Goal: Browse casually: Explore the website without a specific task or goal

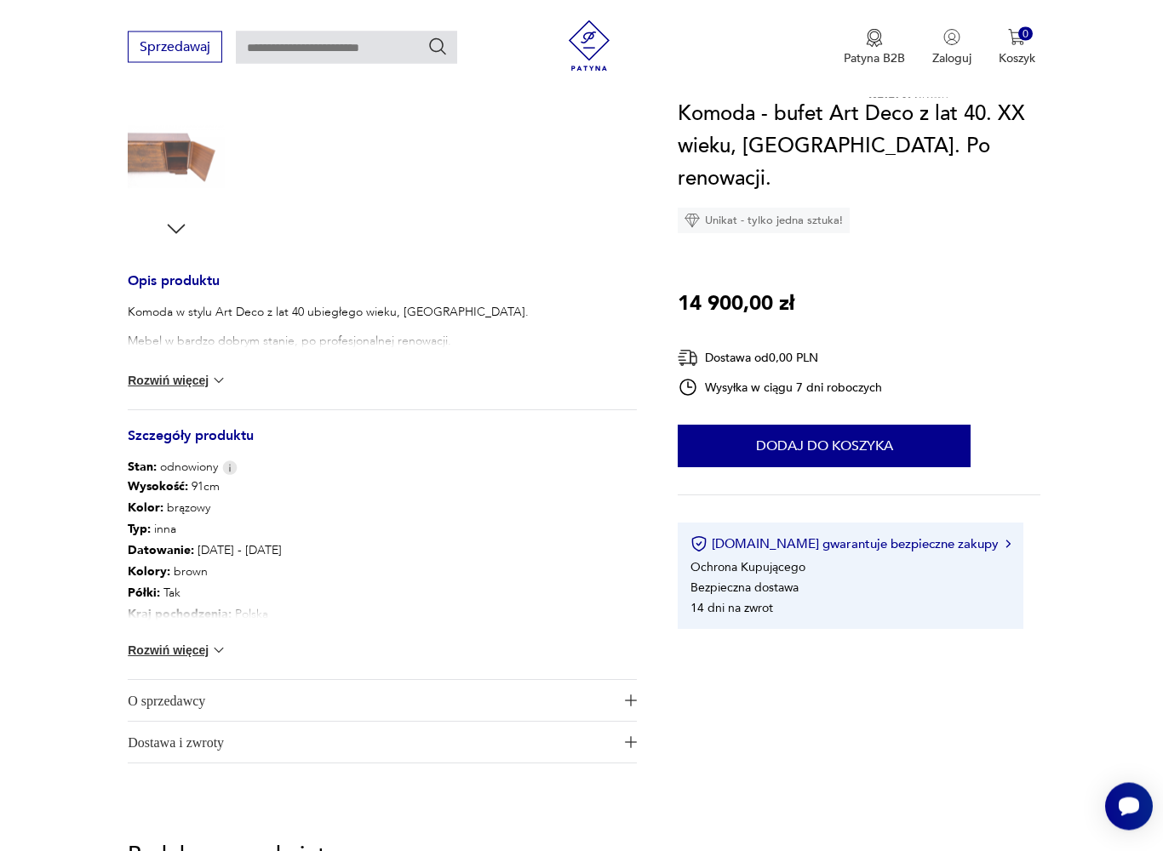
scroll to position [534, 0]
click at [226, 648] on img at bounding box center [218, 649] width 17 height 17
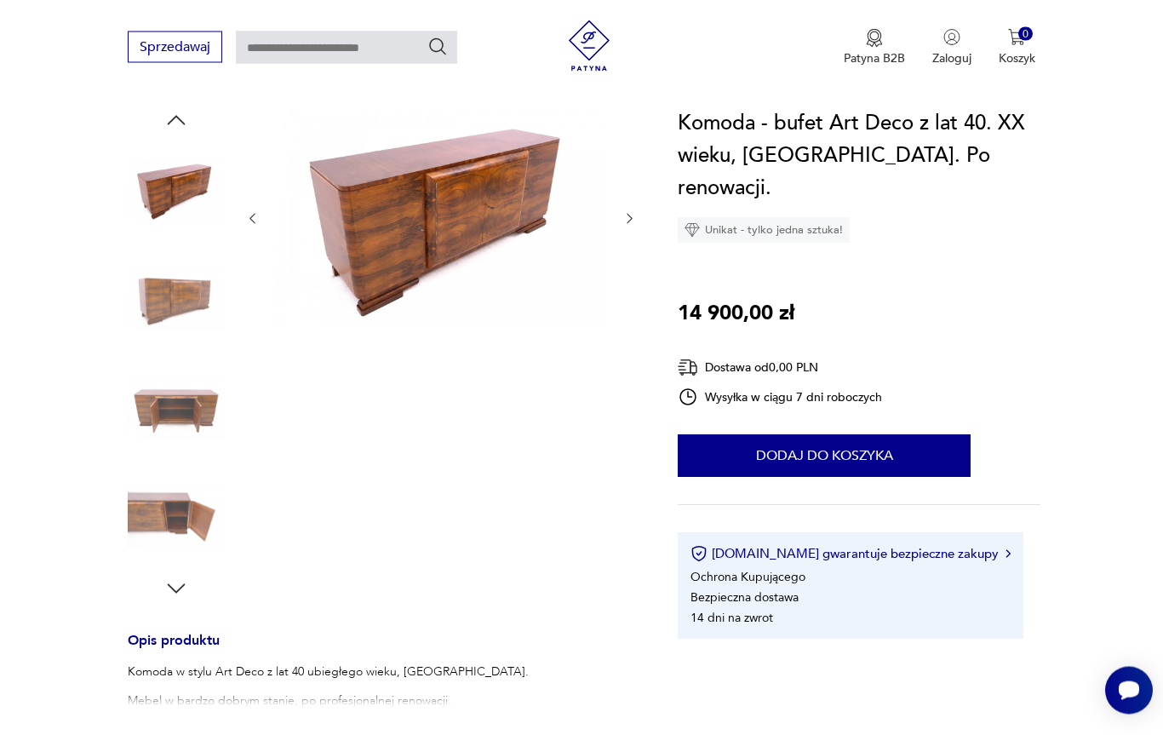
scroll to position [0, 0]
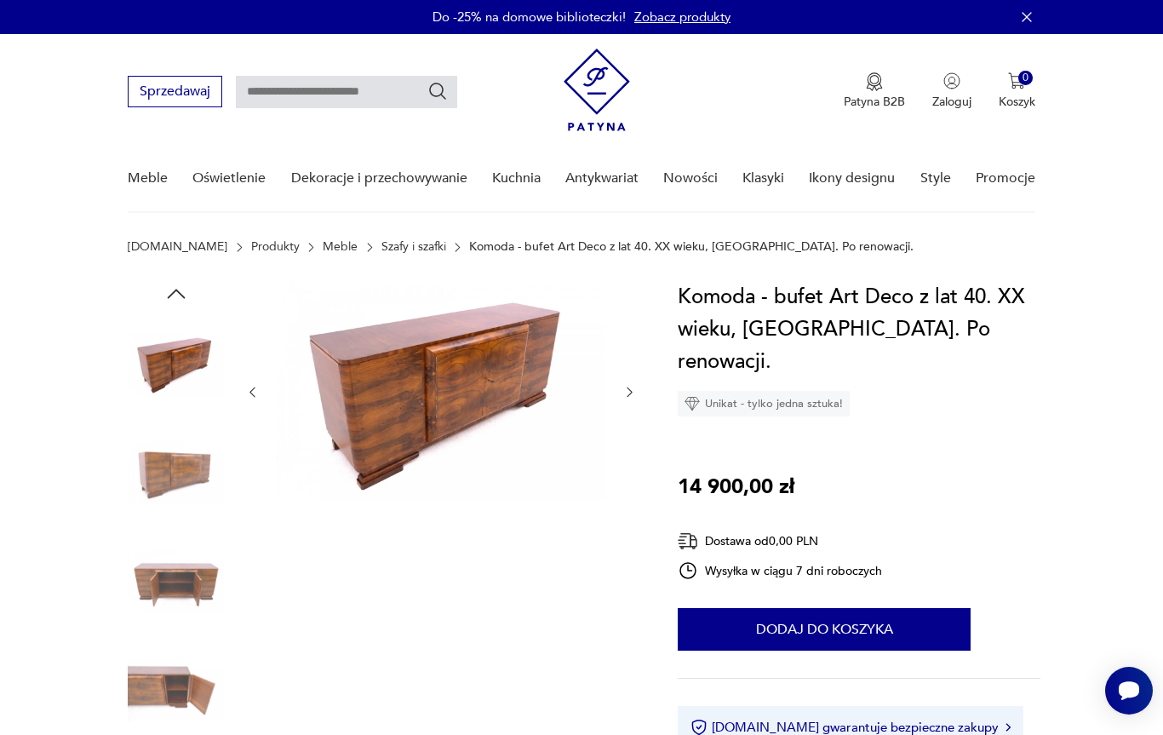
click at [447, 376] on img at bounding box center [441, 390] width 329 height 219
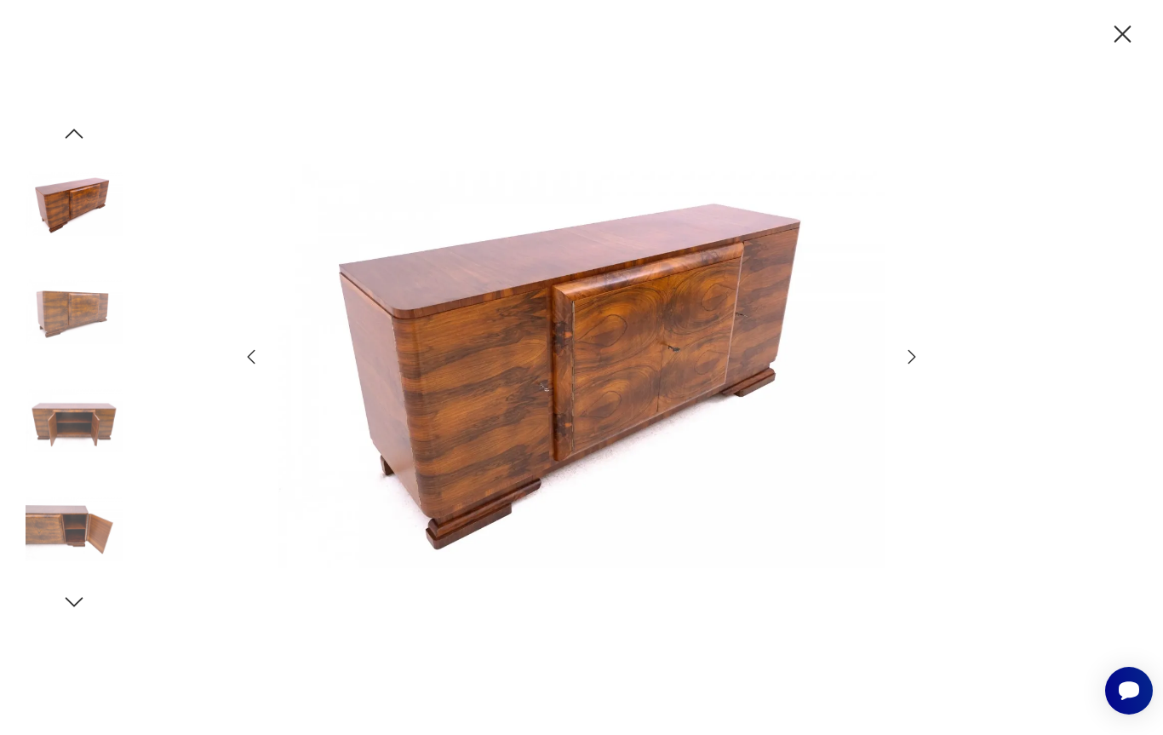
click at [910, 366] on icon "button" at bounding box center [912, 356] width 20 height 20
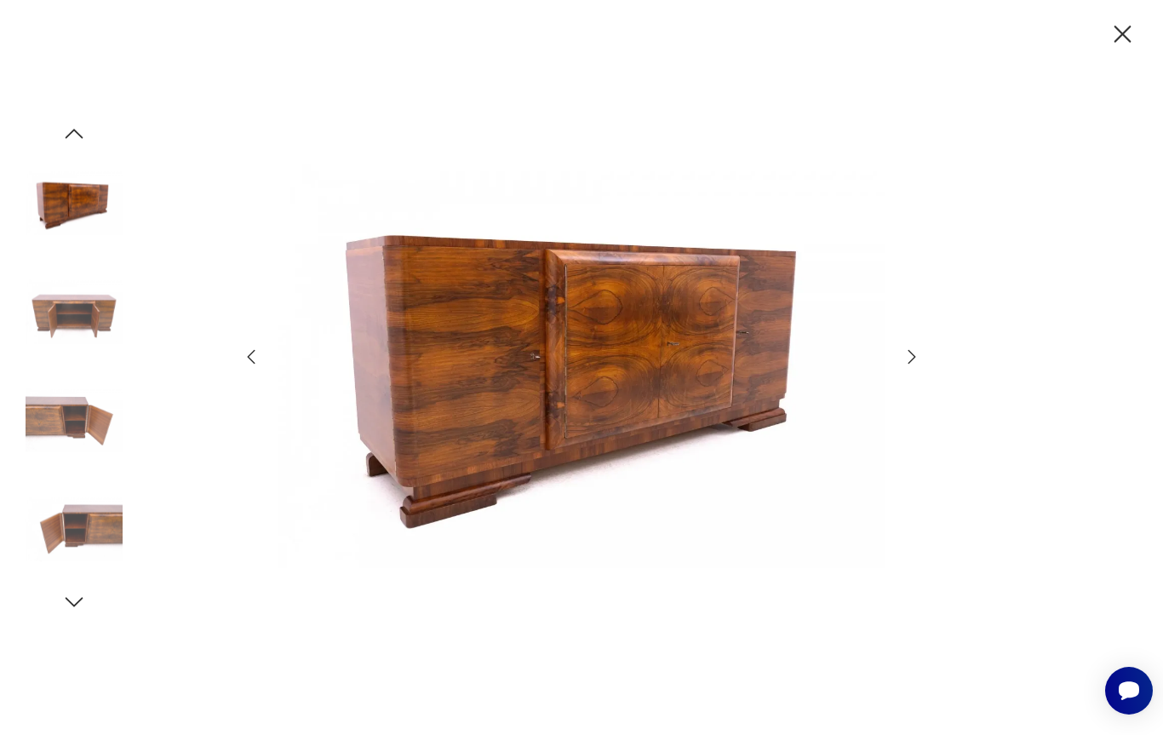
click at [902, 350] on icon "button" at bounding box center [912, 356] width 20 height 20
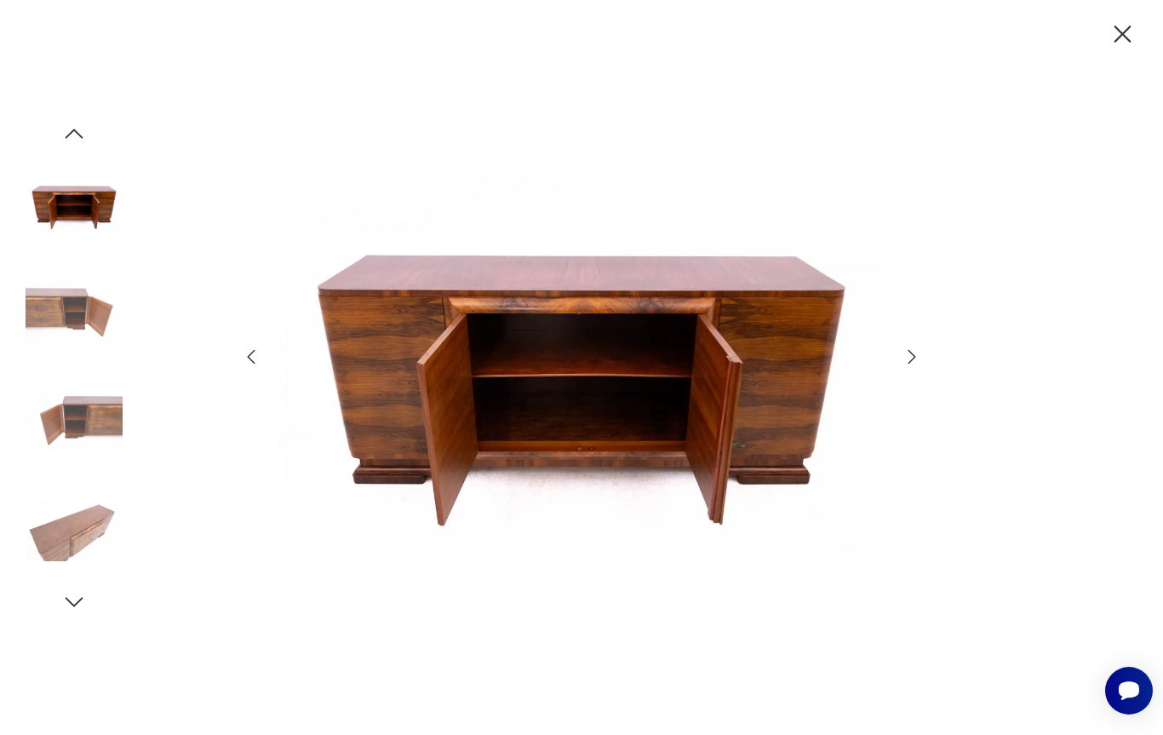
click at [919, 354] on icon "button" at bounding box center [912, 356] width 20 height 20
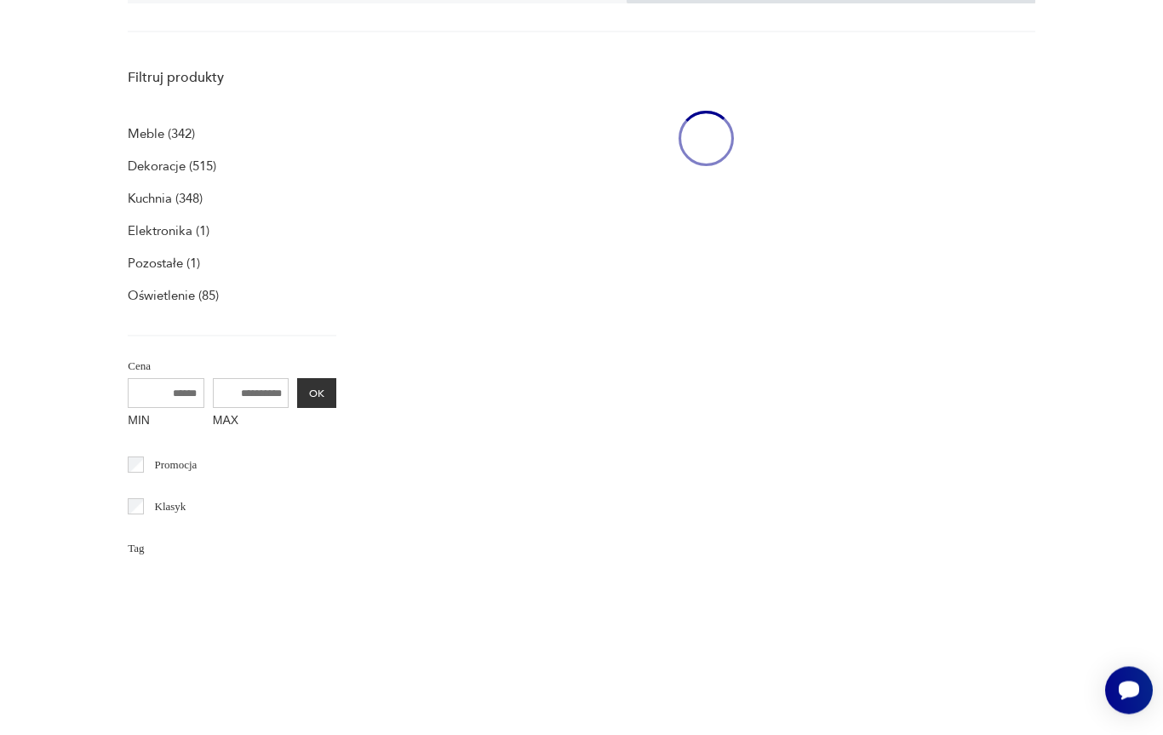
scroll to position [160, 0]
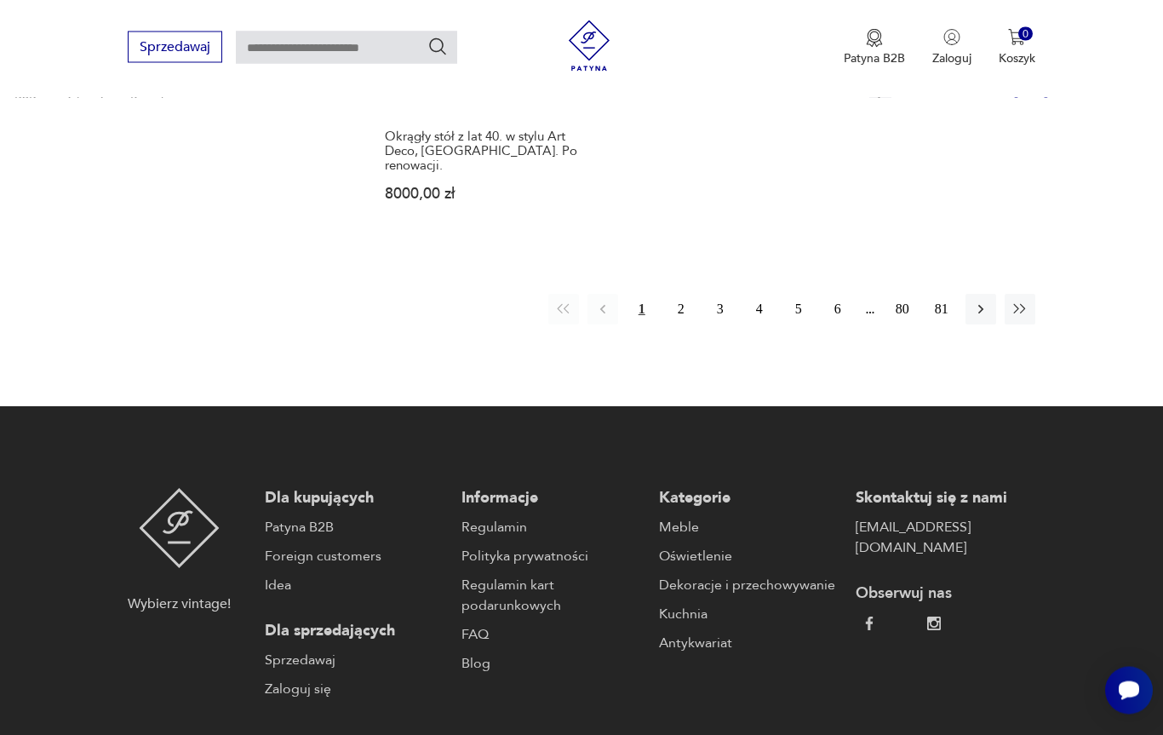
scroll to position [2580, 0]
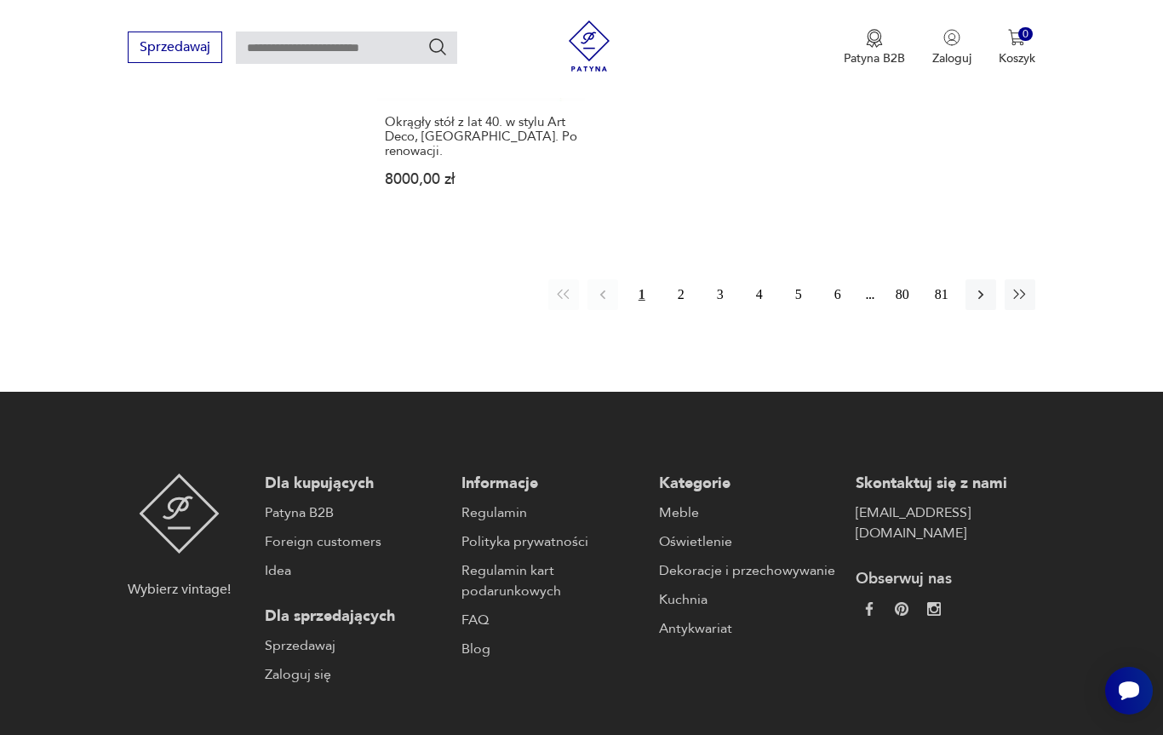
click at [688, 295] on button "2" at bounding box center [681, 294] width 31 height 31
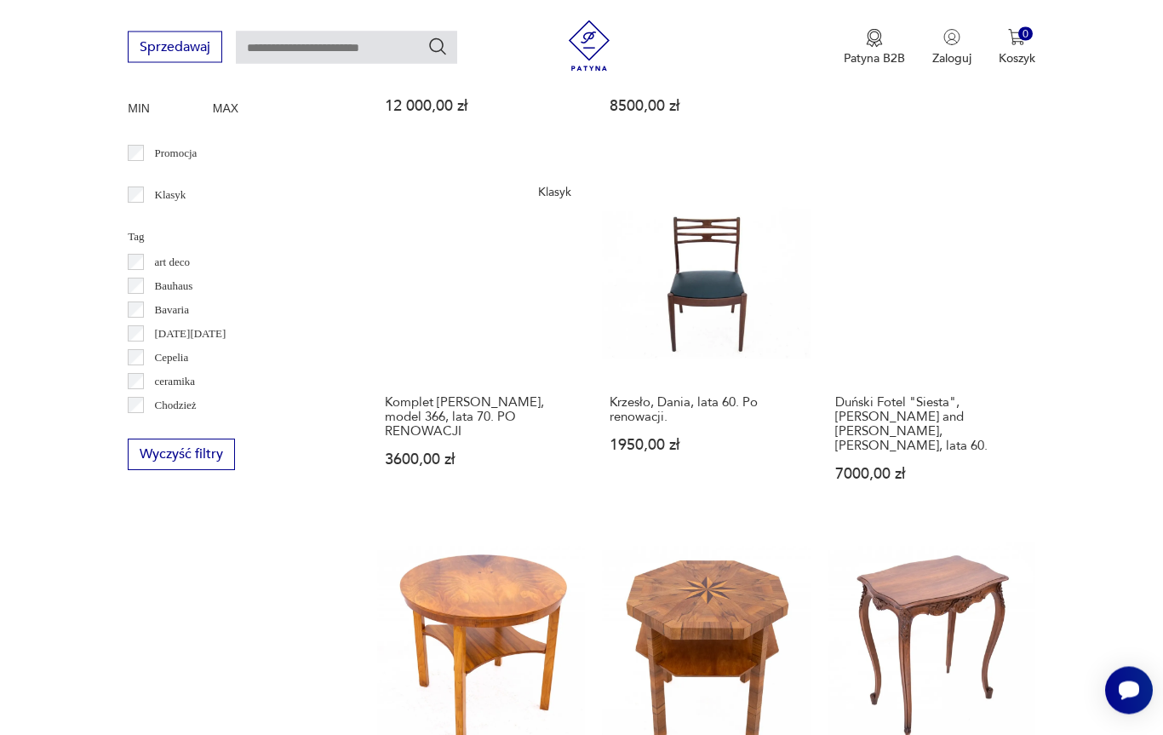
scroll to position [351, 0]
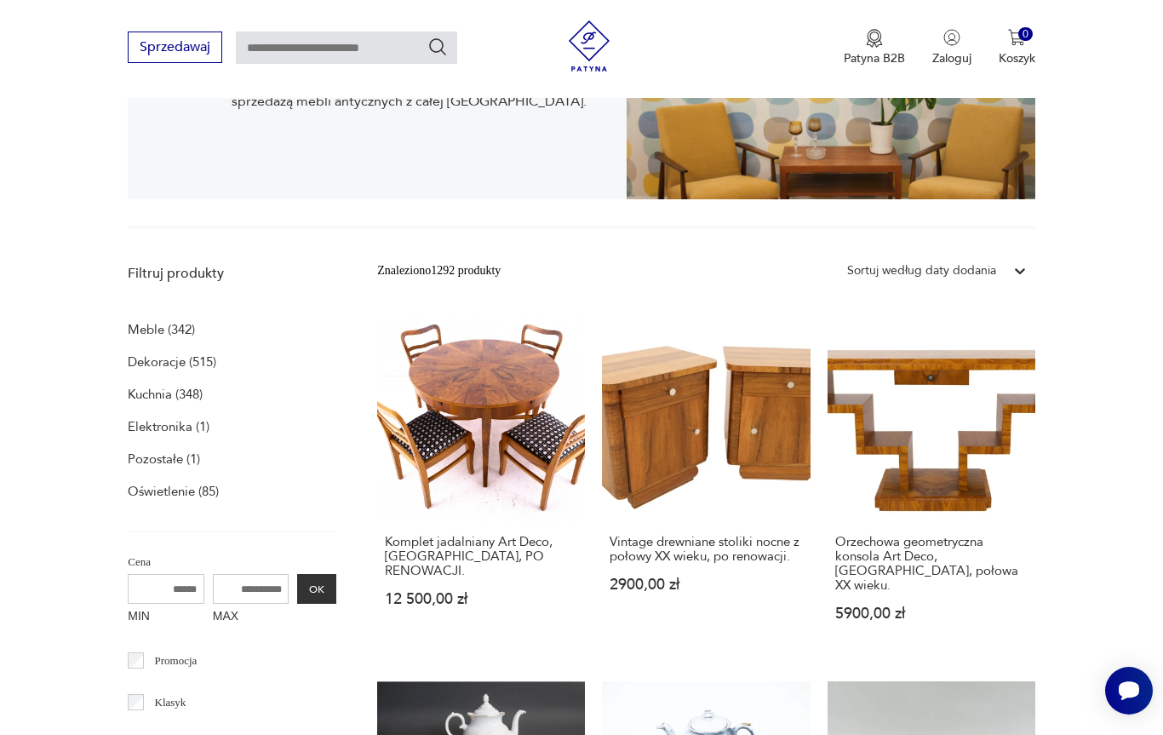
click at [956, 427] on link "Orzechowa geometryczna konsola Art Deco, [GEOGRAPHIC_DATA], połowa XX wieku. 59…" at bounding box center [931, 483] width 208 height 341
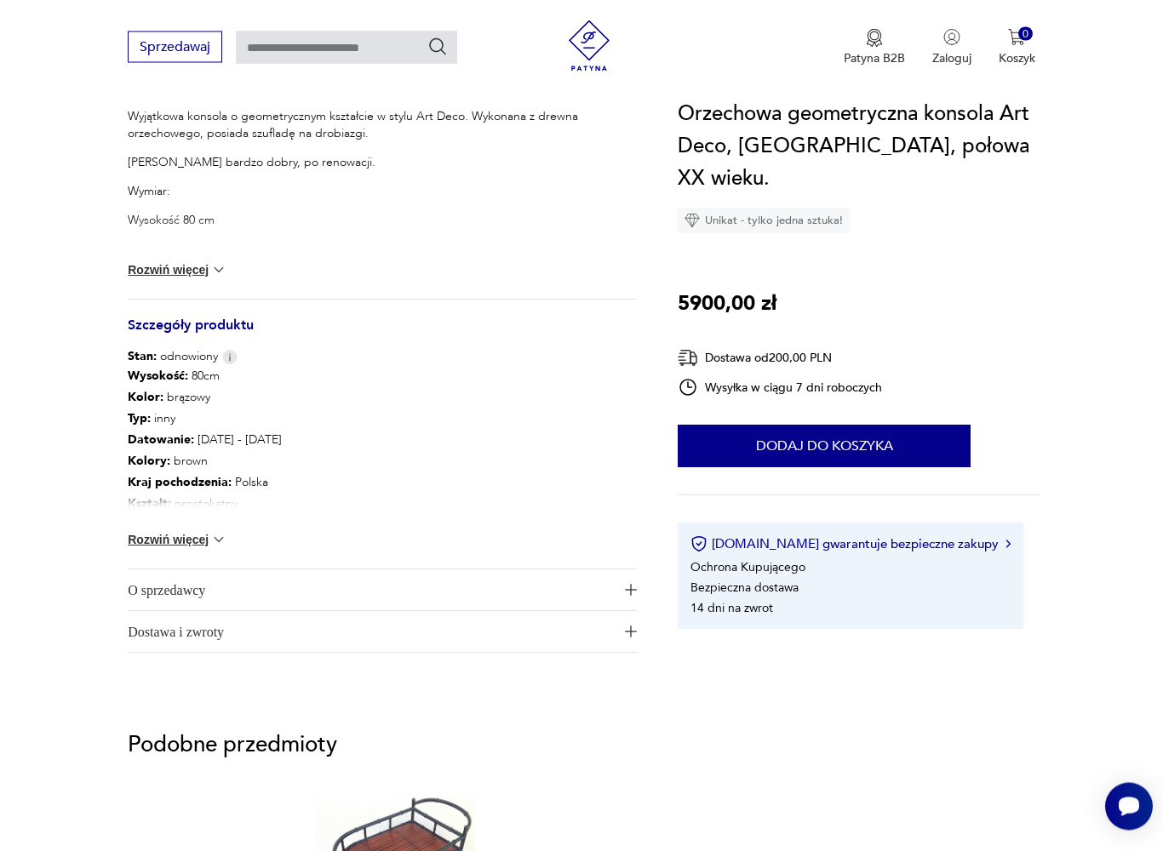
scroll to position [729, 0]
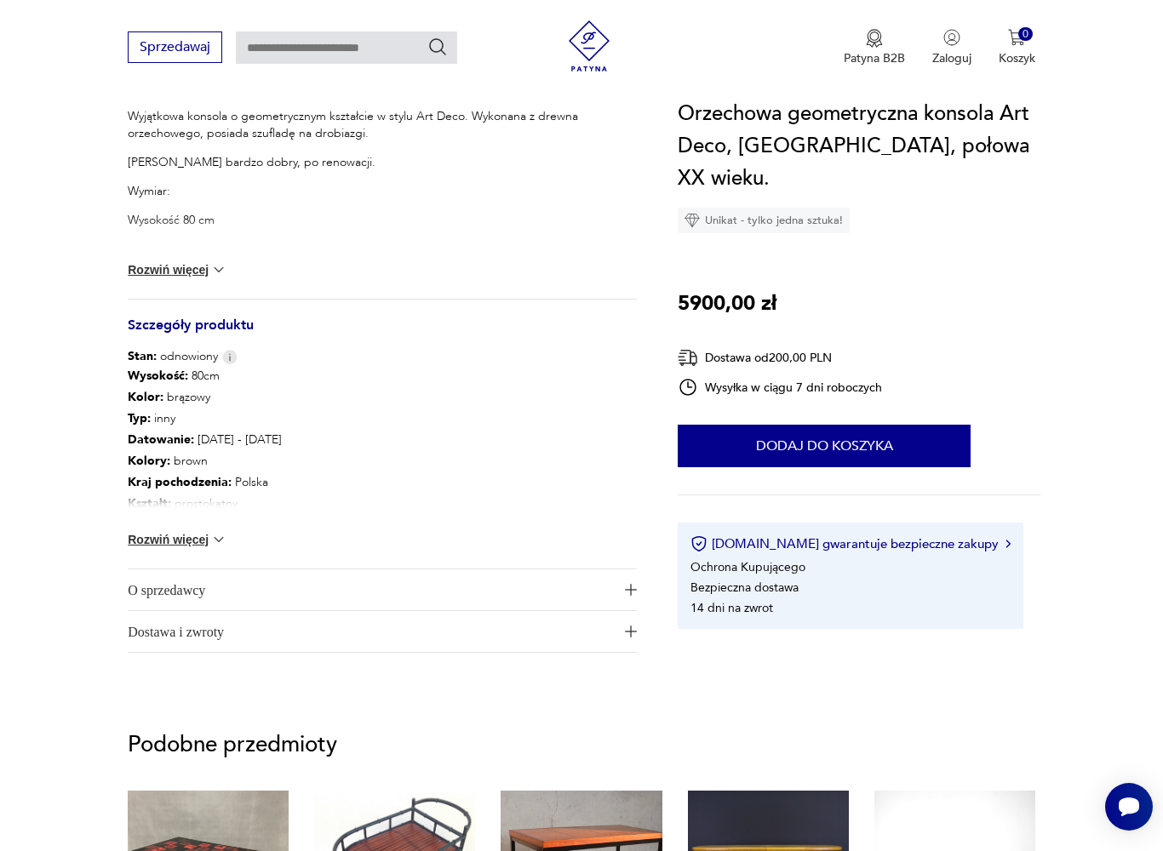
click at [224, 537] on img at bounding box center [218, 539] width 17 height 17
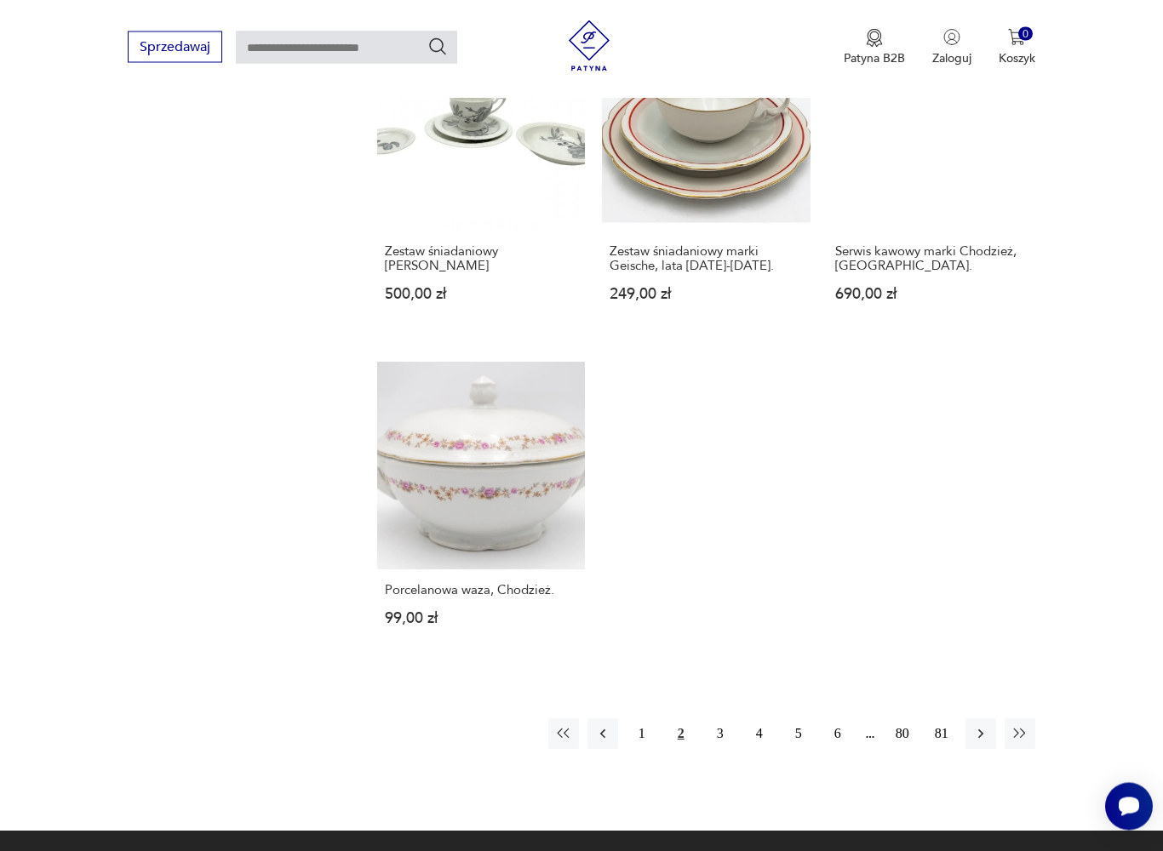
scroll to position [2100, 0]
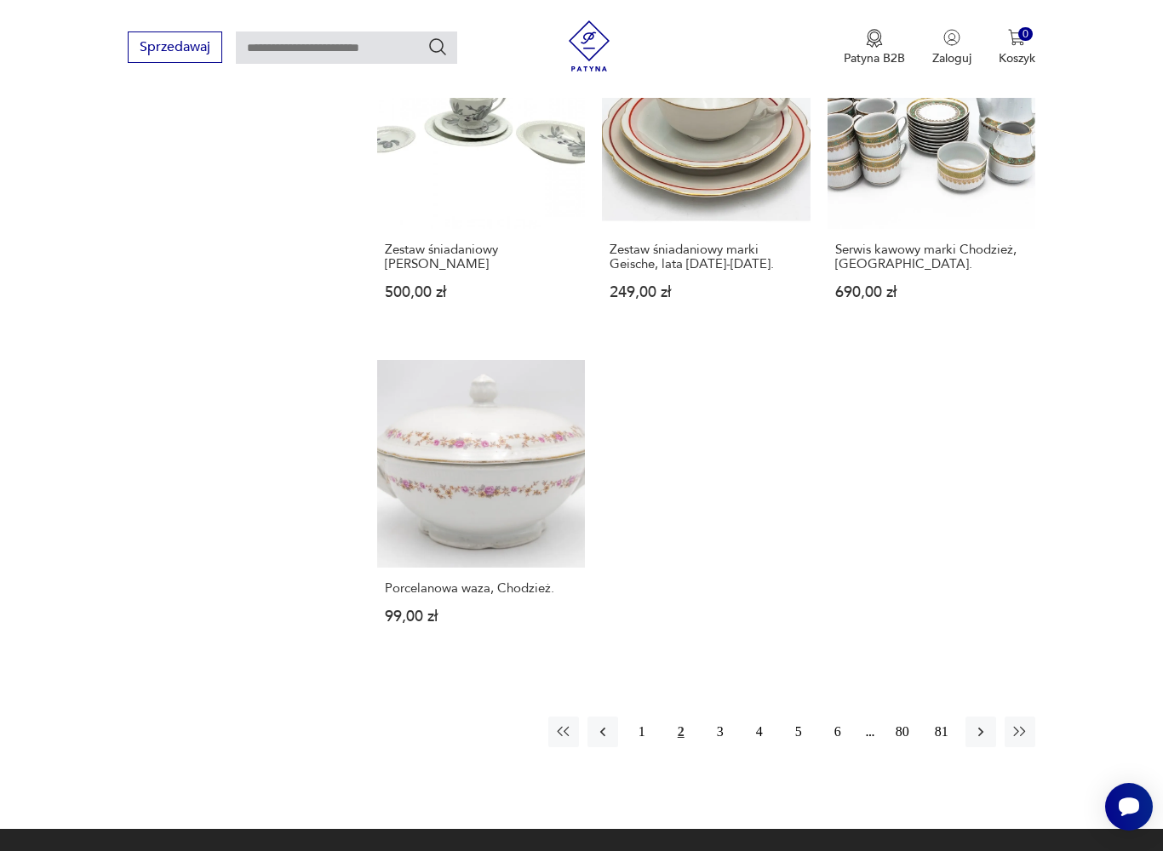
click at [724, 736] on button "3" at bounding box center [720, 732] width 31 height 31
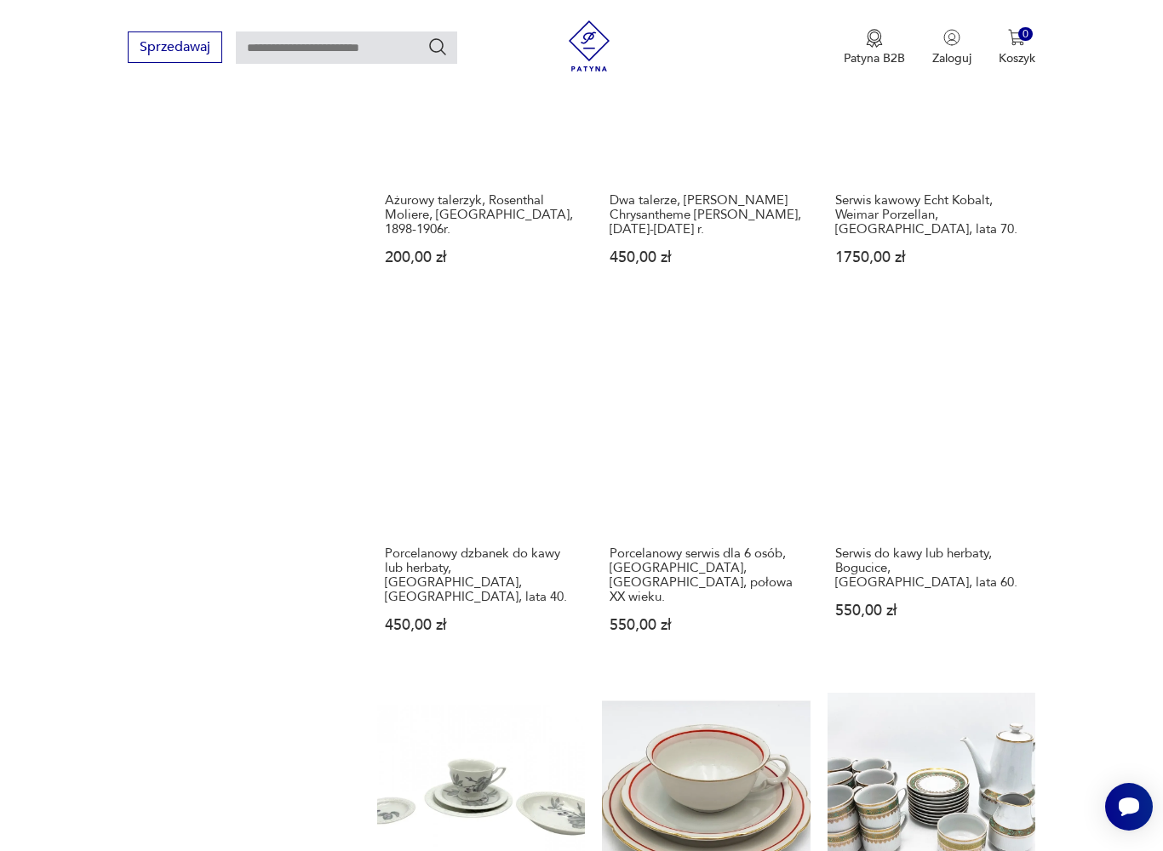
scroll to position [351, 0]
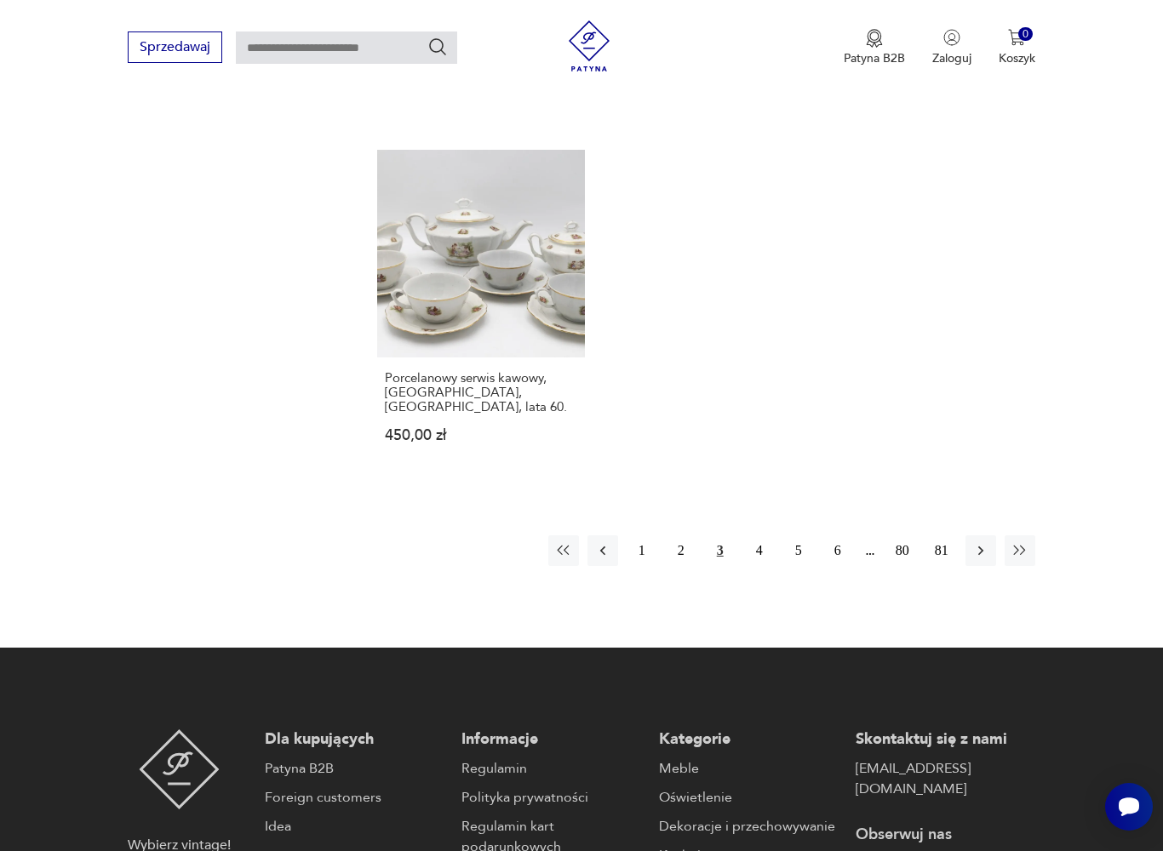
click at [770, 566] on button "4" at bounding box center [759, 550] width 31 height 31
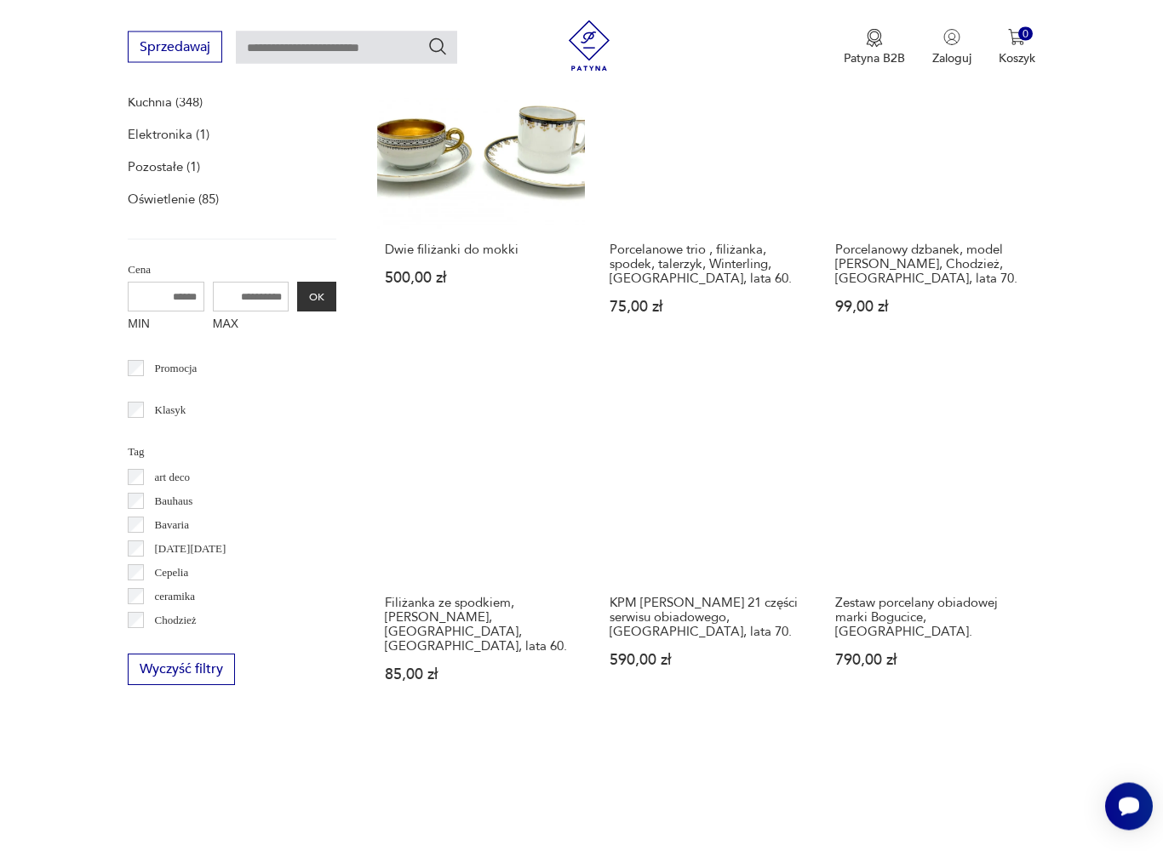
scroll to position [351, 0]
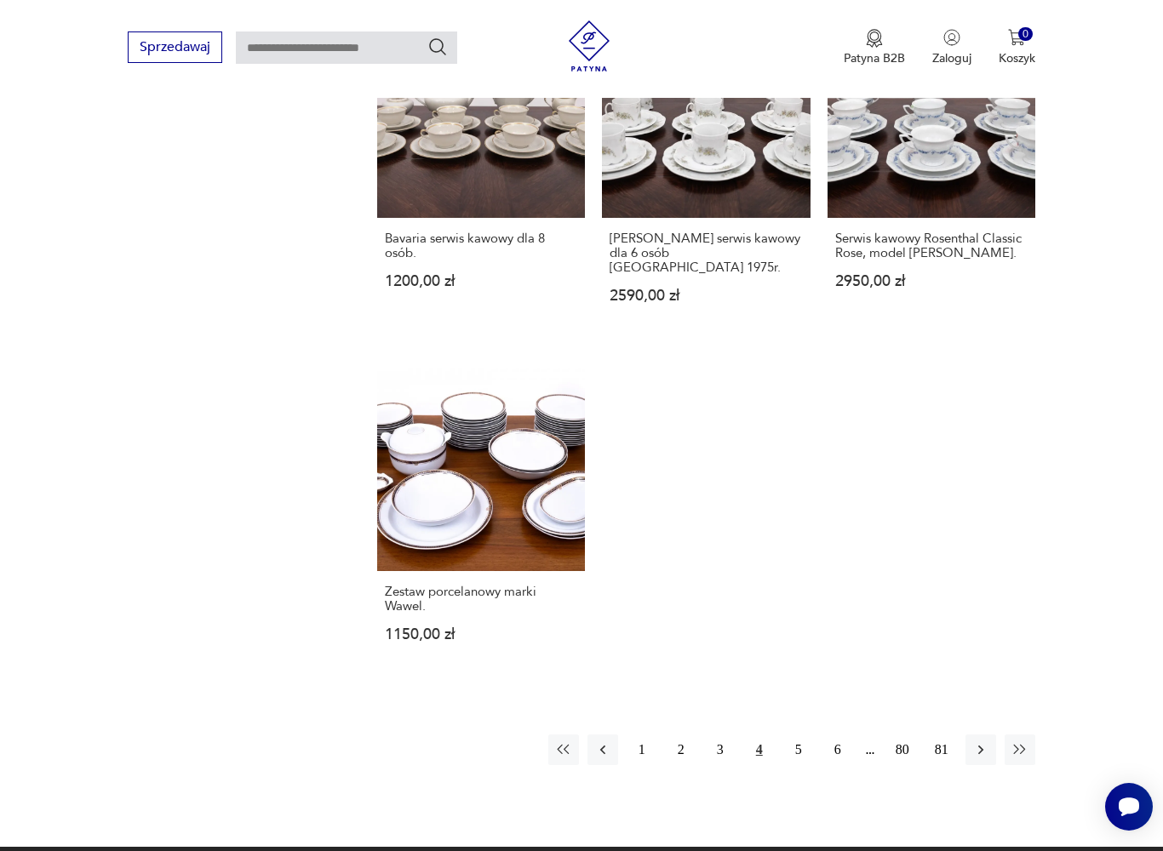
click at [802, 745] on button "5" at bounding box center [798, 750] width 31 height 31
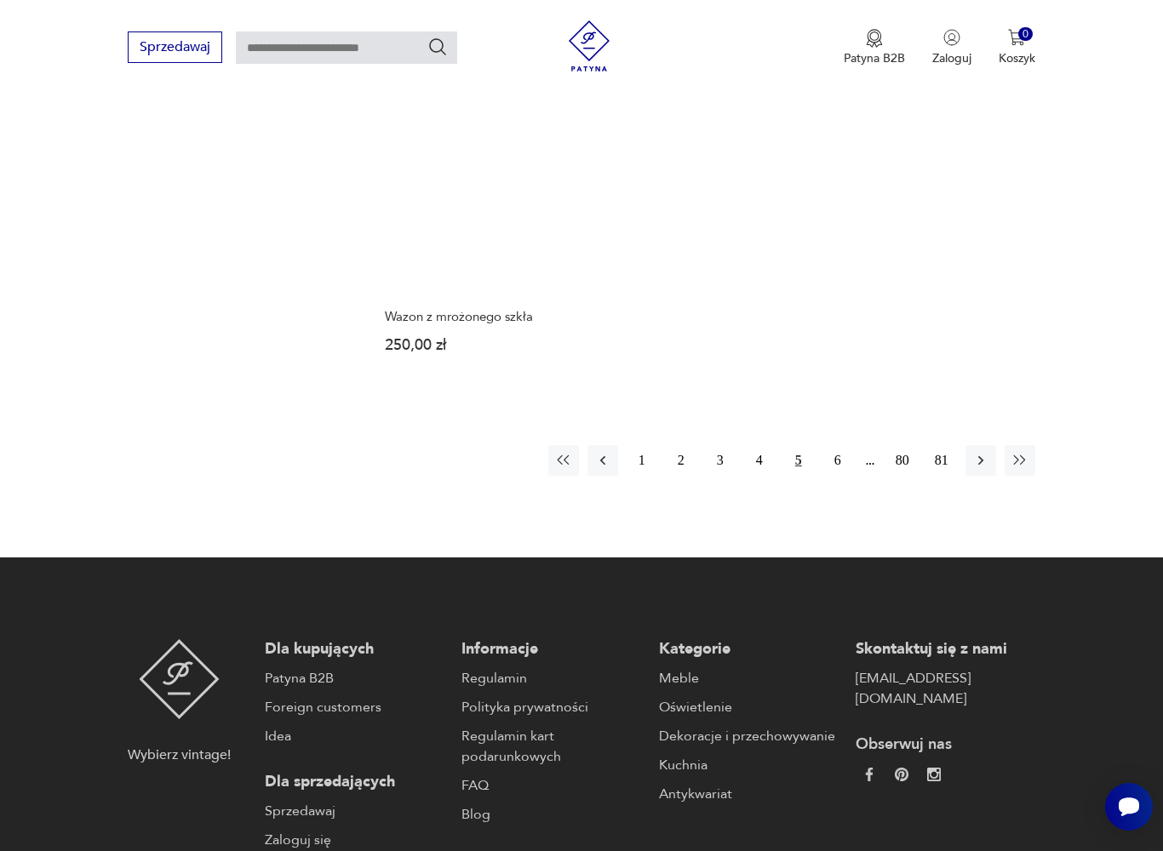
scroll to position [2328, 0]
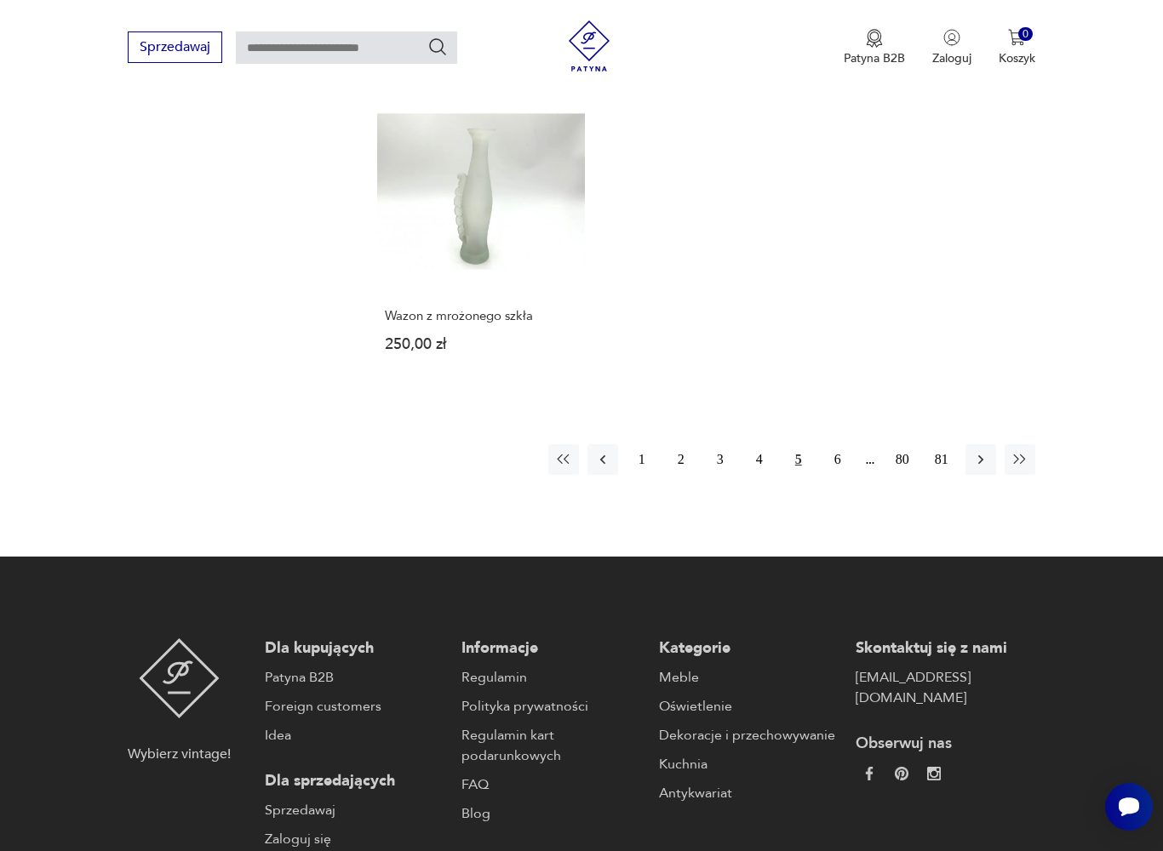
click at [843, 475] on button "6" at bounding box center [837, 459] width 31 height 31
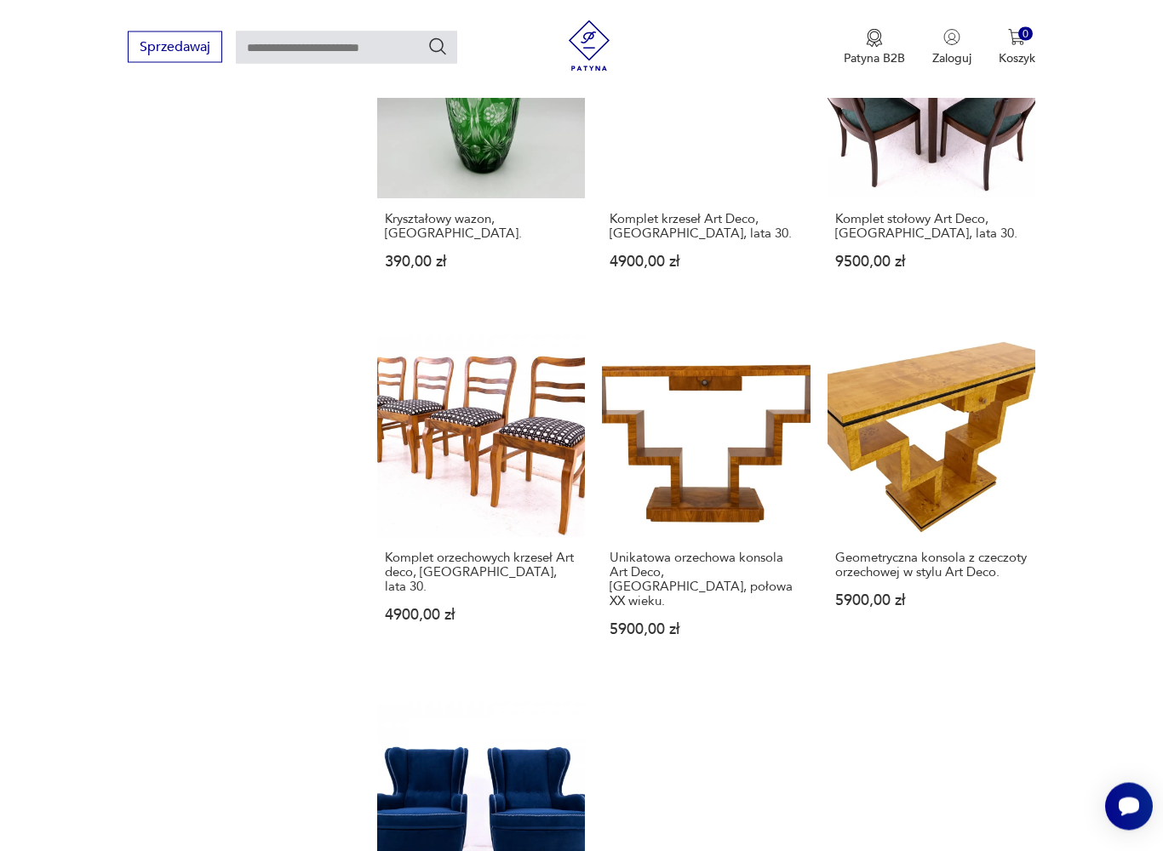
scroll to position [1705, 0]
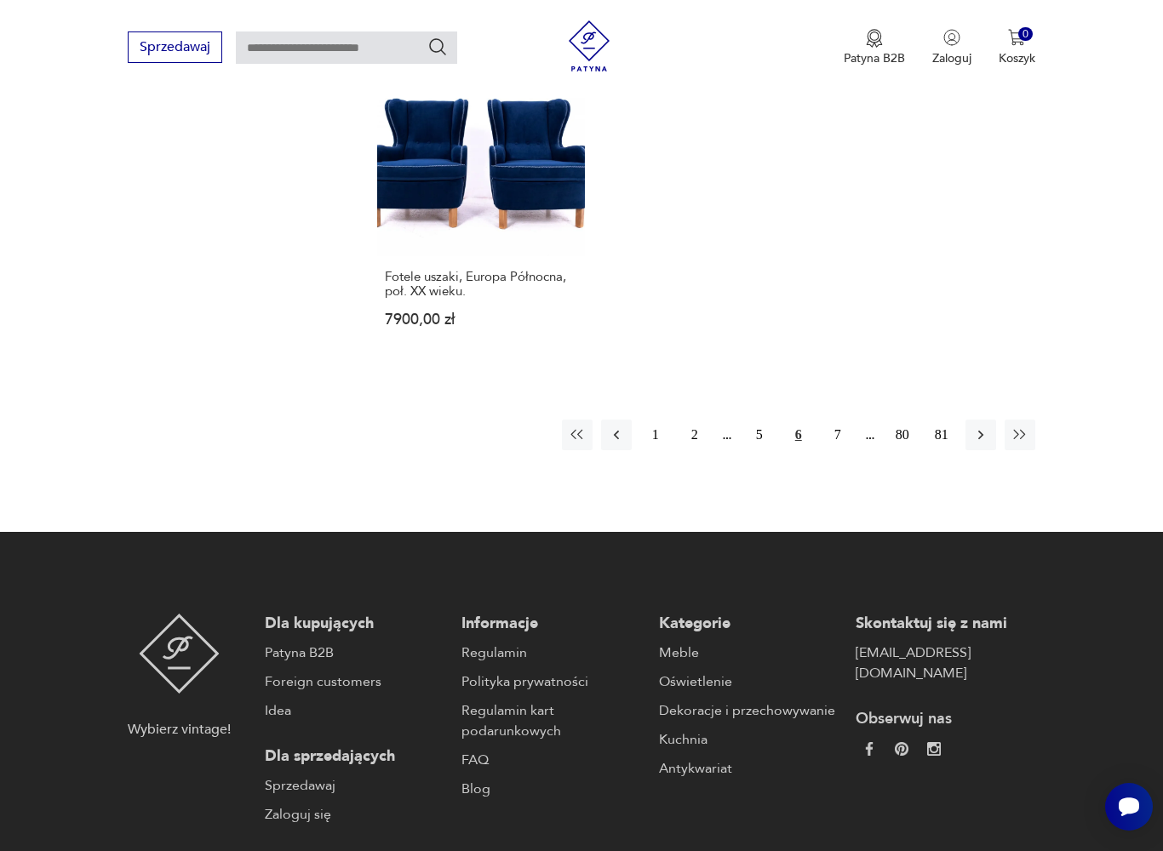
click at [839, 450] on button "7" at bounding box center [837, 435] width 31 height 31
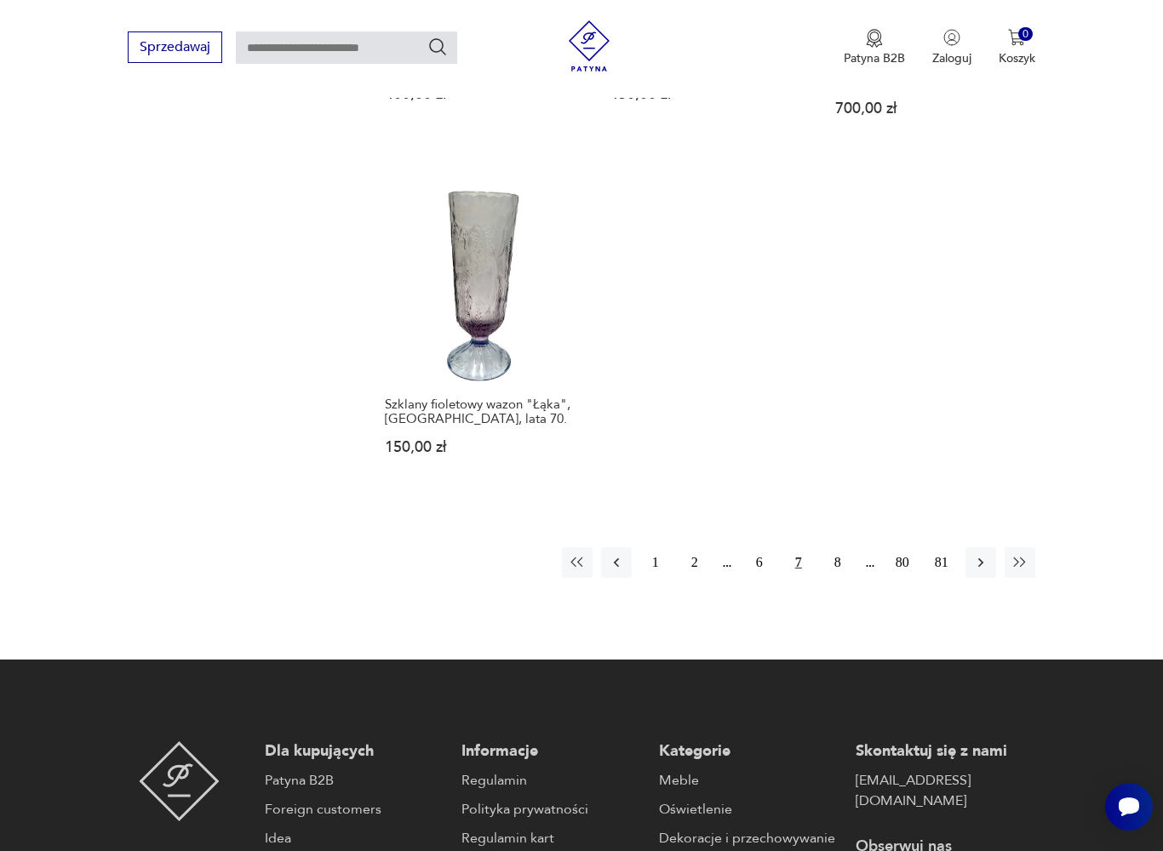
scroll to position [2226, 0]
click at [840, 577] on button "8" at bounding box center [837, 562] width 31 height 31
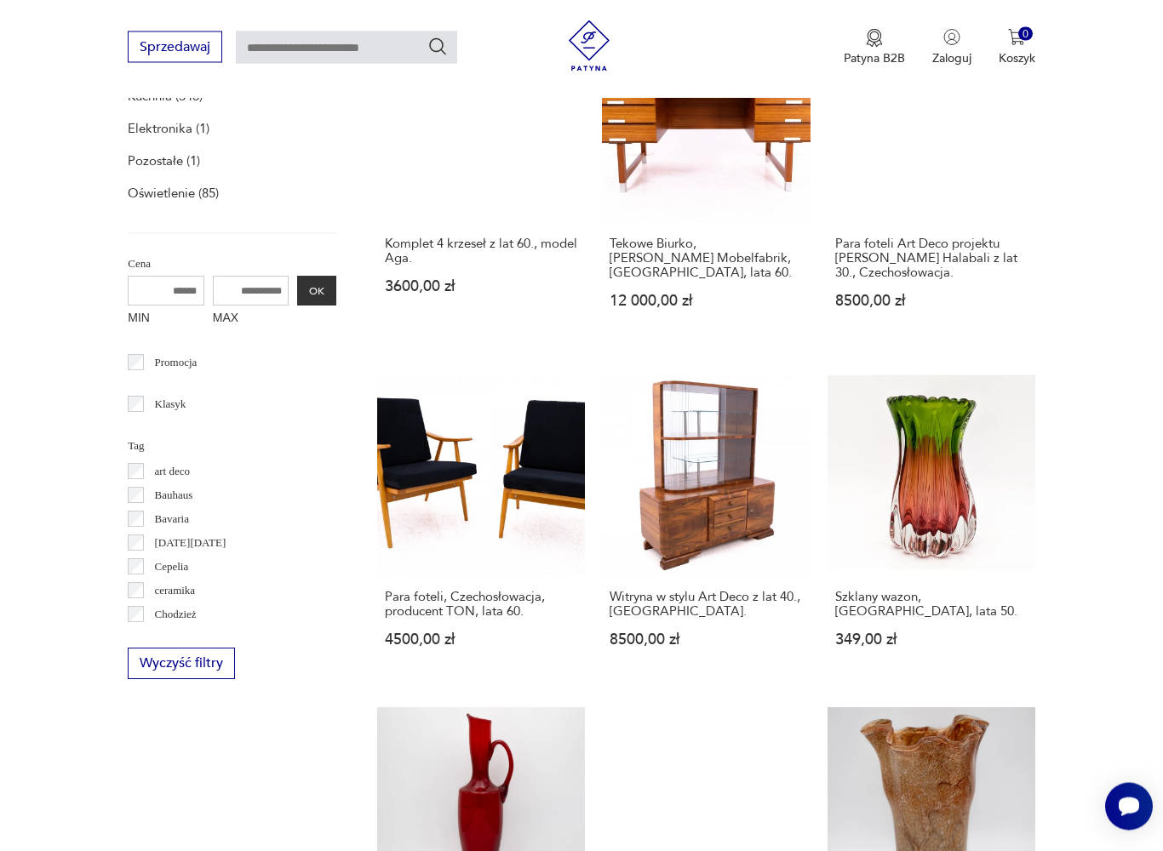
scroll to position [351, 0]
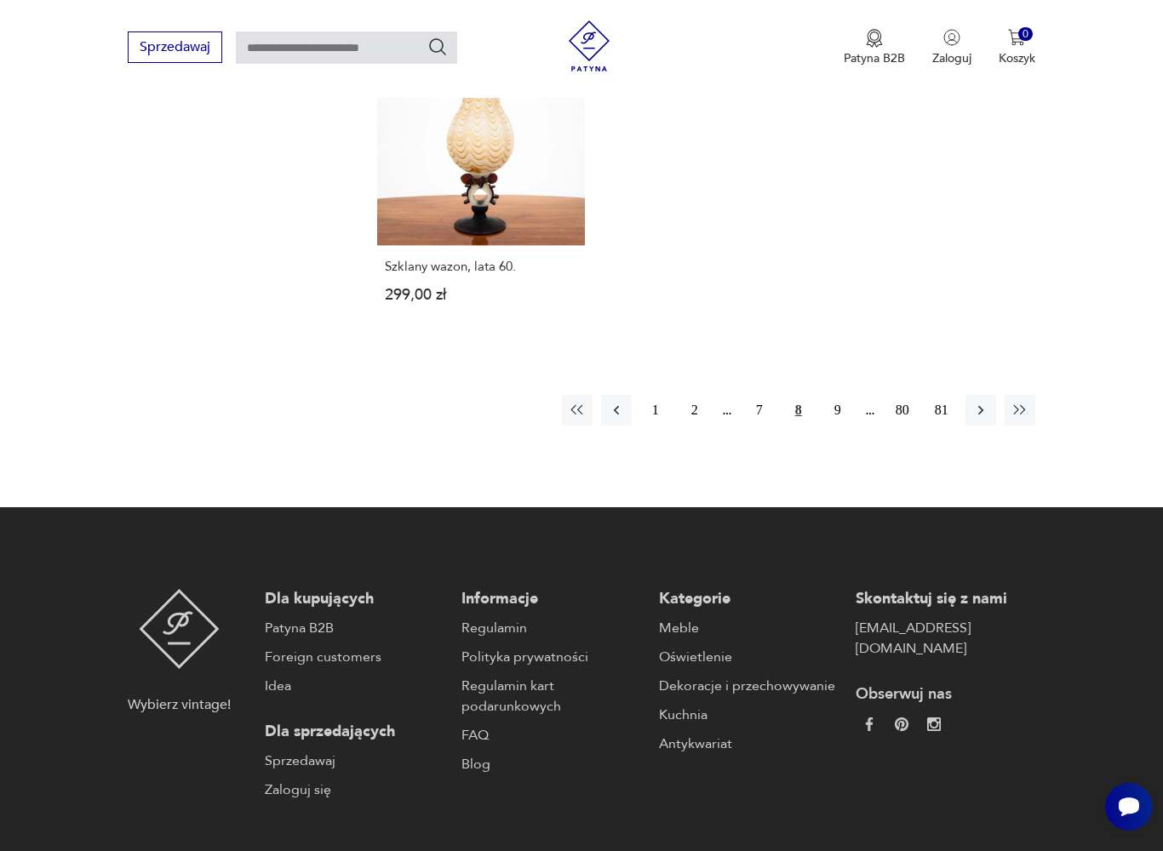
click at [850, 426] on button "9" at bounding box center [837, 410] width 31 height 31
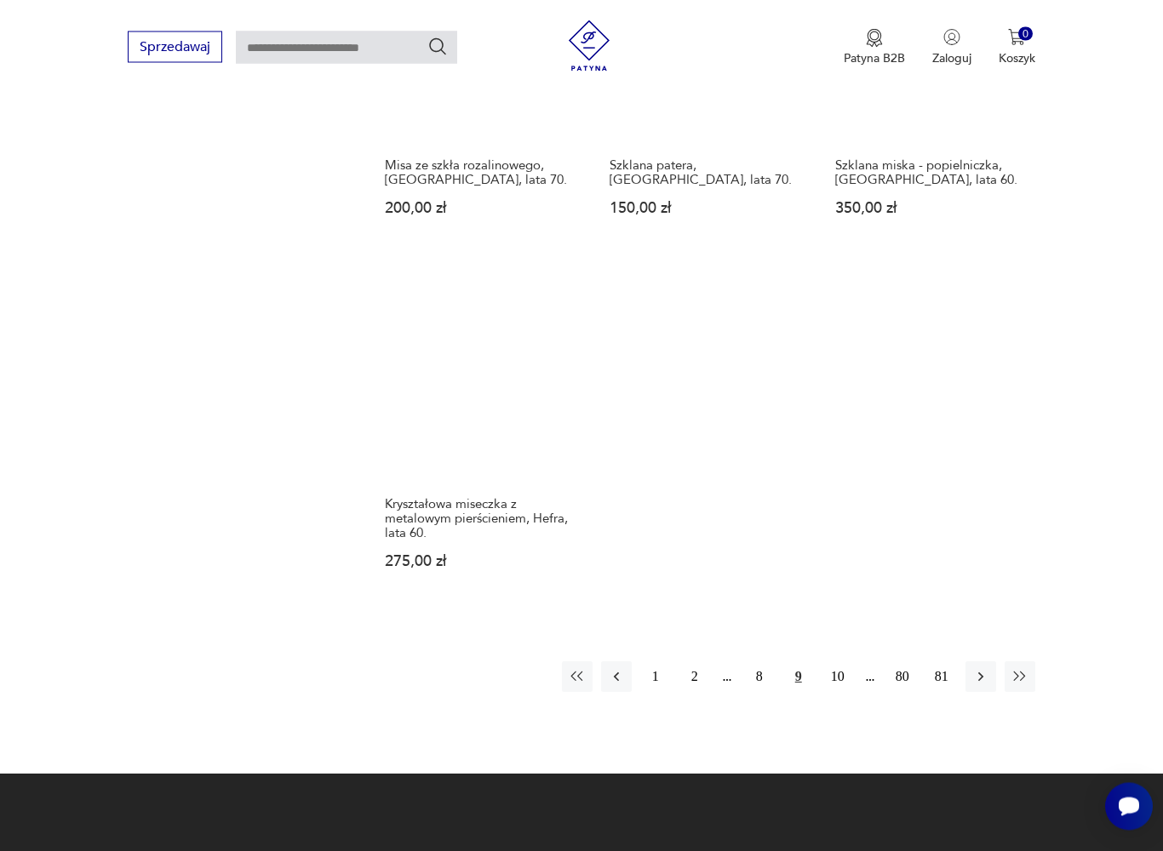
scroll to position [2132, 0]
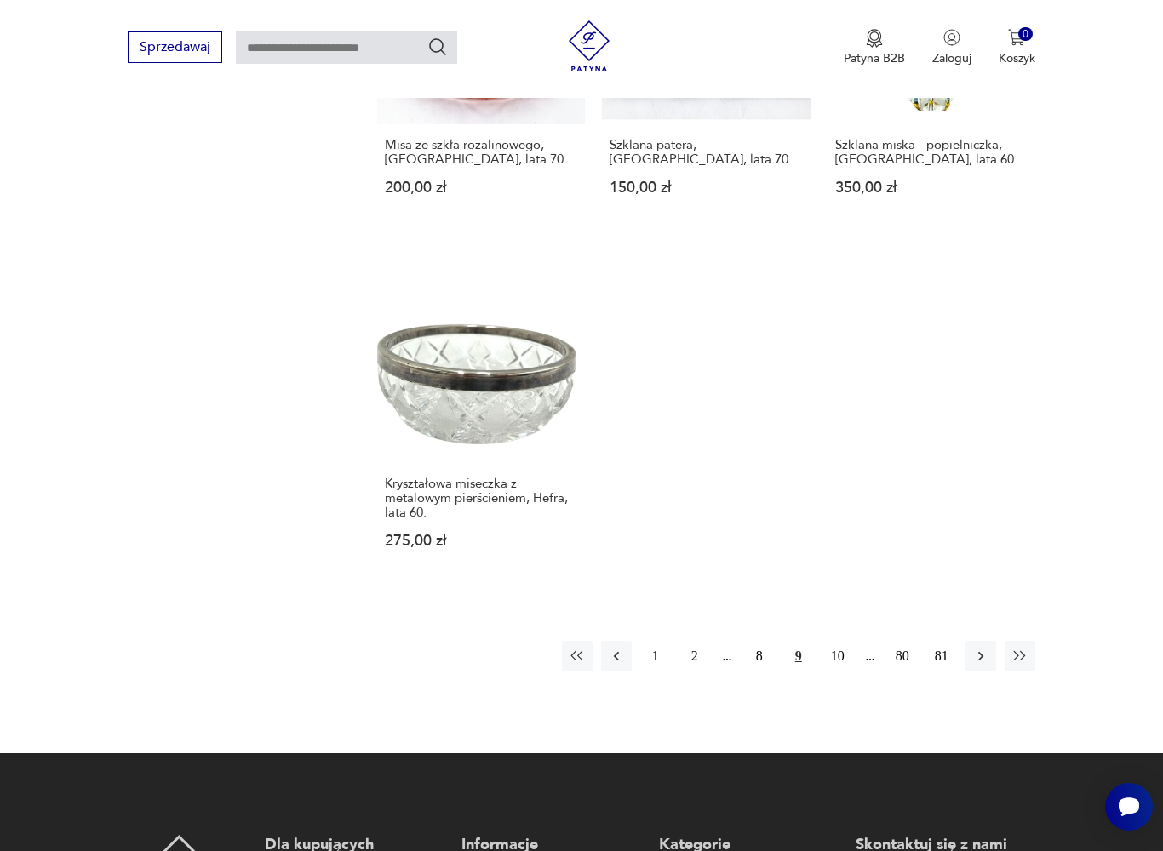
click at [840, 672] on button "10" at bounding box center [837, 656] width 31 height 31
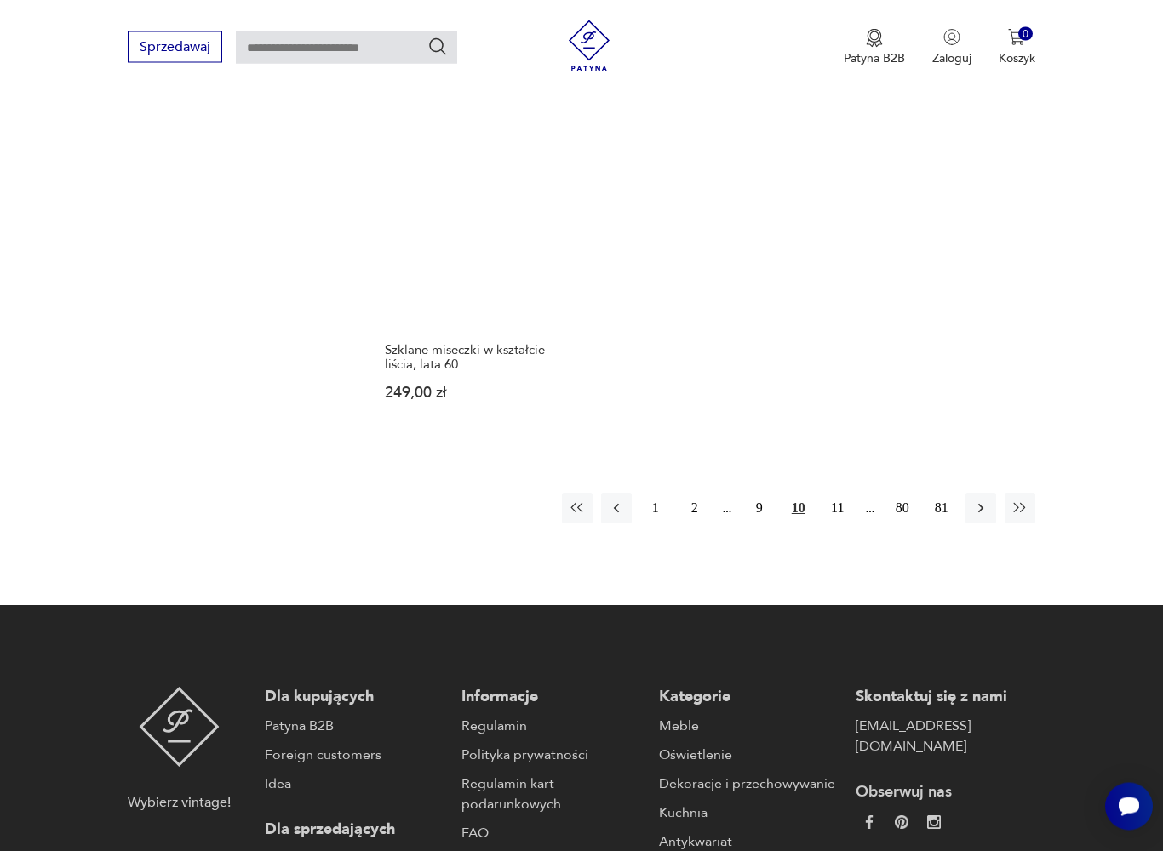
scroll to position [2257, 0]
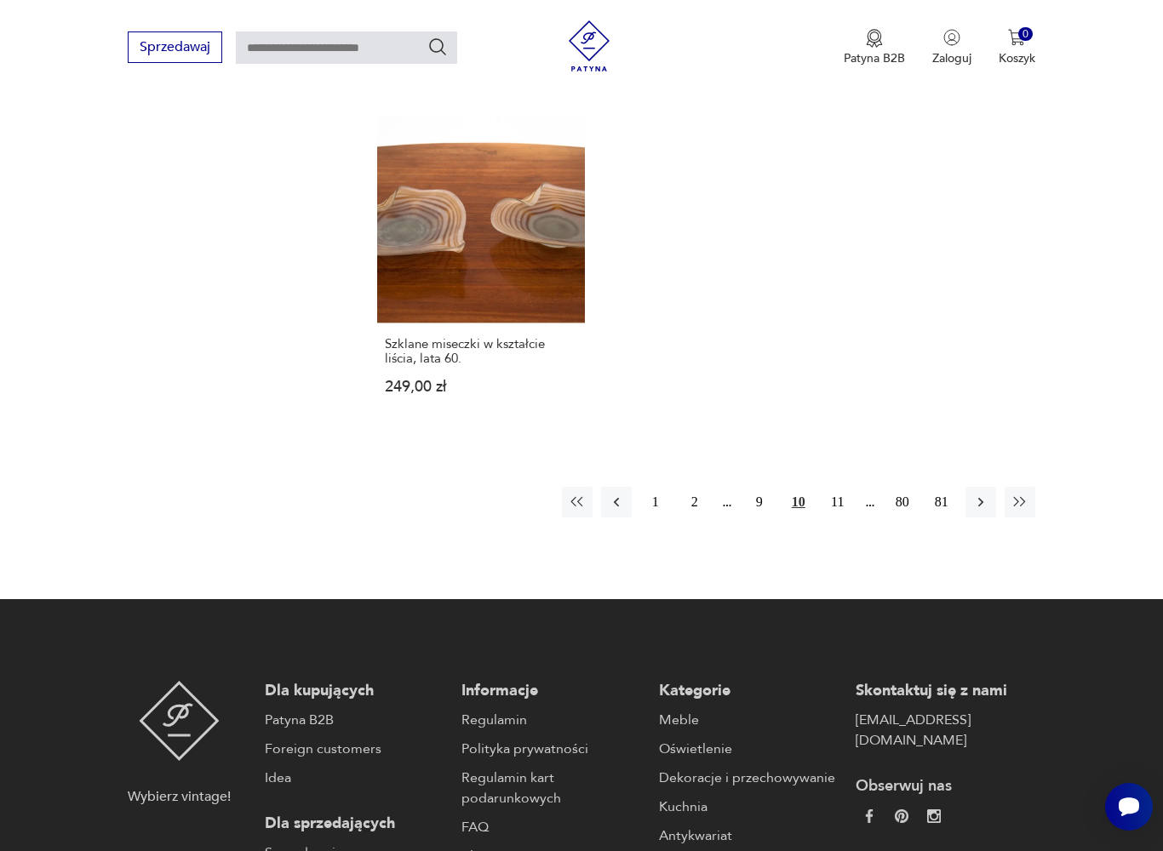
click at [845, 518] on button "11" at bounding box center [837, 502] width 31 height 31
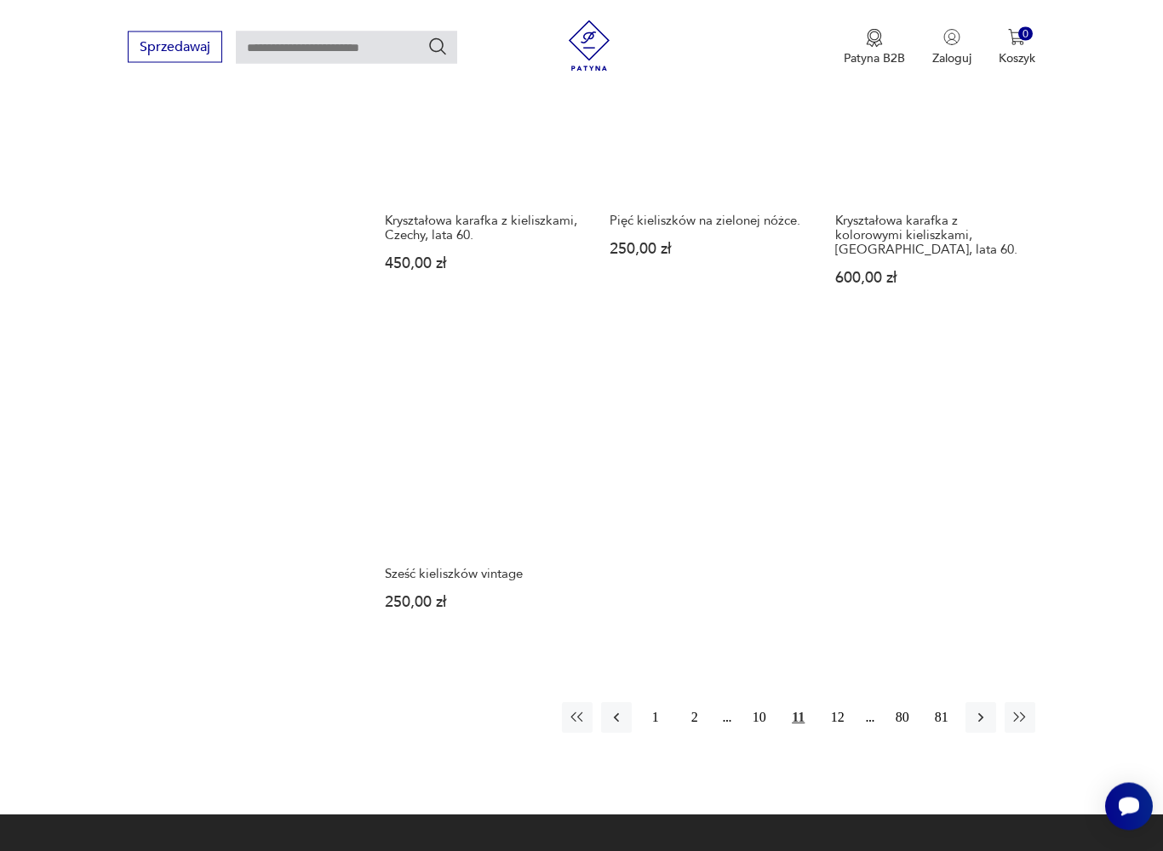
scroll to position [2058, 0]
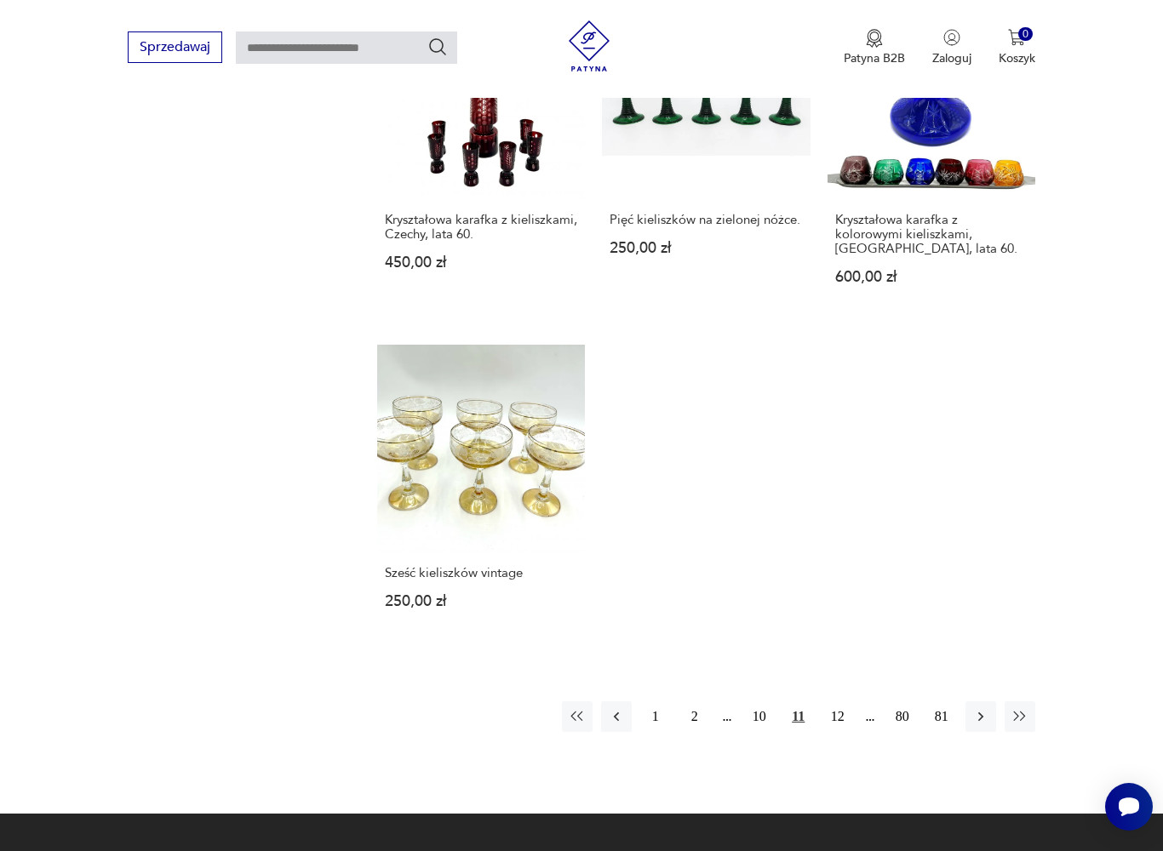
click at [848, 732] on button "12" at bounding box center [837, 716] width 31 height 31
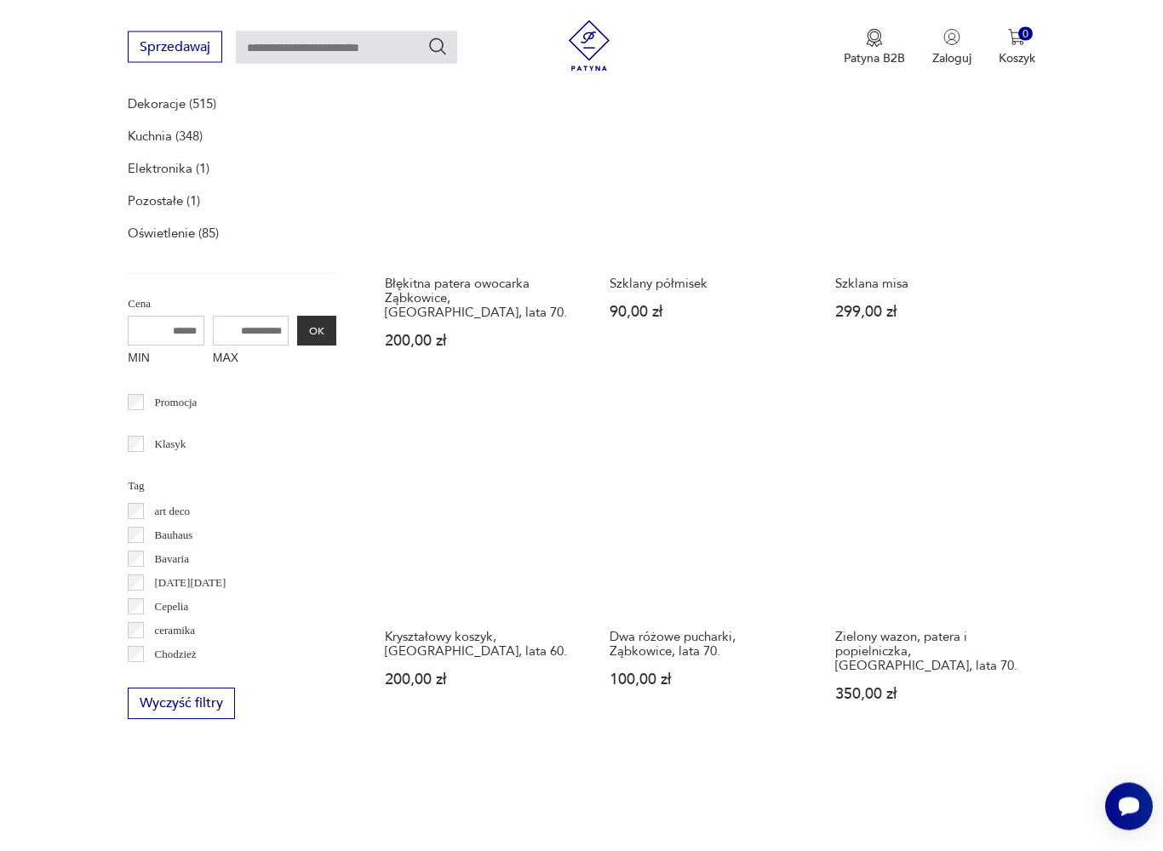
scroll to position [351, 0]
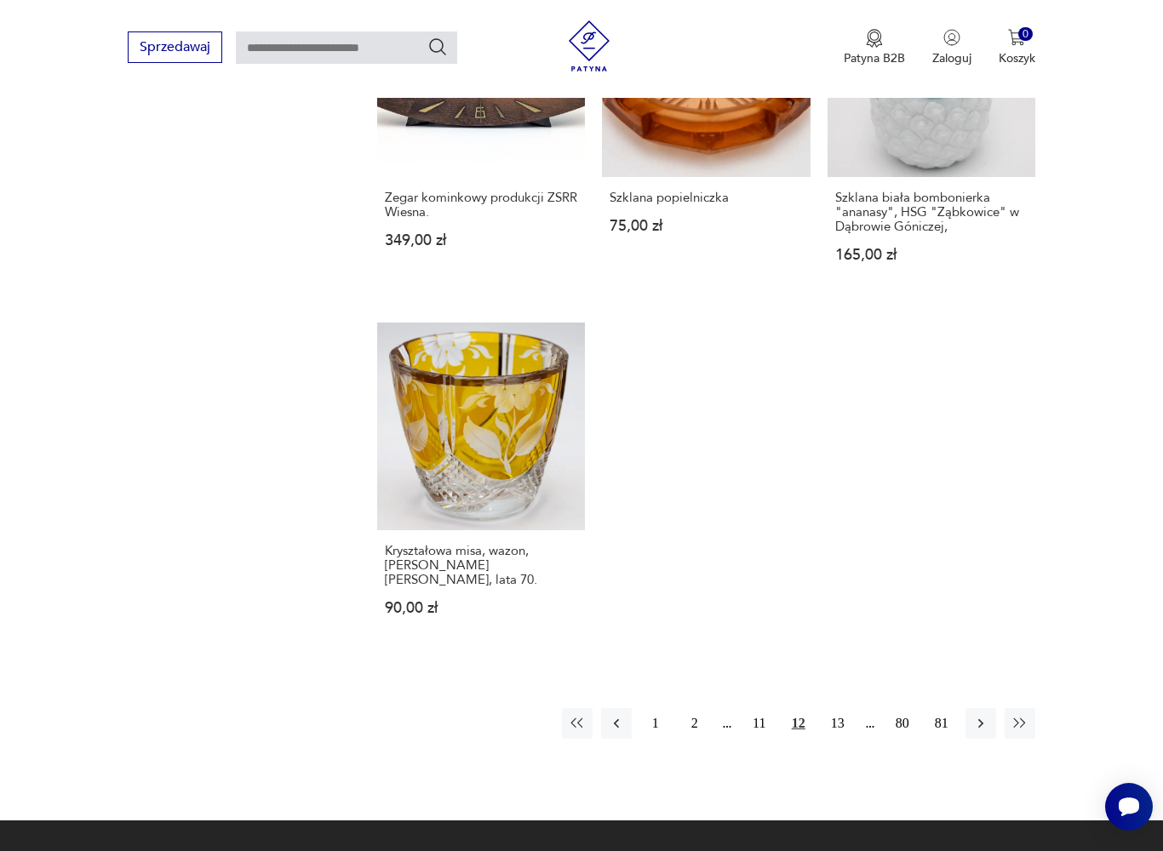
click at [849, 739] on button "13" at bounding box center [837, 723] width 31 height 31
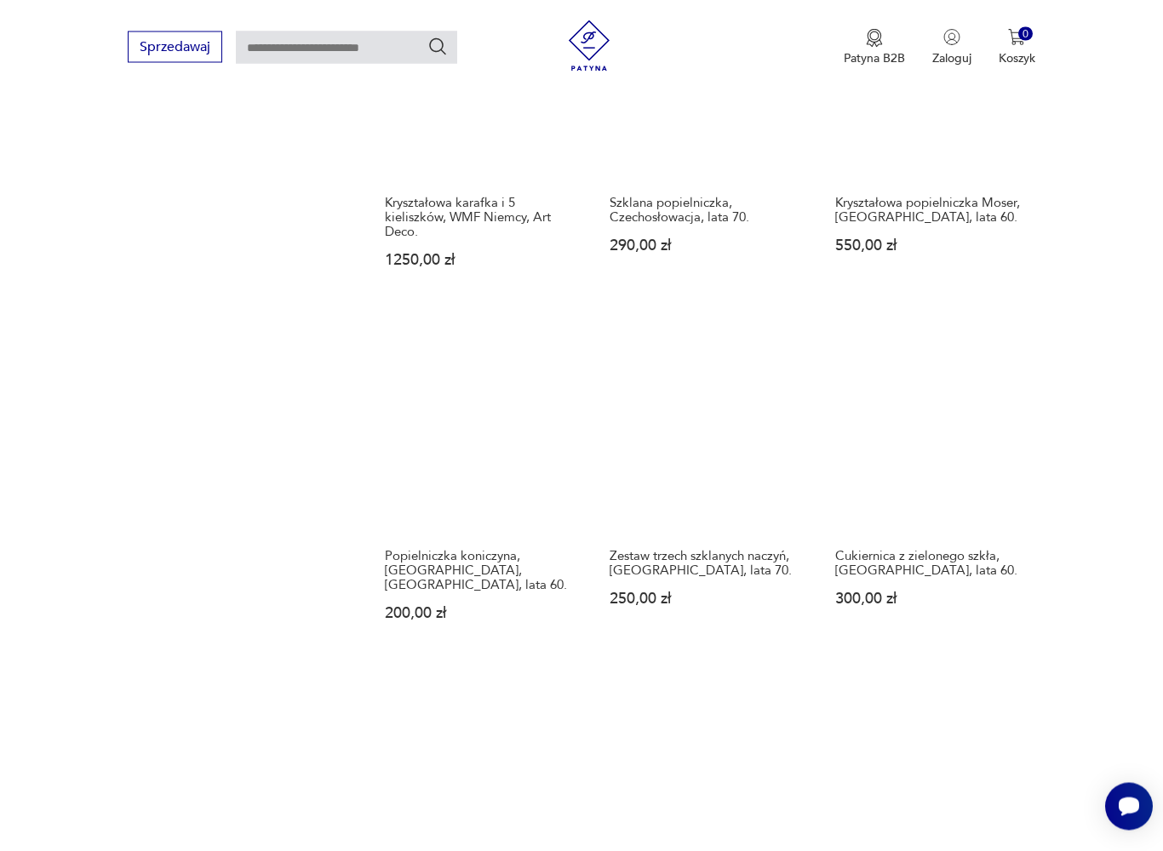
scroll to position [1397, 0]
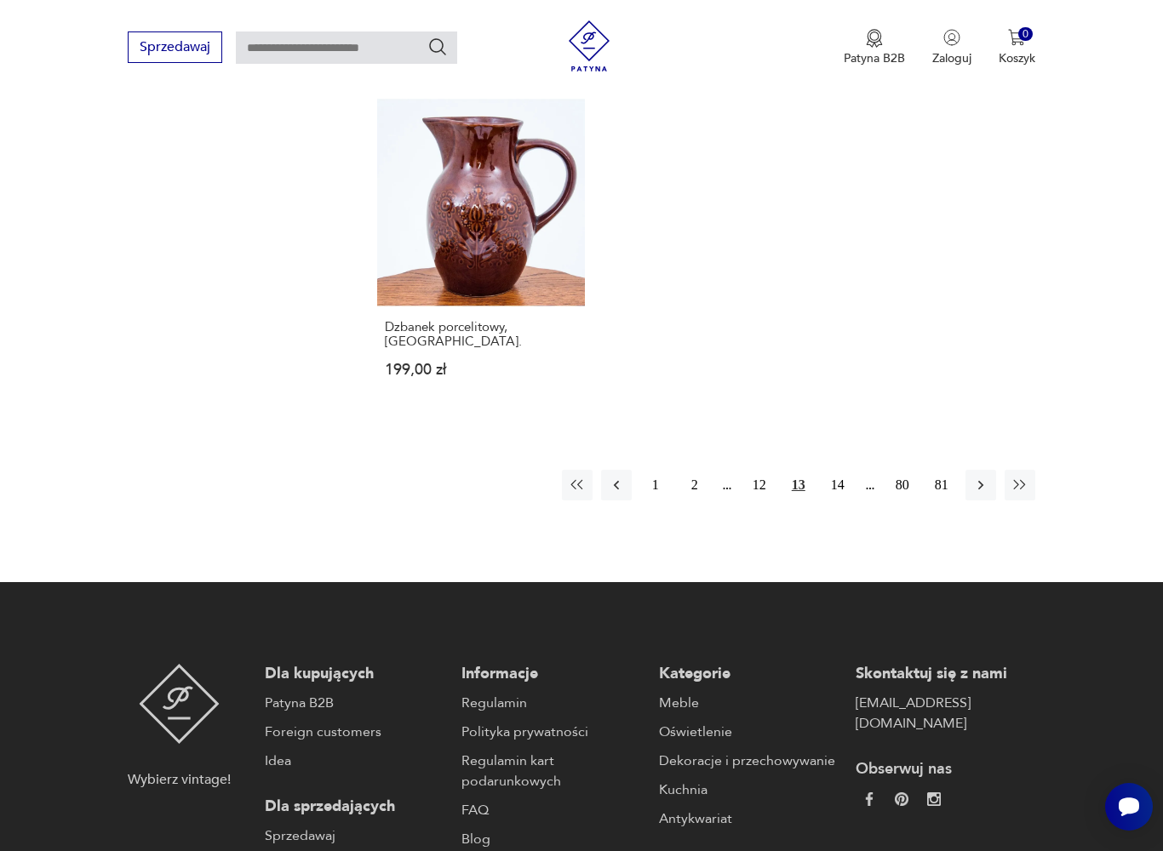
click at [842, 501] on button "14" at bounding box center [837, 485] width 31 height 31
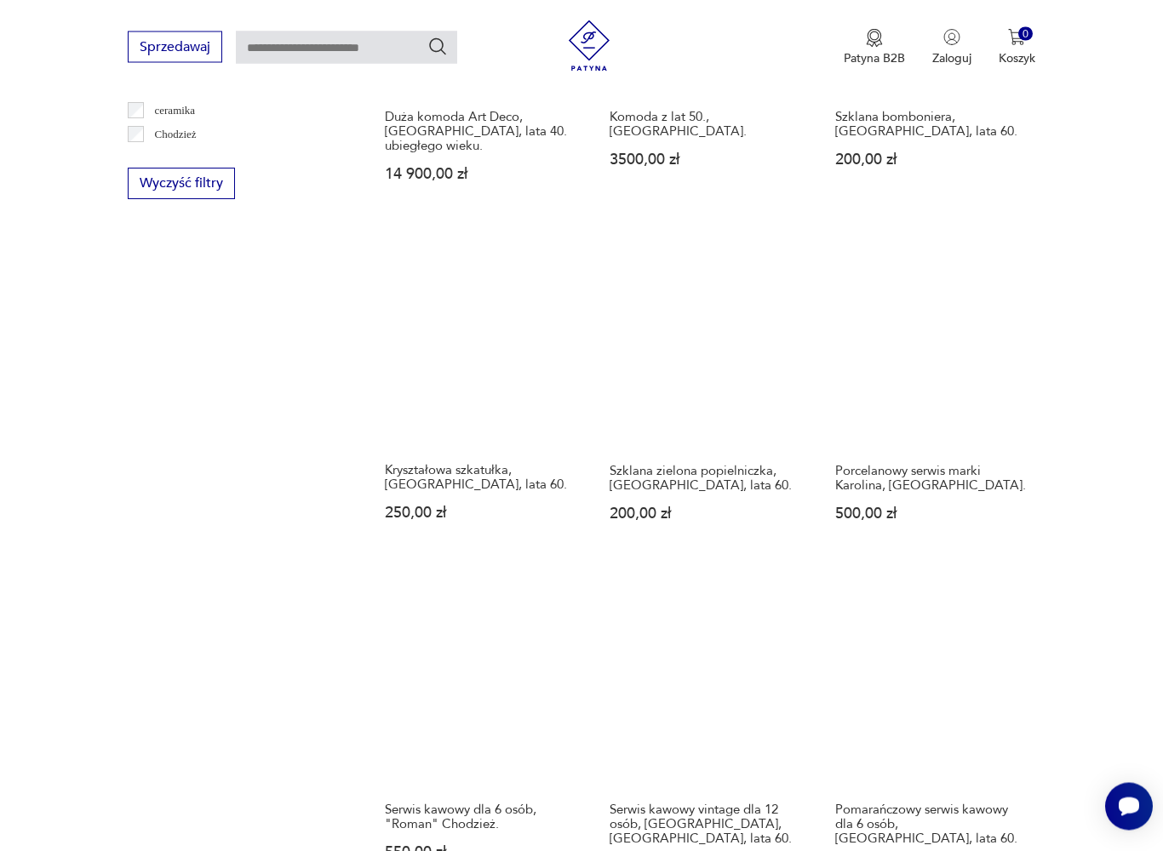
scroll to position [1129, 0]
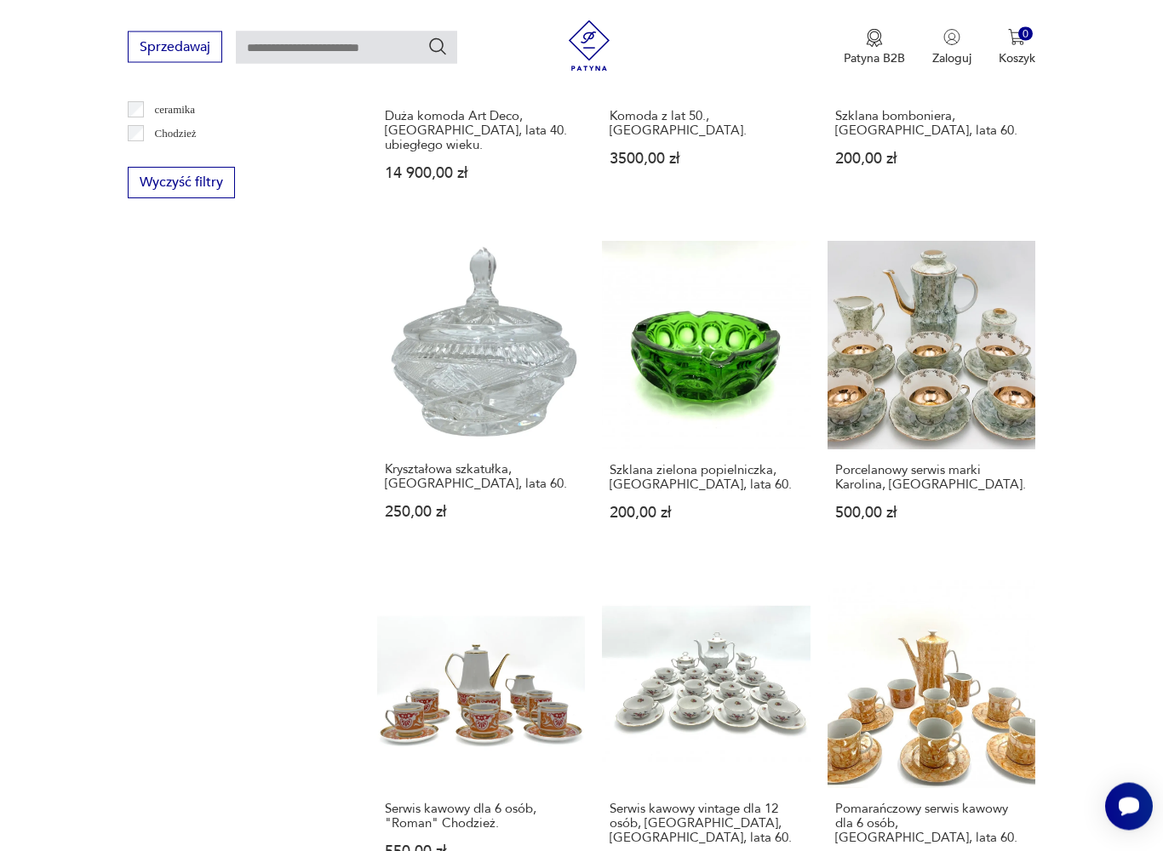
click at [1098, 613] on section "Filtruj produkty Meble (342) Dekoracje (515) Kuchnia (348) Elektronika (1) Pozo…" at bounding box center [581, 638] width 1163 height 2323
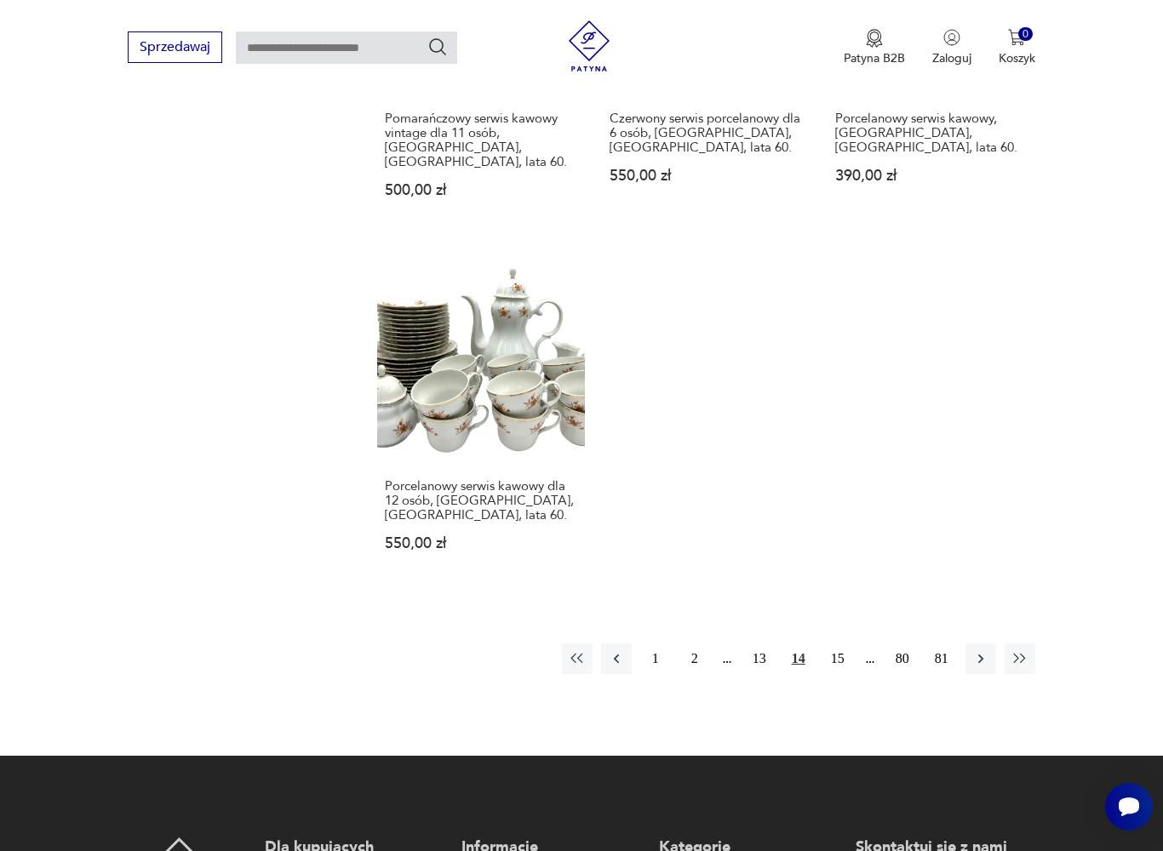
click at [843, 674] on button "15" at bounding box center [837, 659] width 31 height 31
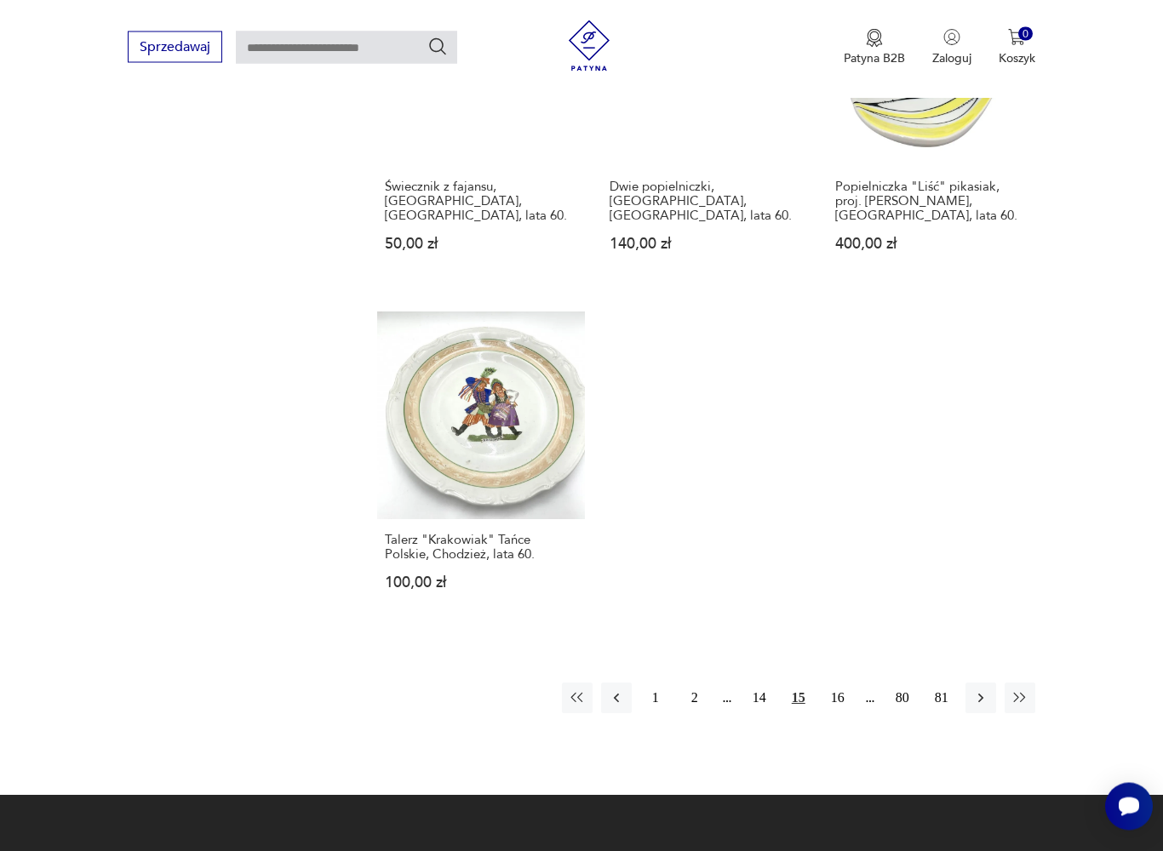
scroll to position [2138, 0]
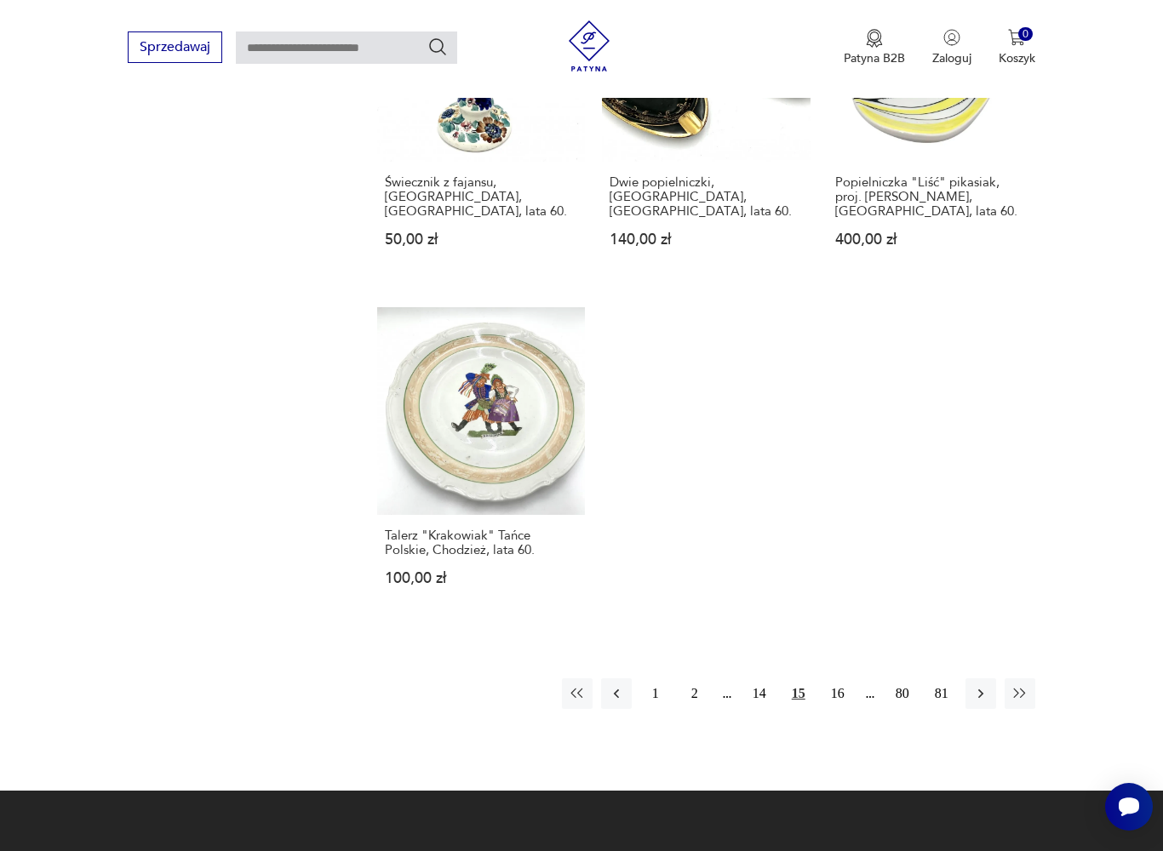
click at [850, 709] on button "16" at bounding box center [837, 693] width 31 height 31
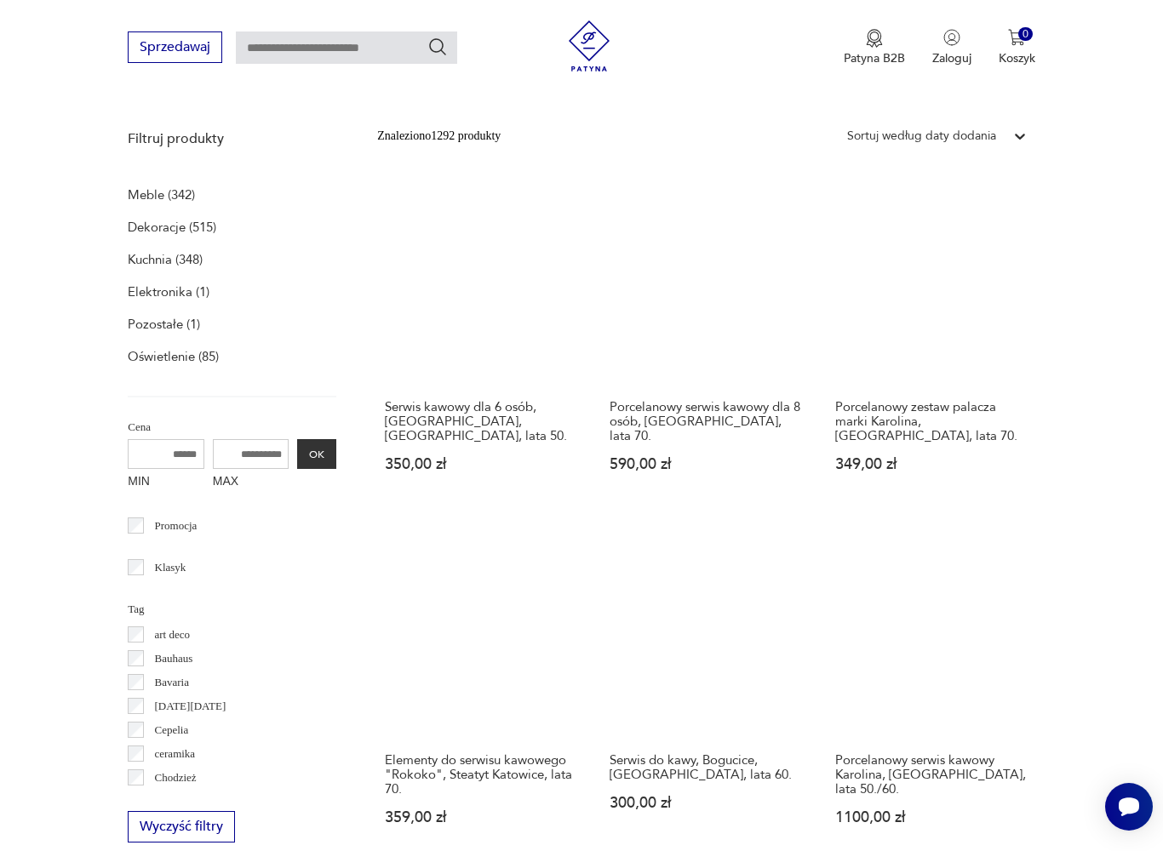
scroll to position [351, 0]
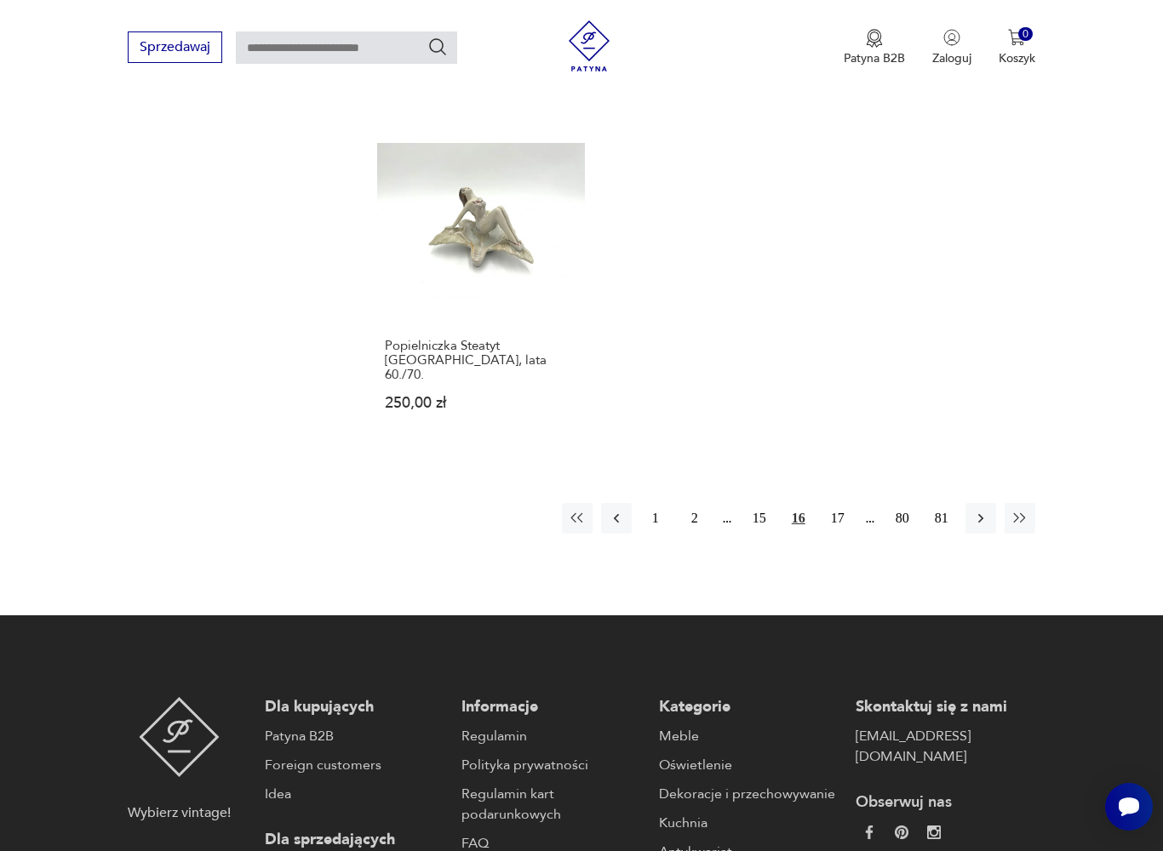
click at [846, 534] on button "17" at bounding box center [837, 518] width 31 height 31
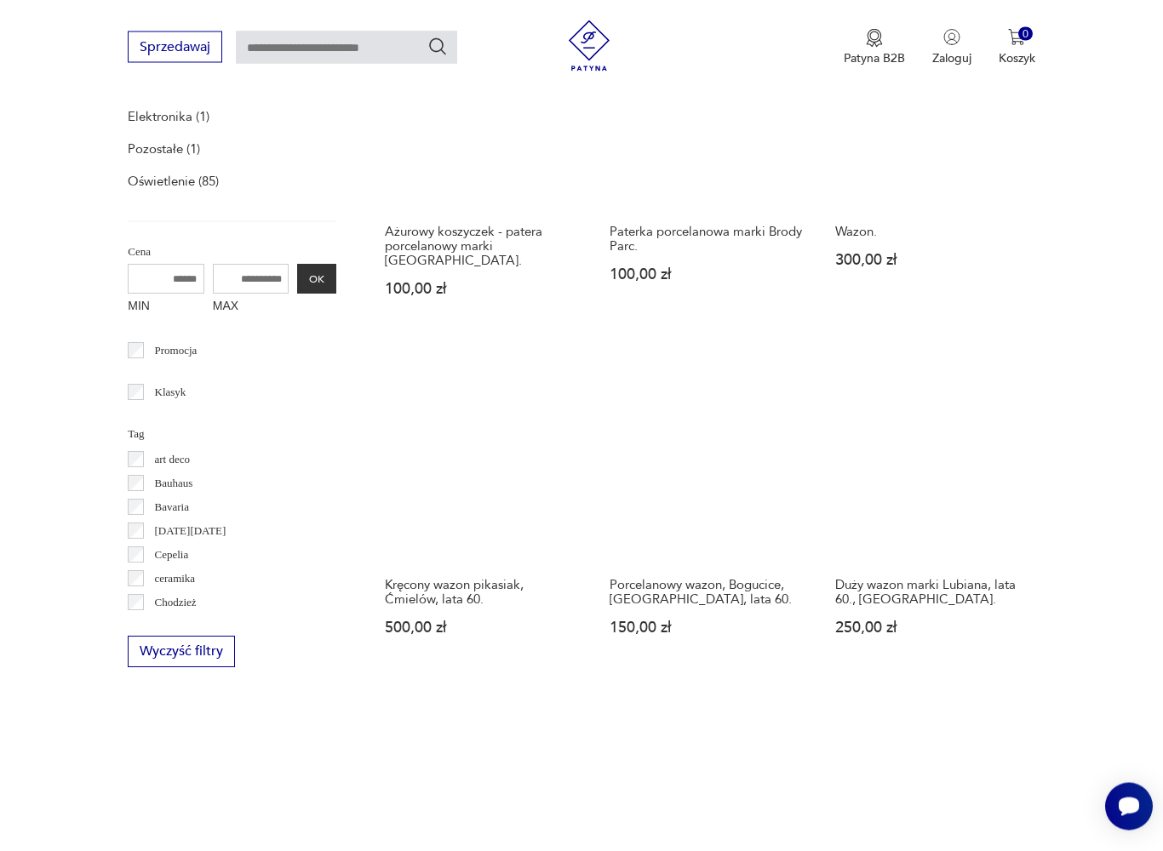
scroll to position [351, 0]
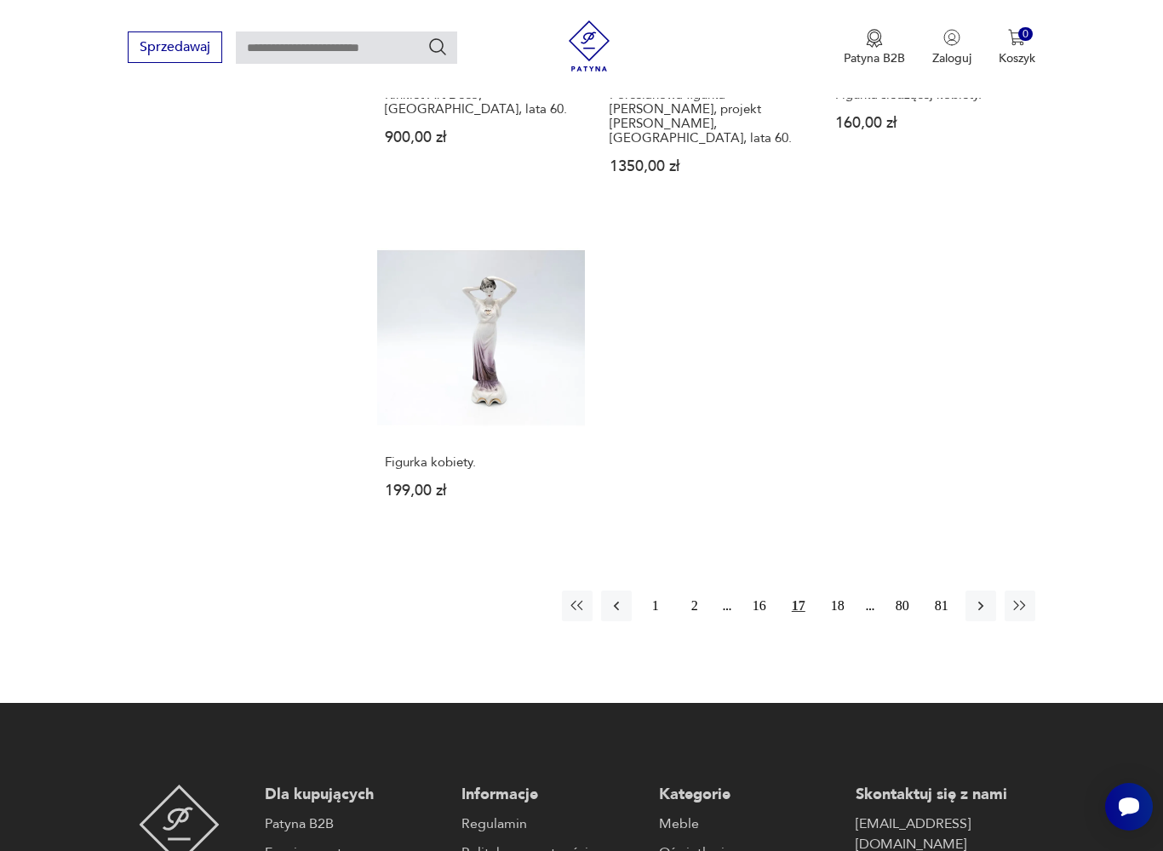
click at [849, 611] on button "18" at bounding box center [837, 606] width 31 height 31
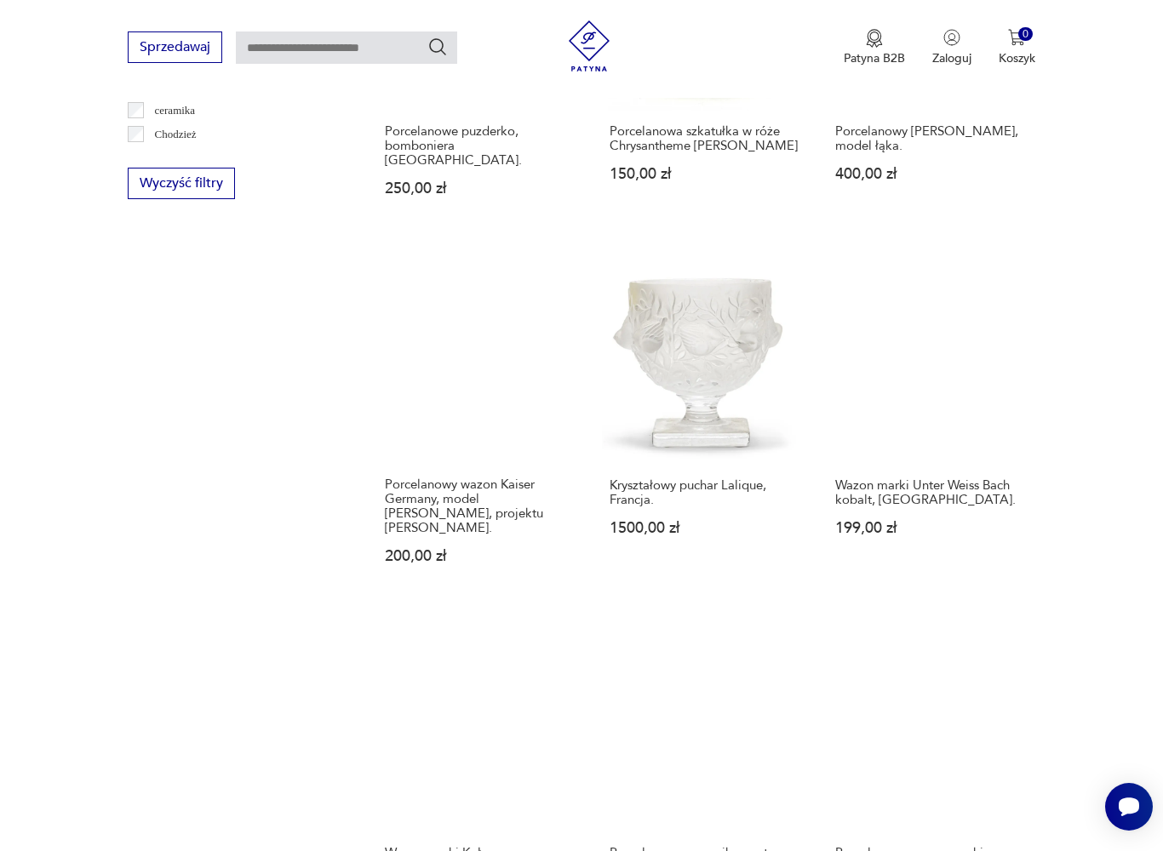
scroll to position [1129, 0]
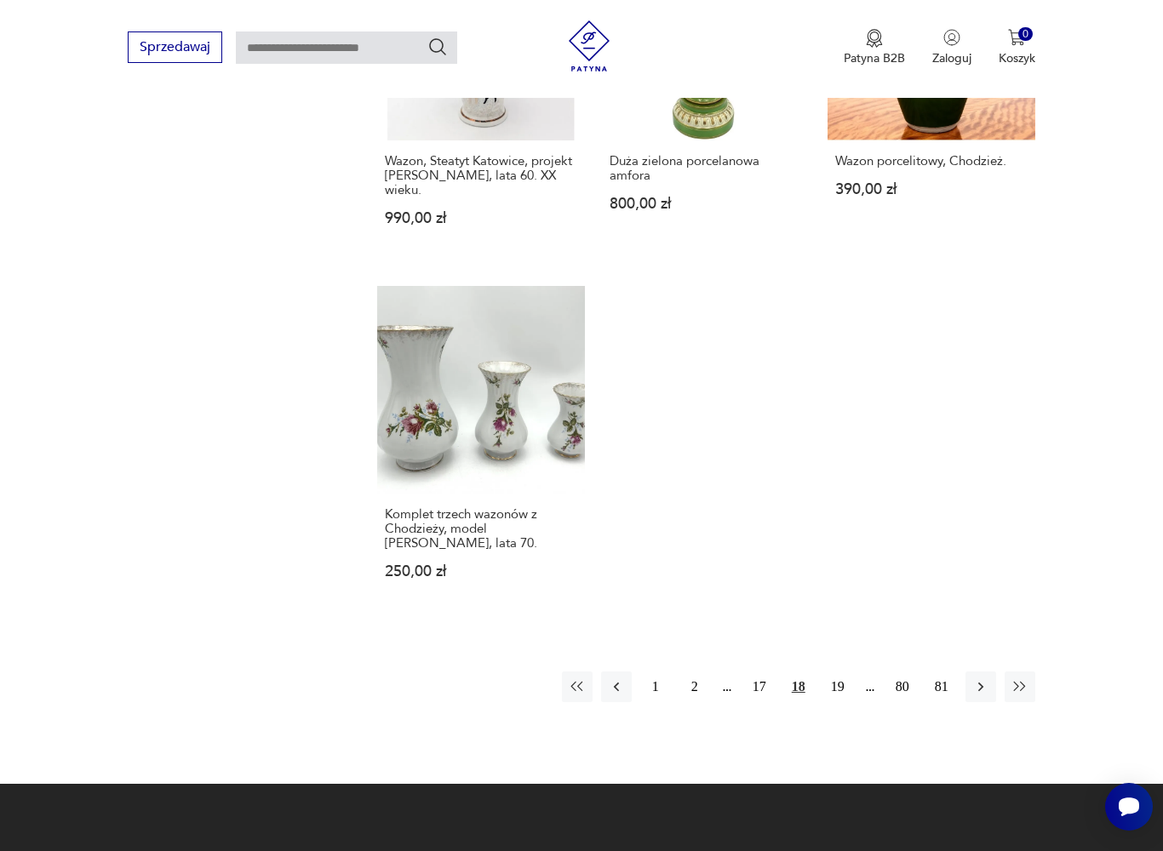
click at [852, 701] on button "19" at bounding box center [837, 687] width 31 height 31
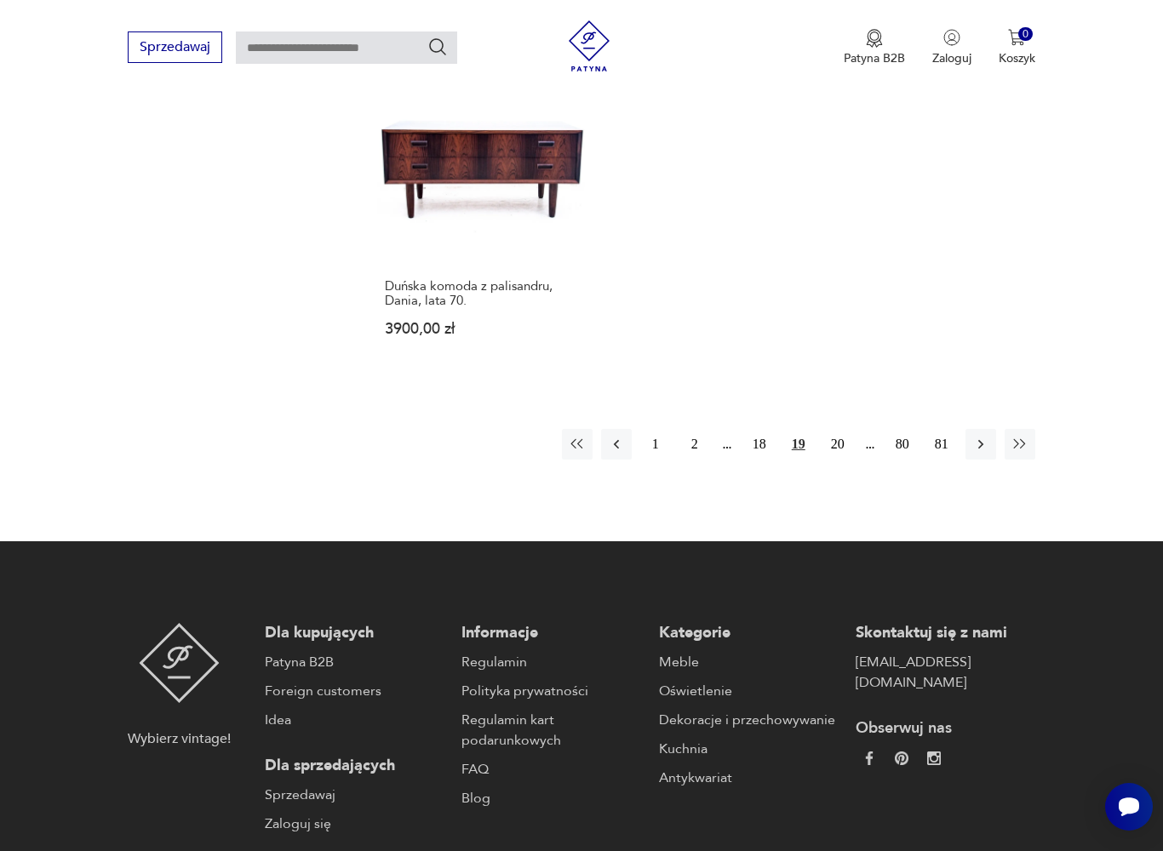
scroll to position [2321, 0]
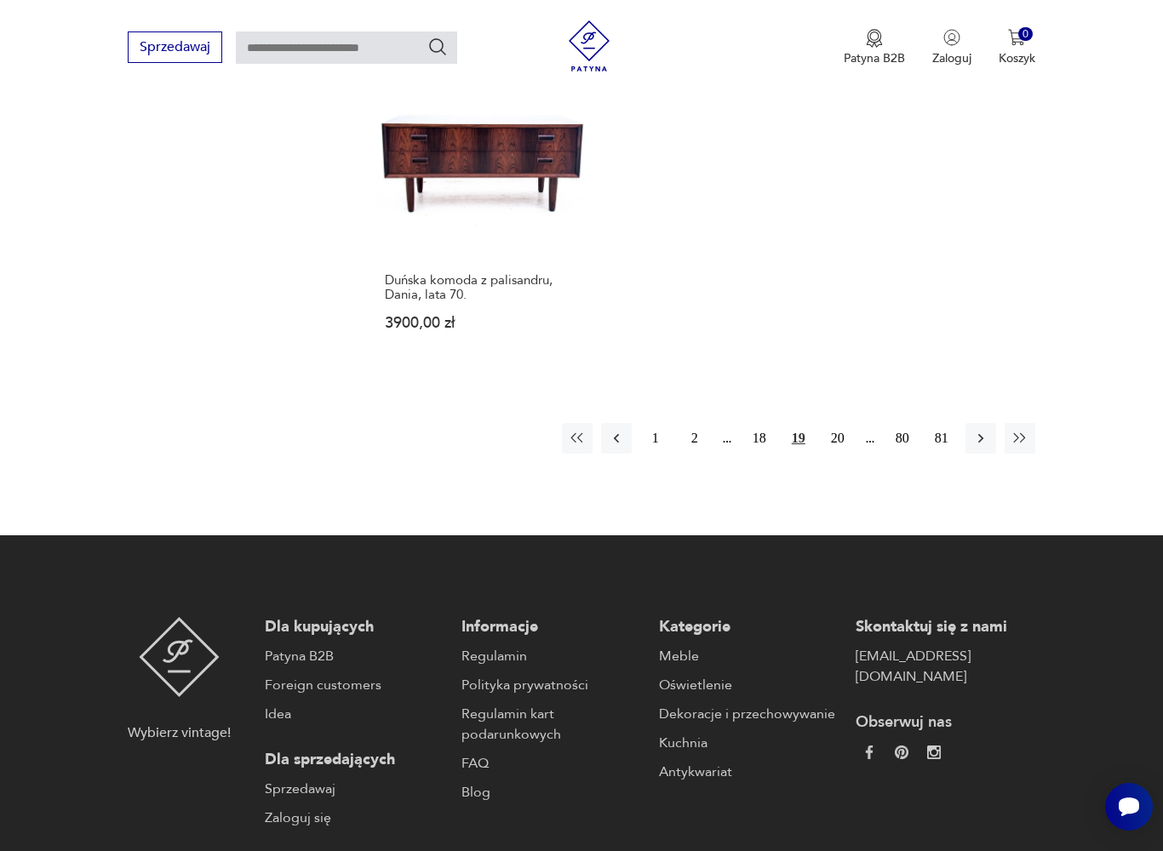
click at [837, 454] on button "20" at bounding box center [837, 438] width 31 height 31
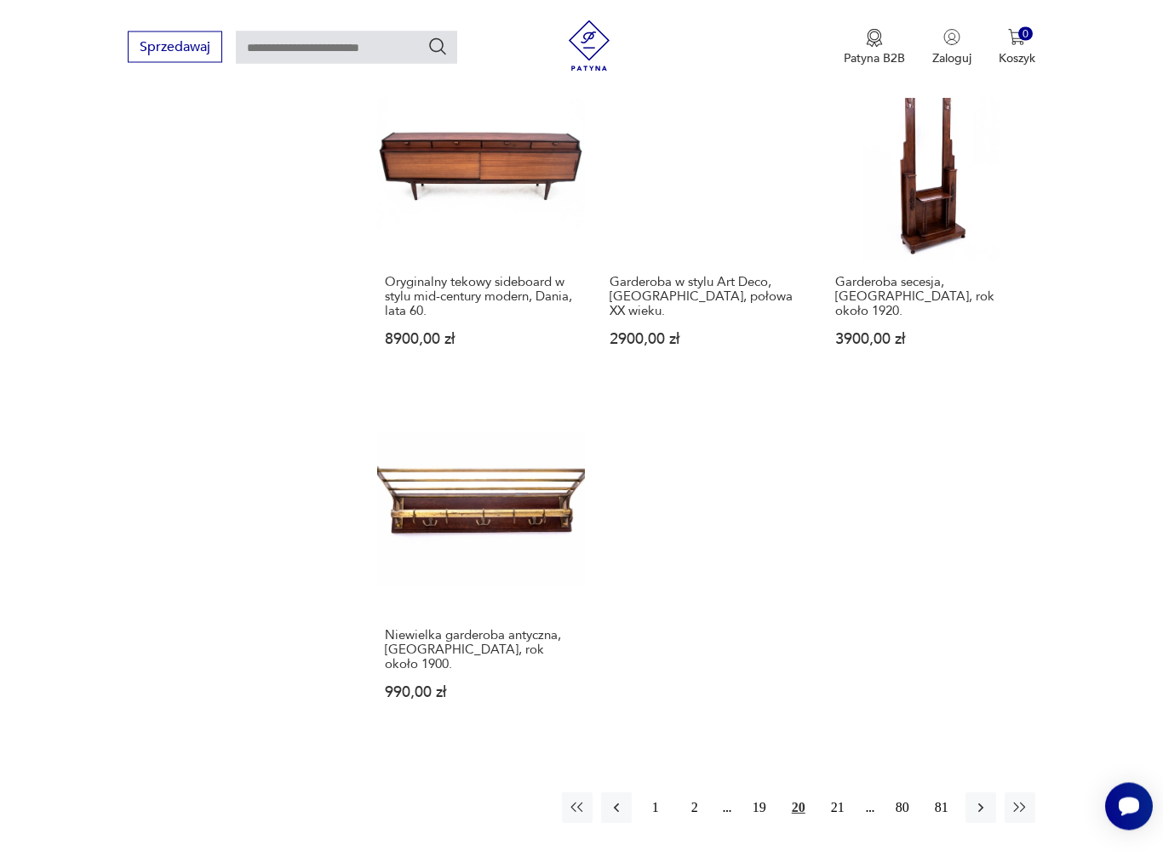
scroll to position [1997, 0]
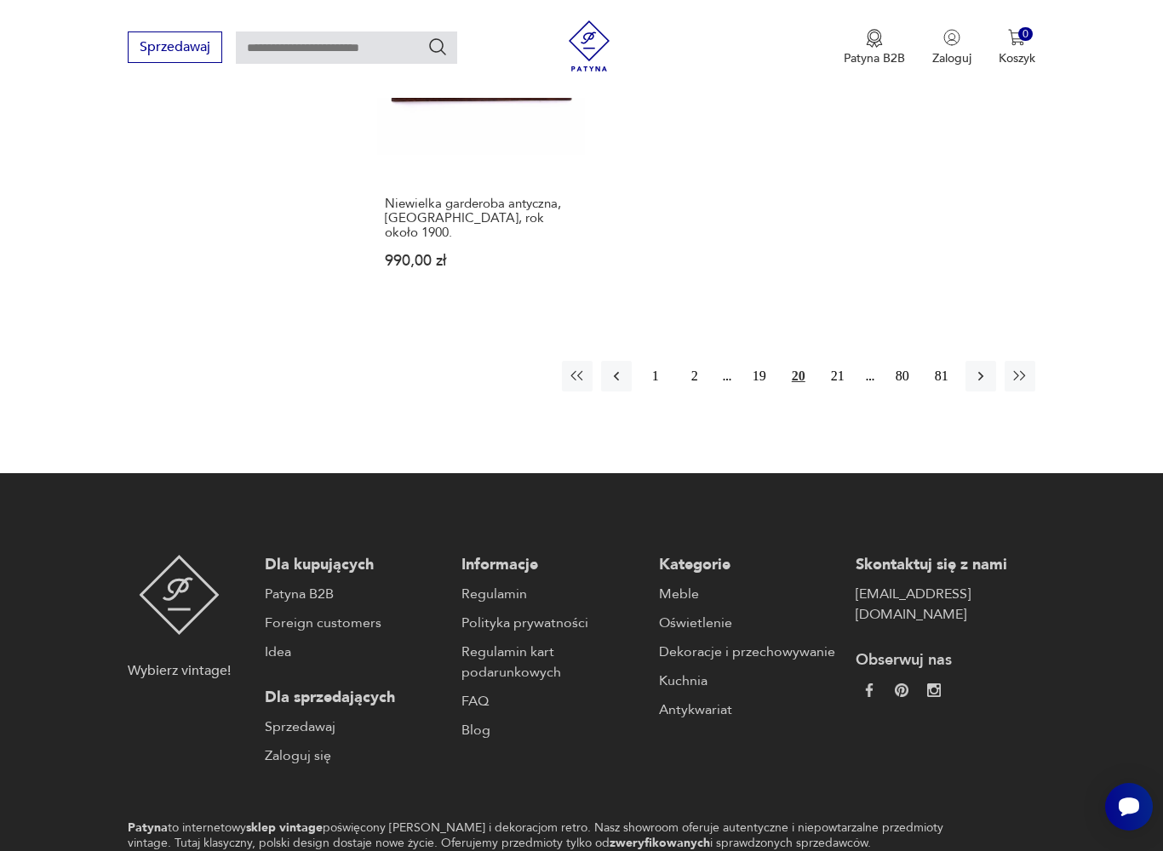
click at [835, 392] on button "21" at bounding box center [837, 376] width 31 height 31
click at [835, 392] on button "22" at bounding box center [837, 376] width 31 height 31
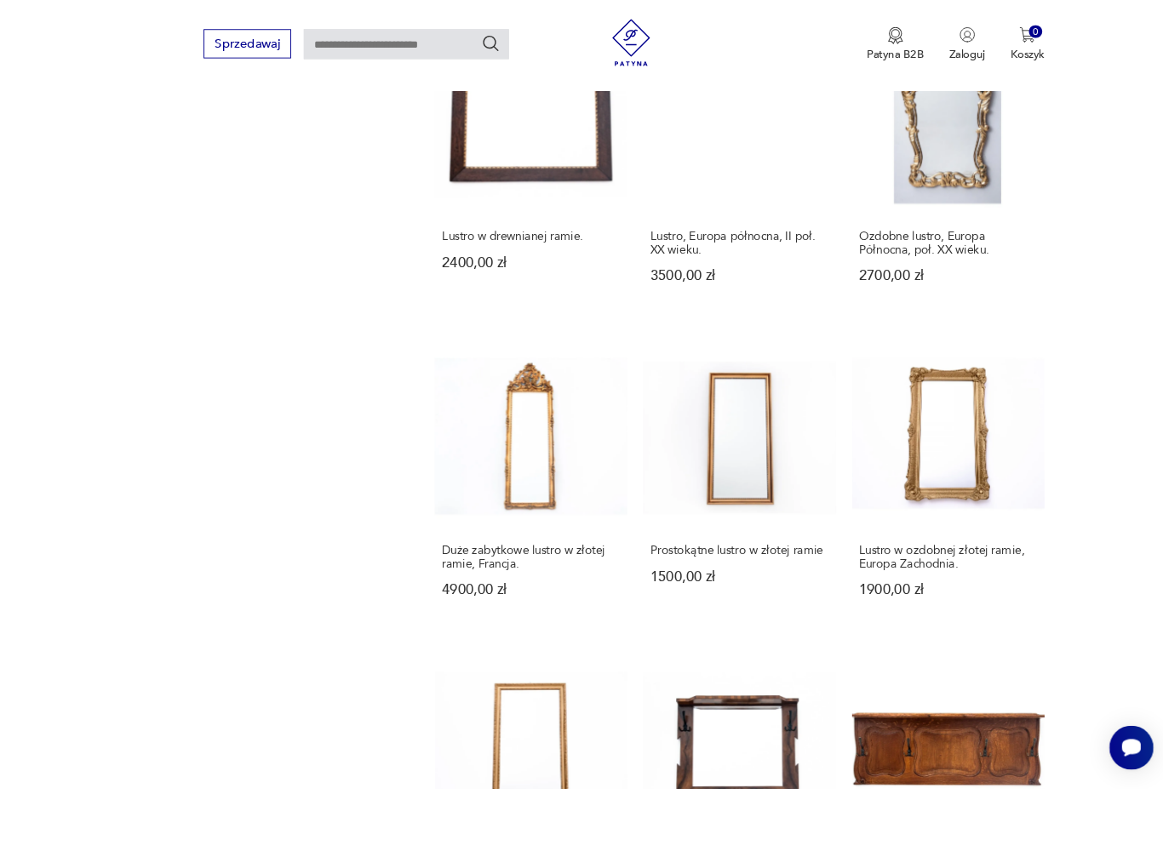
scroll to position [1491, 0]
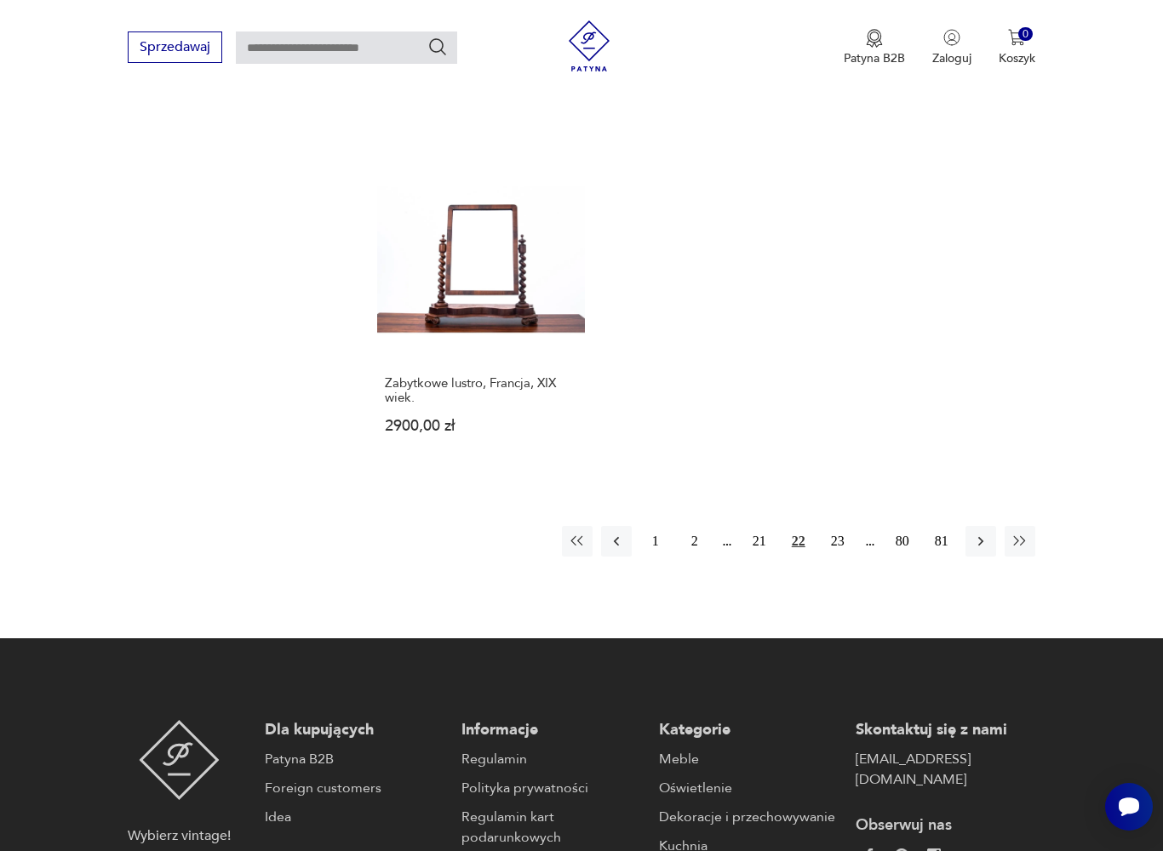
click at [842, 557] on button "23" at bounding box center [837, 541] width 31 height 31
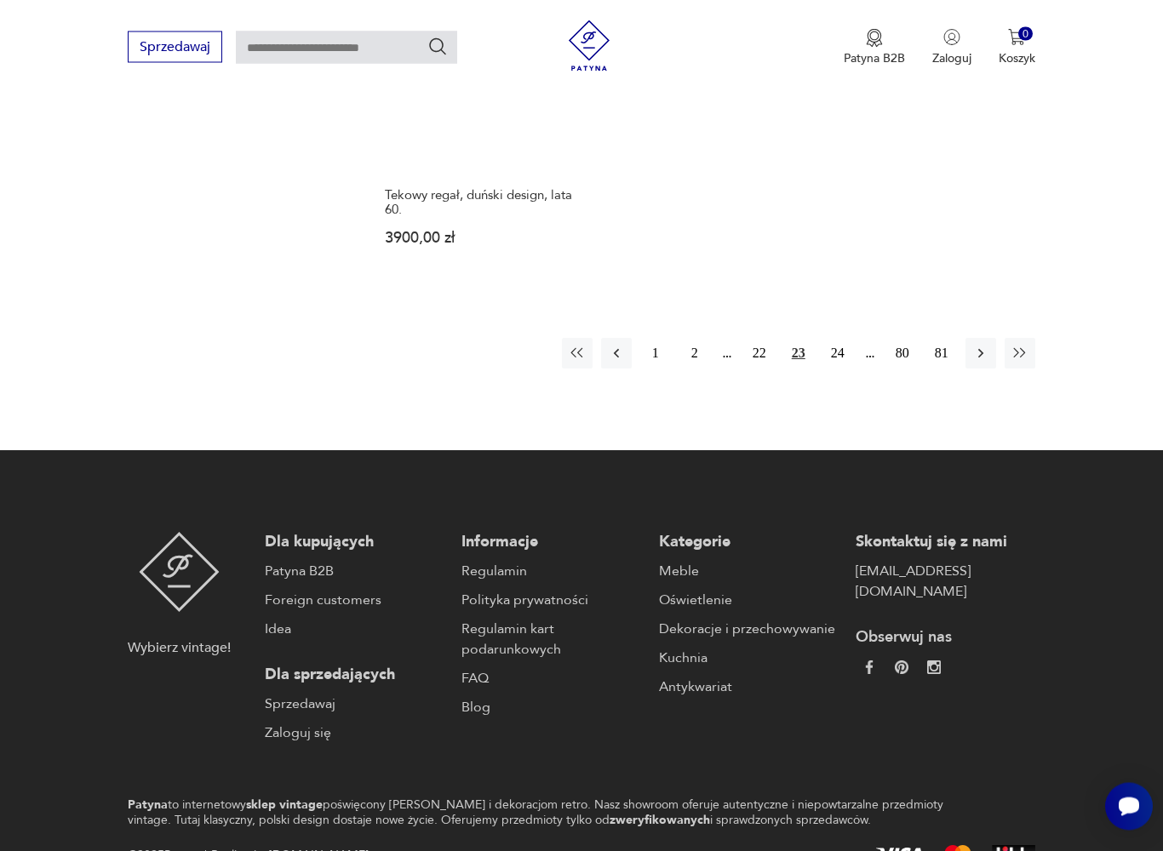
scroll to position [2436, 0]
click at [731, 368] on div "1 2 22 23 24 80 81" at bounding box center [798, 352] width 473 height 31
click at [737, 368] on div "1 2 22 23 24 80 81" at bounding box center [798, 352] width 473 height 31
click at [768, 368] on button "22" at bounding box center [759, 352] width 31 height 31
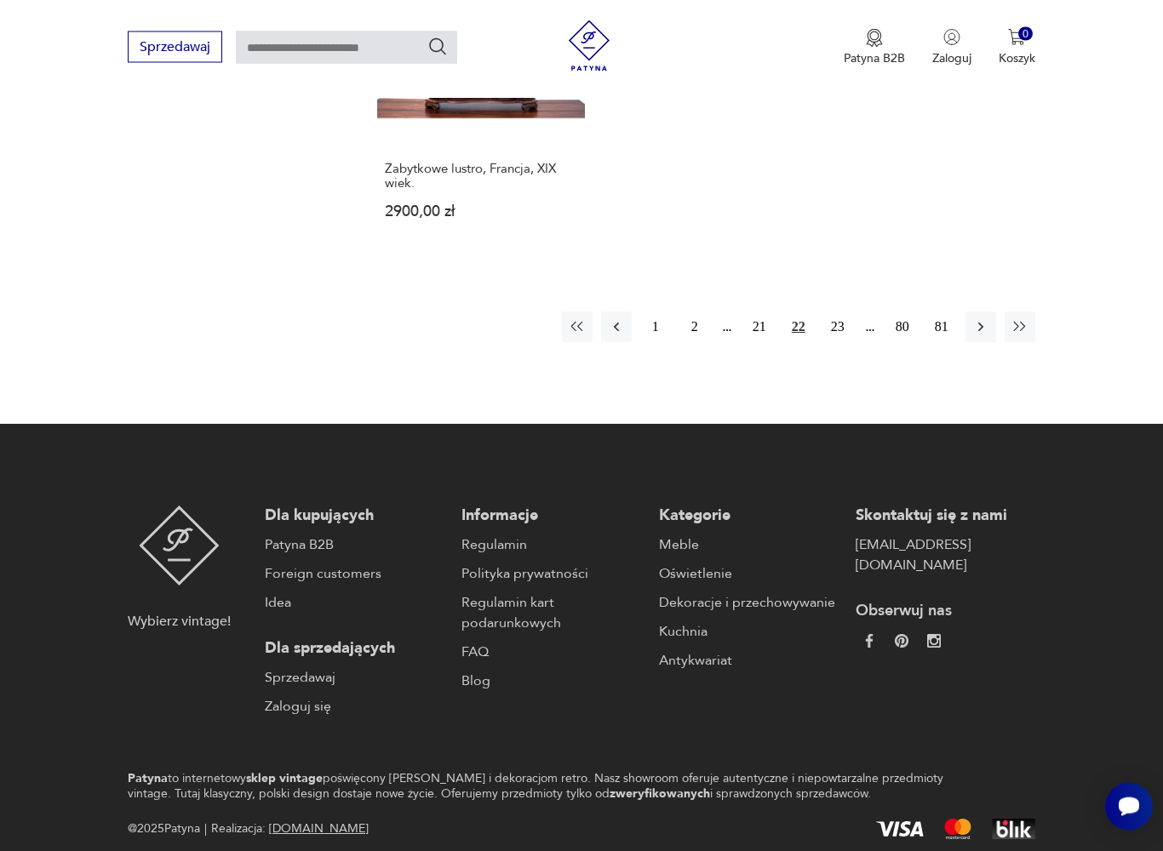
scroll to position [2448, 0]
click at [768, 341] on button "21" at bounding box center [759, 326] width 31 height 31
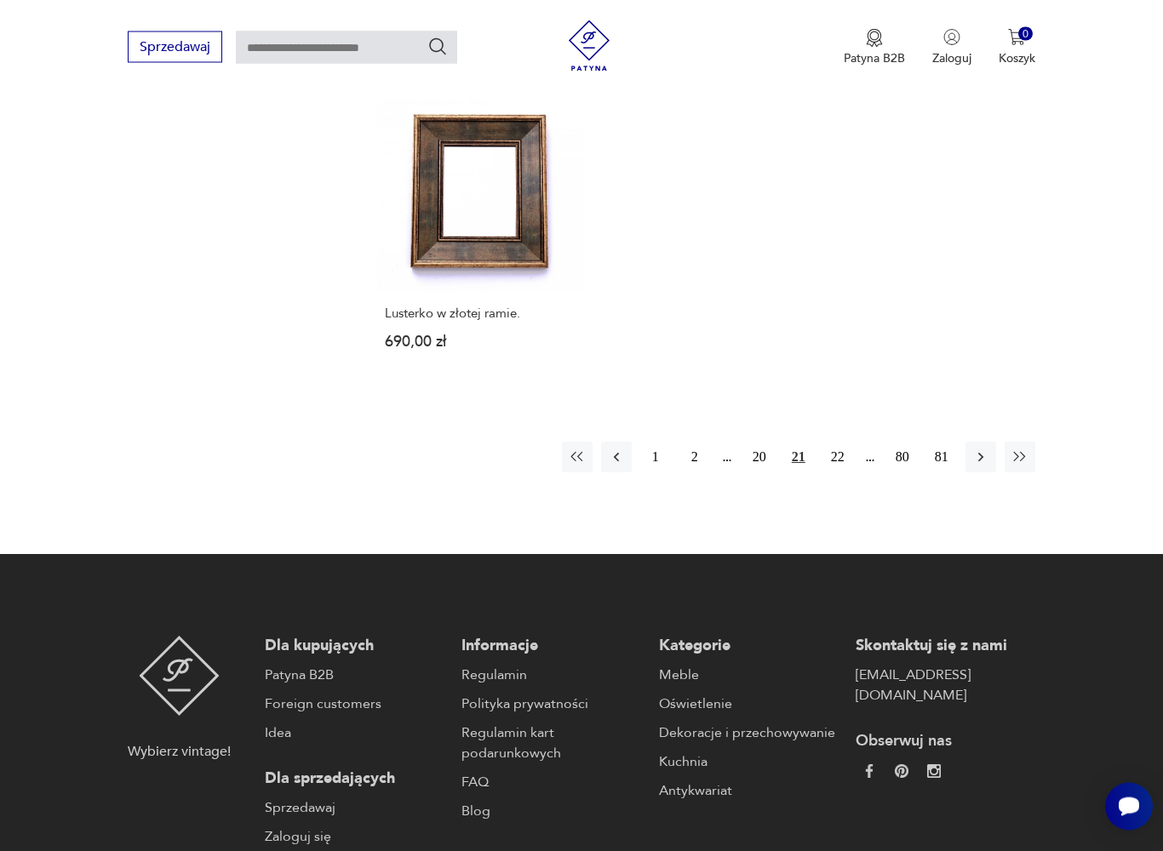
scroll to position [2289, 0]
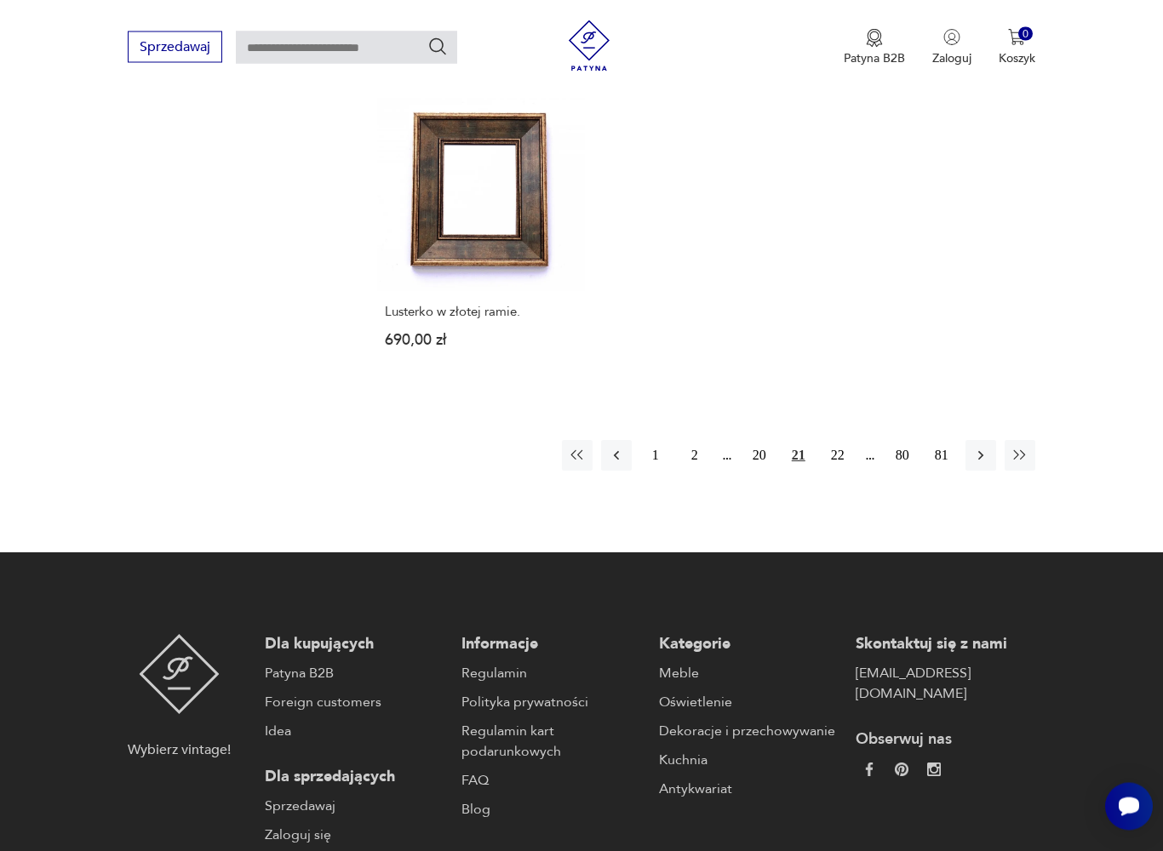
click at [842, 472] on button "22" at bounding box center [837, 456] width 31 height 31
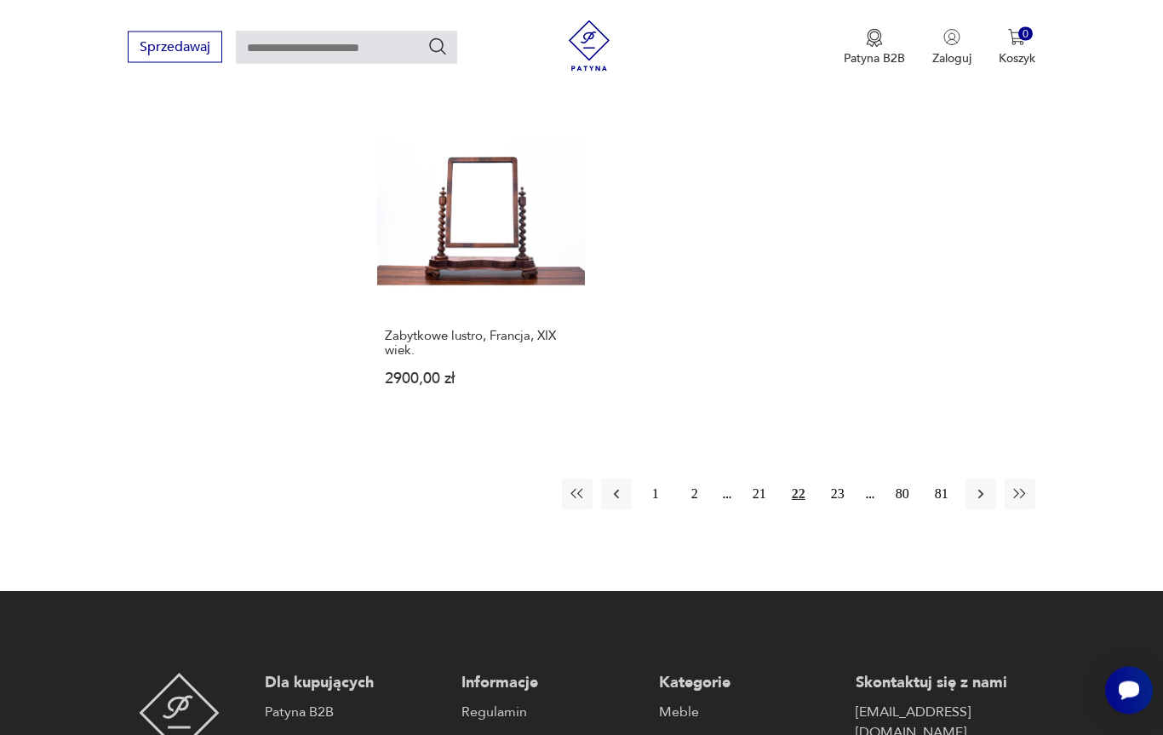
scroll to position [2213, 0]
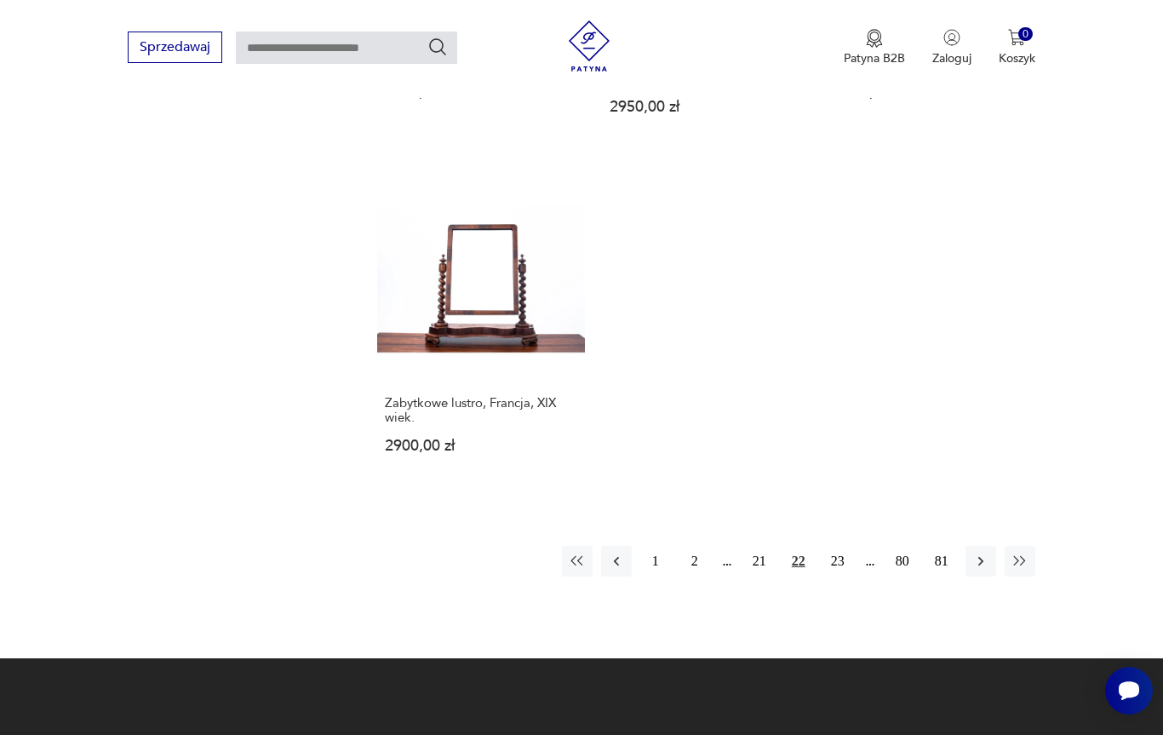
click at [847, 576] on button "23" at bounding box center [837, 561] width 31 height 31
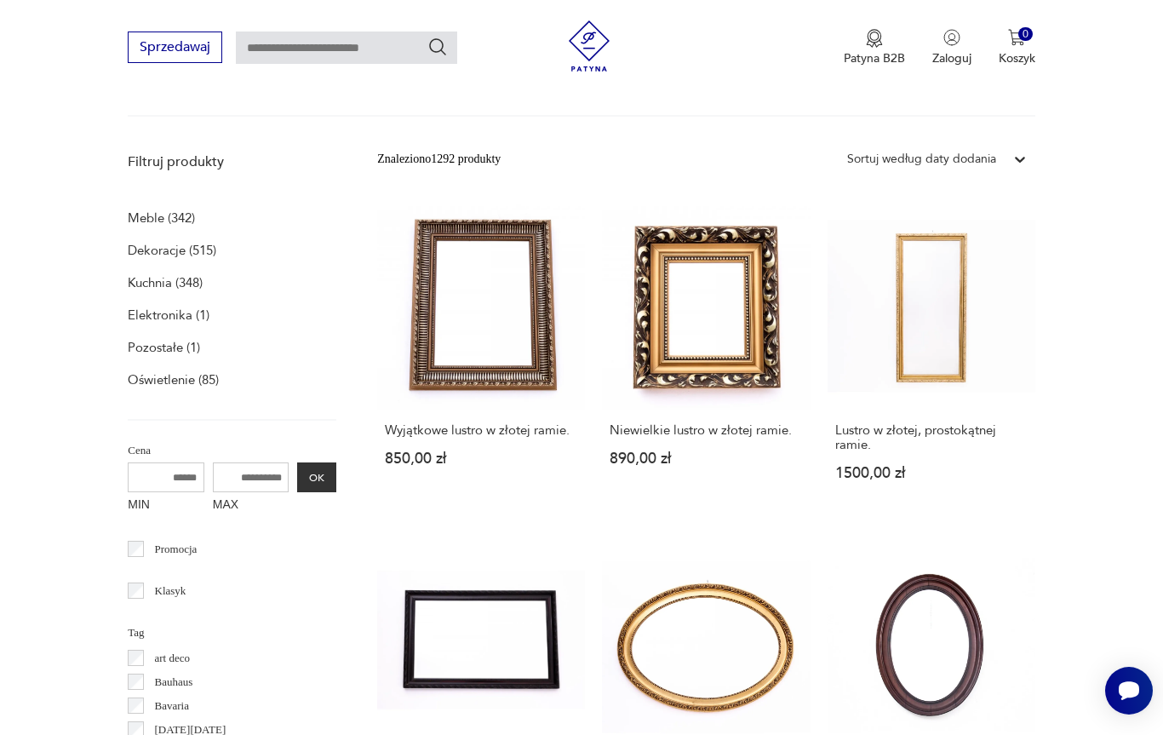
scroll to position [351, 0]
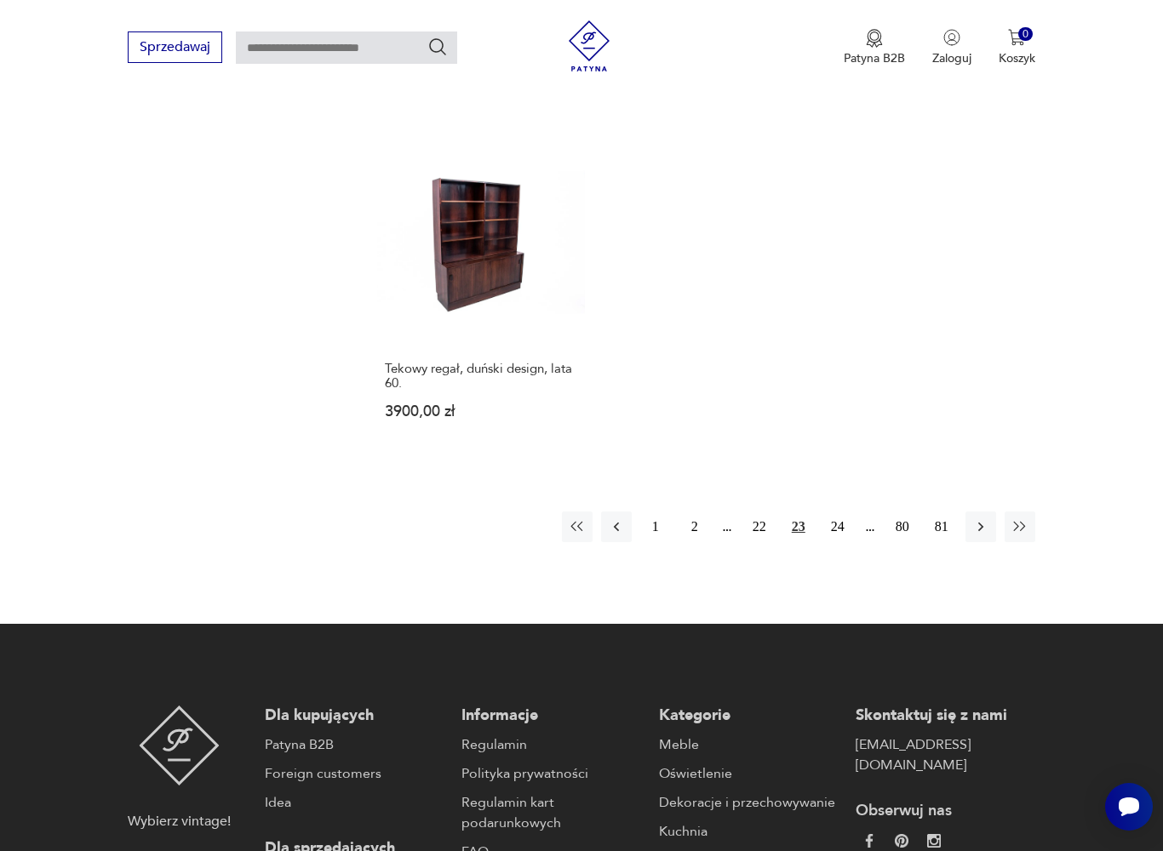
click at [842, 542] on button "24" at bounding box center [837, 527] width 31 height 31
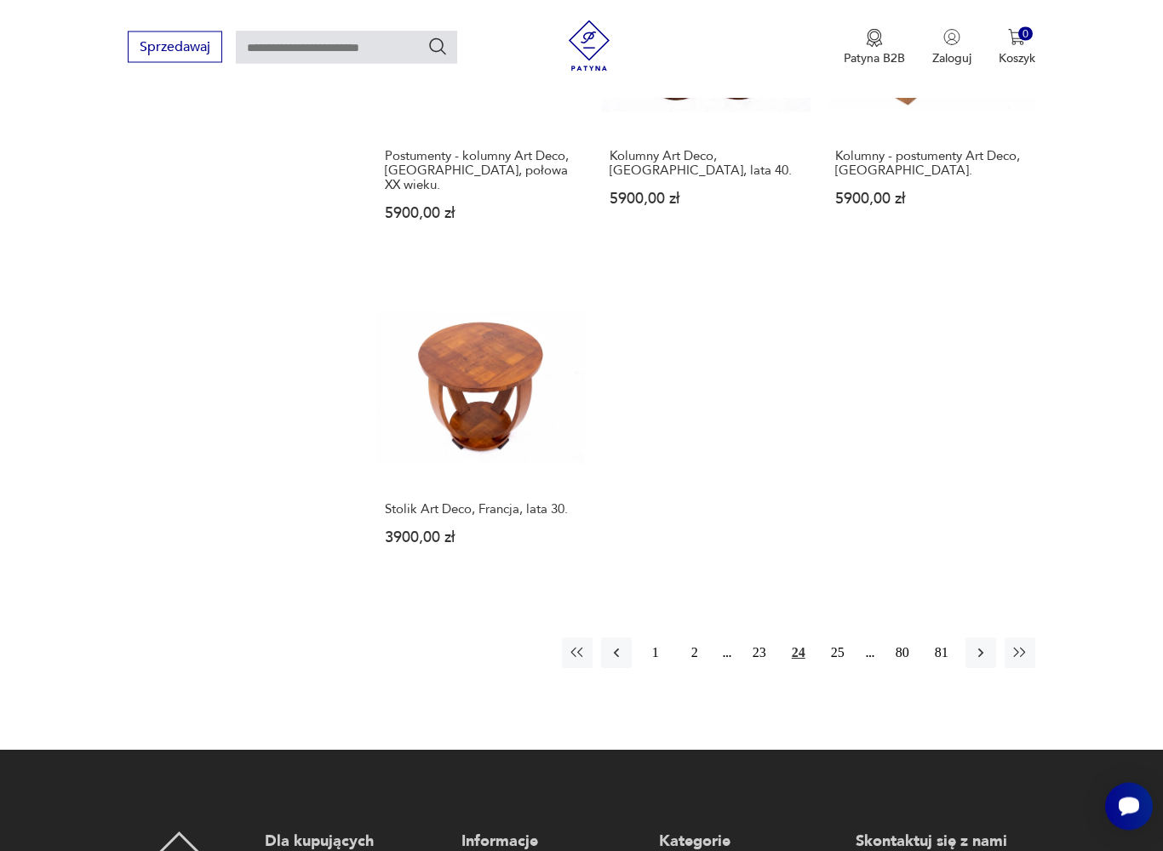
scroll to position [2151, 0]
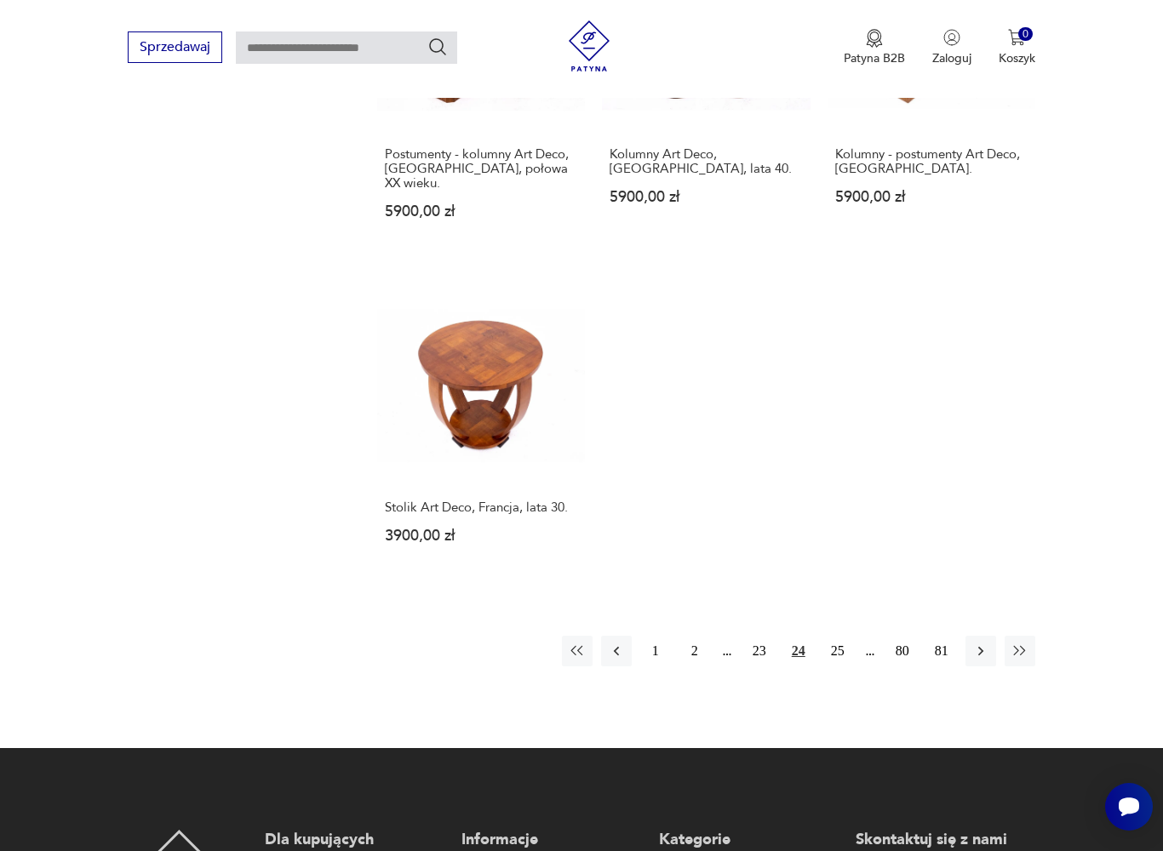
click at [847, 667] on button "25" at bounding box center [837, 651] width 31 height 31
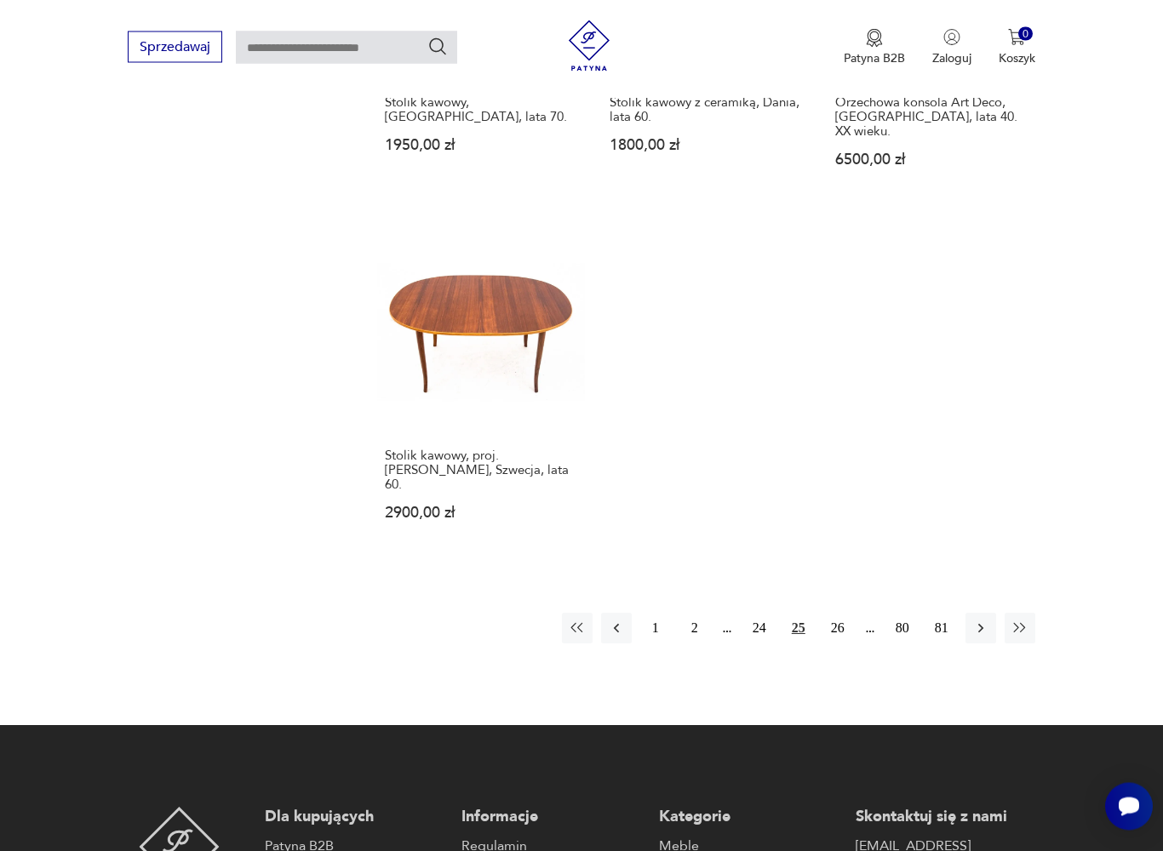
scroll to position [2189, 0]
click at [840, 644] on button "26" at bounding box center [837, 628] width 31 height 31
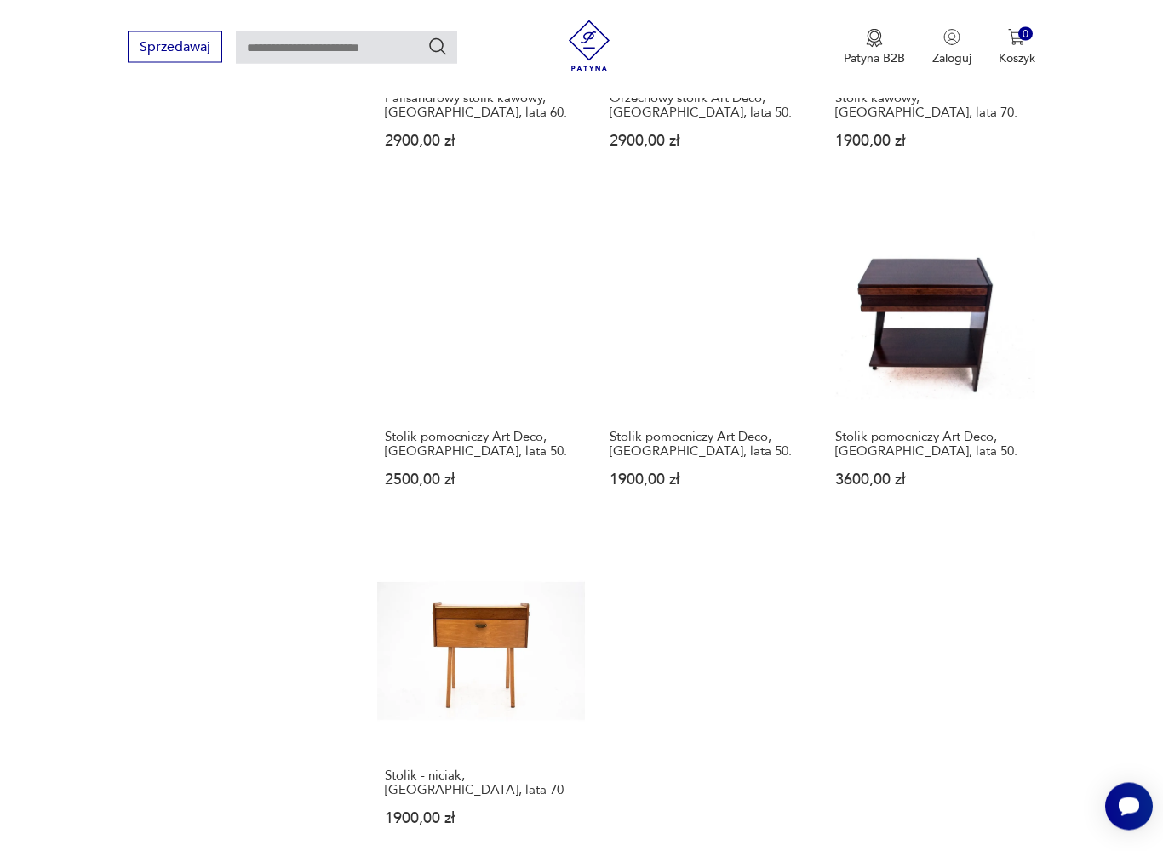
scroll to position [1826, 0]
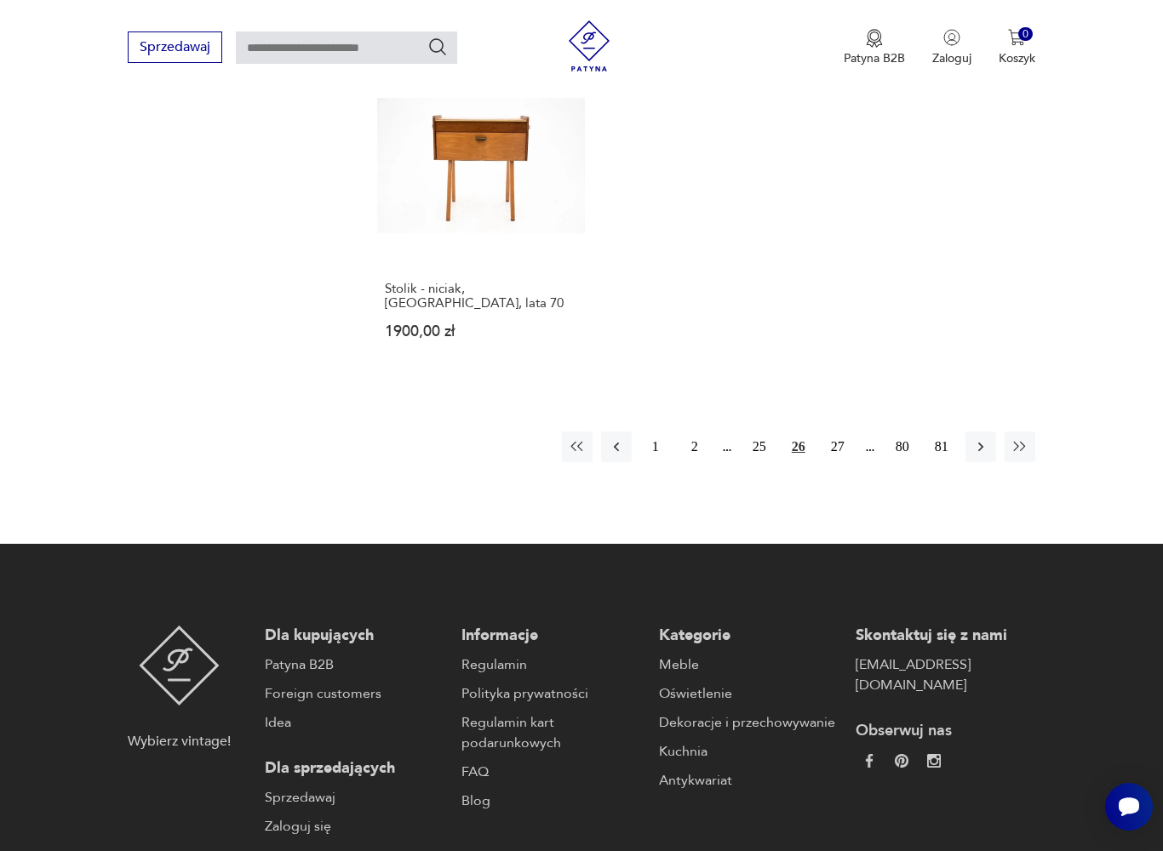
click at [846, 462] on button "27" at bounding box center [837, 447] width 31 height 31
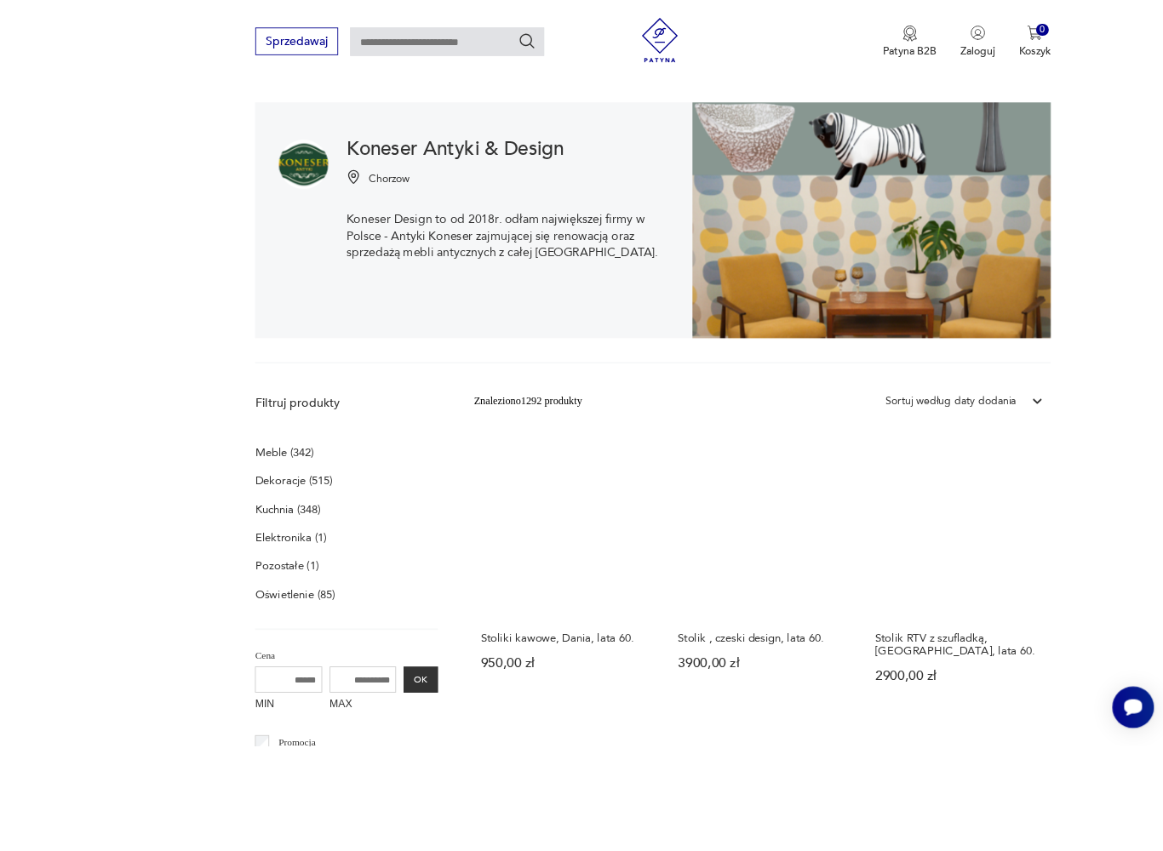
scroll to position [300, 0]
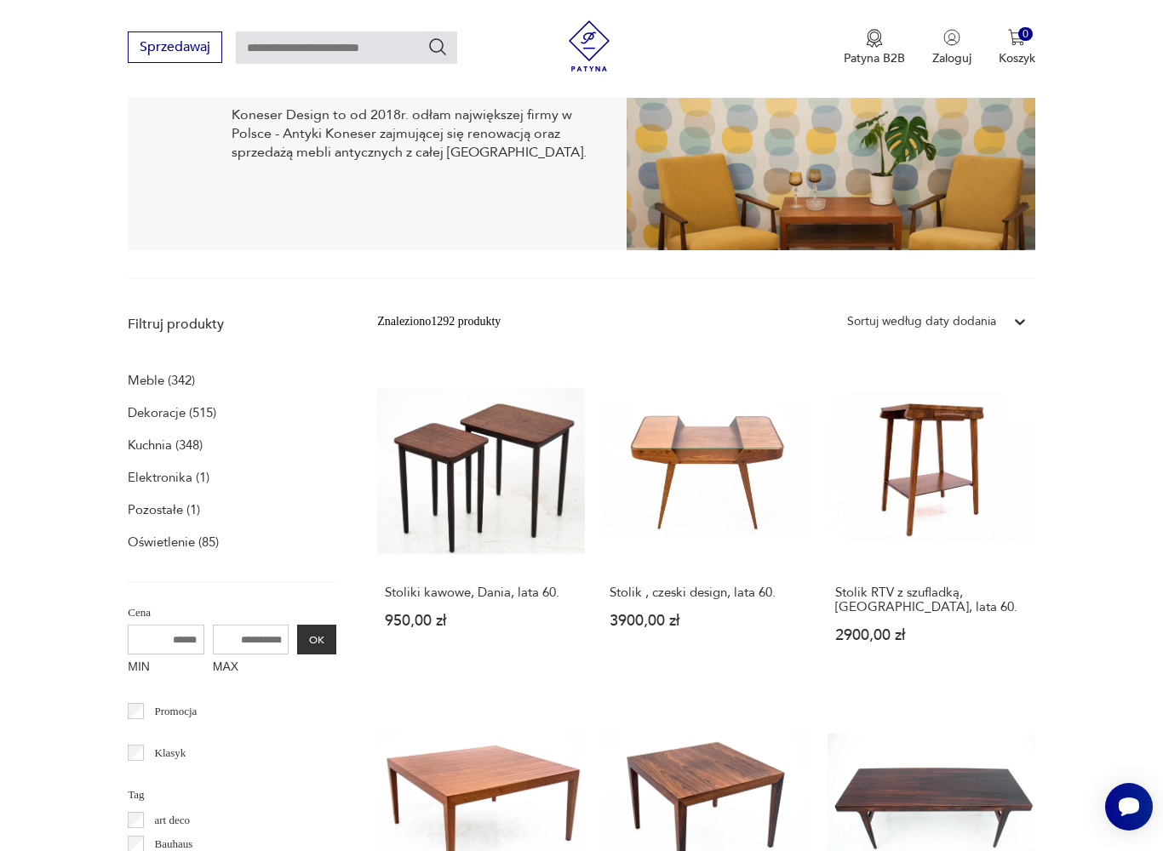
click at [929, 467] on link "Stolik RTV z szufladką, [GEOGRAPHIC_DATA], lata 60. 2900,00 zł" at bounding box center [931, 520] width 208 height 312
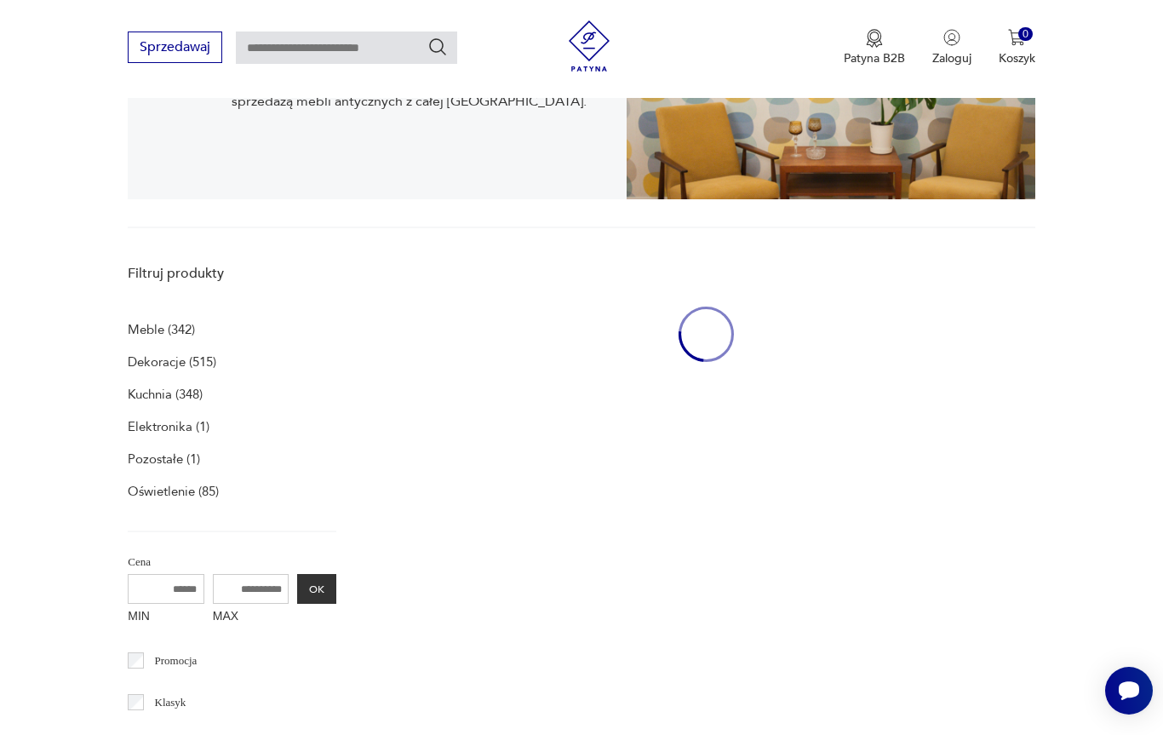
scroll to position [160, 0]
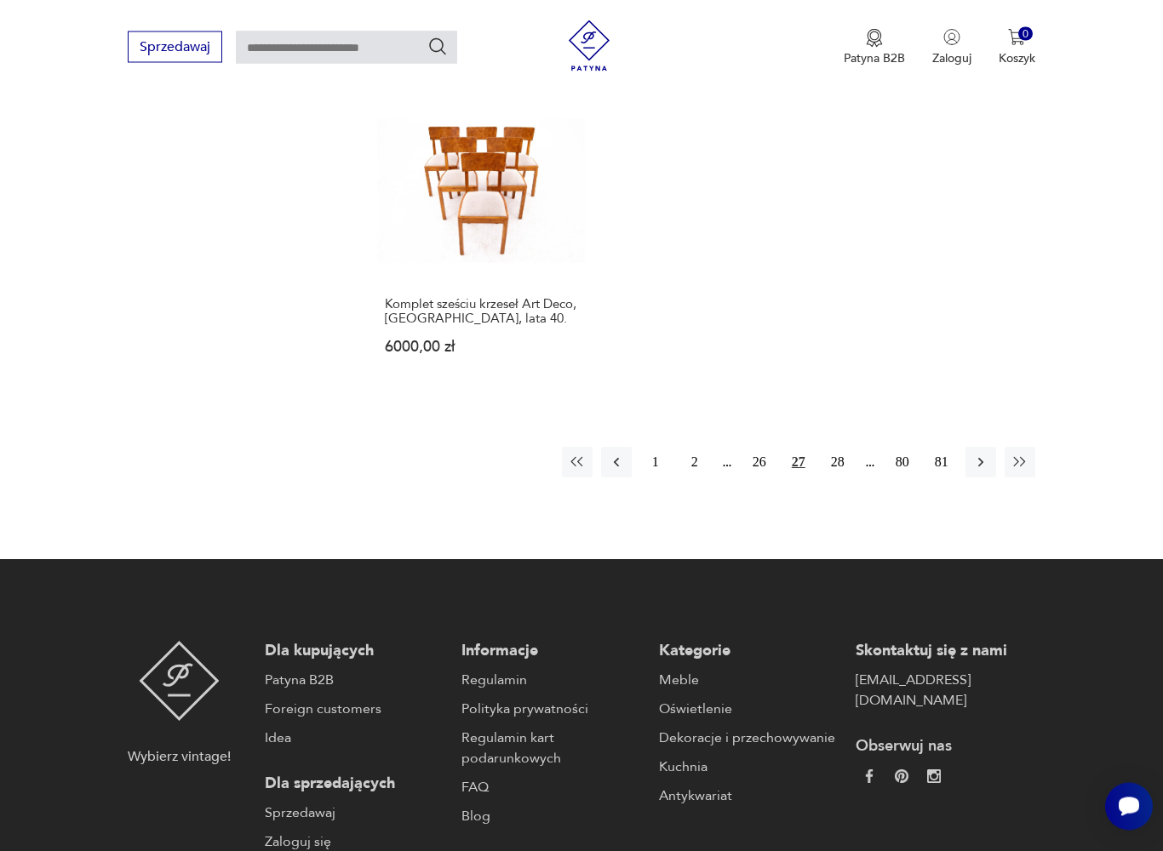
click at [845, 478] on button "28" at bounding box center [837, 463] width 31 height 31
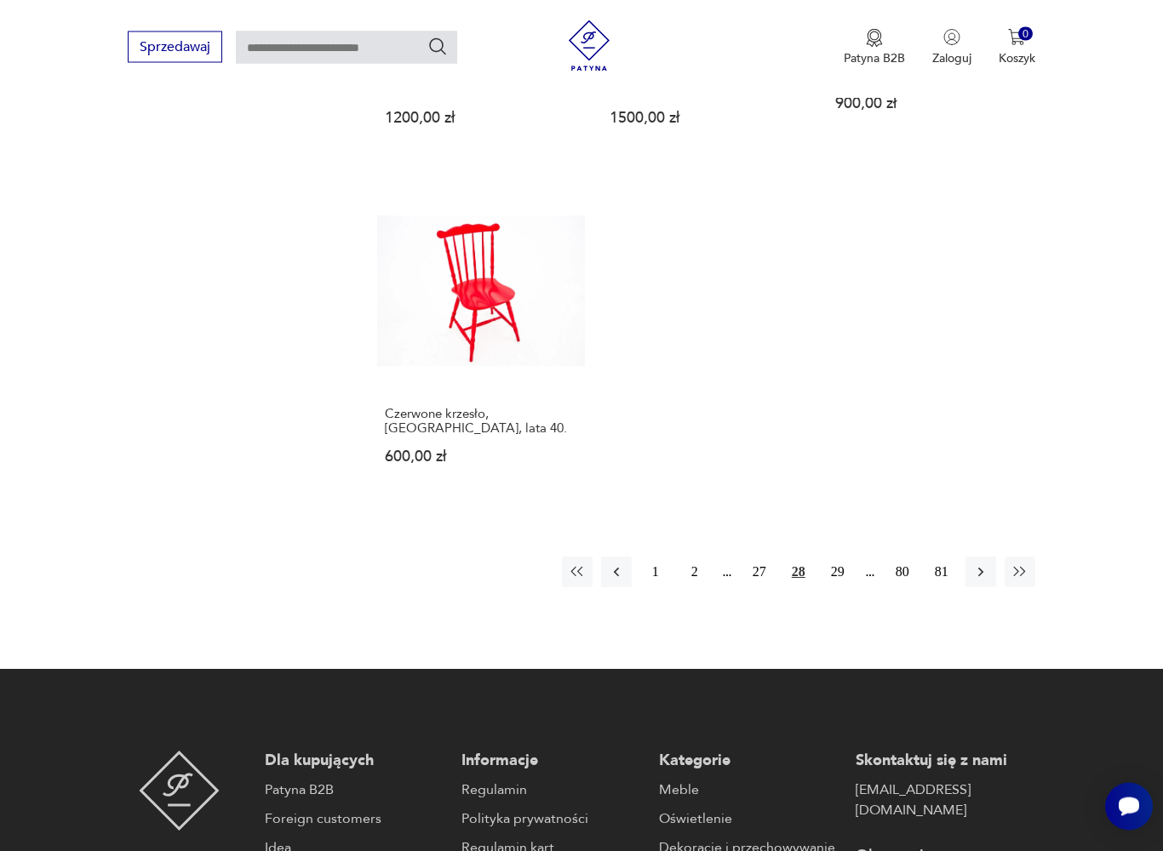
scroll to position [2246, 0]
click at [843, 587] on button "29" at bounding box center [837, 572] width 31 height 31
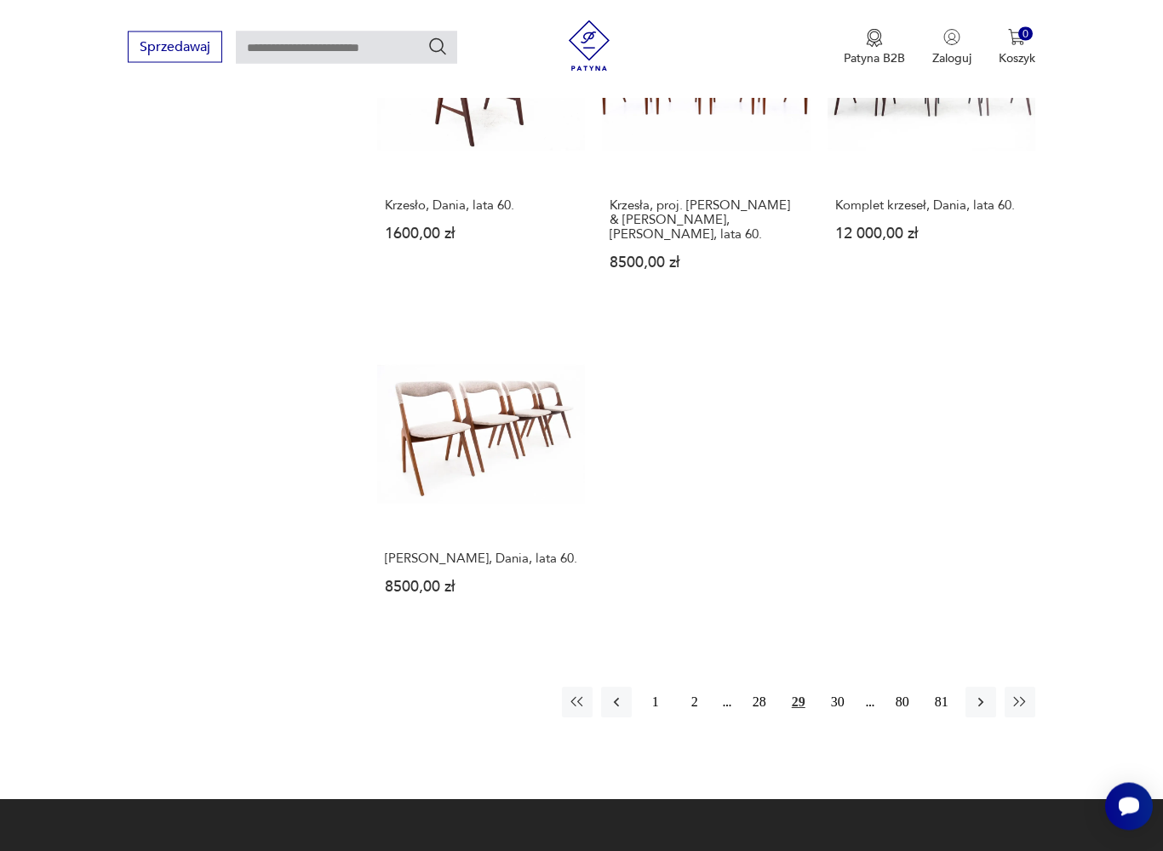
scroll to position [2097, 0]
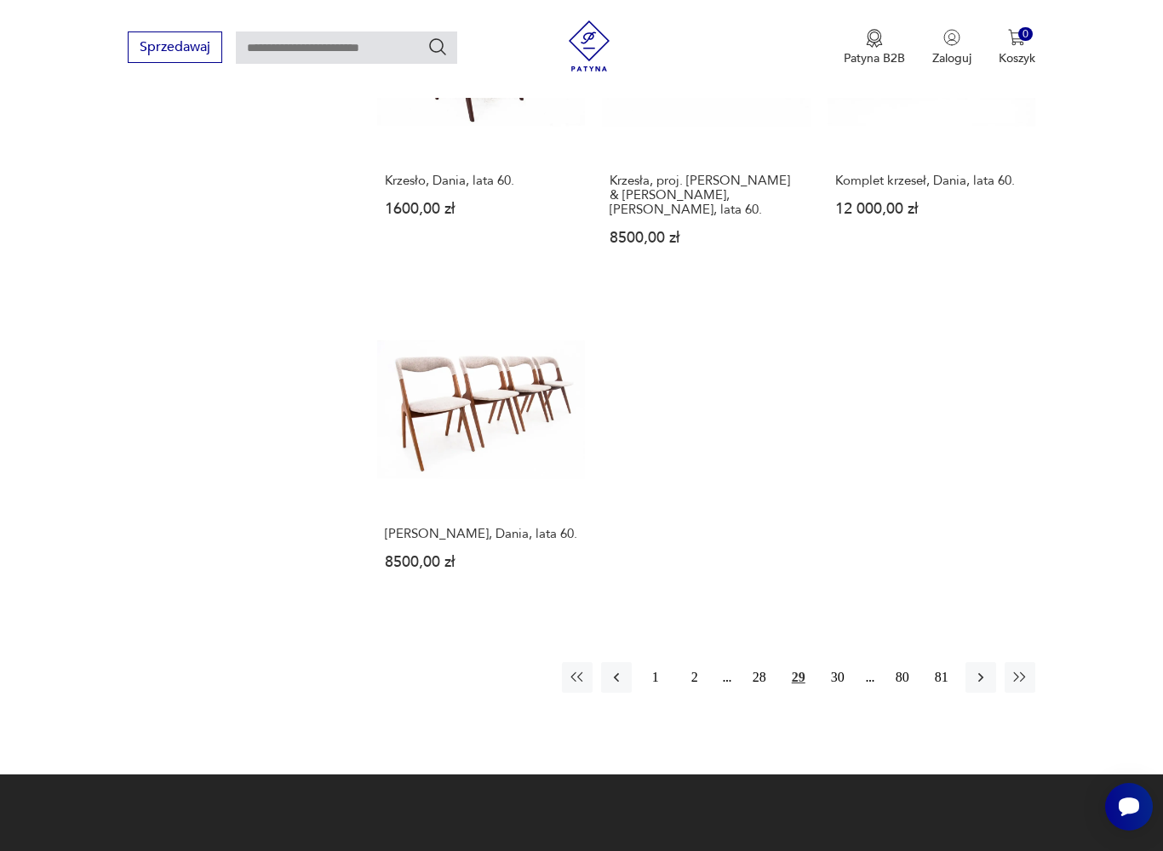
click at [846, 693] on button "30" at bounding box center [837, 677] width 31 height 31
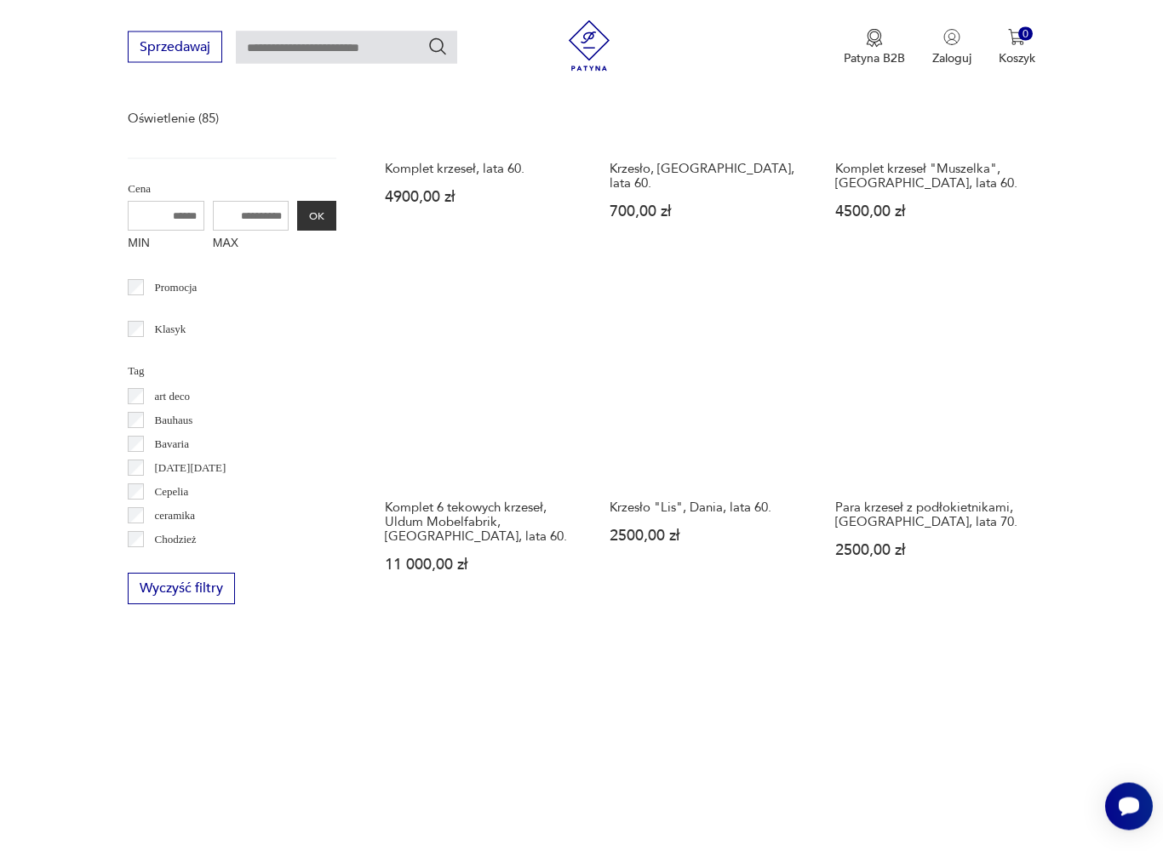
scroll to position [351, 0]
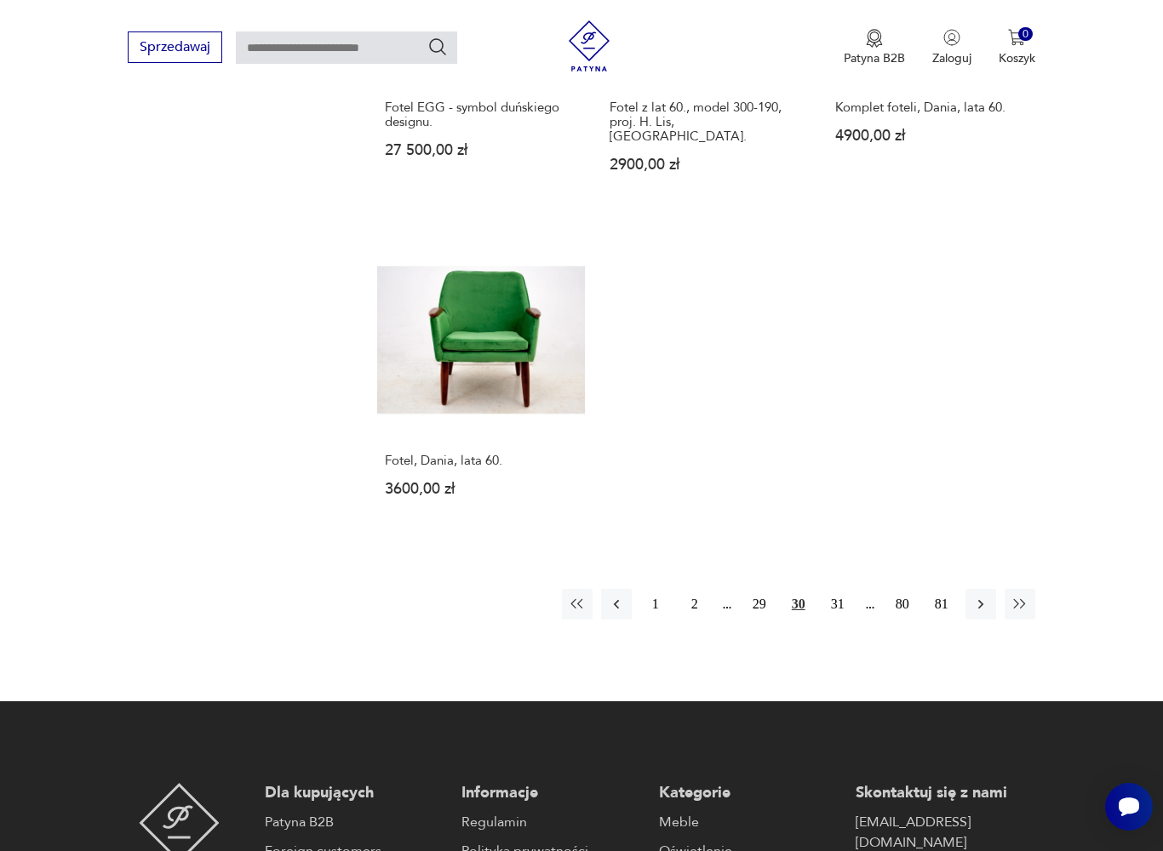
click at [842, 620] on button "31" at bounding box center [837, 604] width 31 height 31
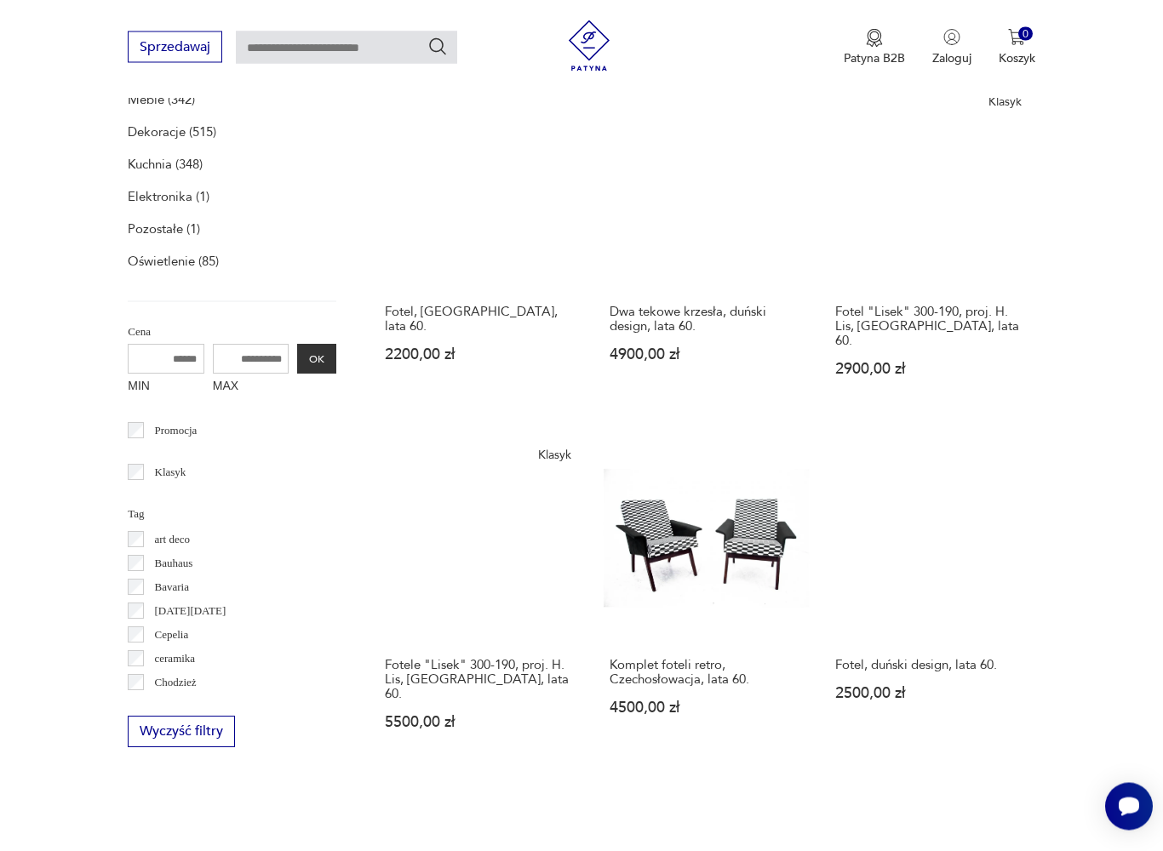
scroll to position [581, 0]
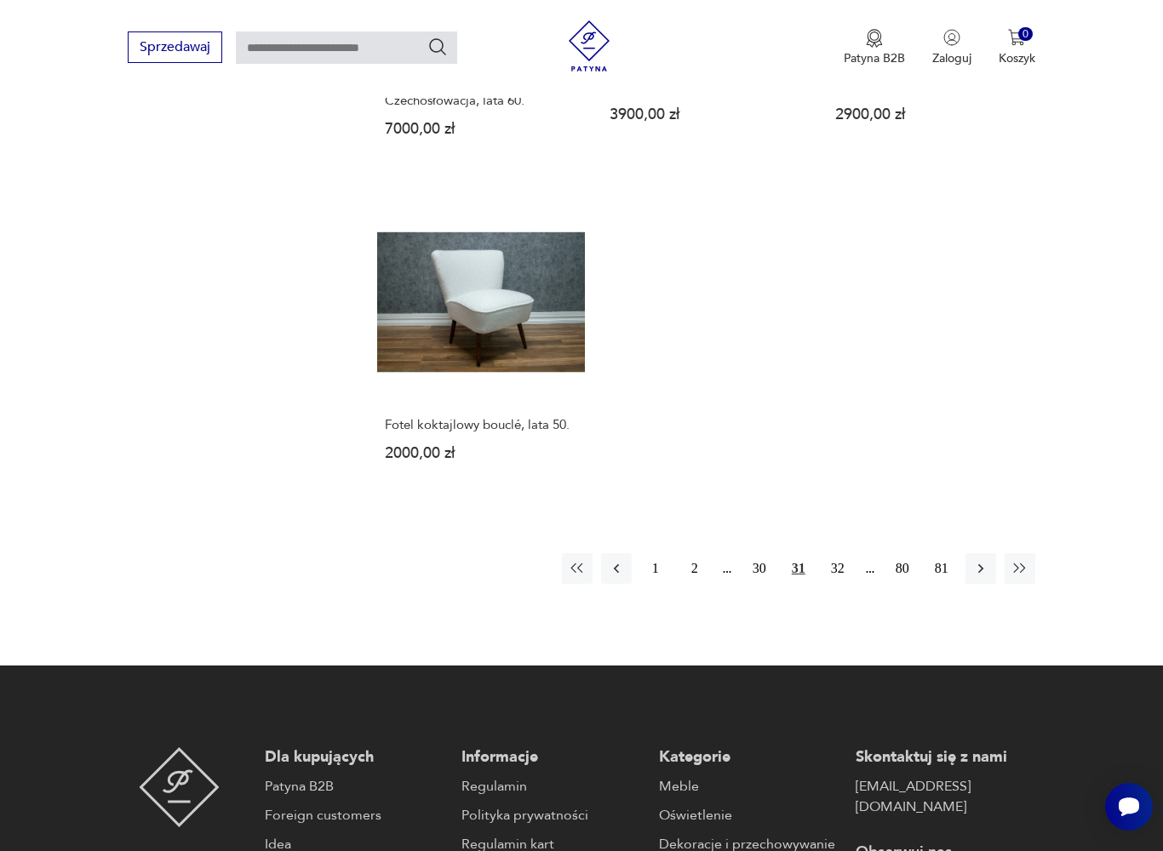
click at [847, 584] on button "32" at bounding box center [837, 568] width 31 height 31
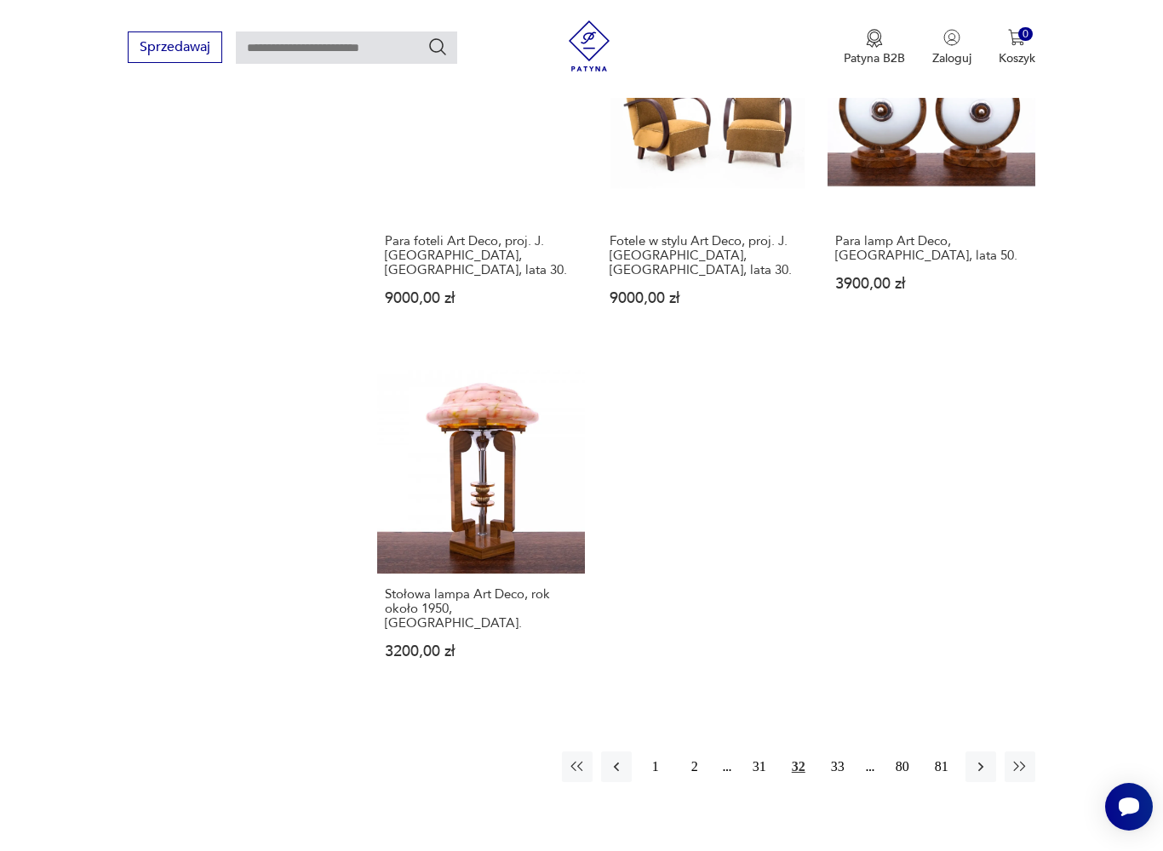
scroll to position [2132, 0]
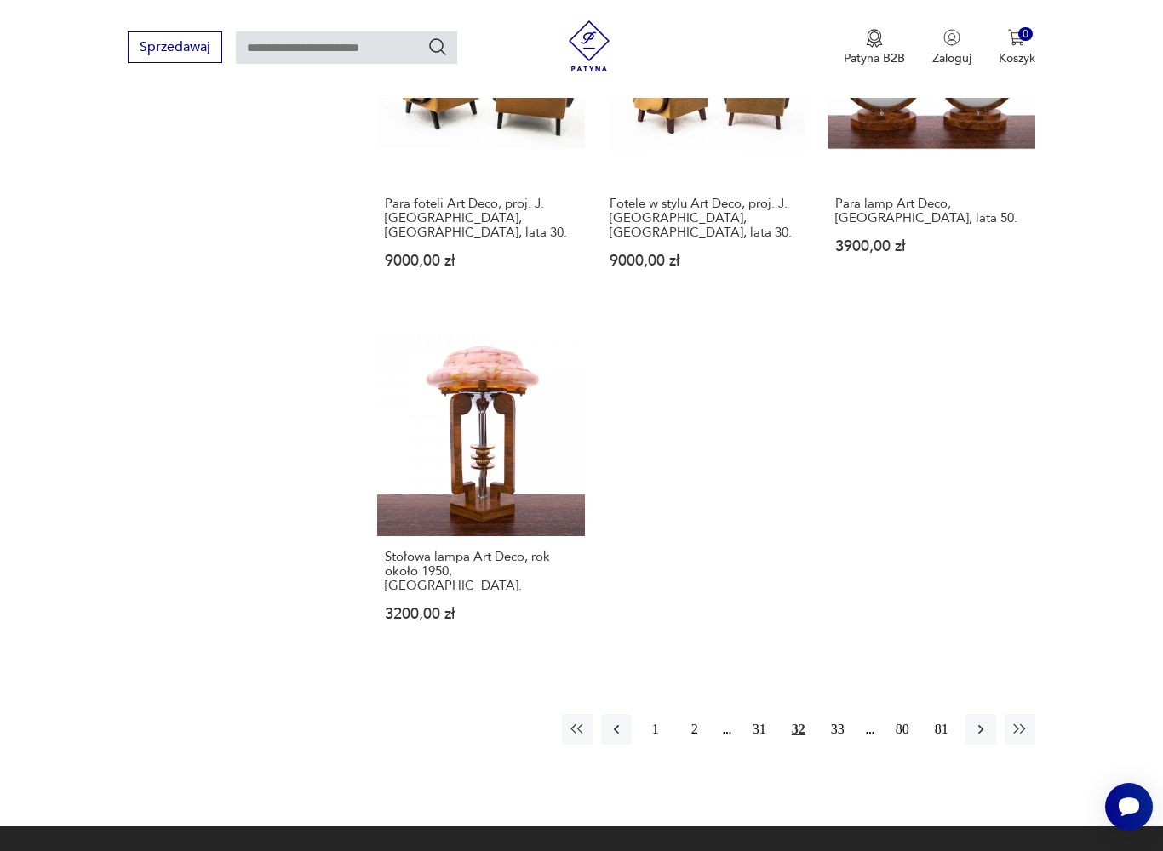
click at [845, 721] on button "33" at bounding box center [837, 729] width 31 height 31
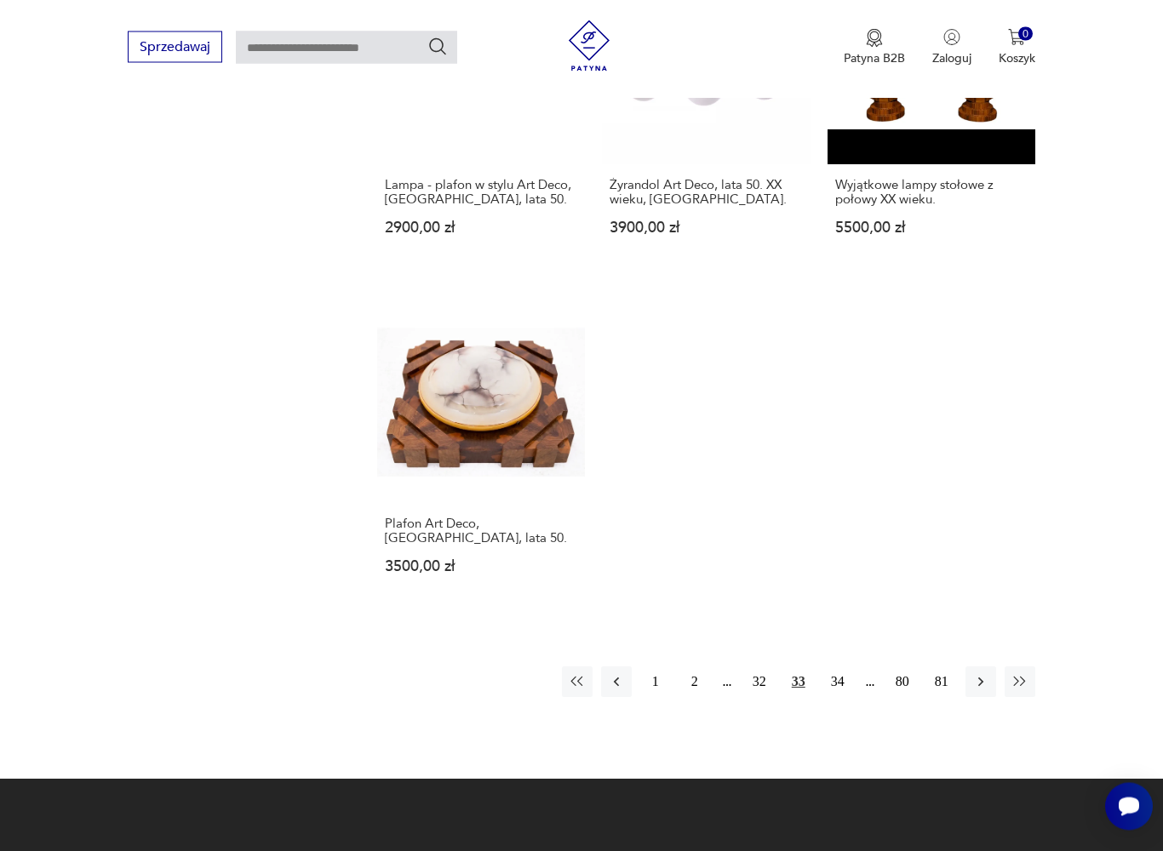
scroll to position [2121, 0]
click at [846, 697] on button "34" at bounding box center [837, 682] width 31 height 31
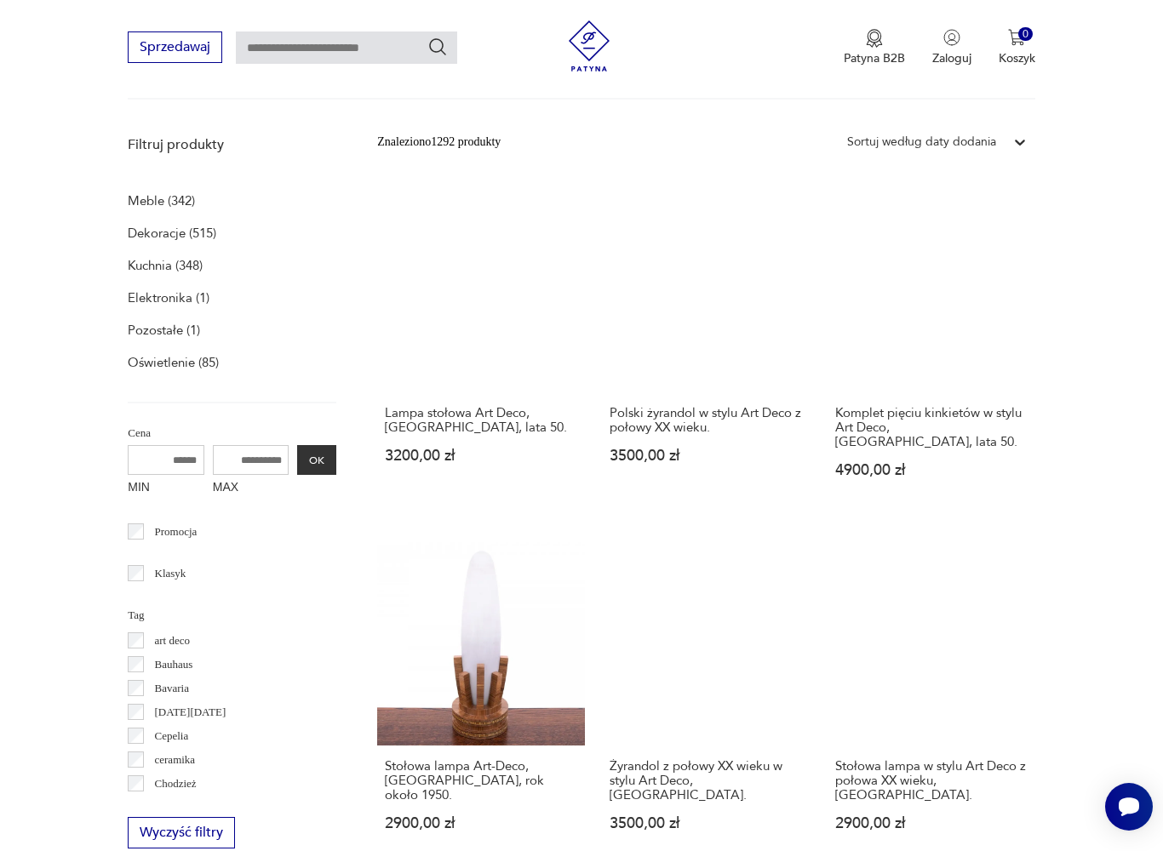
scroll to position [351, 0]
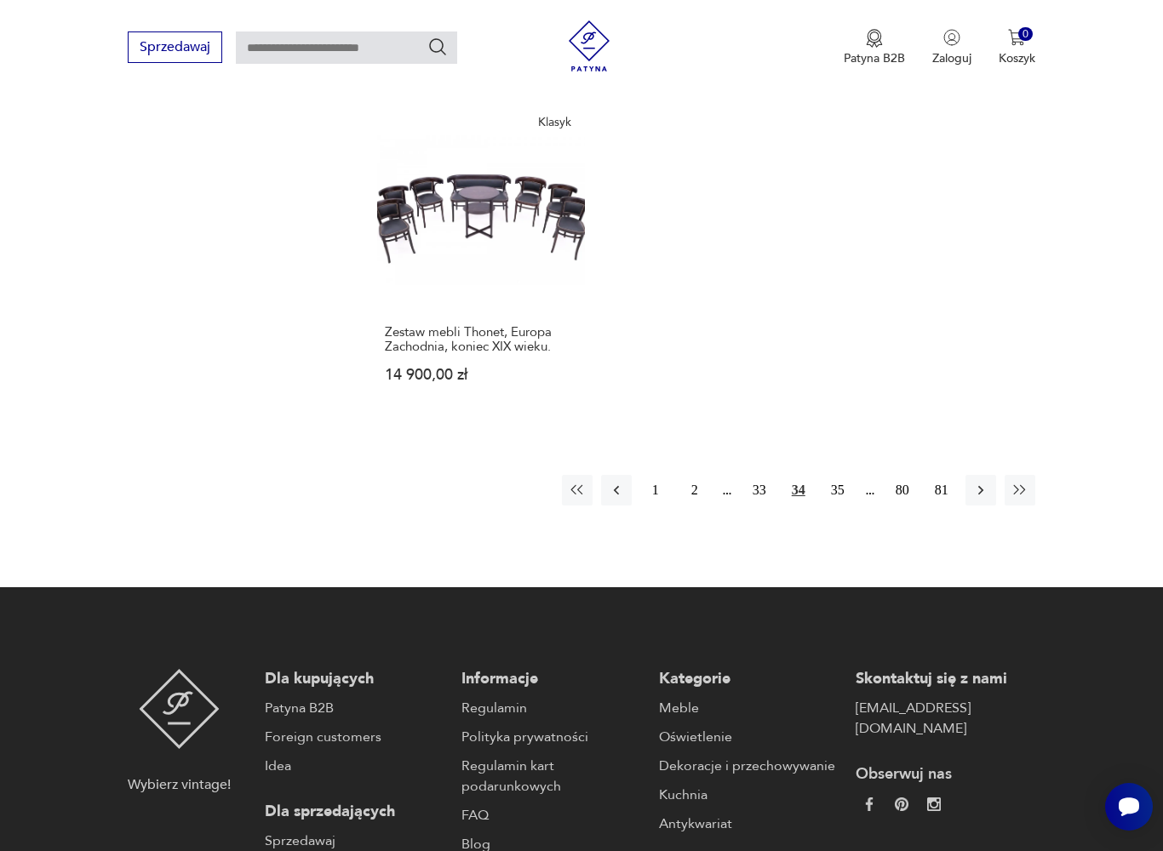
click at [846, 506] on button "35" at bounding box center [837, 490] width 31 height 31
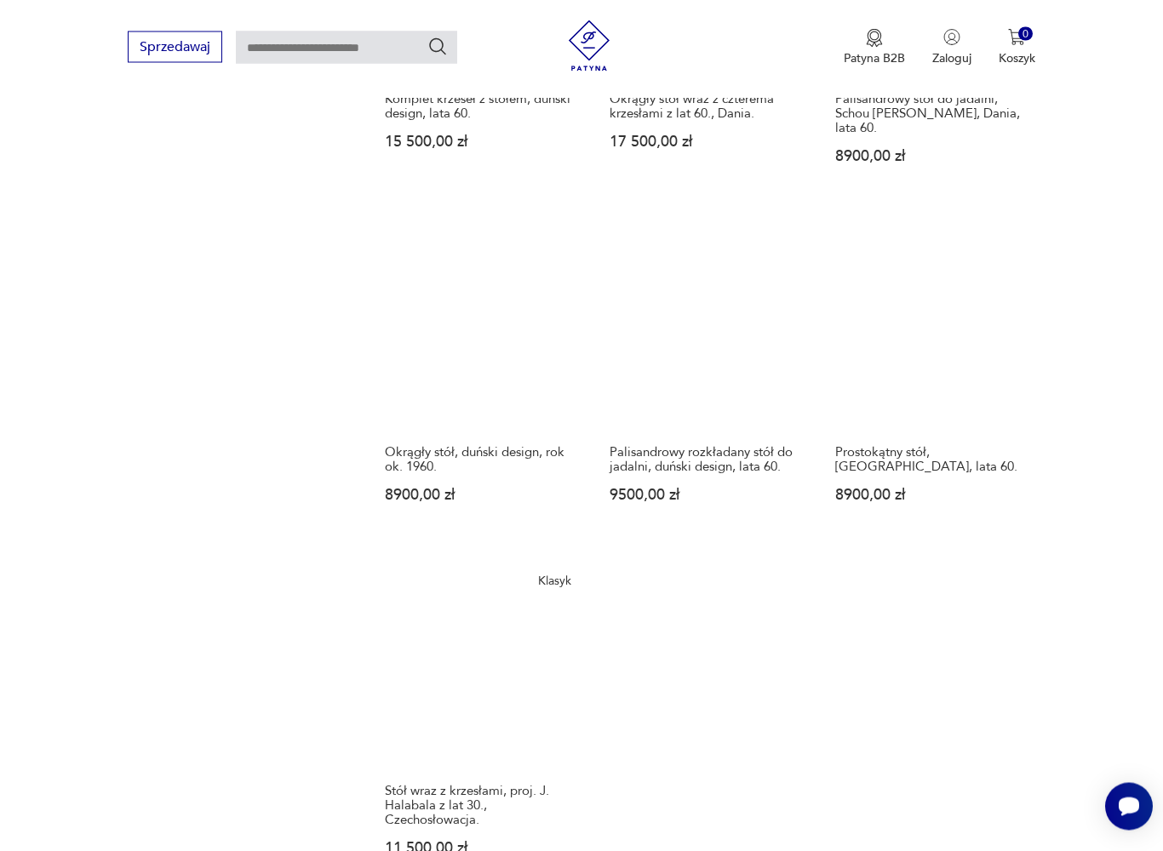
scroll to position [1853, 0]
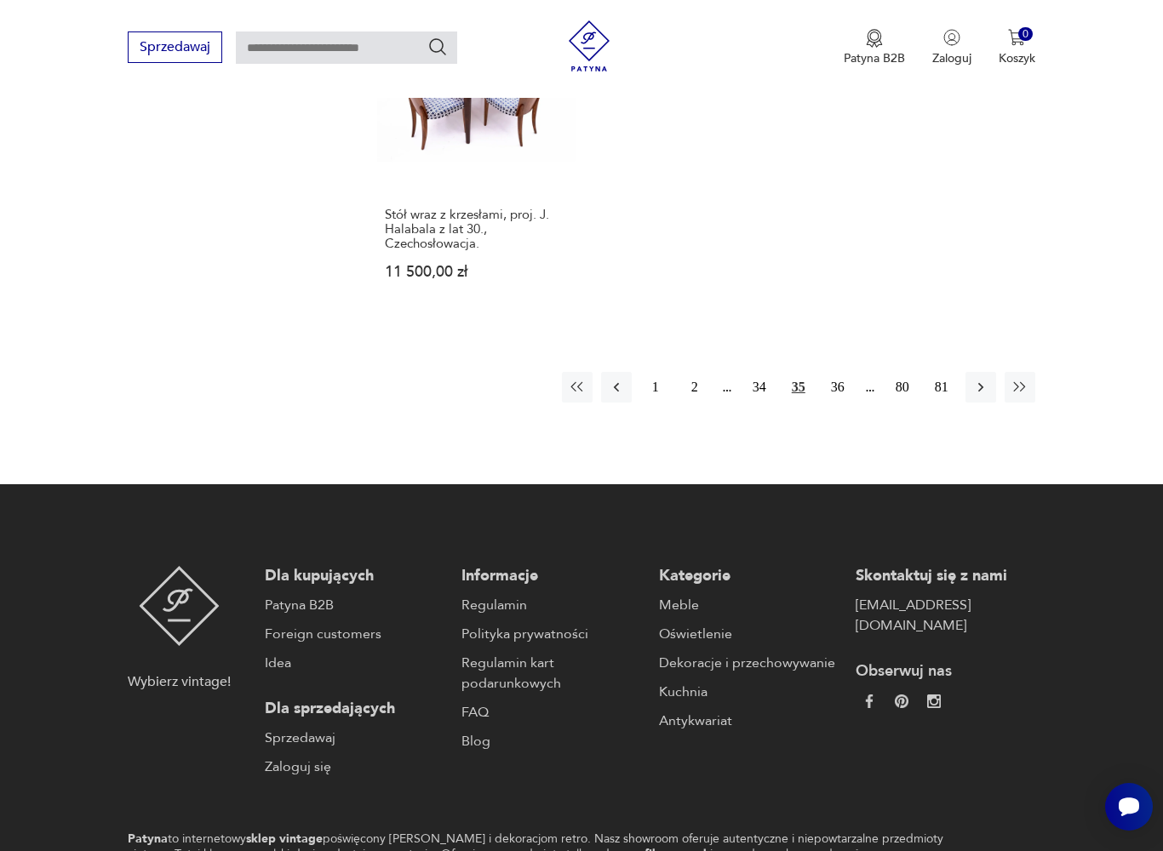
click at [848, 403] on button "36" at bounding box center [837, 387] width 31 height 31
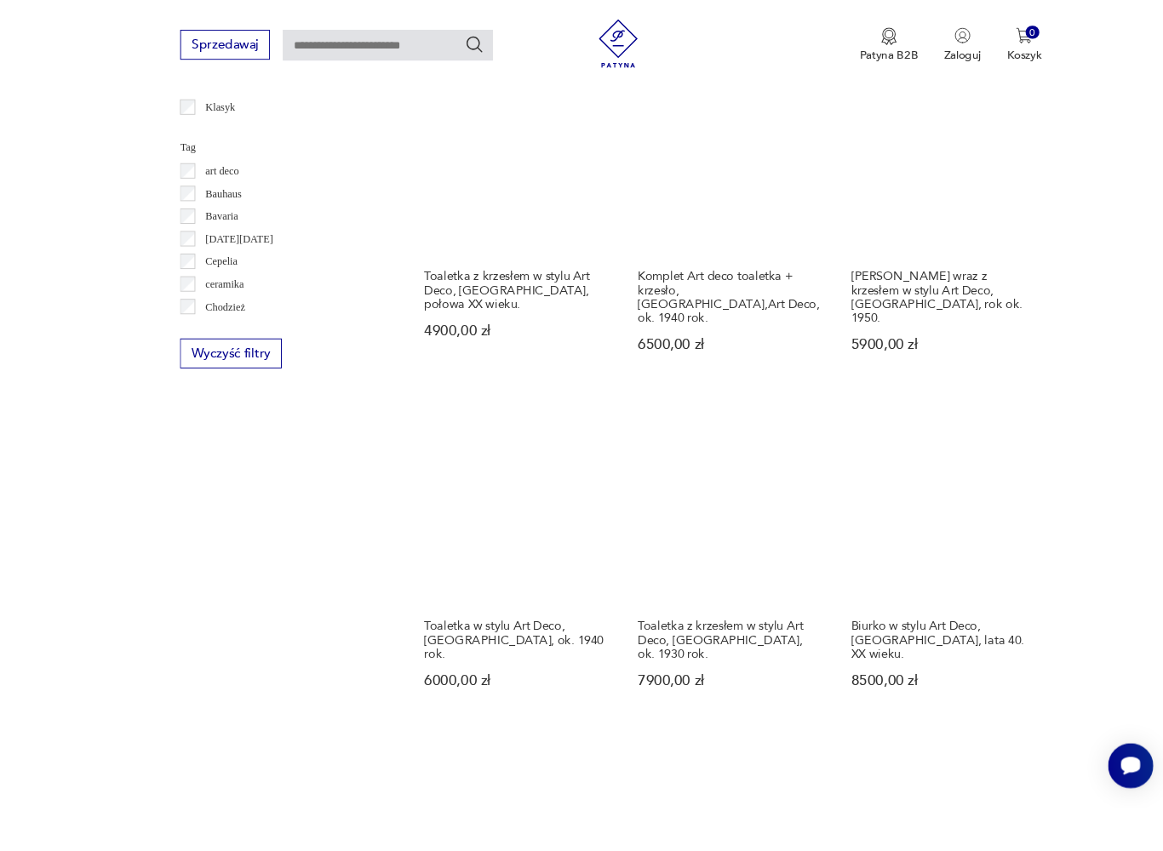
scroll to position [993, 0]
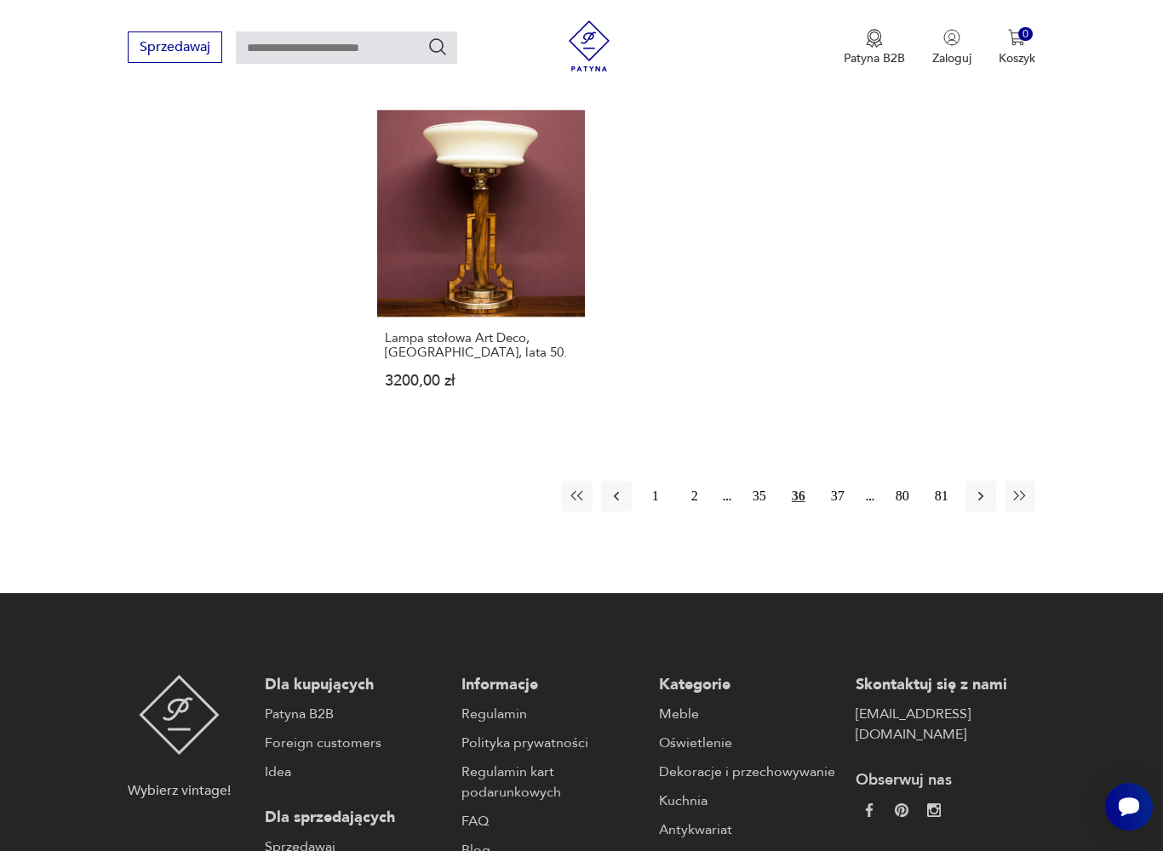
click at [848, 512] on button "37" at bounding box center [837, 496] width 31 height 31
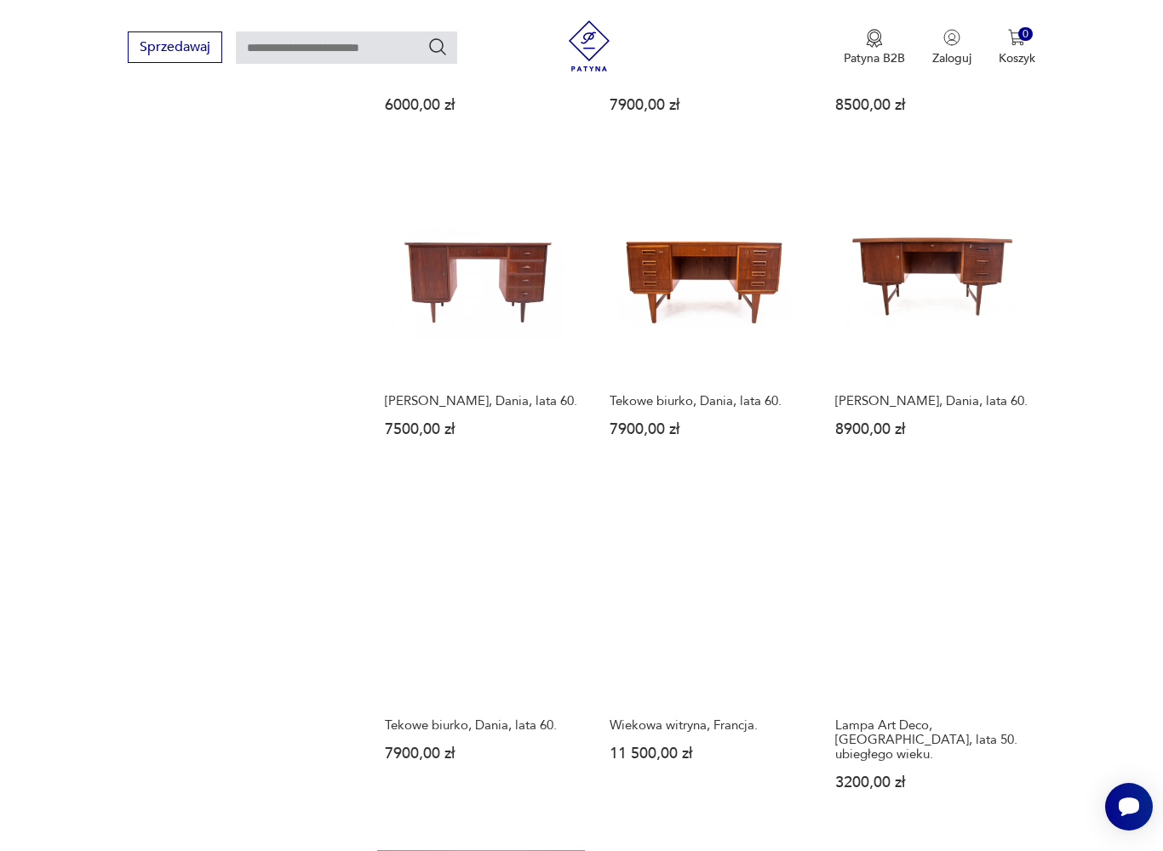
scroll to position [351, 0]
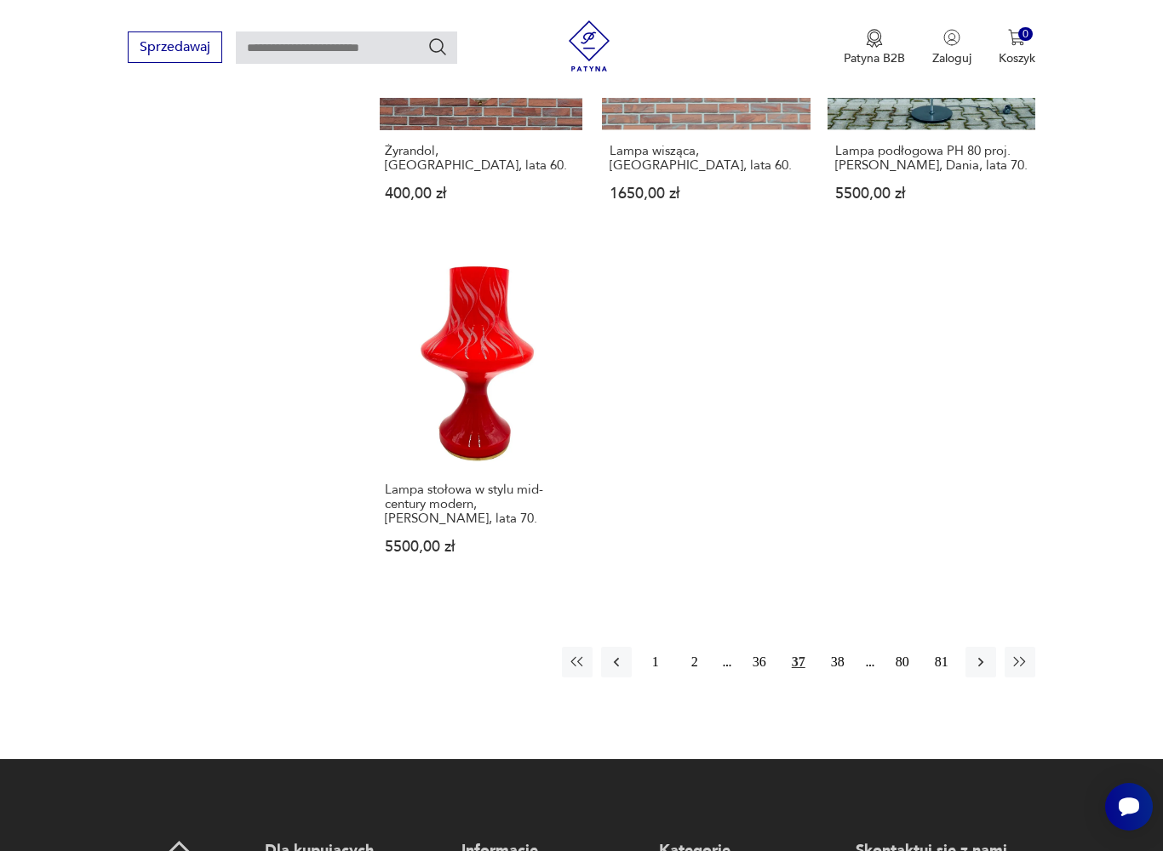
click at [850, 678] on button "38" at bounding box center [837, 662] width 31 height 31
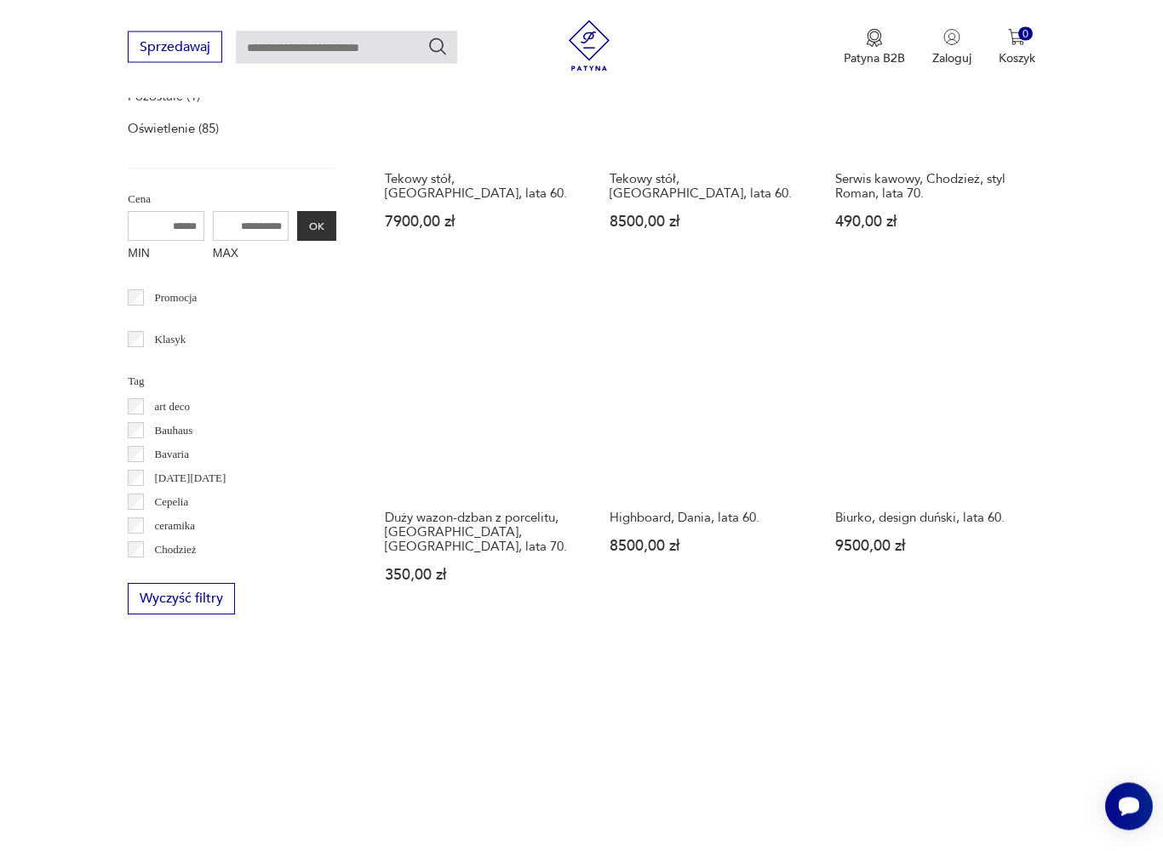
scroll to position [351, 0]
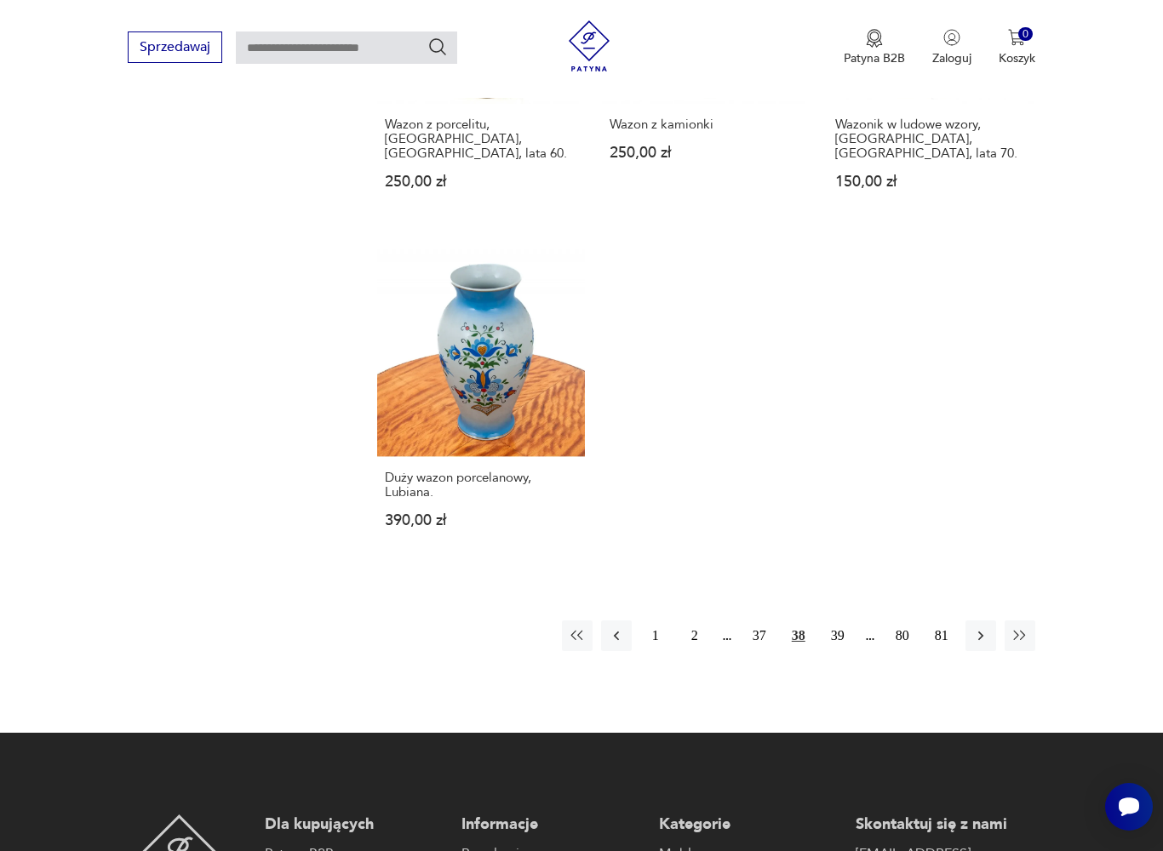
click at [841, 638] on button "39" at bounding box center [837, 636] width 31 height 31
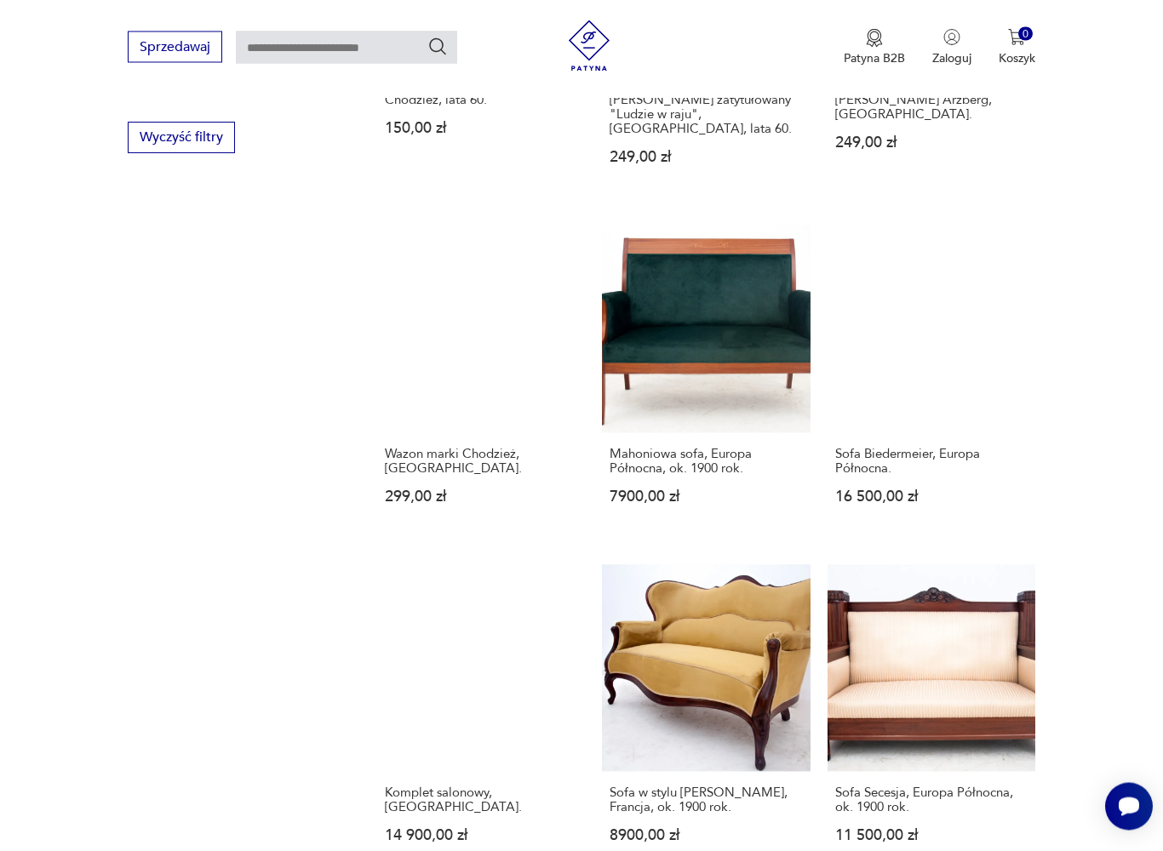
scroll to position [1176, 0]
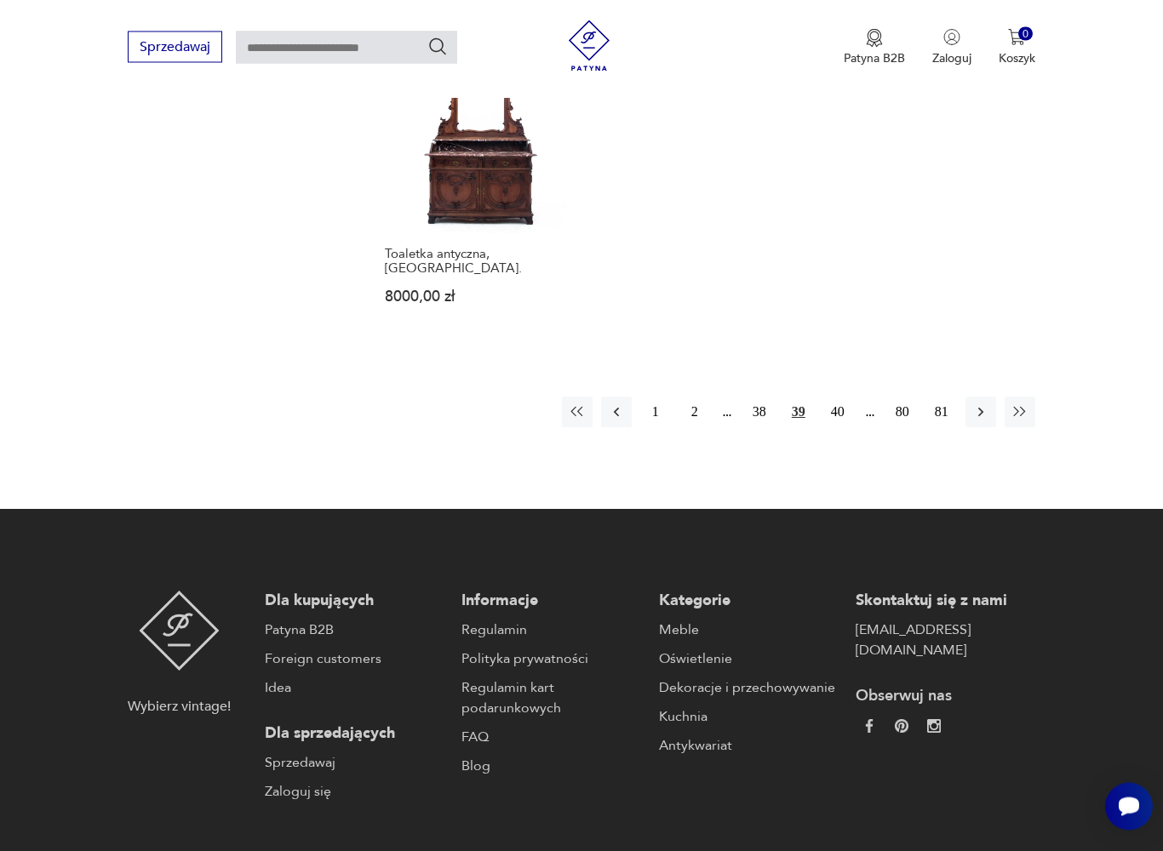
click at [845, 428] on button "40" at bounding box center [837, 413] width 31 height 31
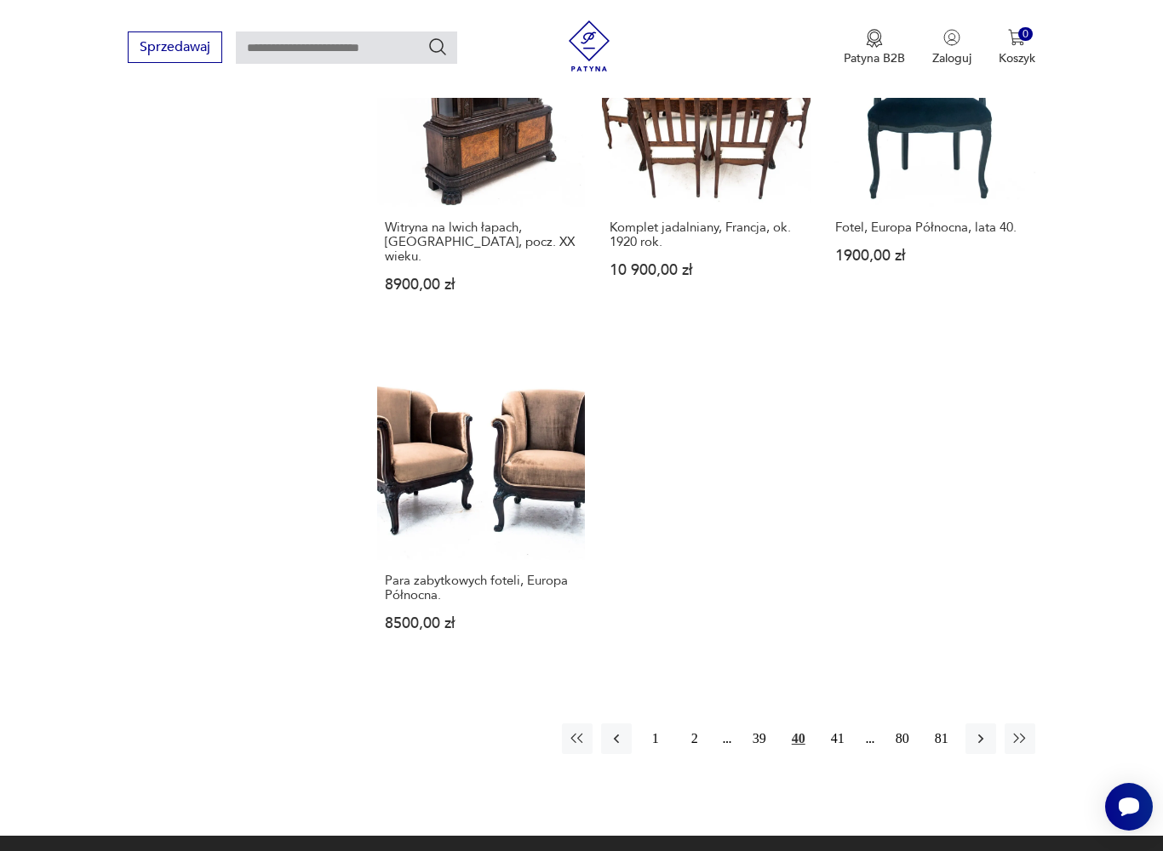
scroll to position [2068, 0]
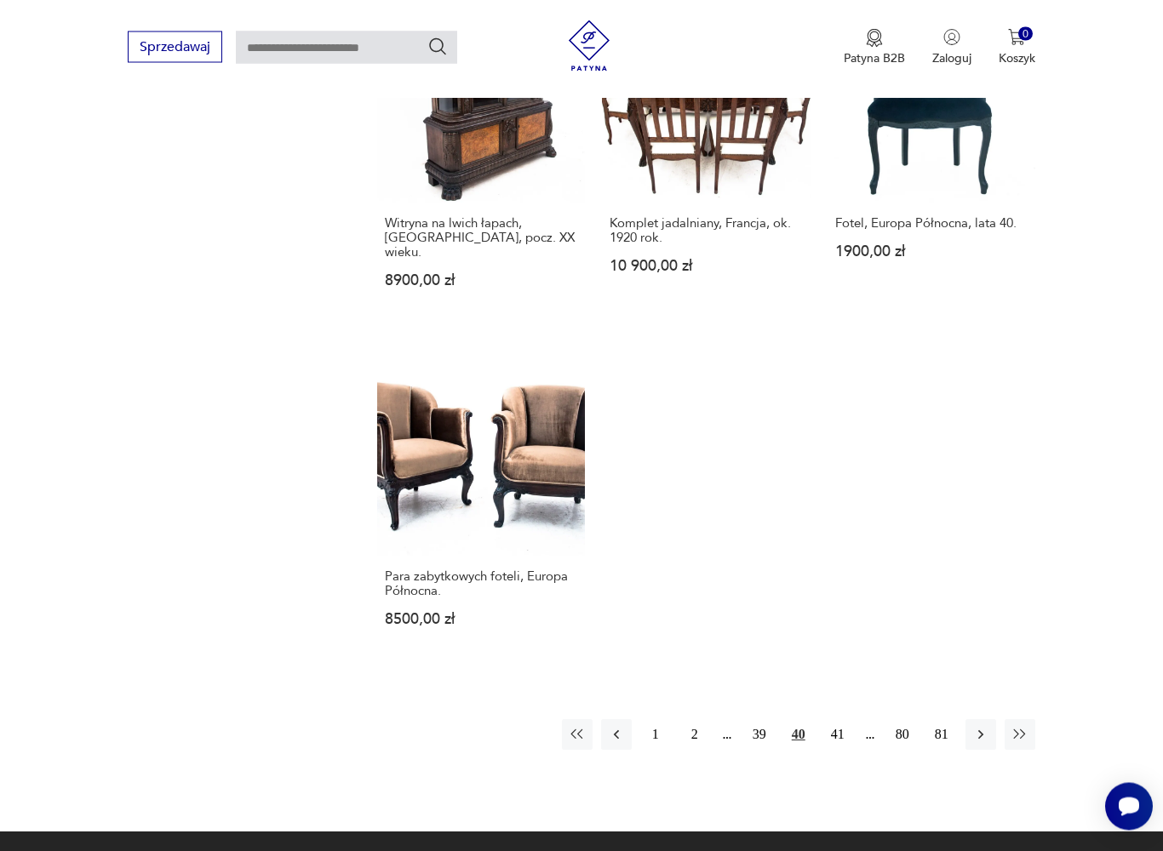
click at [837, 751] on button "41" at bounding box center [837, 735] width 31 height 31
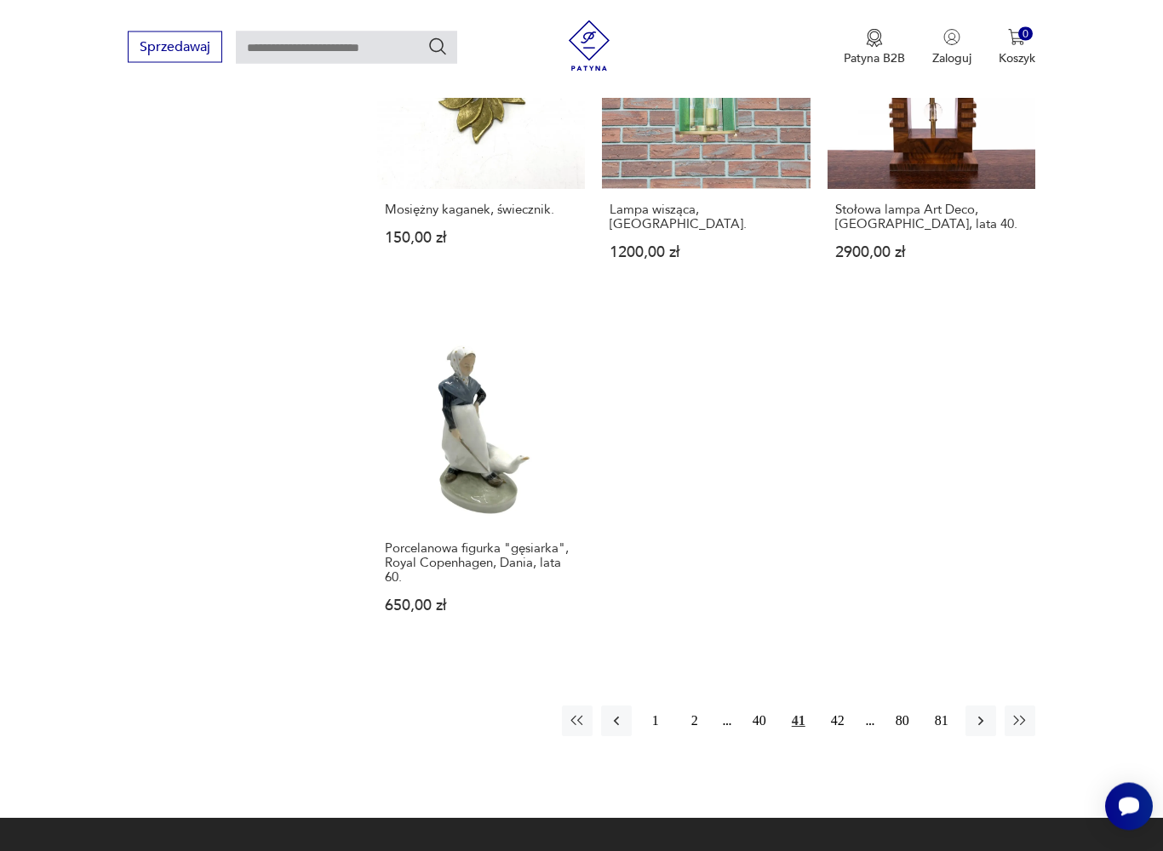
scroll to position [2053, 0]
click at [850, 736] on button "42" at bounding box center [837, 721] width 31 height 31
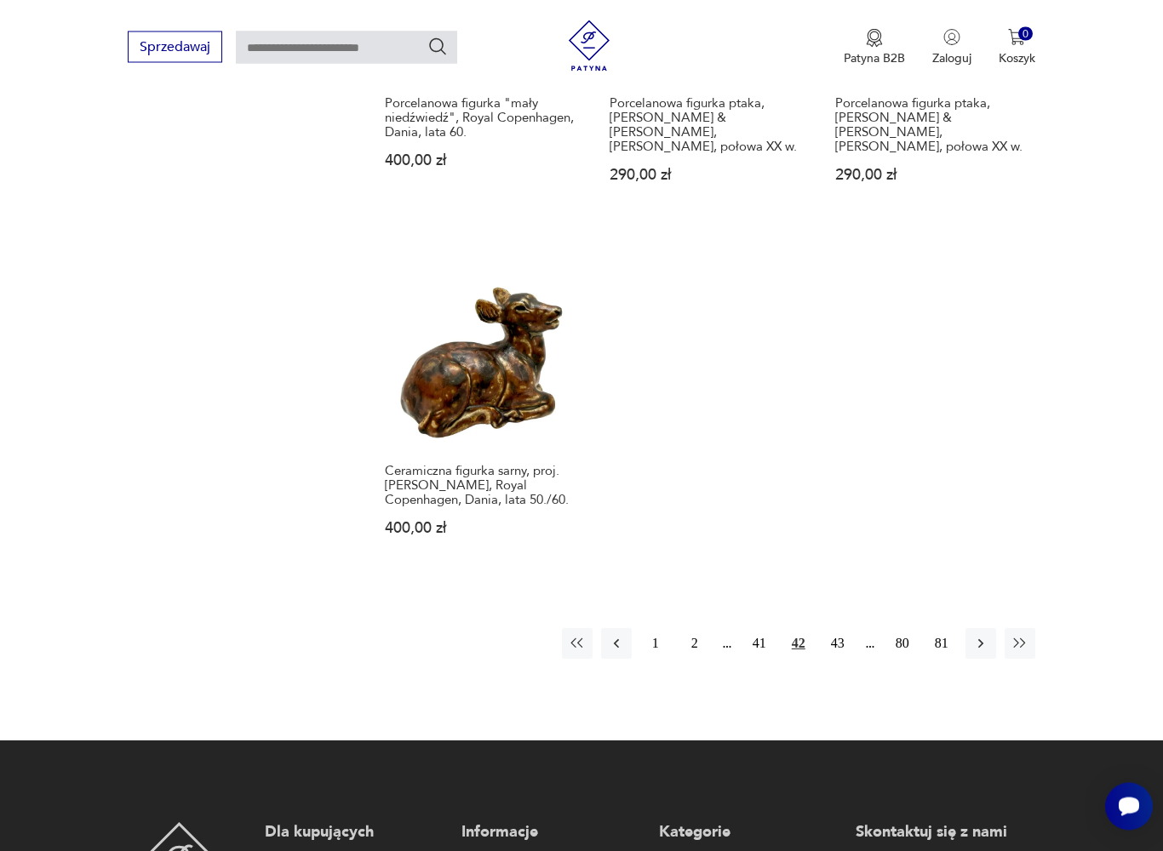
scroll to position [2234, 0]
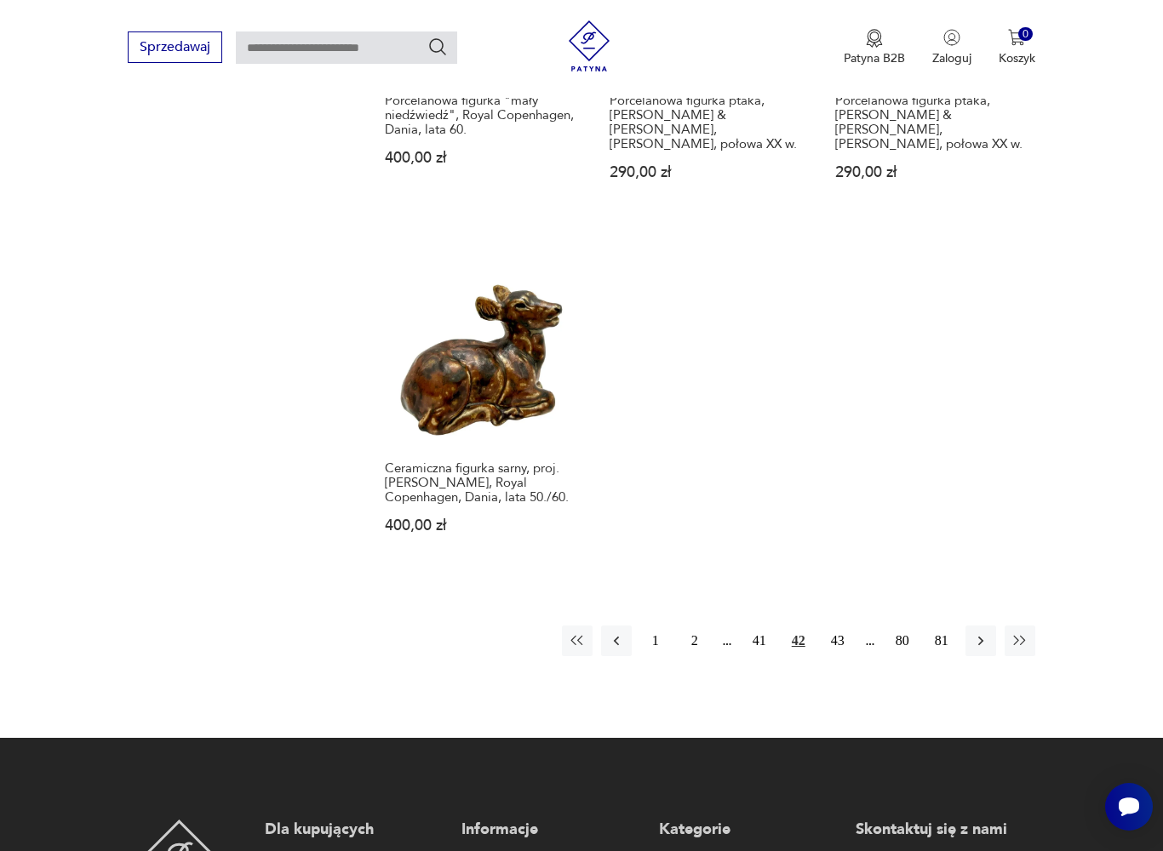
click at [845, 656] on button "43" at bounding box center [837, 641] width 31 height 31
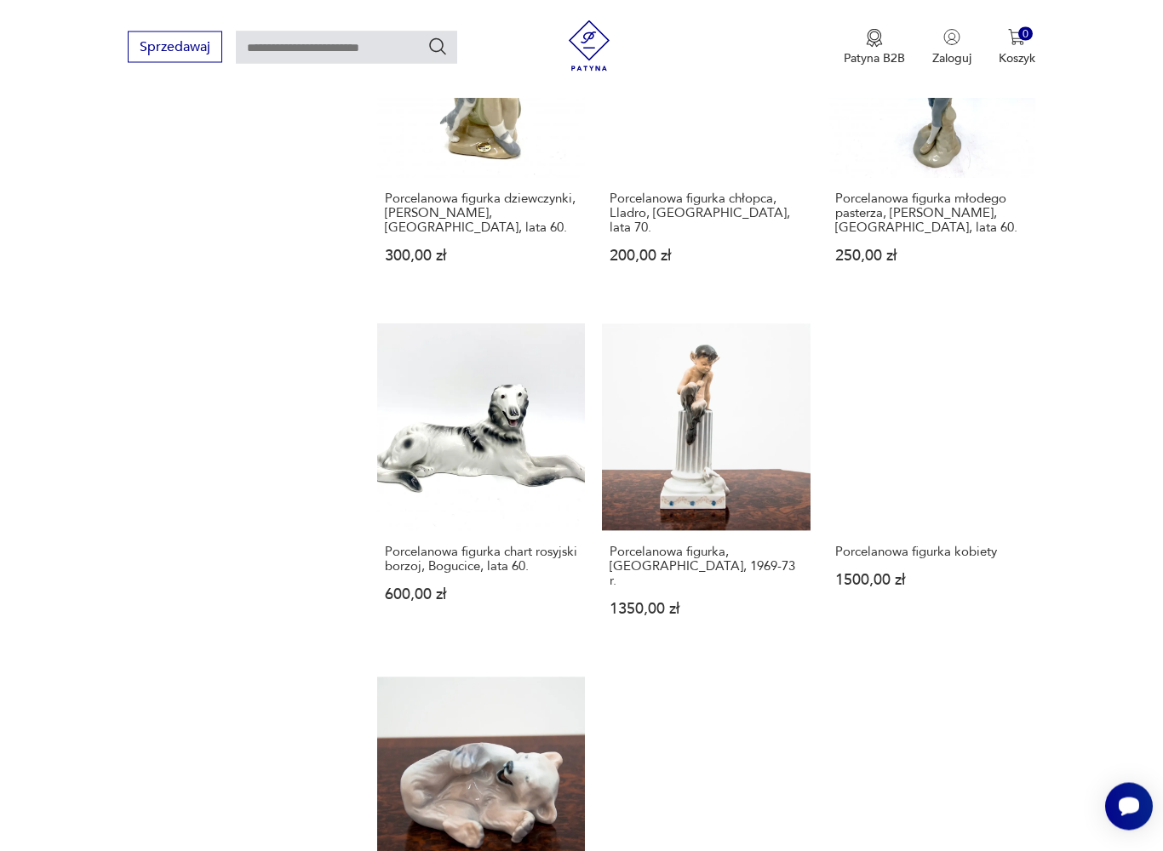
scroll to position [1876, 0]
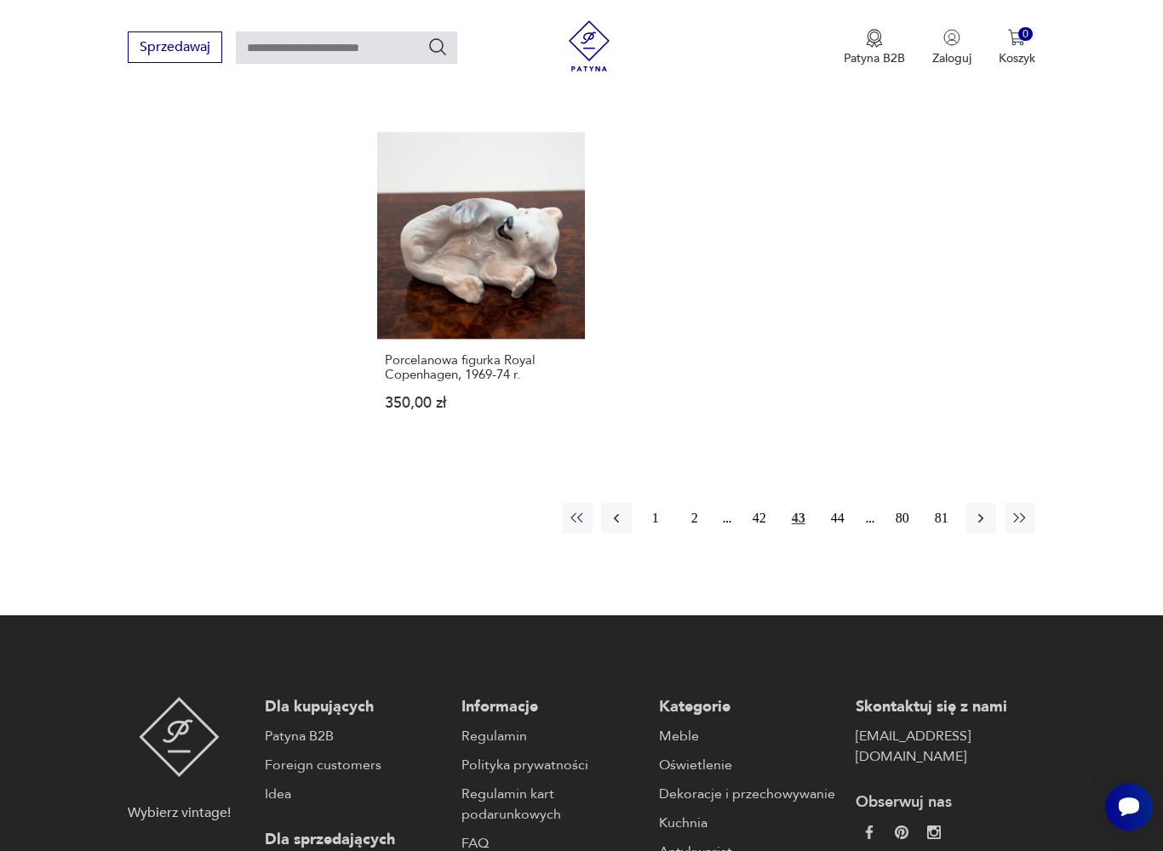
click at [846, 523] on button "44" at bounding box center [837, 518] width 31 height 31
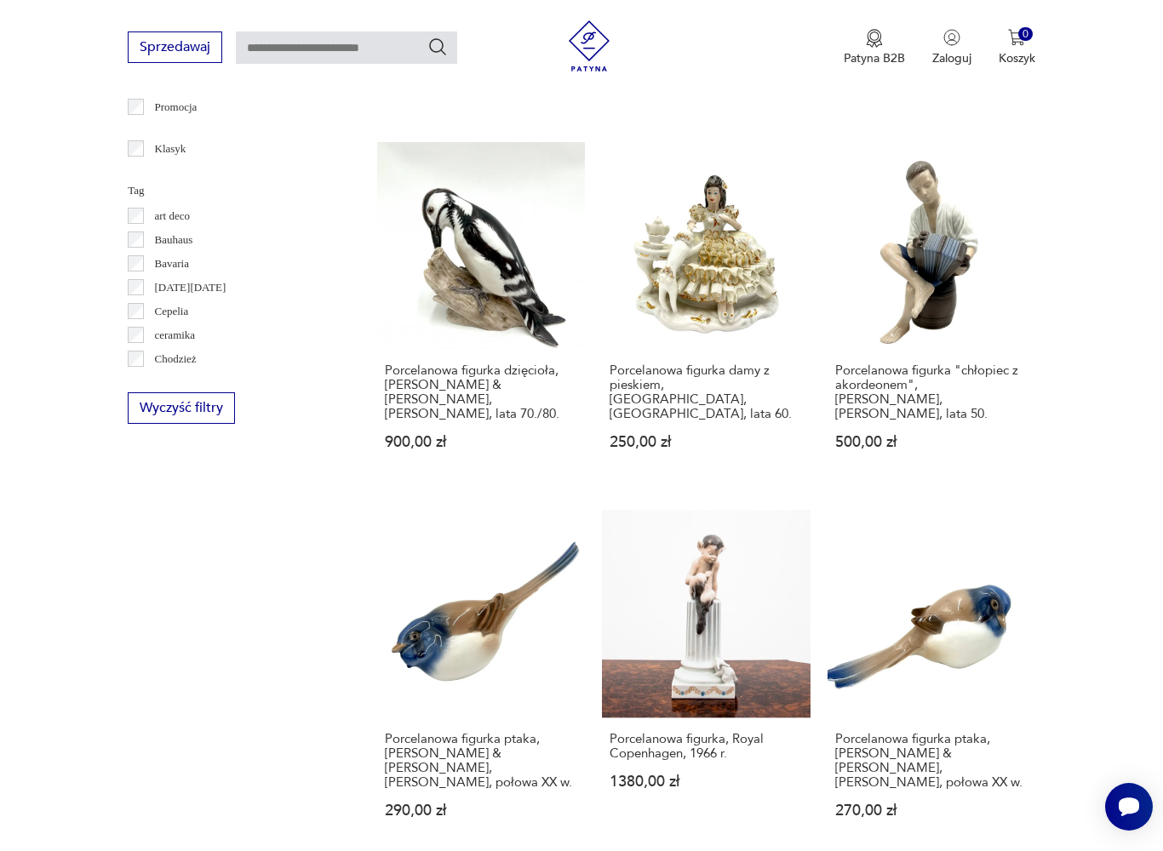
scroll to position [351, 0]
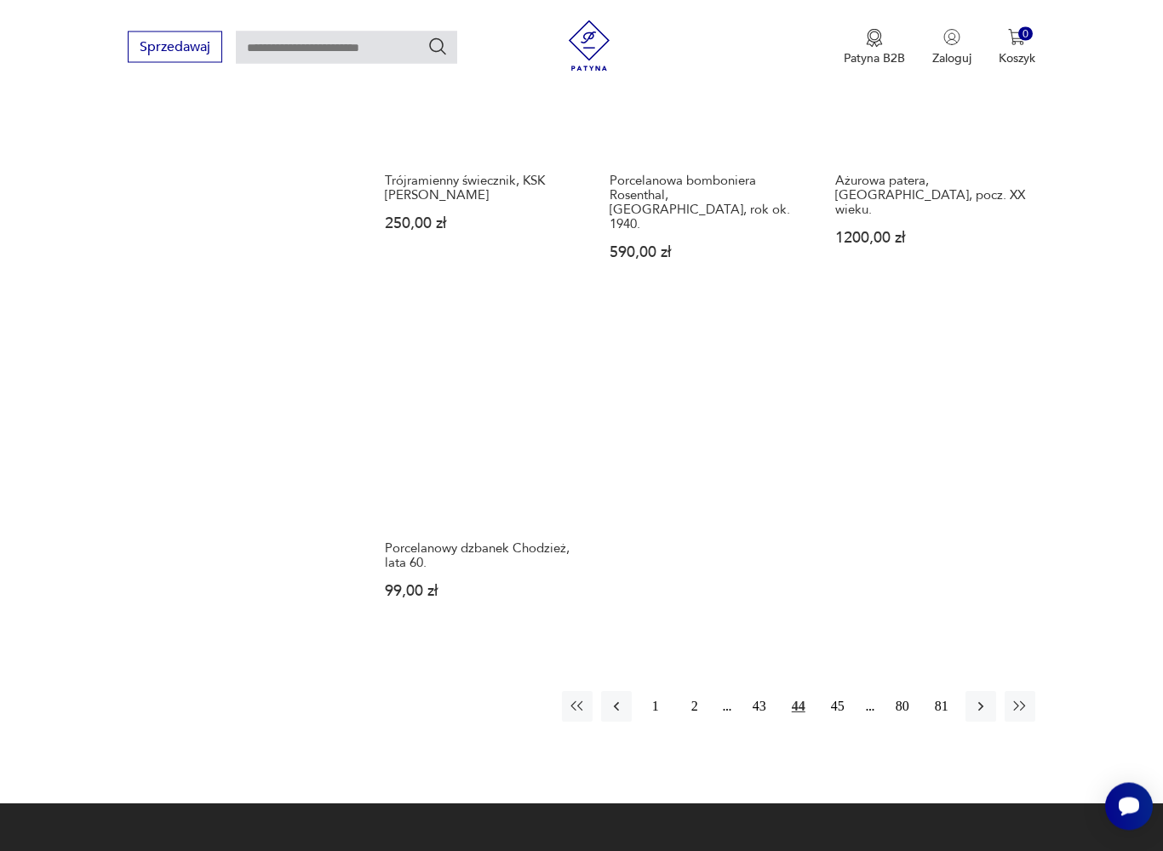
scroll to position [2126, 0]
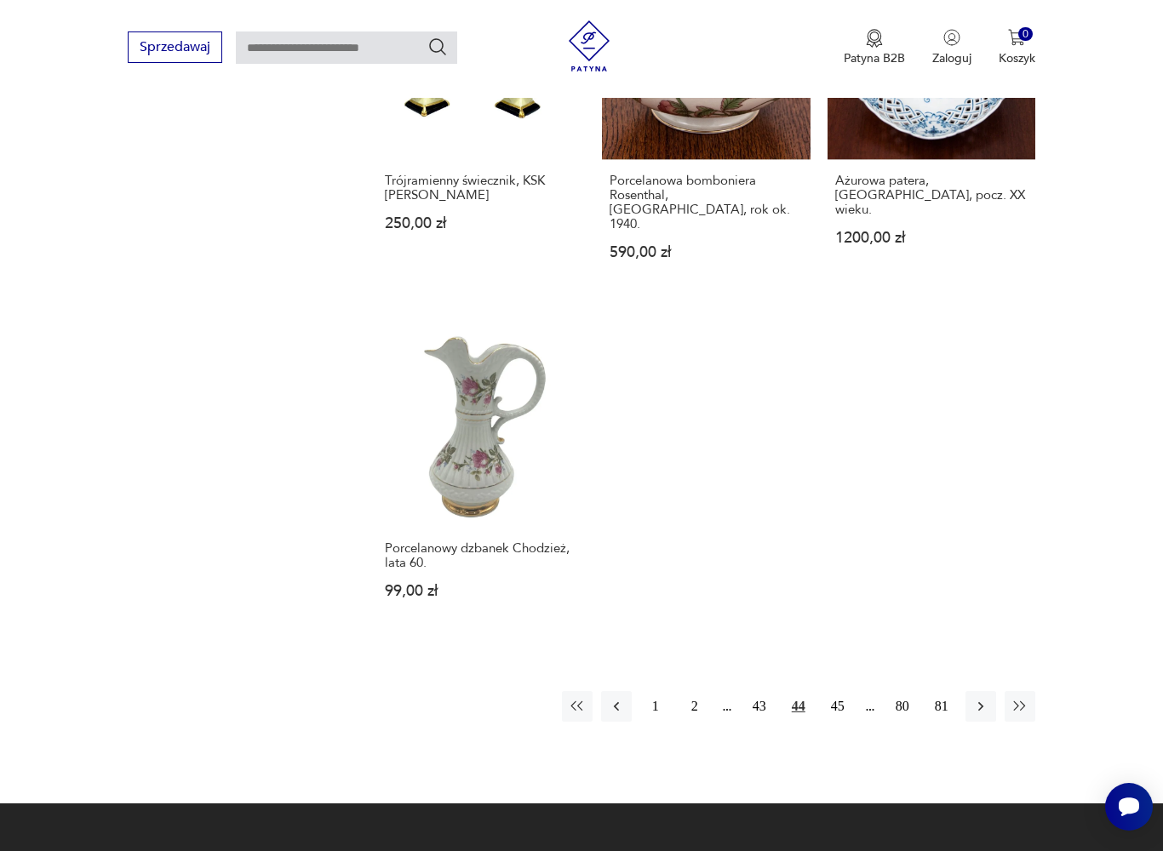
click at [850, 713] on button "45" at bounding box center [837, 706] width 31 height 31
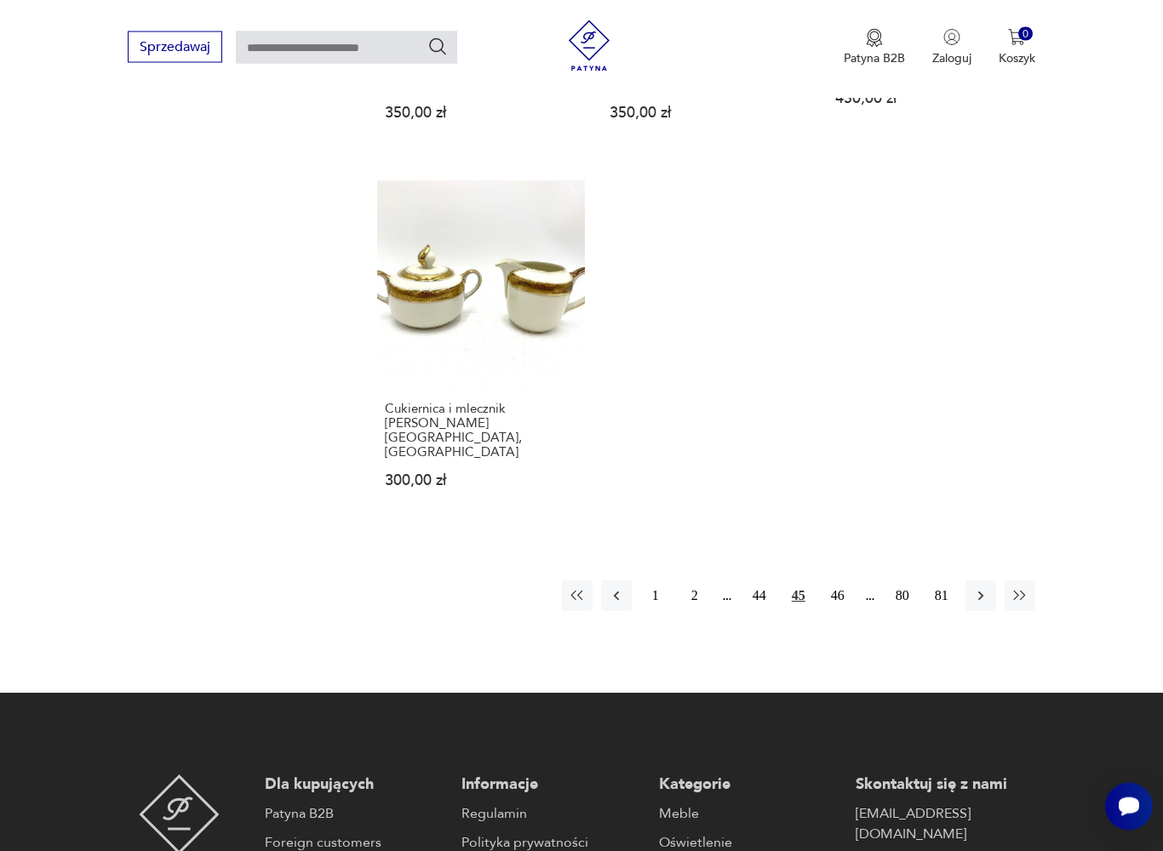
scroll to position [2240, 0]
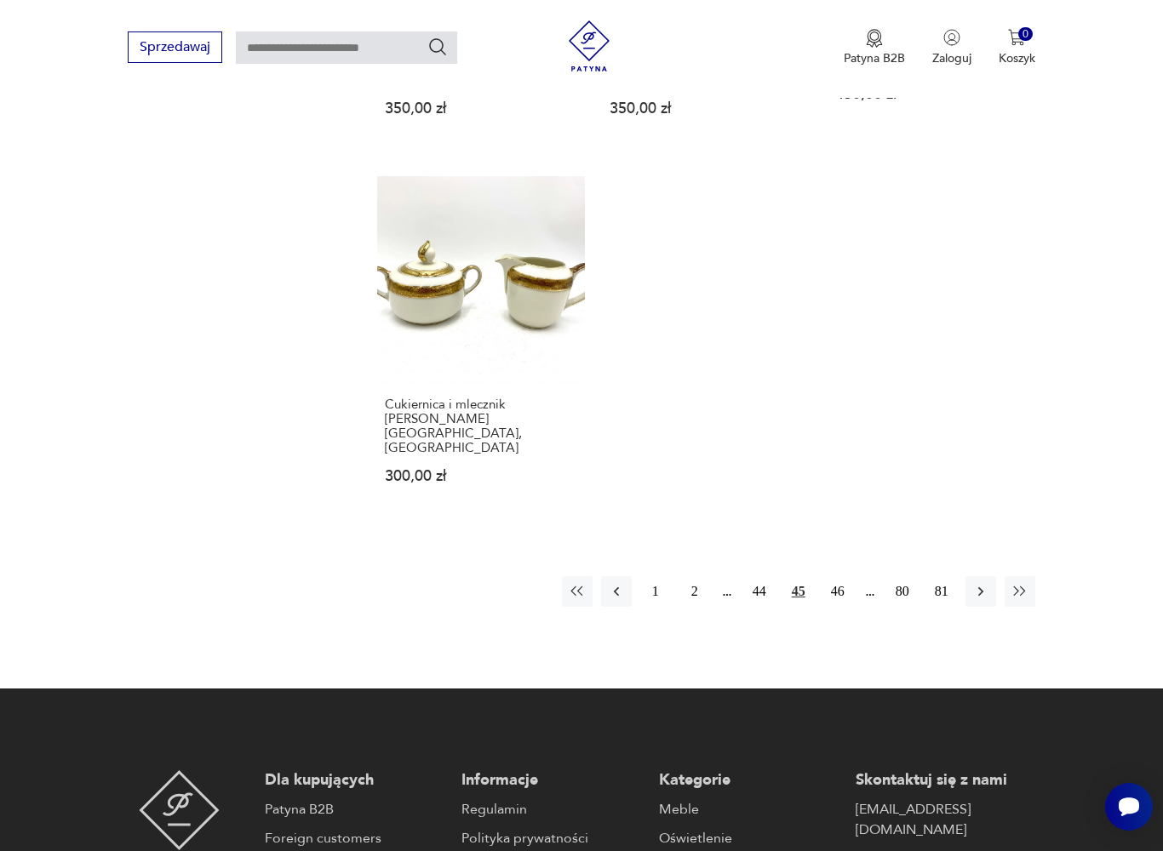
click at [841, 607] on button "46" at bounding box center [837, 591] width 31 height 31
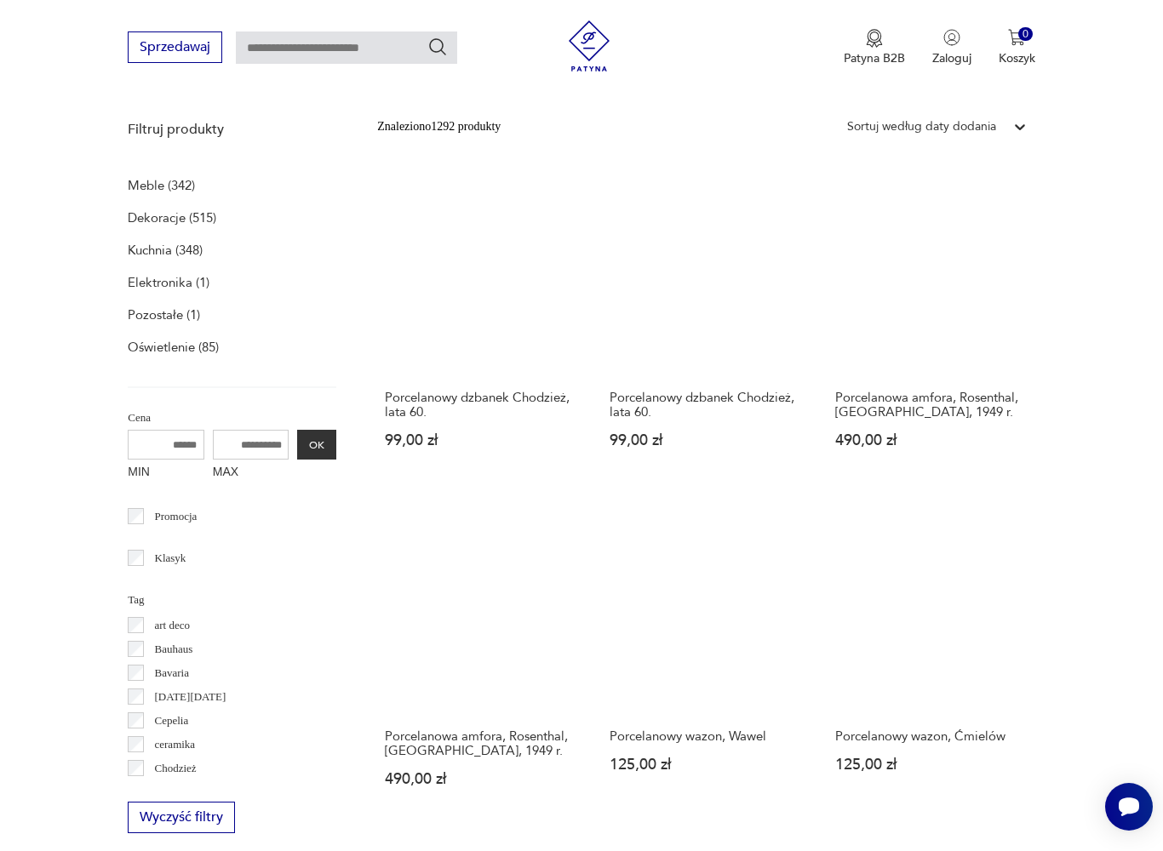
scroll to position [351, 0]
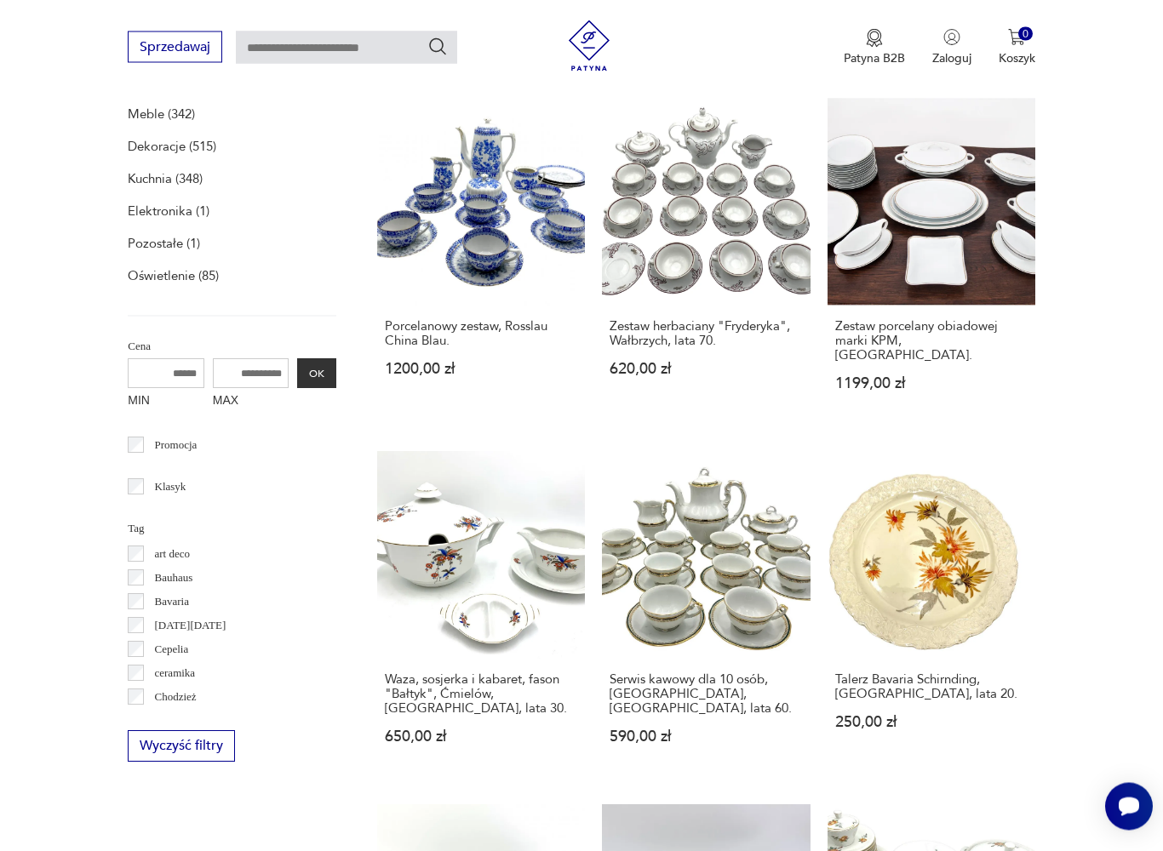
scroll to position [566, 0]
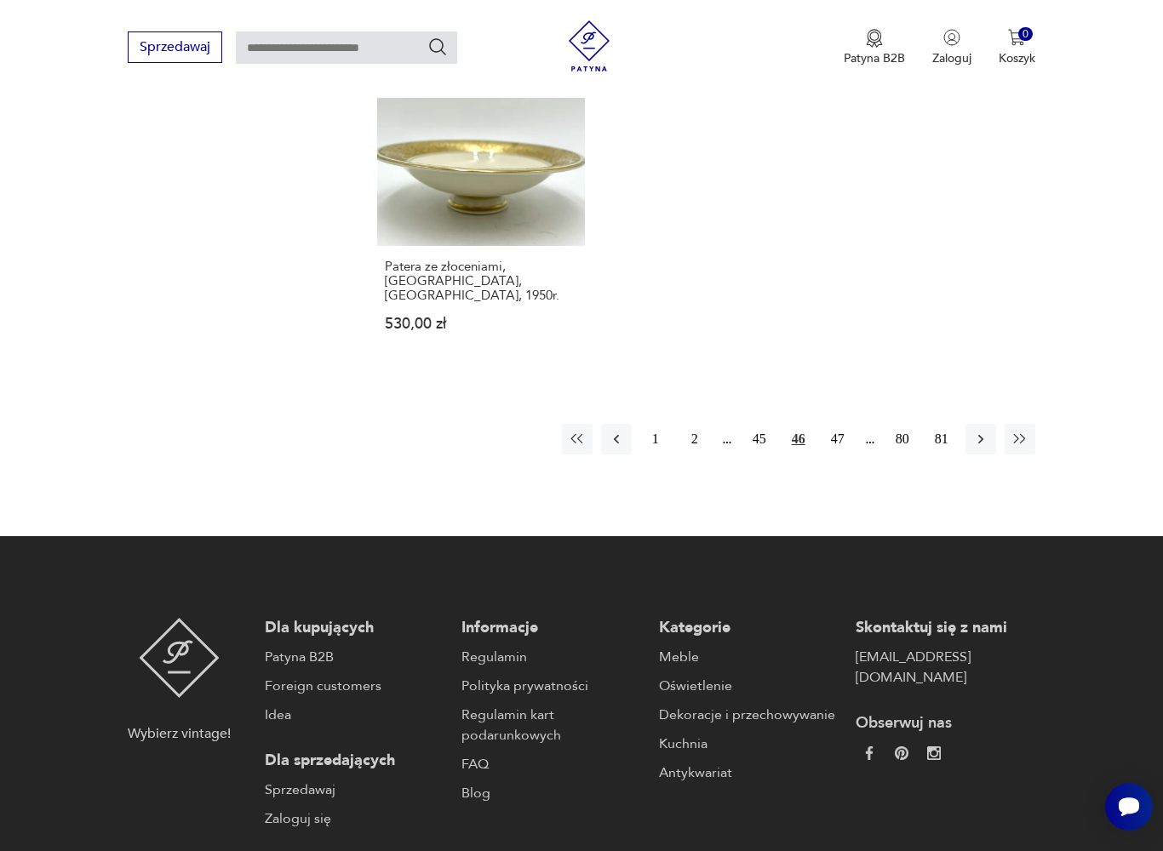
click at [850, 455] on button "47" at bounding box center [837, 439] width 31 height 31
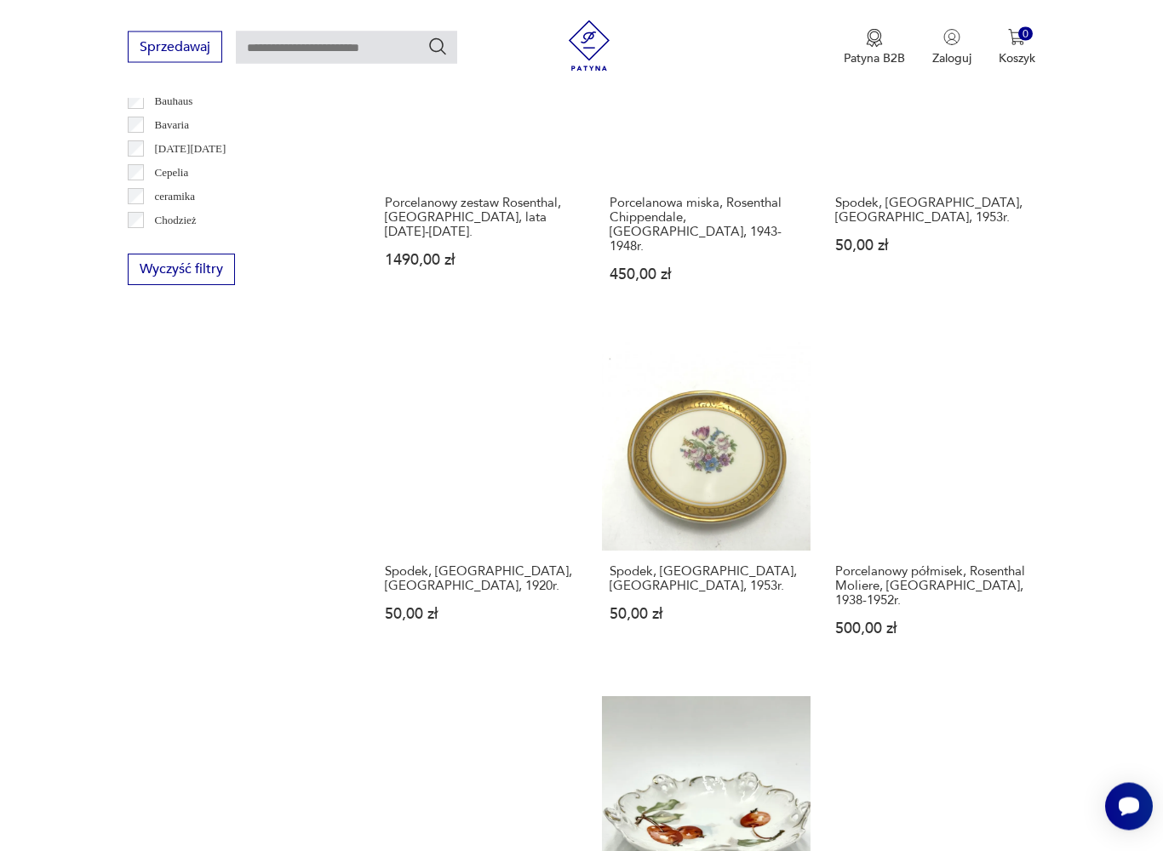
scroll to position [1044, 0]
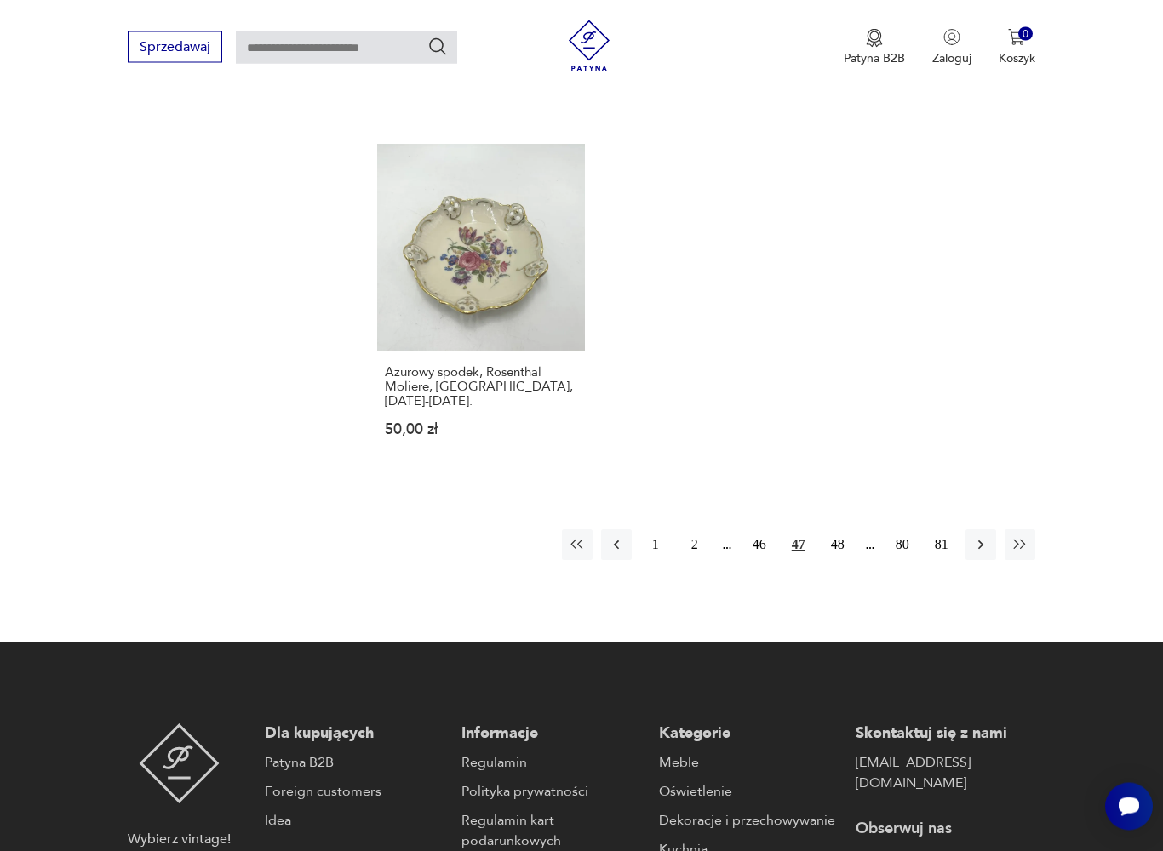
click at [848, 530] on button "48" at bounding box center [837, 545] width 31 height 31
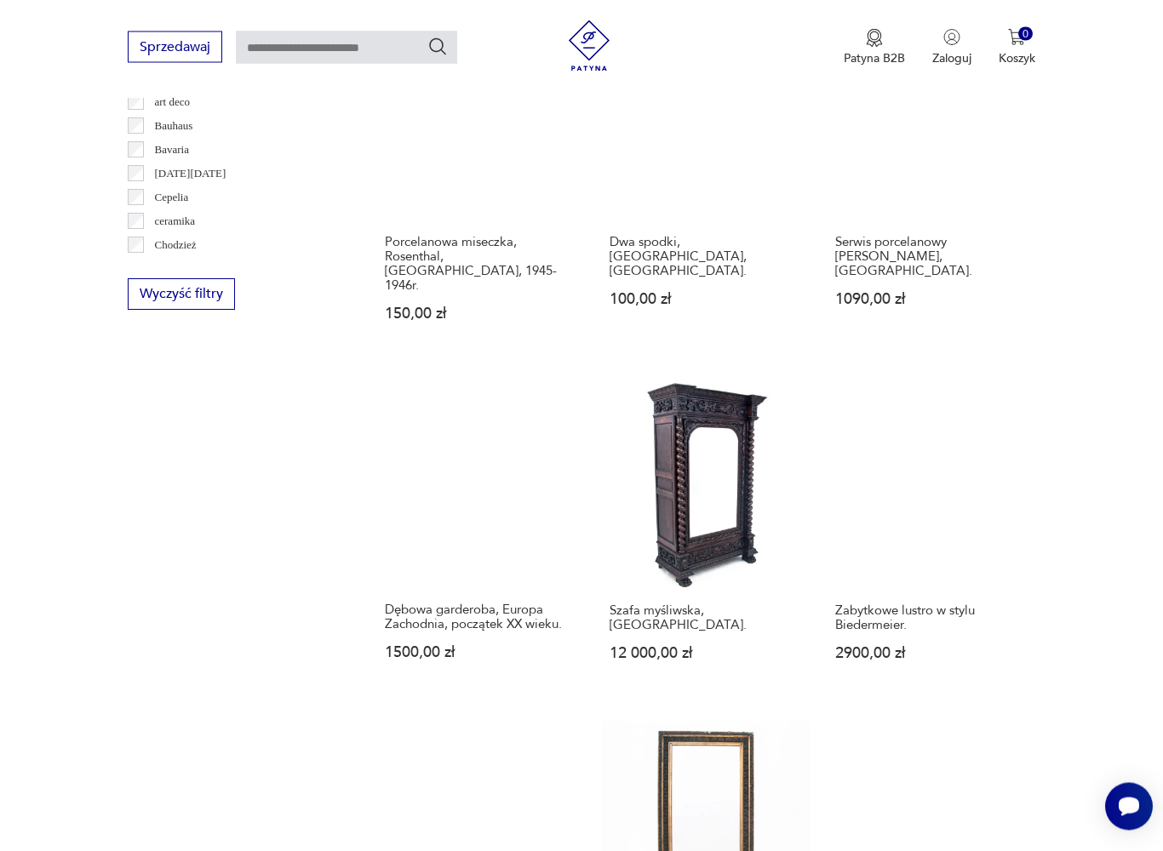
scroll to position [1021, 0]
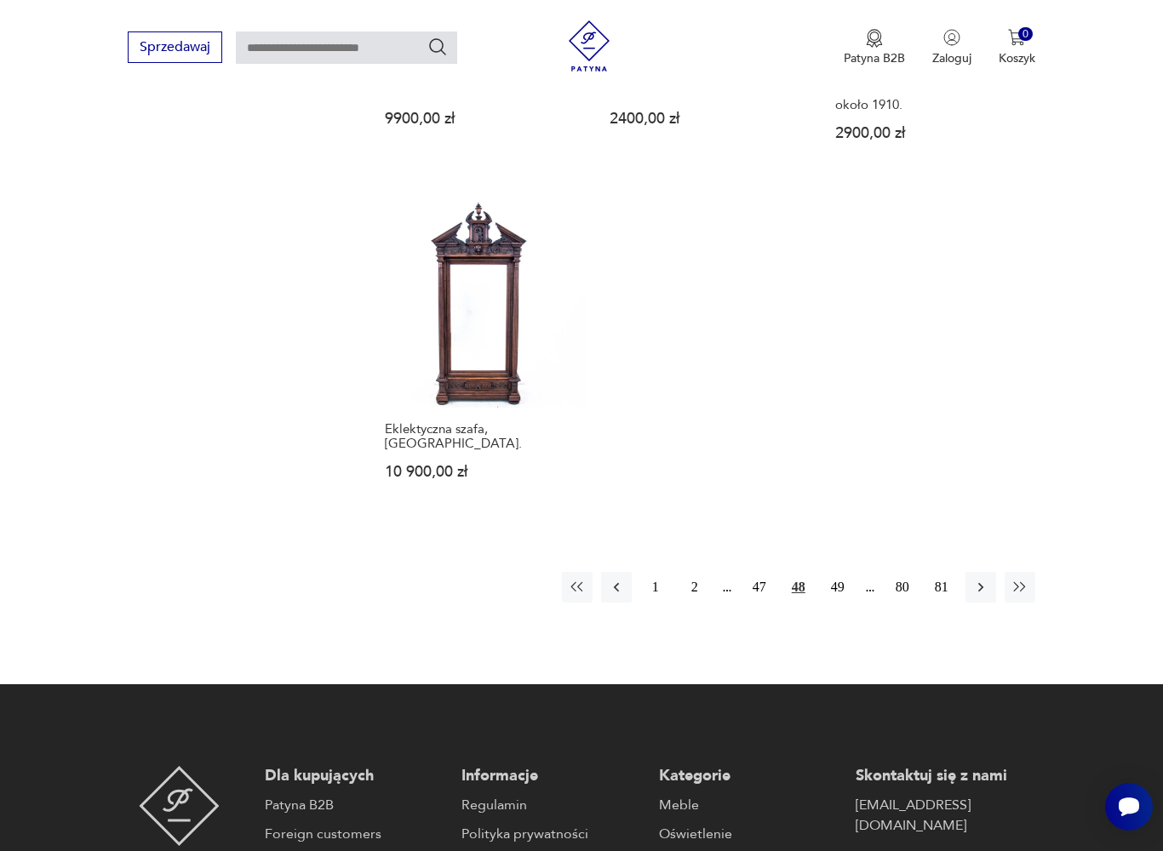
click at [846, 603] on button "49" at bounding box center [837, 587] width 31 height 31
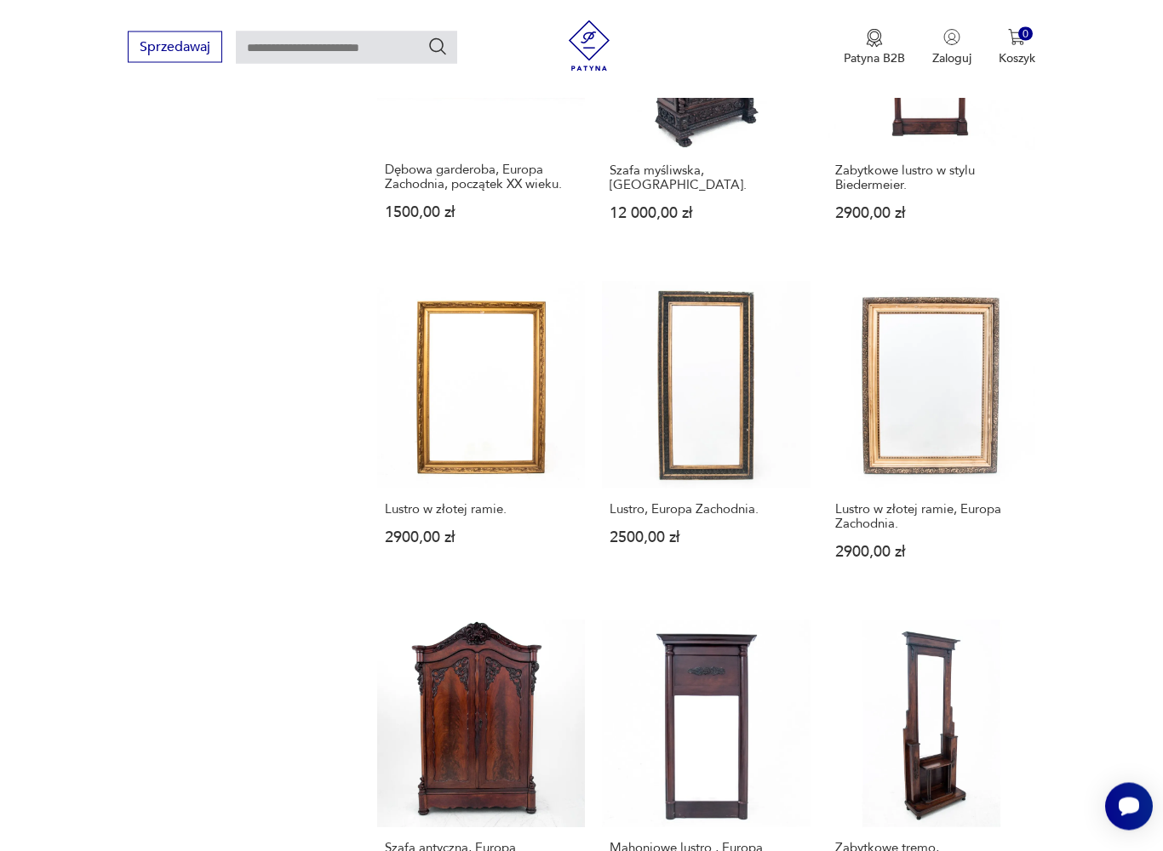
scroll to position [351, 0]
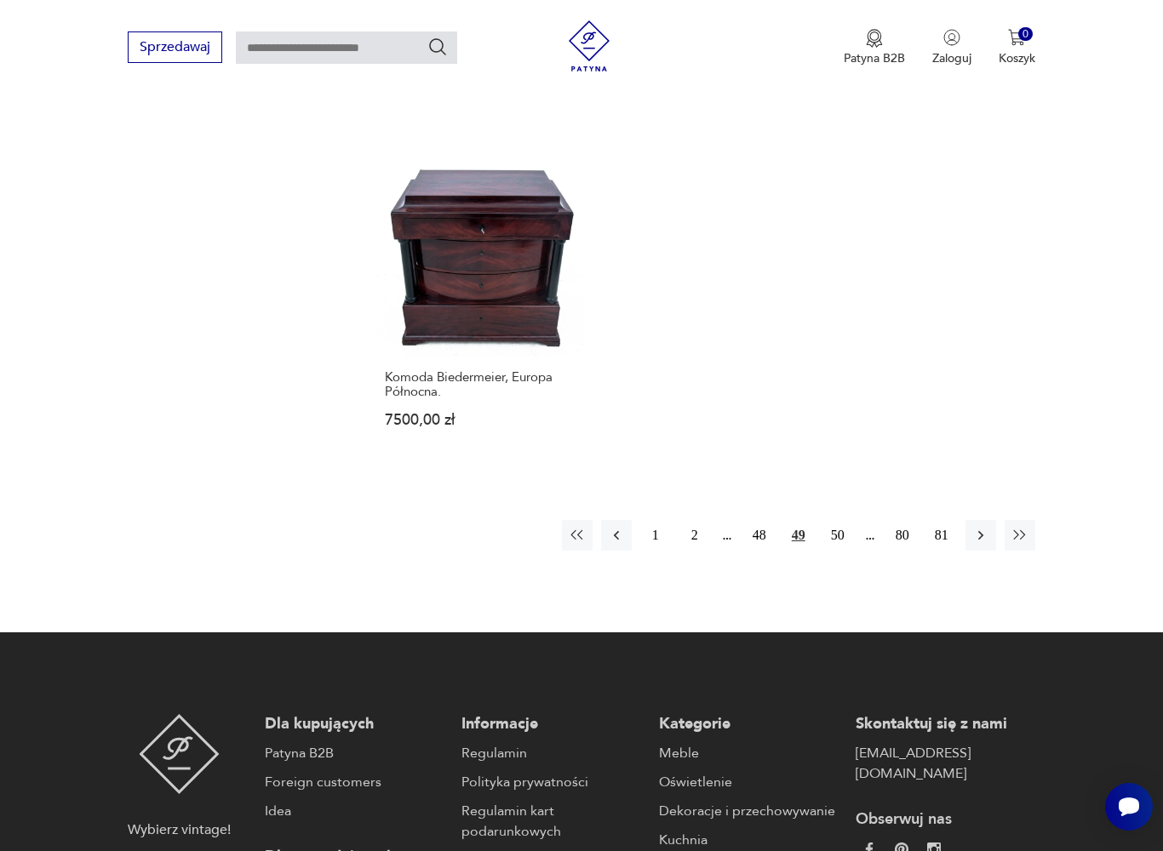
click at [842, 551] on button "50" at bounding box center [837, 535] width 31 height 31
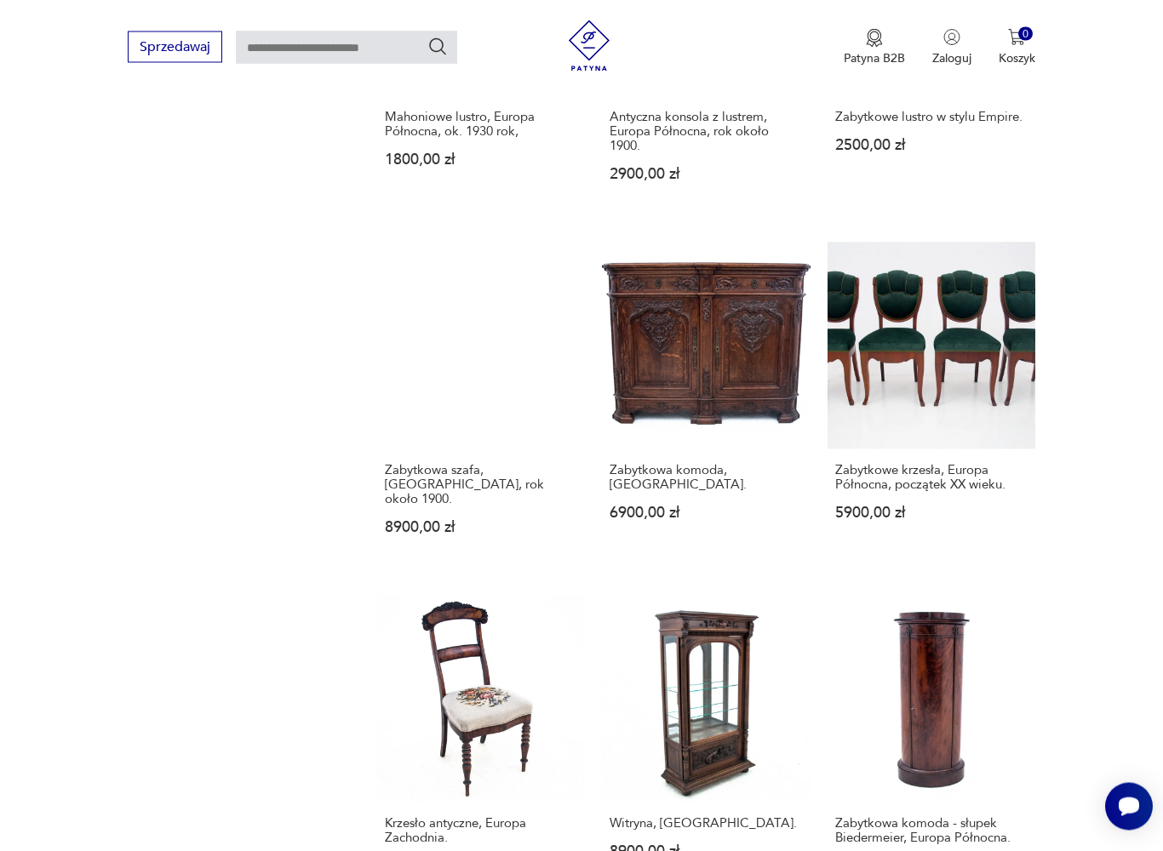
scroll to position [351, 0]
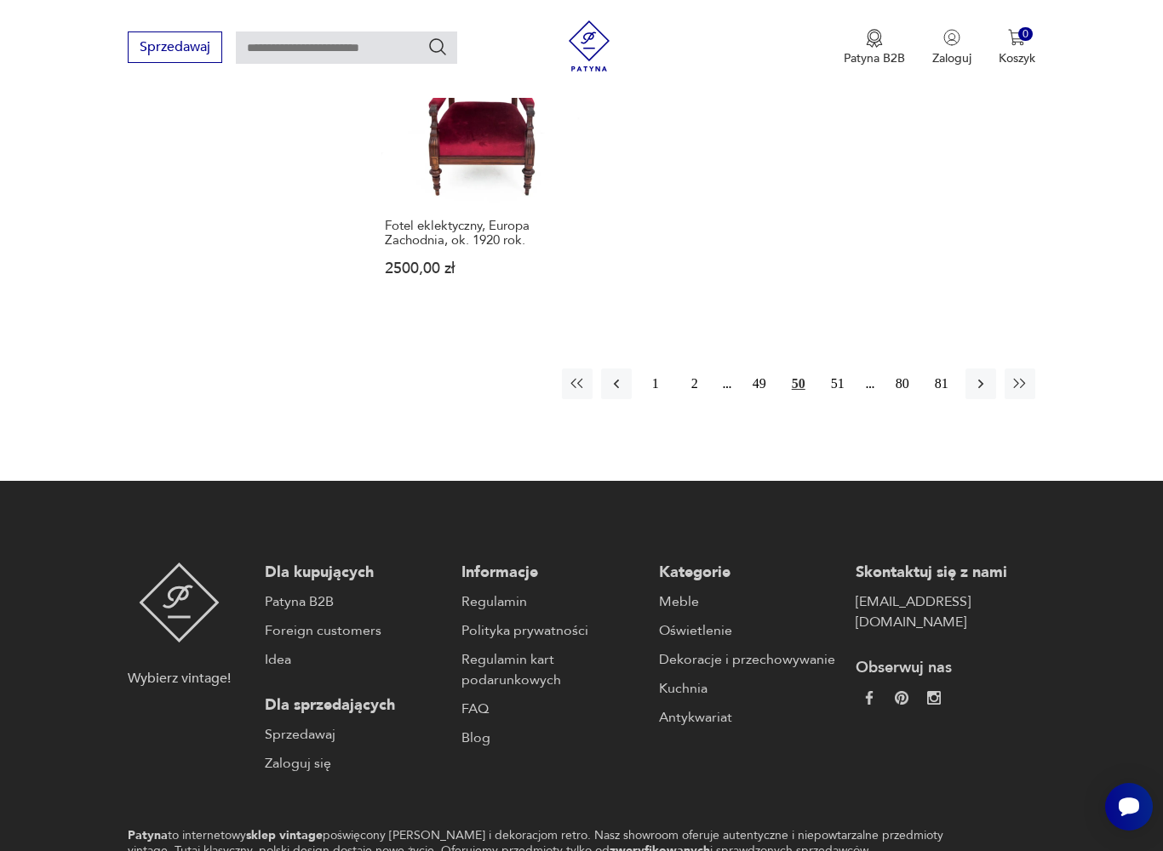
click at [850, 399] on button "51" at bounding box center [837, 384] width 31 height 31
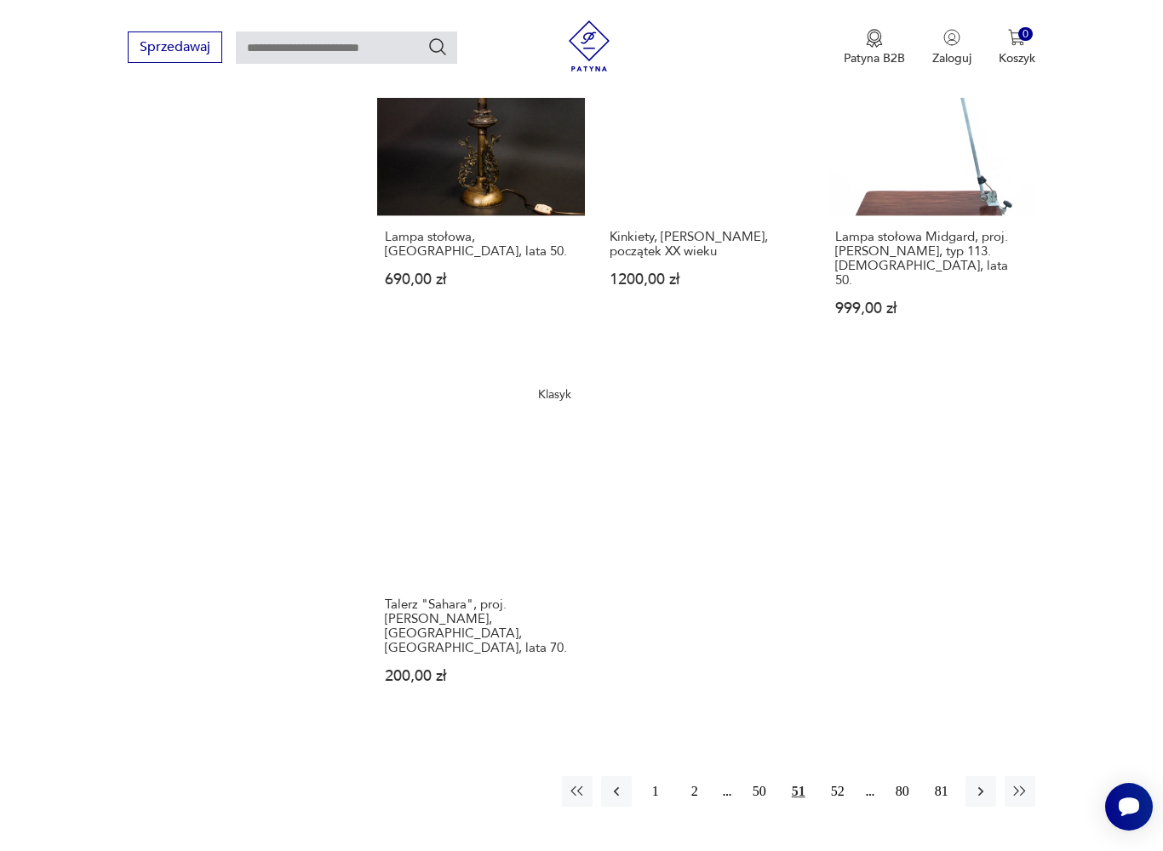
scroll to position [2076, 0]
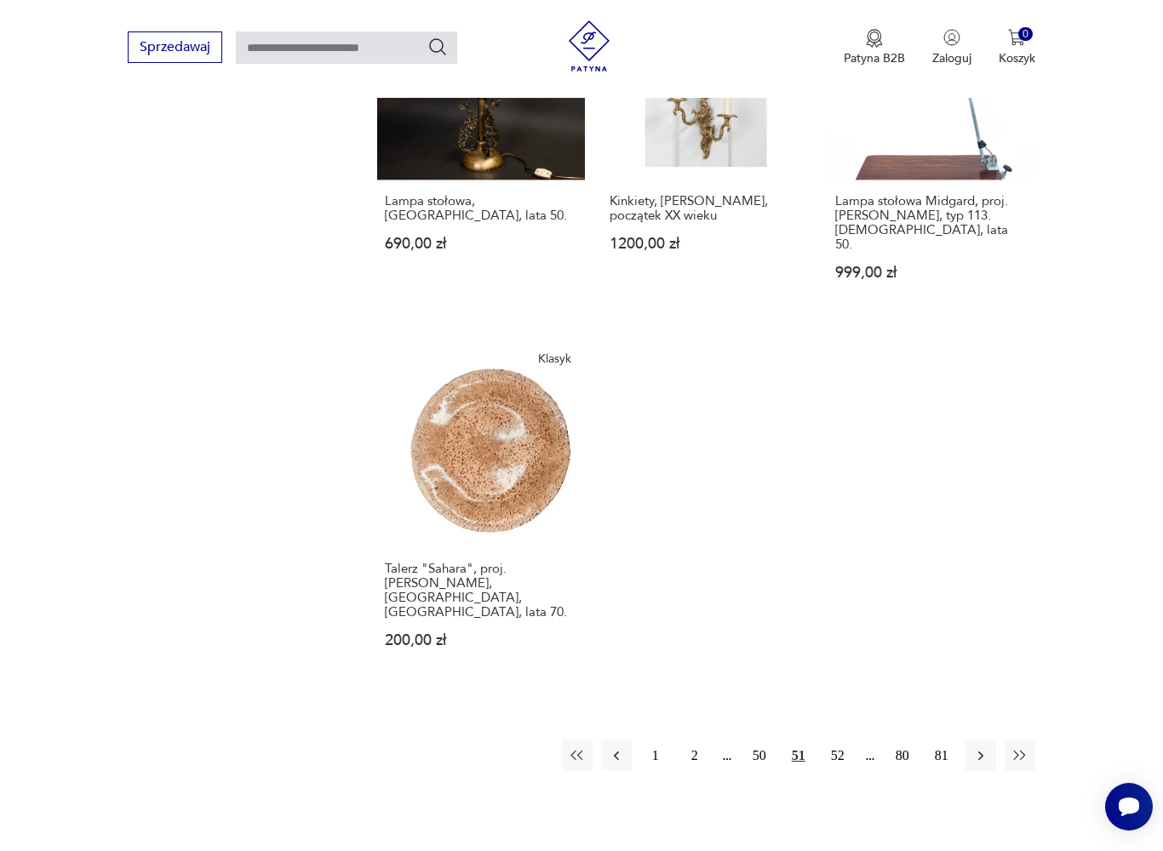
click at [842, 744] on button "52" at bounding box center [837, 756] width 31 height 31
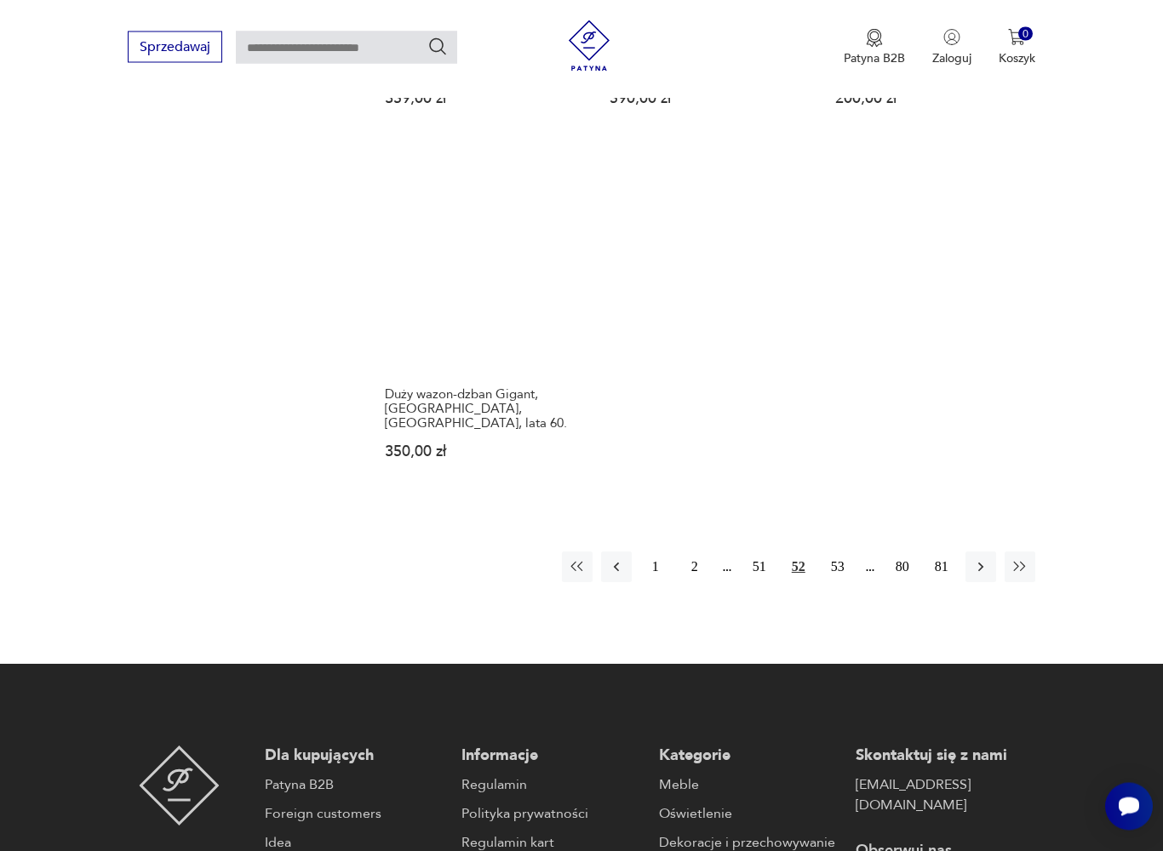
scroll to position [2223, 0]
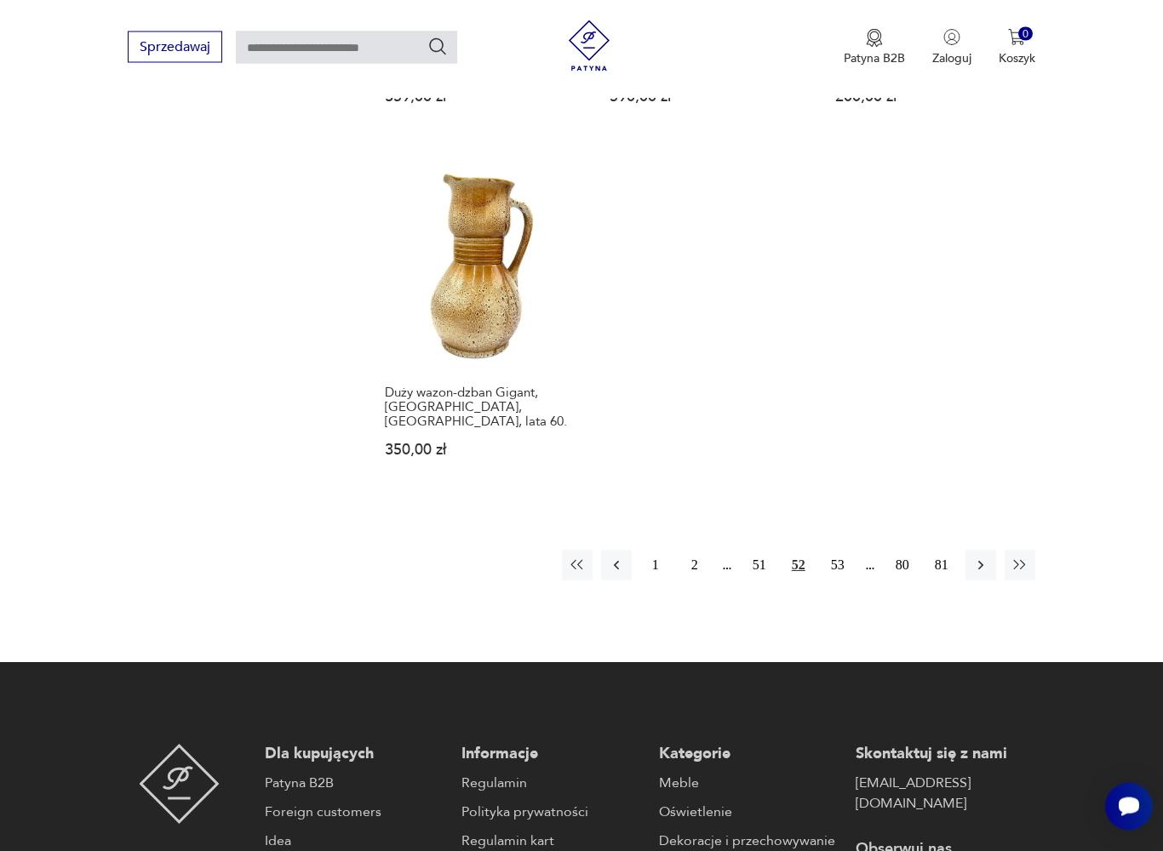
click at [846, 581] on button "53" at bounding box center [837, 566] width 31 height 31
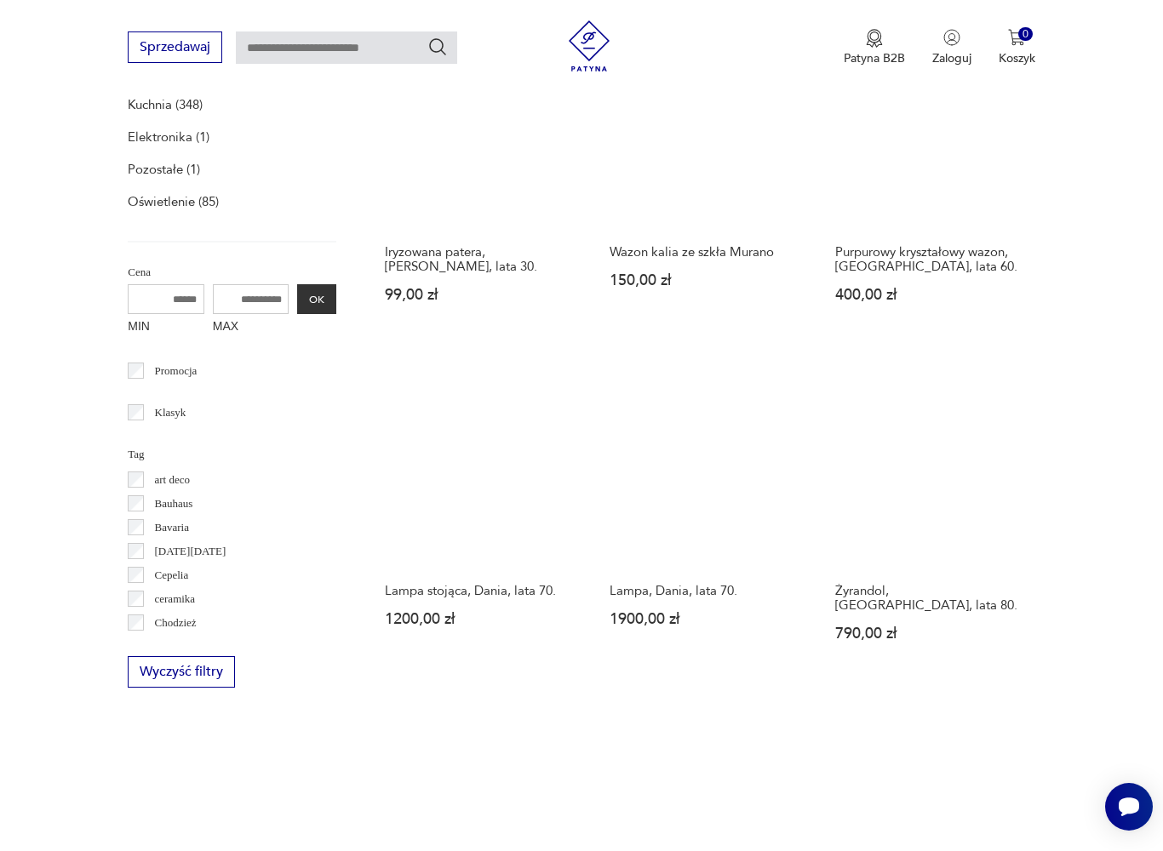
scroll to position [351, 0]
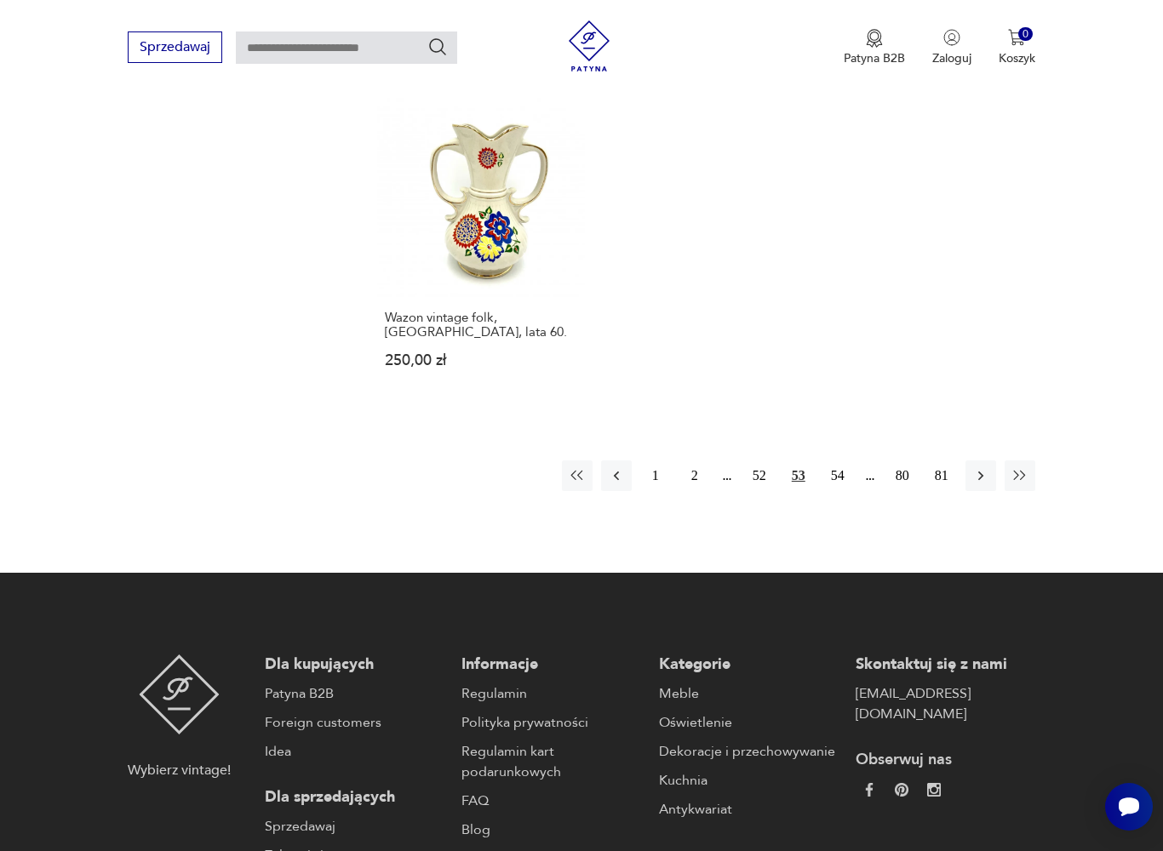
click at [850, 491] on button "54" at bounding box center [837, 476] width 31 height 31
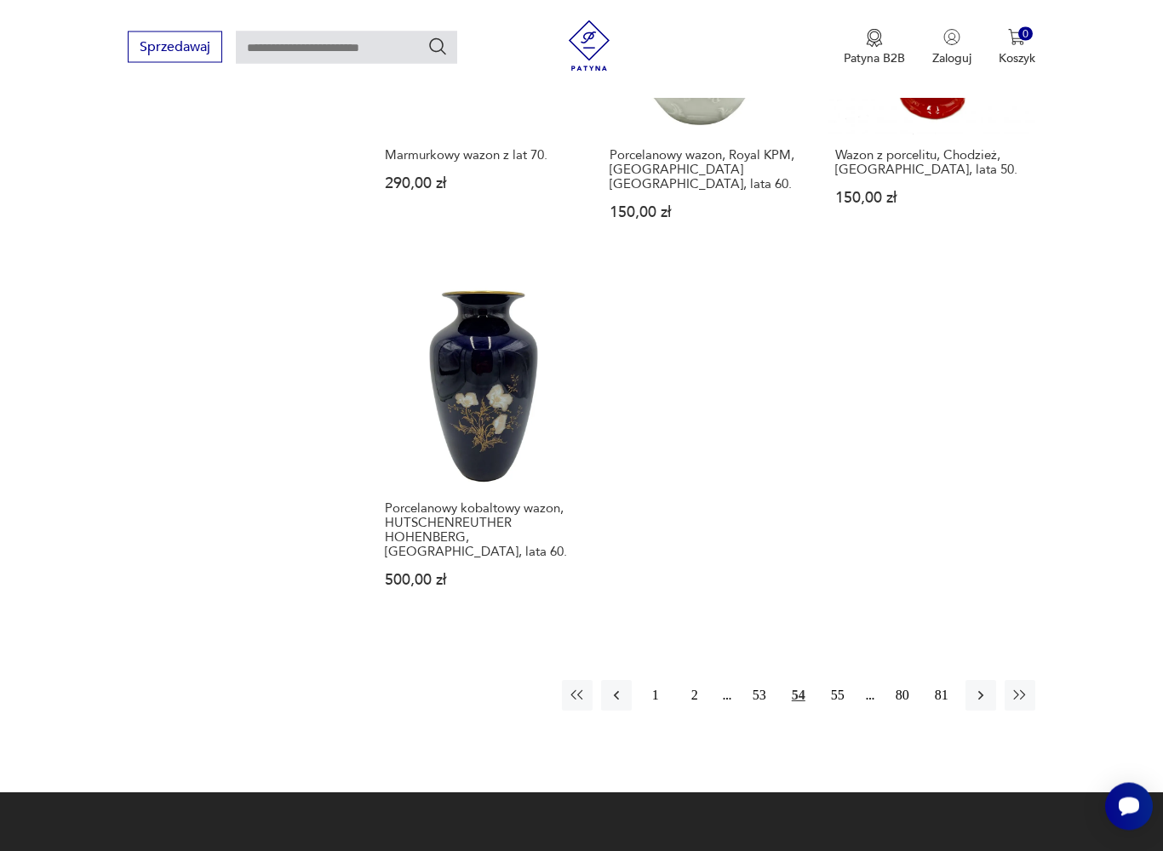
scroll to position [2151, 0]
click at [839, 705] on button "55" at bounding box center [837, 695] width 31 height 31
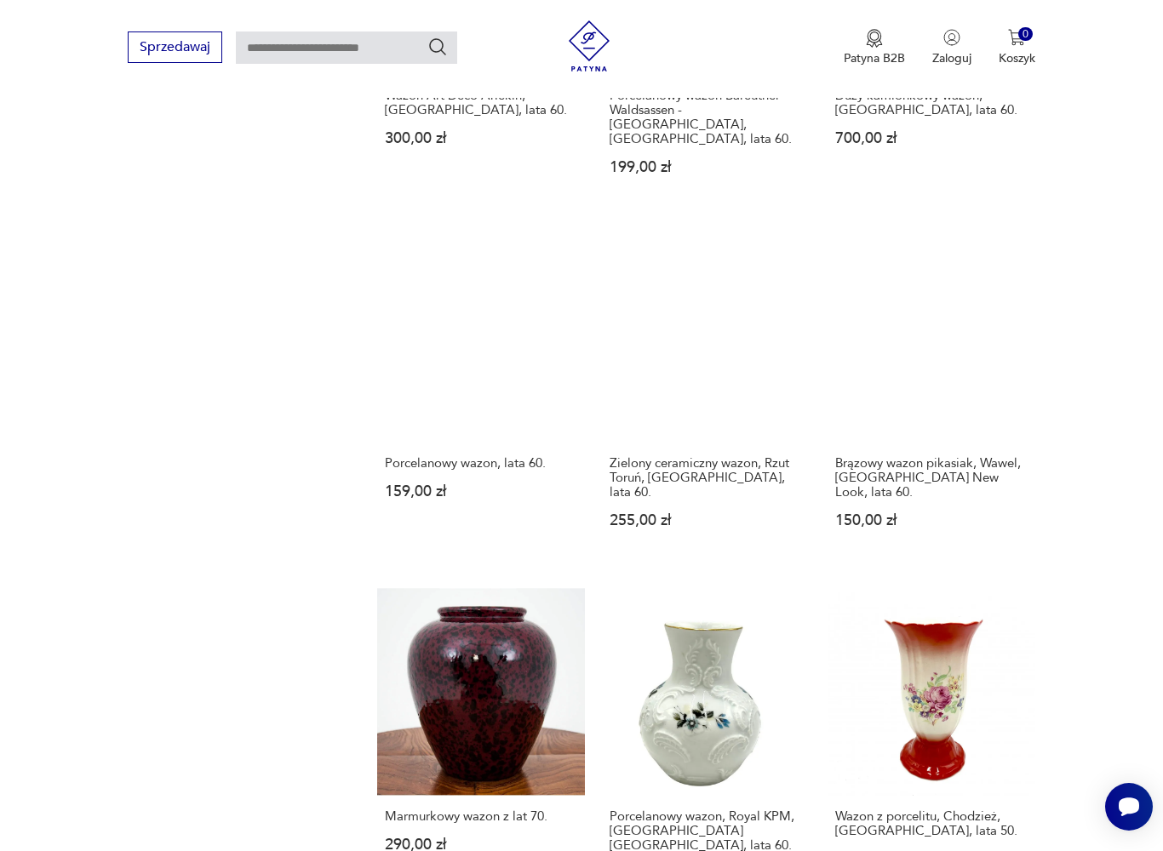
scroll to position [351, 0]
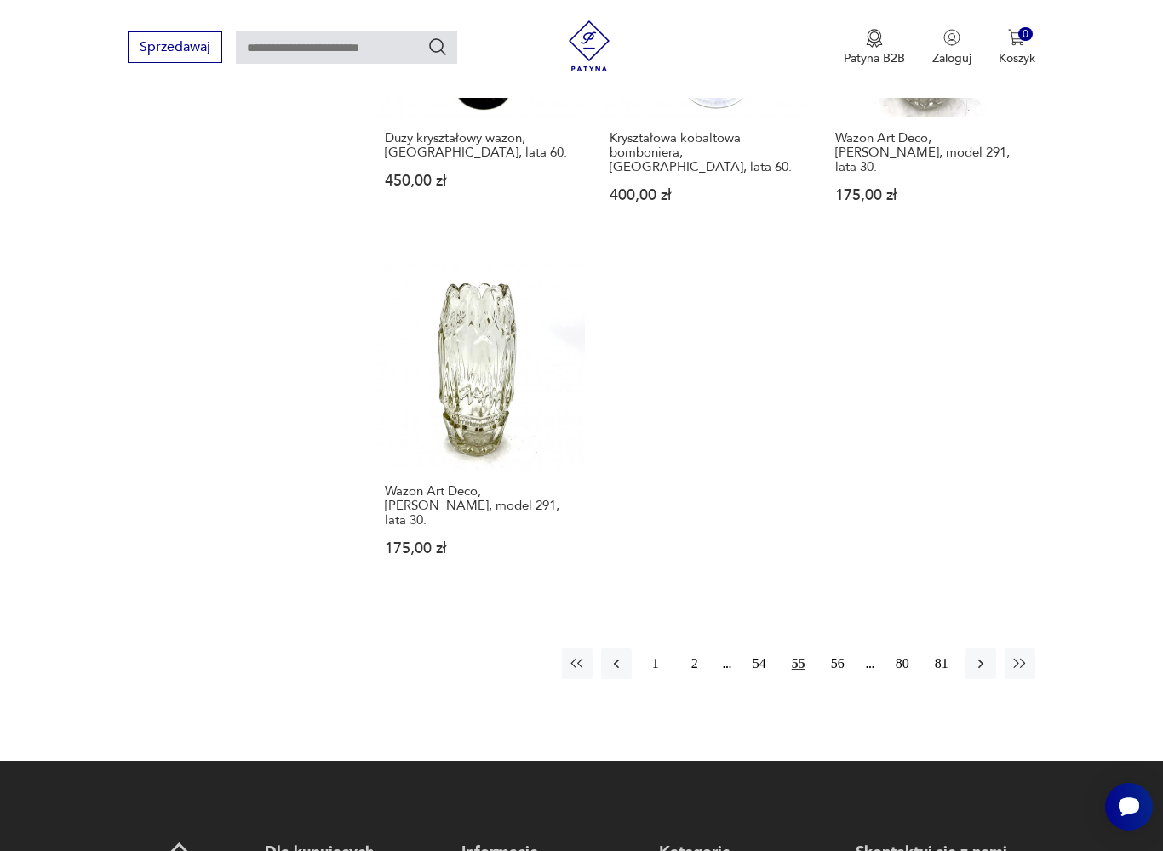
click at [843, 679] on button "56" at bounding box center [837, 664] width 31 height 31
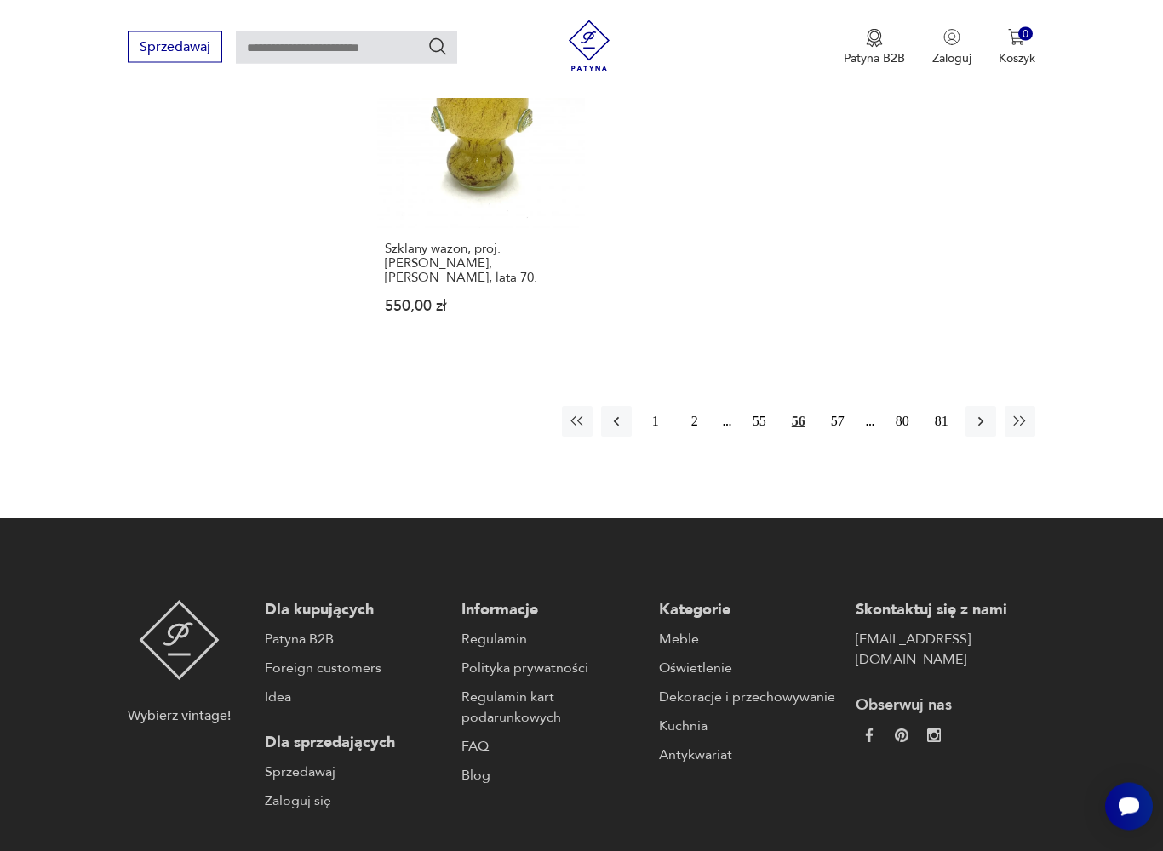
scroll to position [2376, 0]
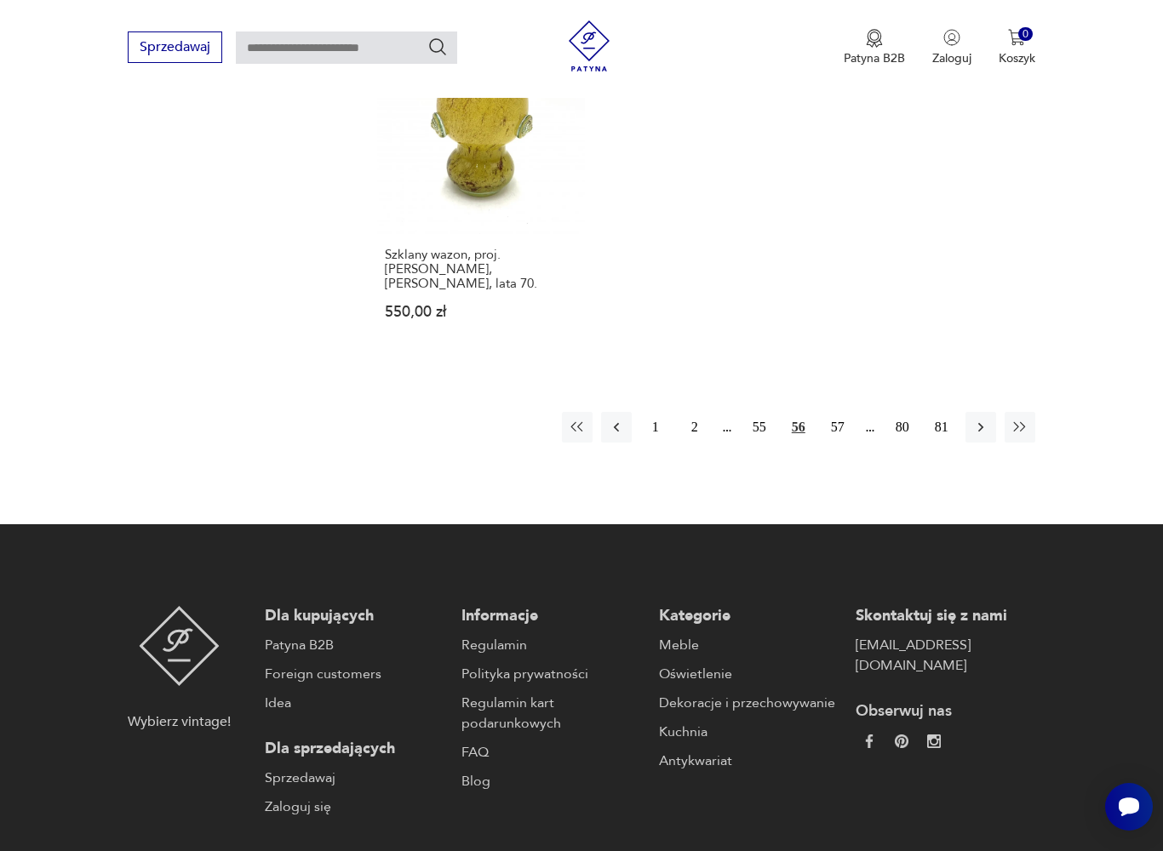
click at [843, 443] on button "57" at bounding box center [837, 427] width 31 height 31
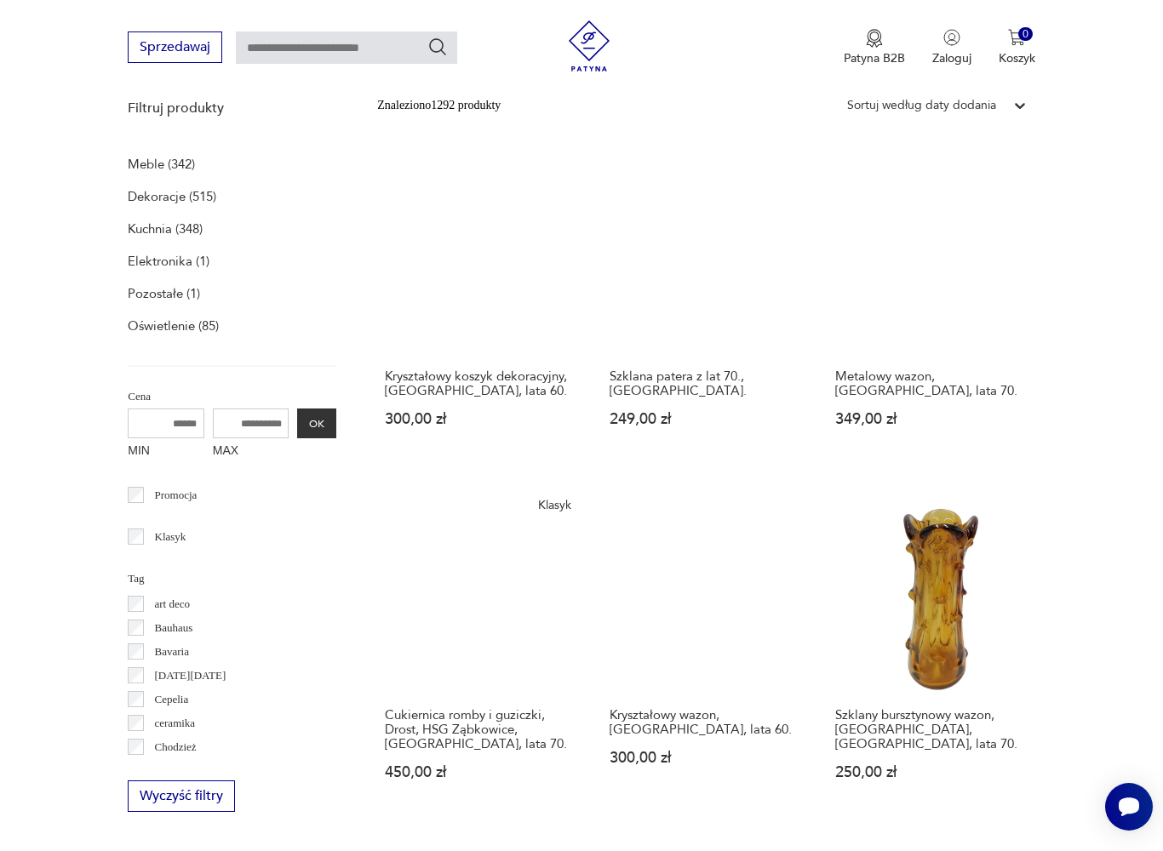
scroll to position [351, 0]
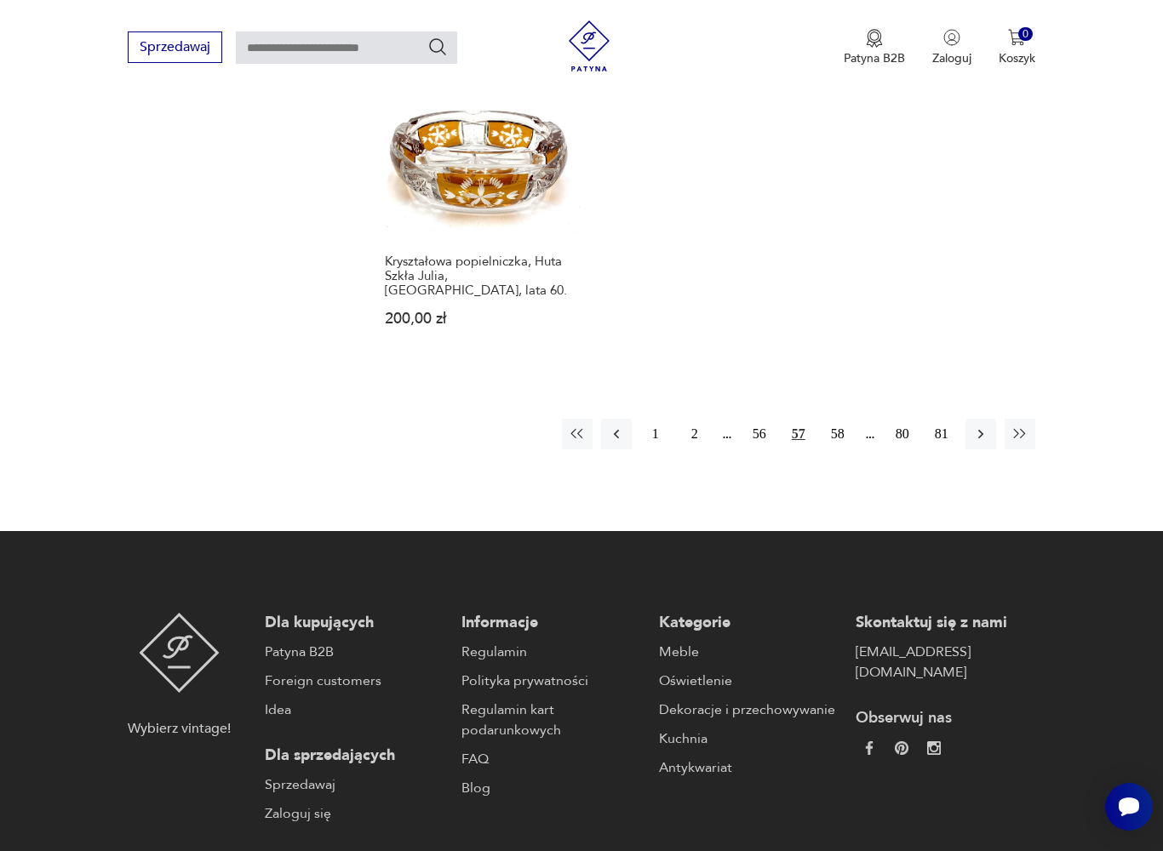
click at [840, 426] on button "58" at bounding box center [837, 434] width 31 height 31
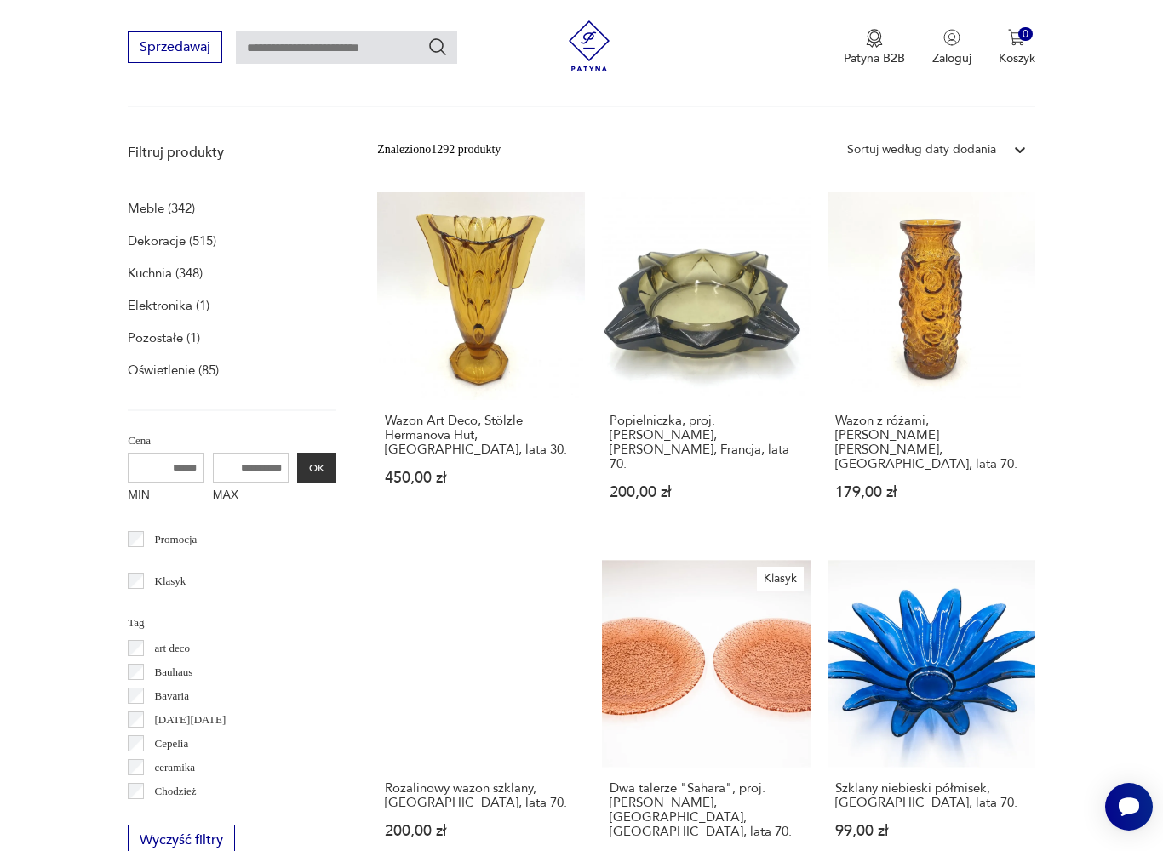
scroll to position [351, 0]
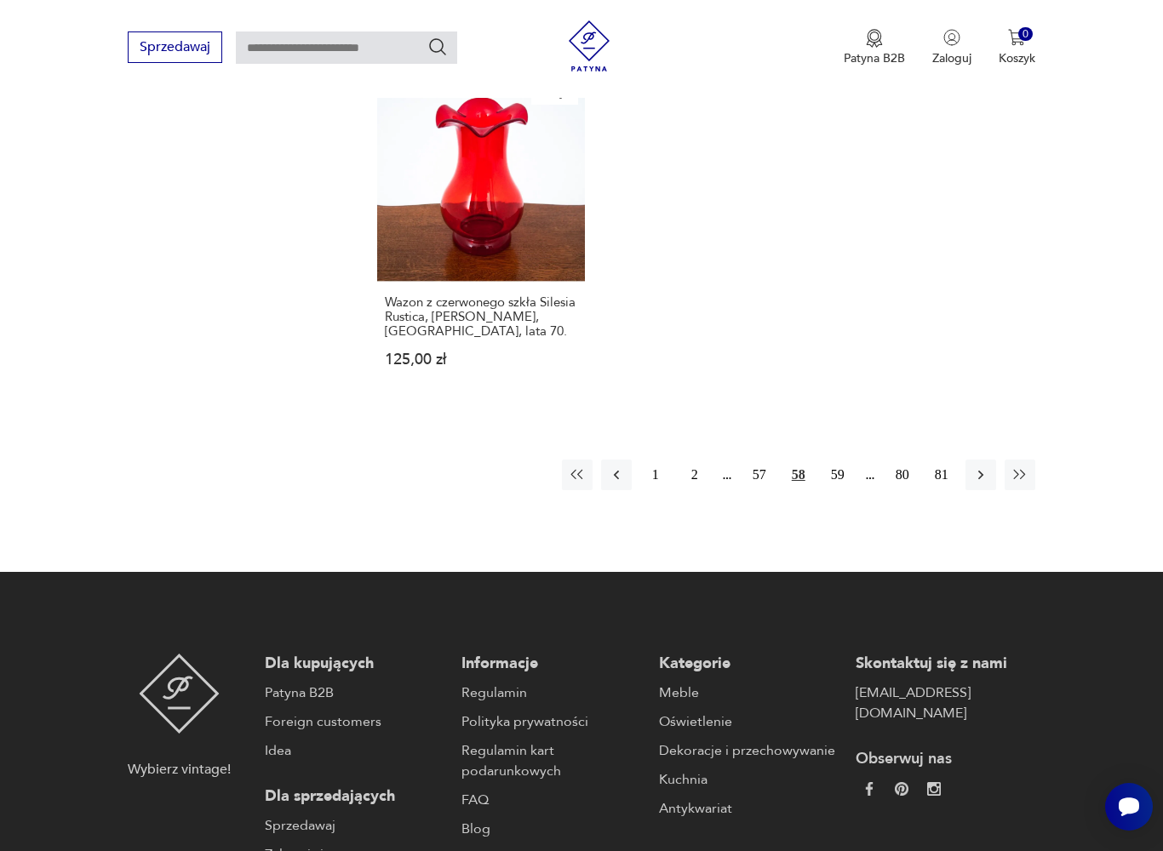
click at [841, 490] on button "59" at bounding box center [837, 475] width 31 height 31
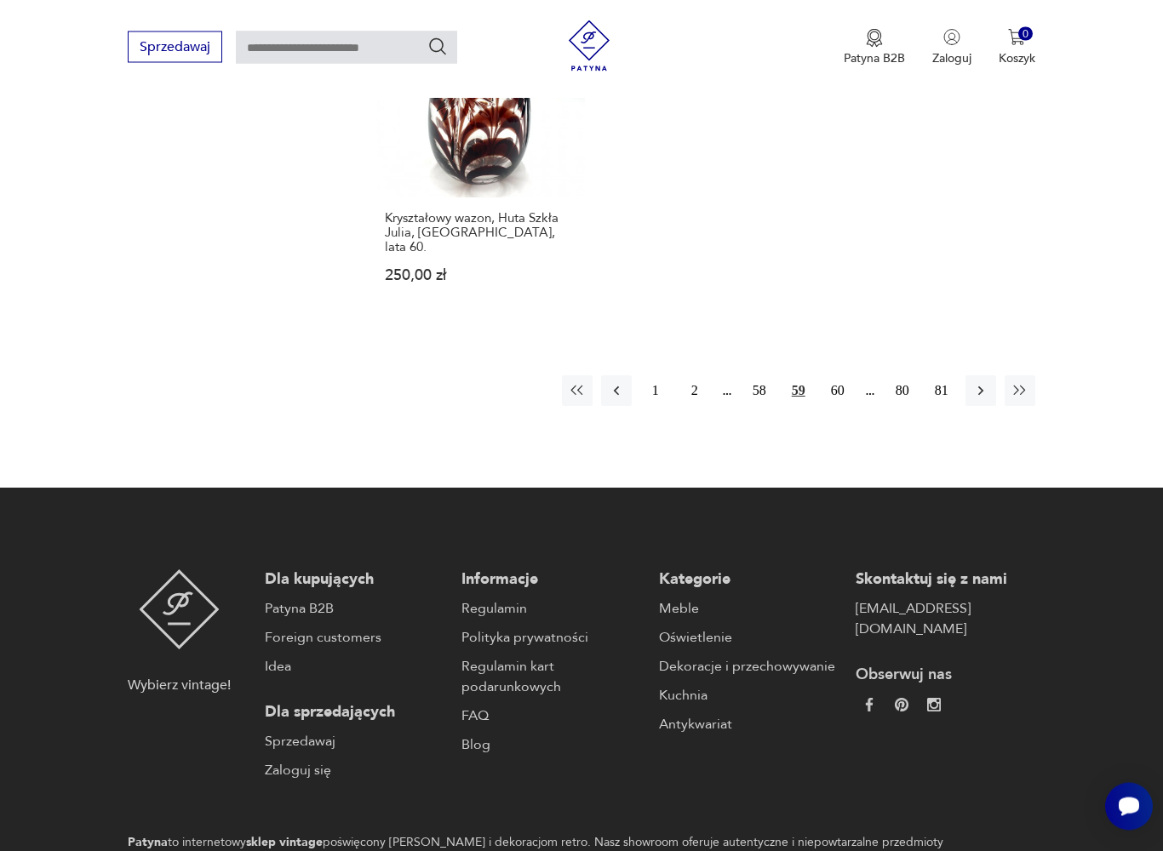
scroll to position [2329, 0]
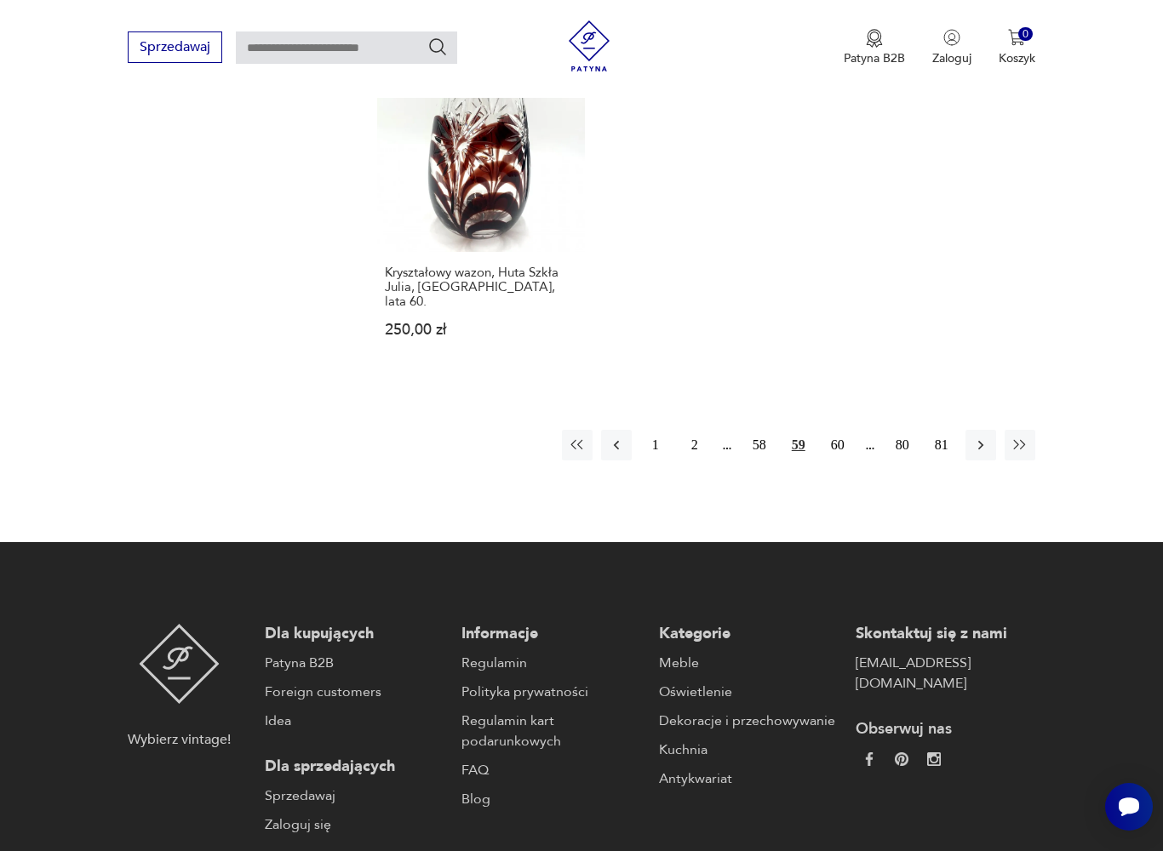
click at [851, 461] on button "60" at bounding box center [837, 445] width 31 height 31
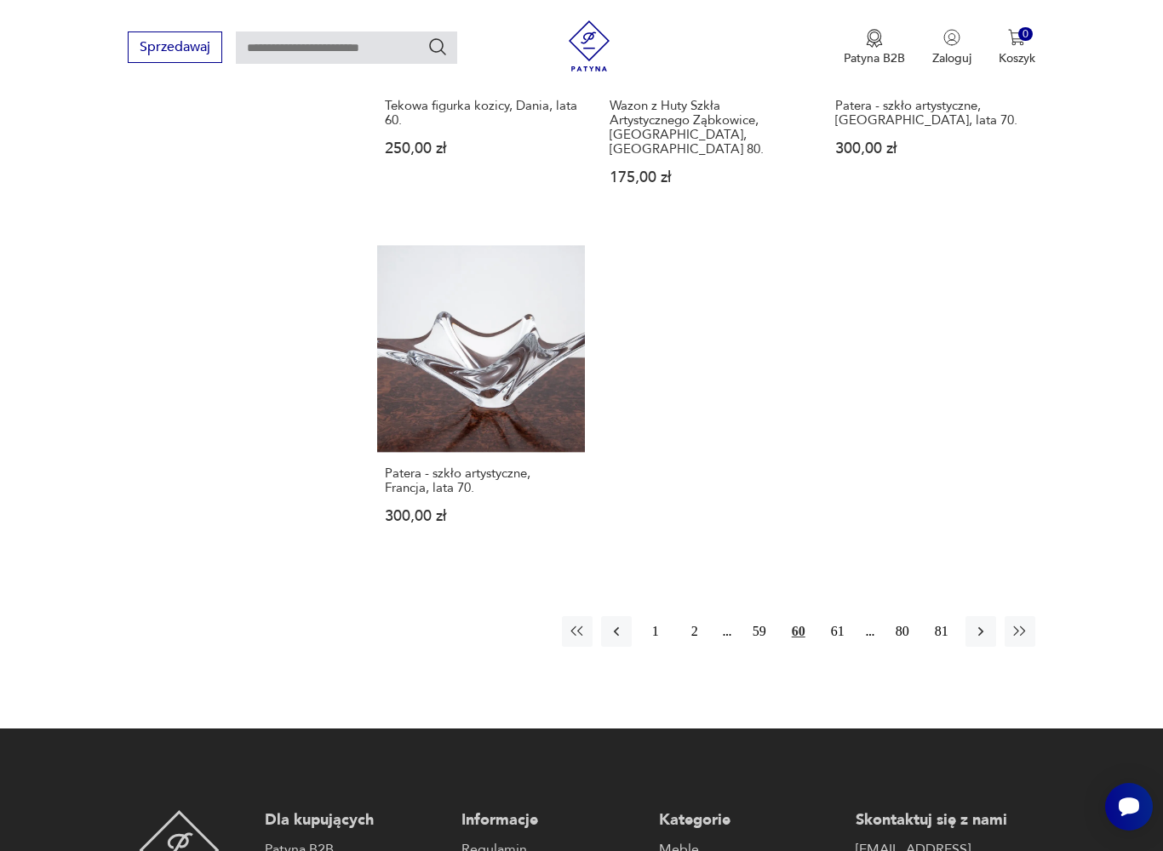
scroll to position [2189, 0]
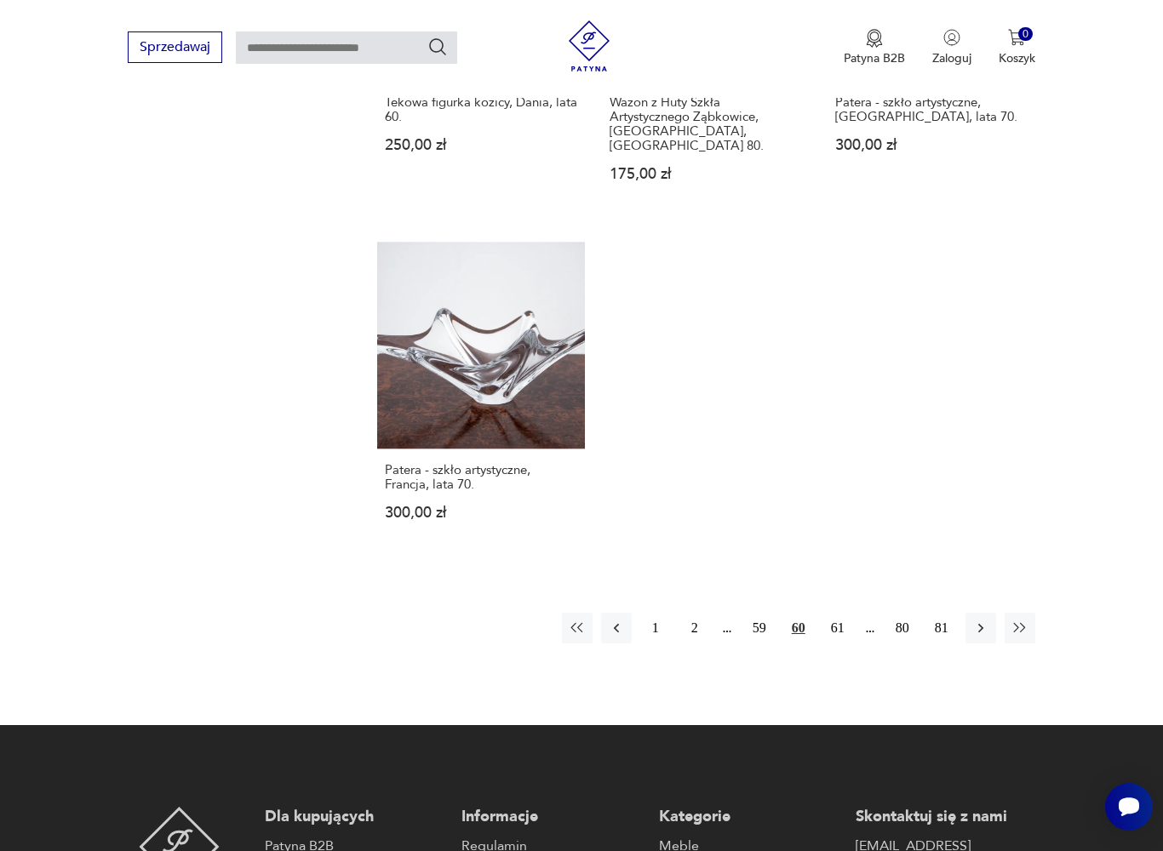
click at [844, 644] on button "61" at bounding box center [837, 628] width 31 height 31
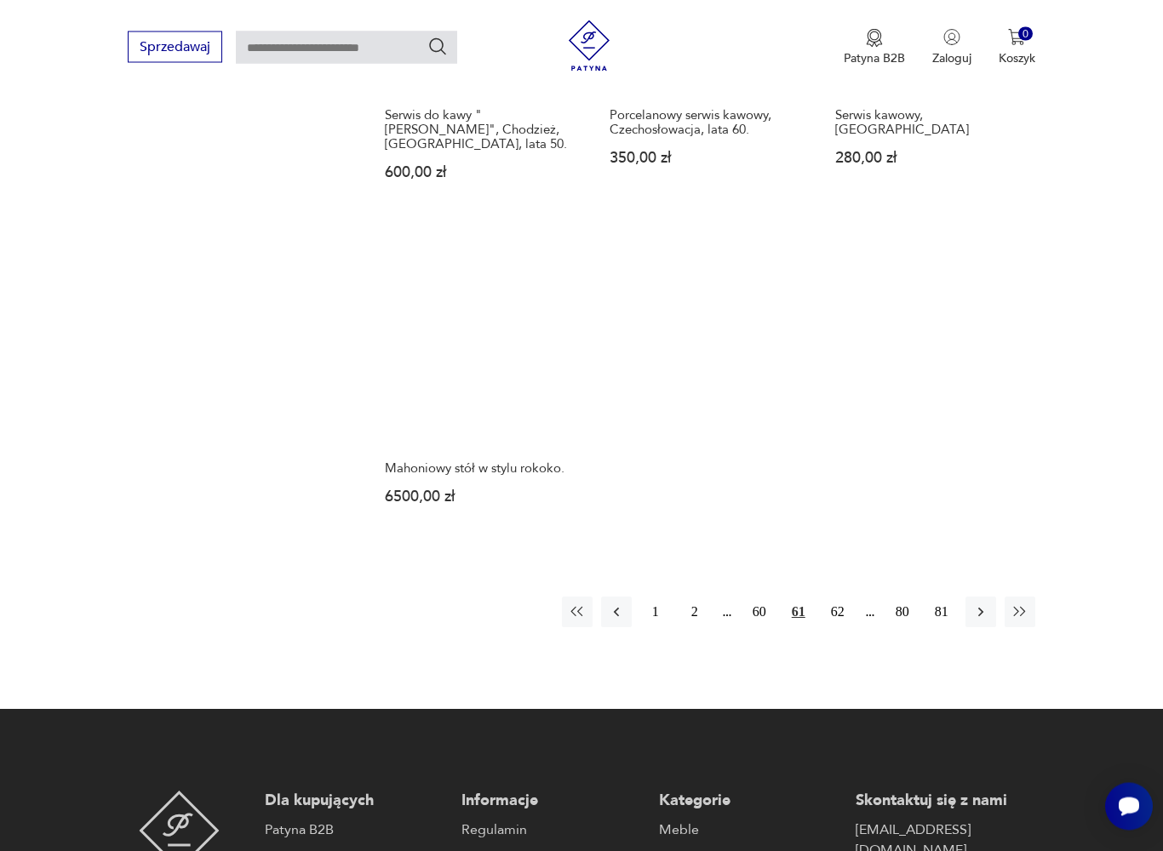
scroll to position [2206, 0]
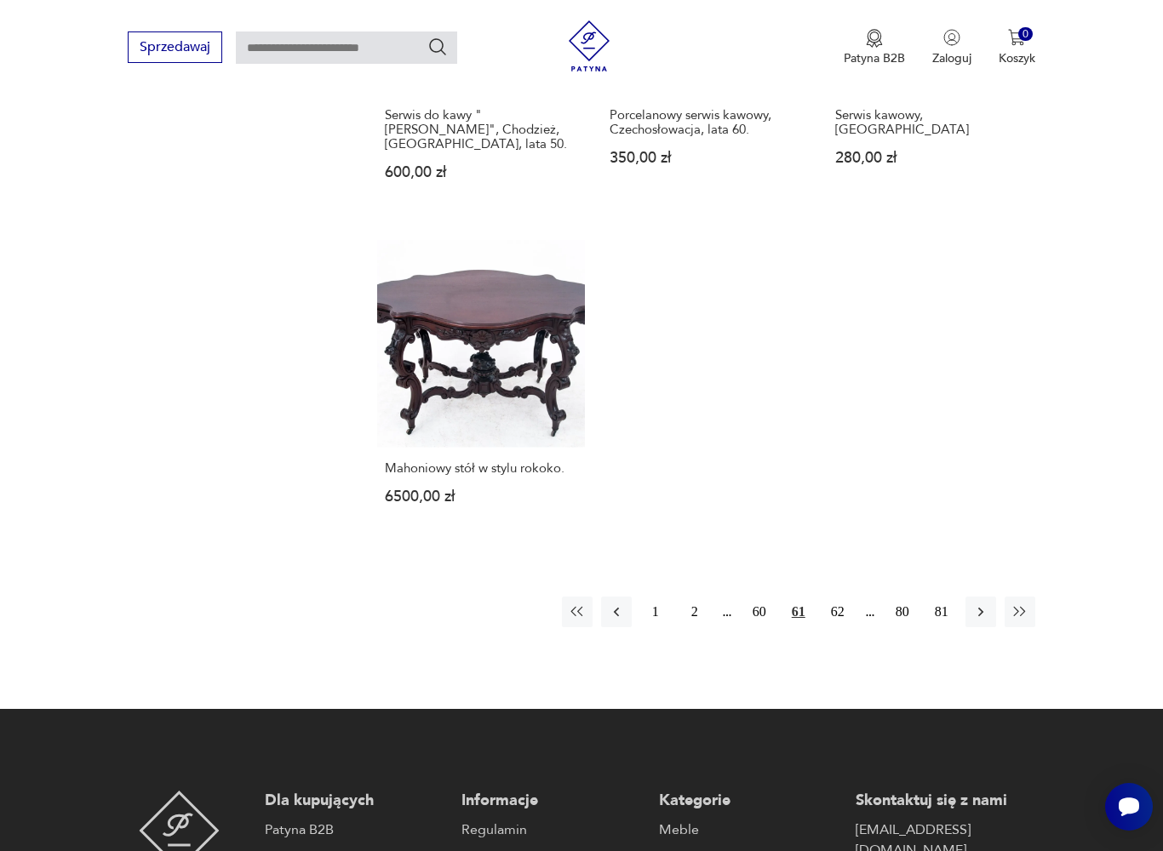
click at [847, 627] on button "62" at bounding box center [837, 612] width 31 height 31
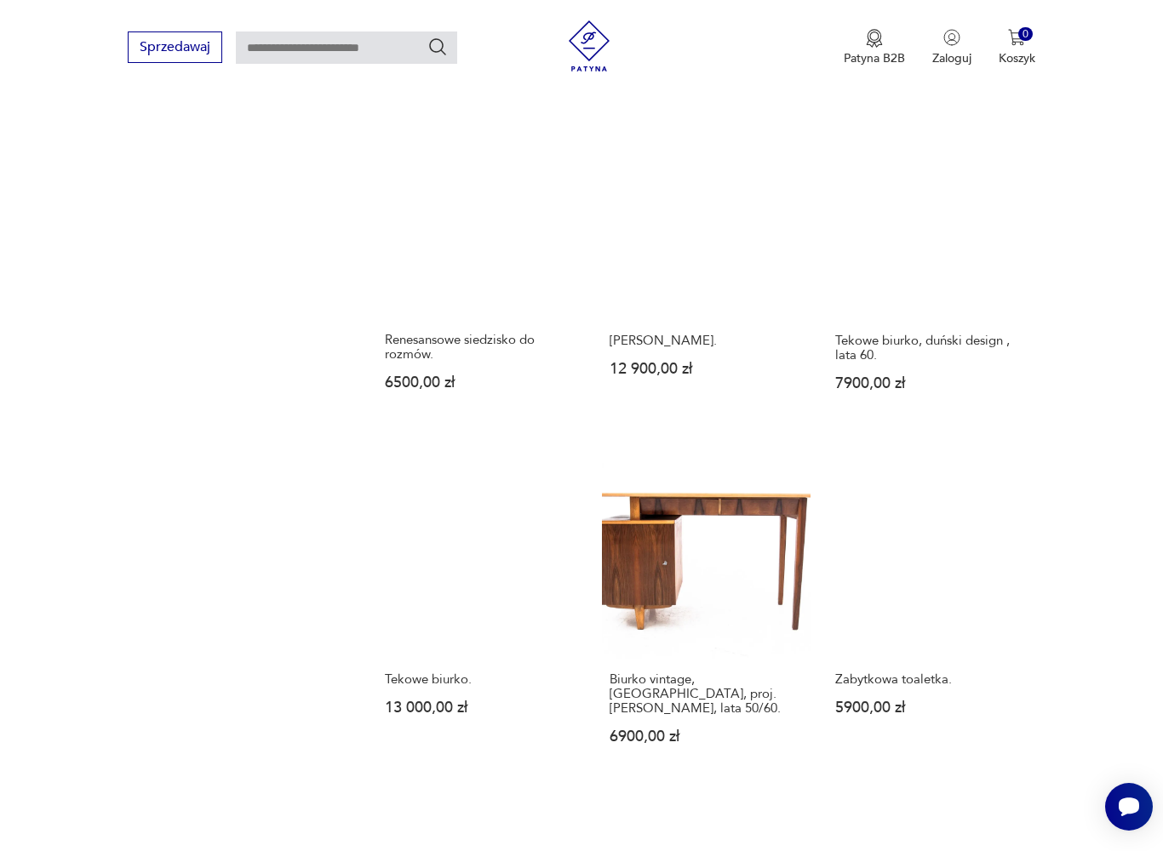
scroll to position [1251, 0]
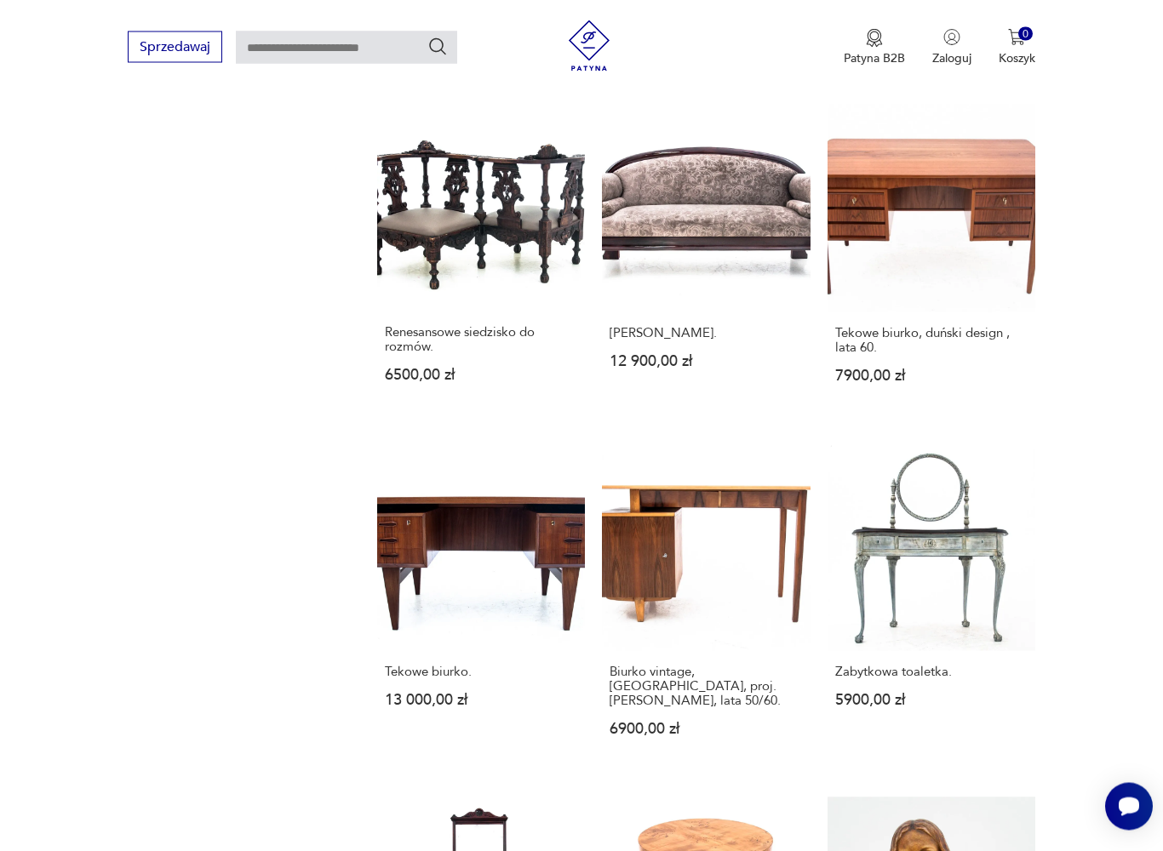
click at [1, 765] on section "Filtruj produkty Meble (342) Dekoracje (515) Kuchnia (348) Elektronika (1) Pozo…" at bounding box center [581, 480] width 1163 height 2251
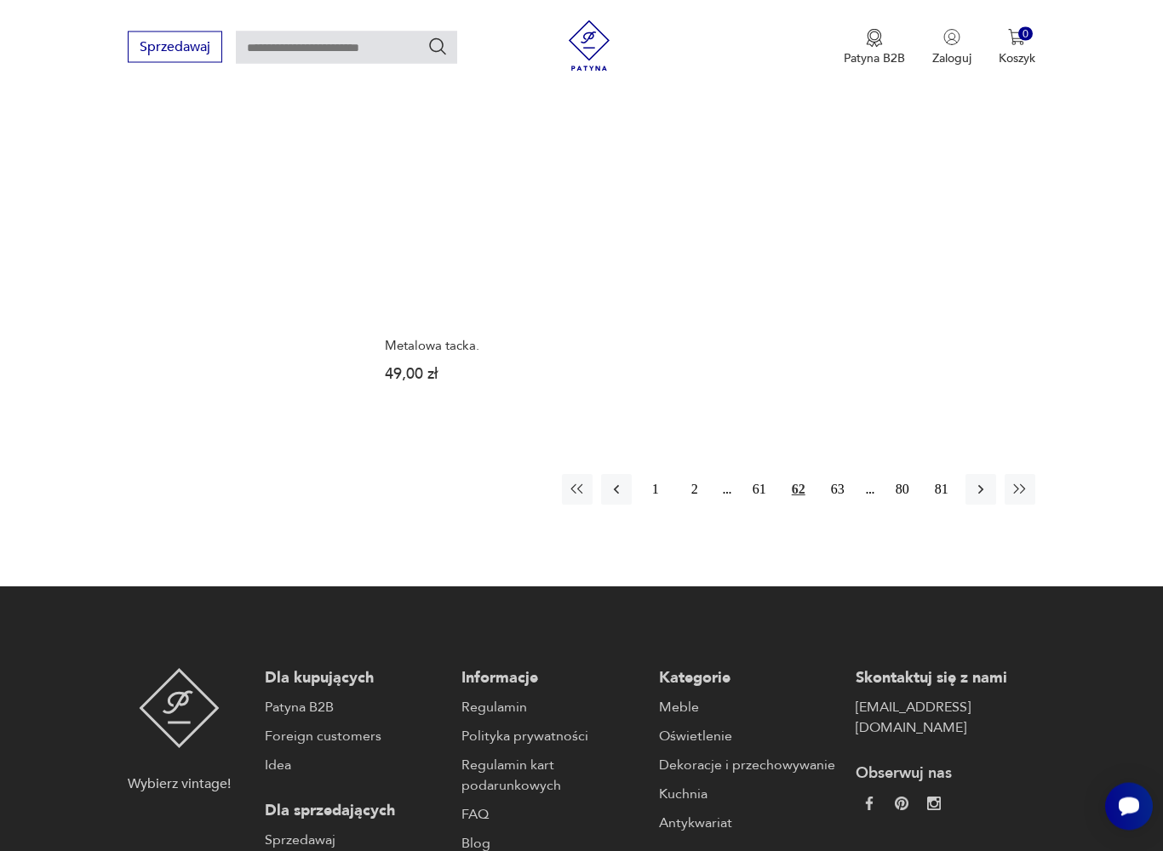
scroll to position [2270, 0]
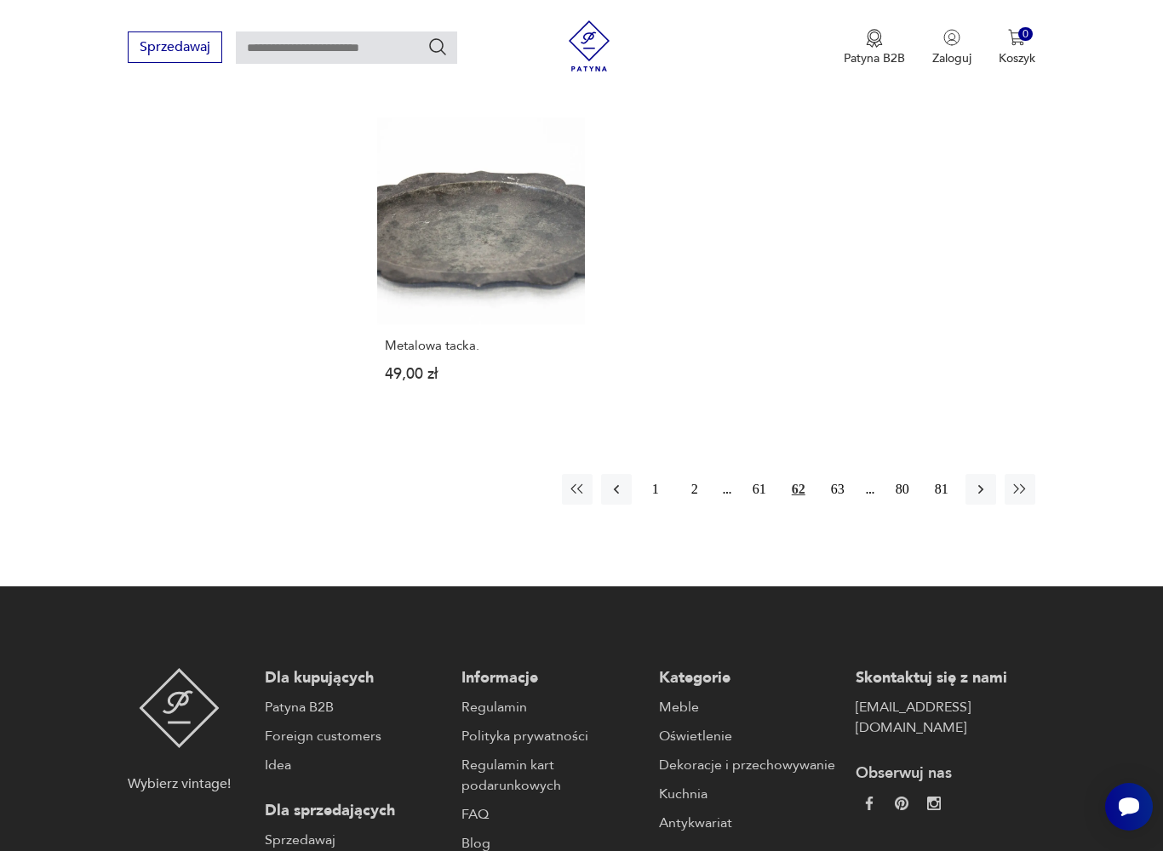
click at [847, 505] on button "63" at bounding box center [837, 489] width 31 height 31
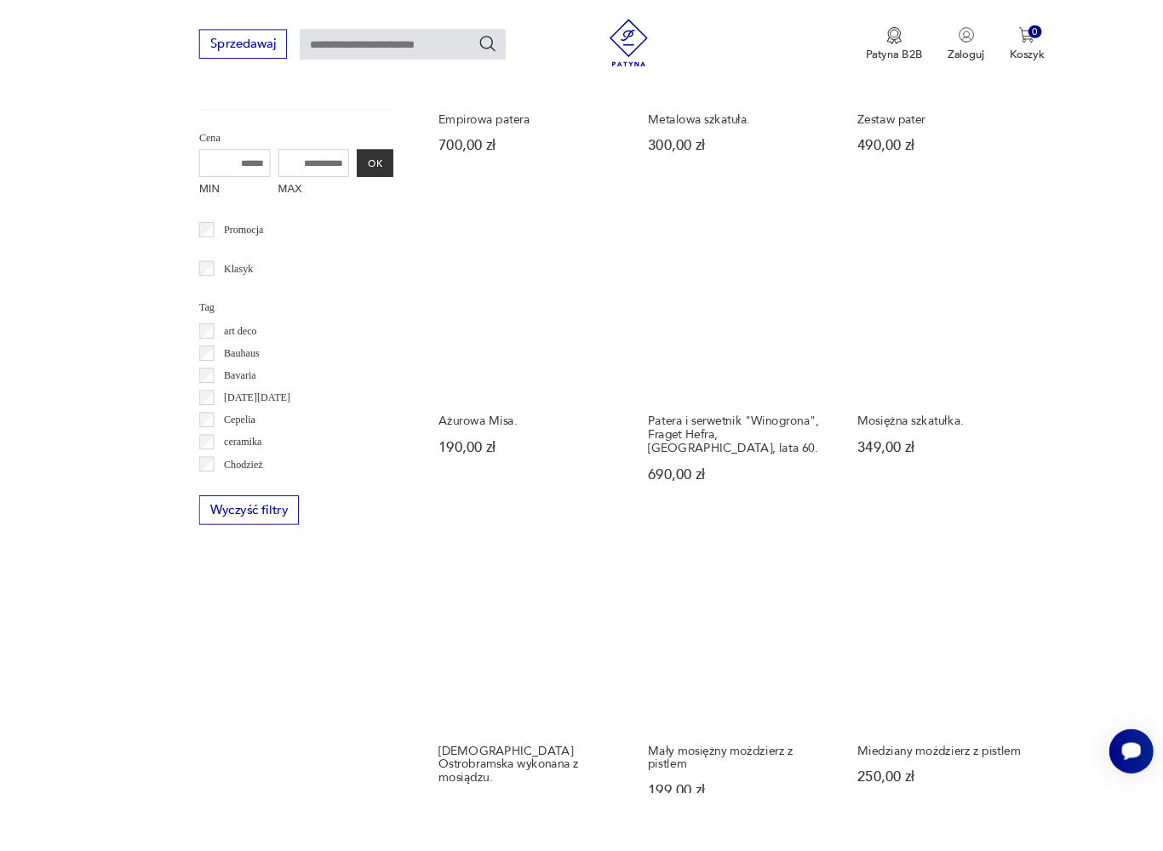
scroll to position [963, 0]
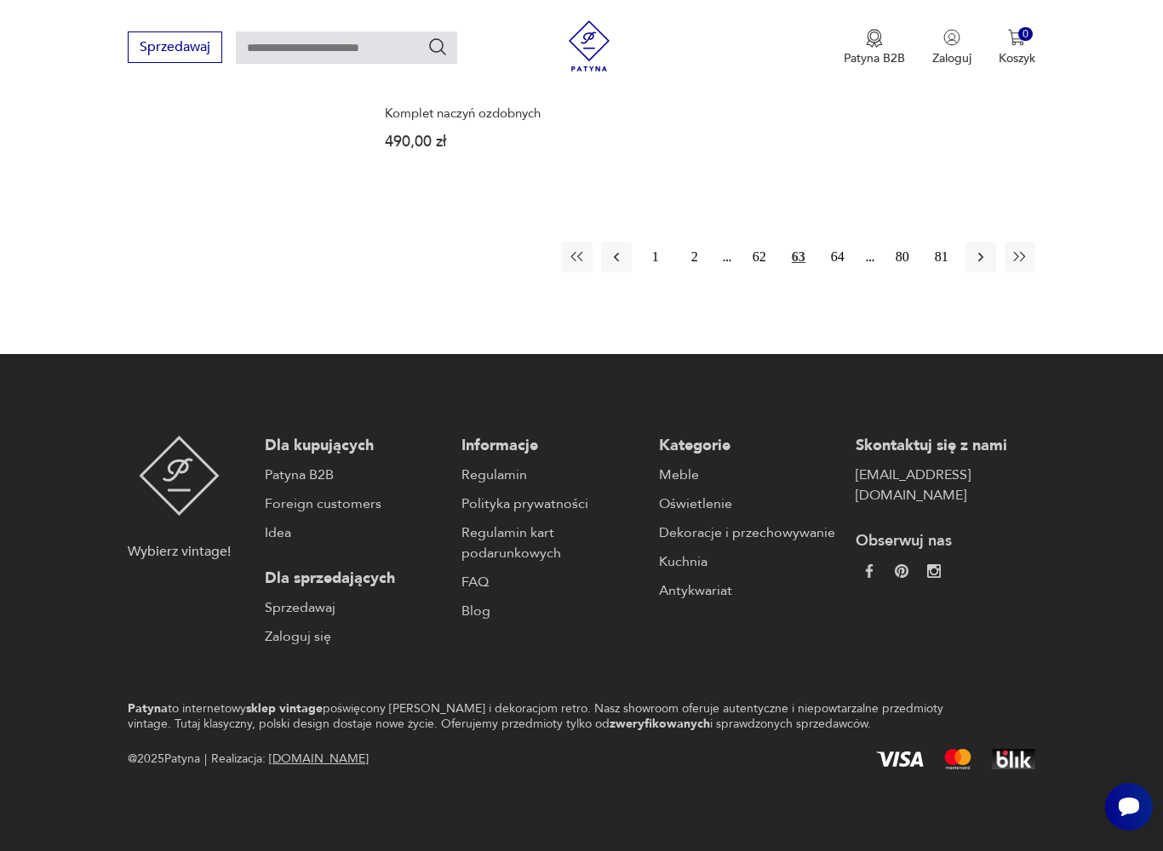
click at [844, 272] on button "64" at bounding box center [837, 257] width 31 height 31
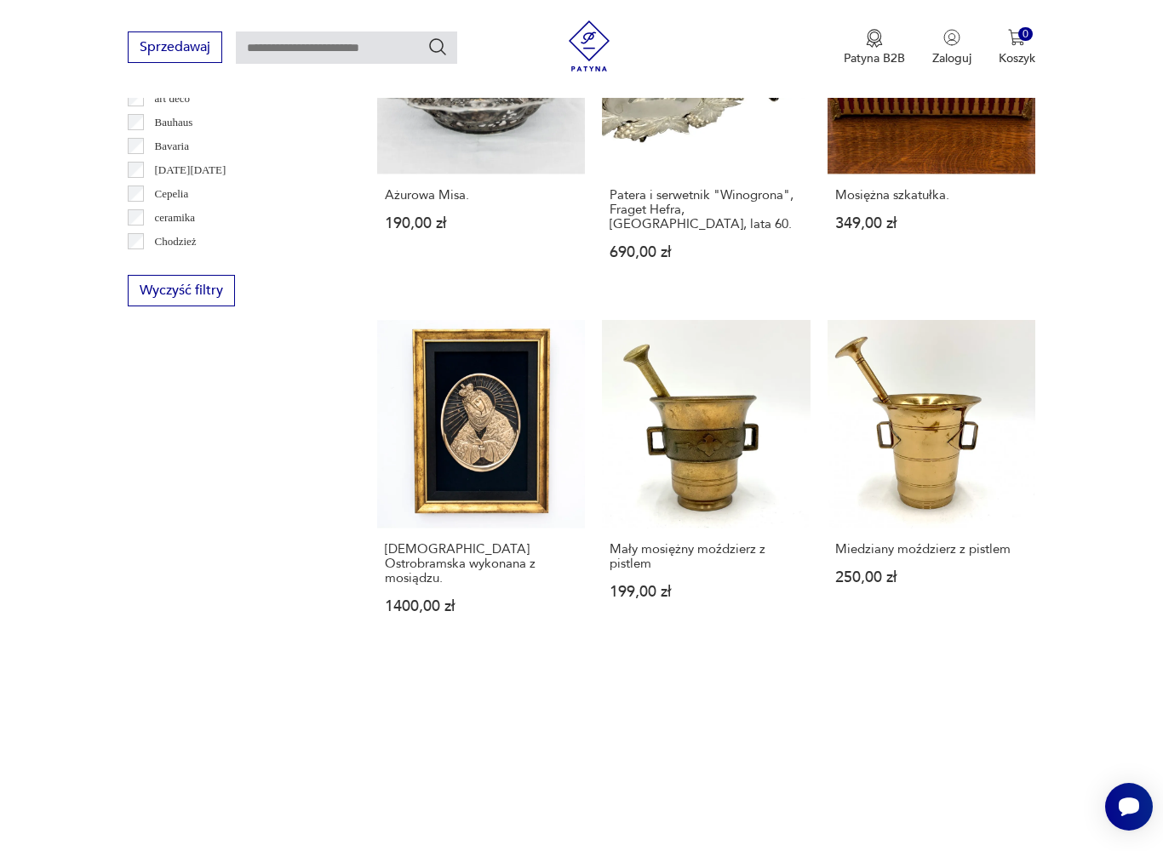
scroll to position [351, 0]
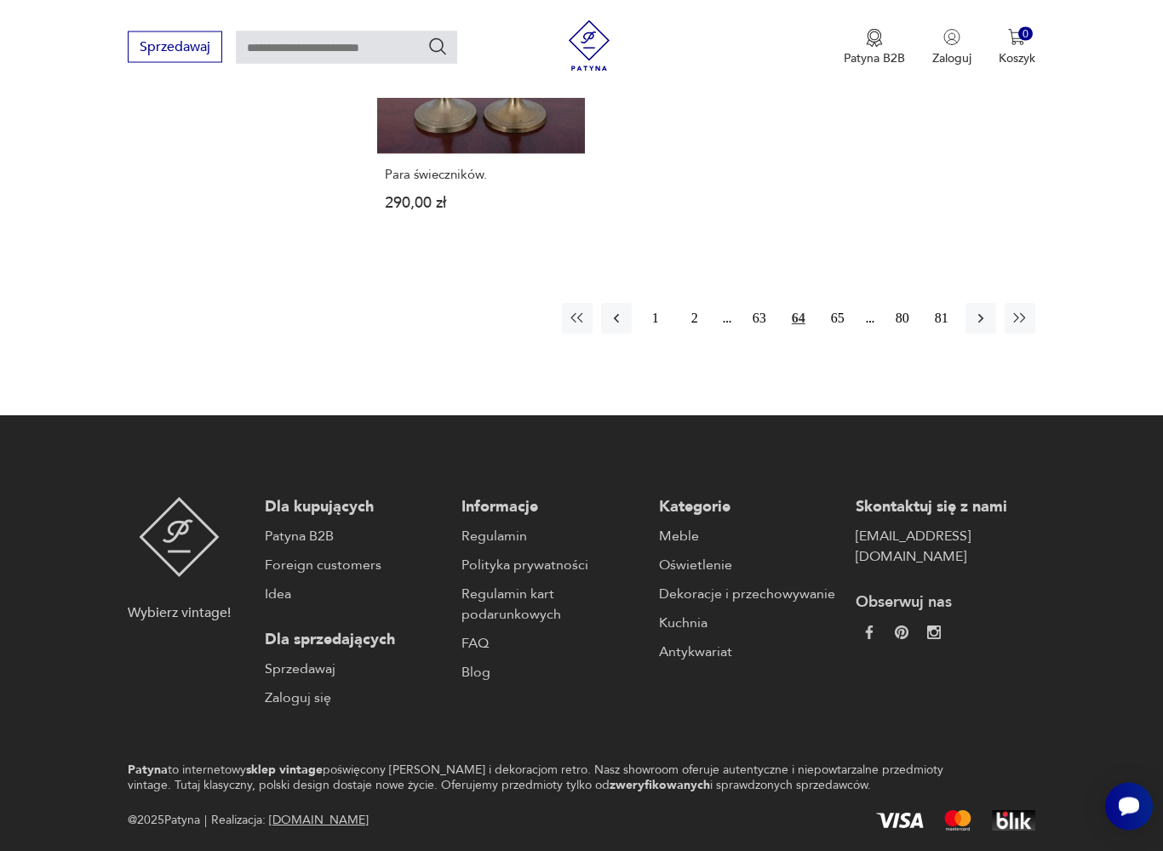
click at [846, 335] on button "65" at bounding box center [837, 319] width 31 height 31
click at [845, 334] on button "66" at bounding box center [837, 318] width 31 height 31
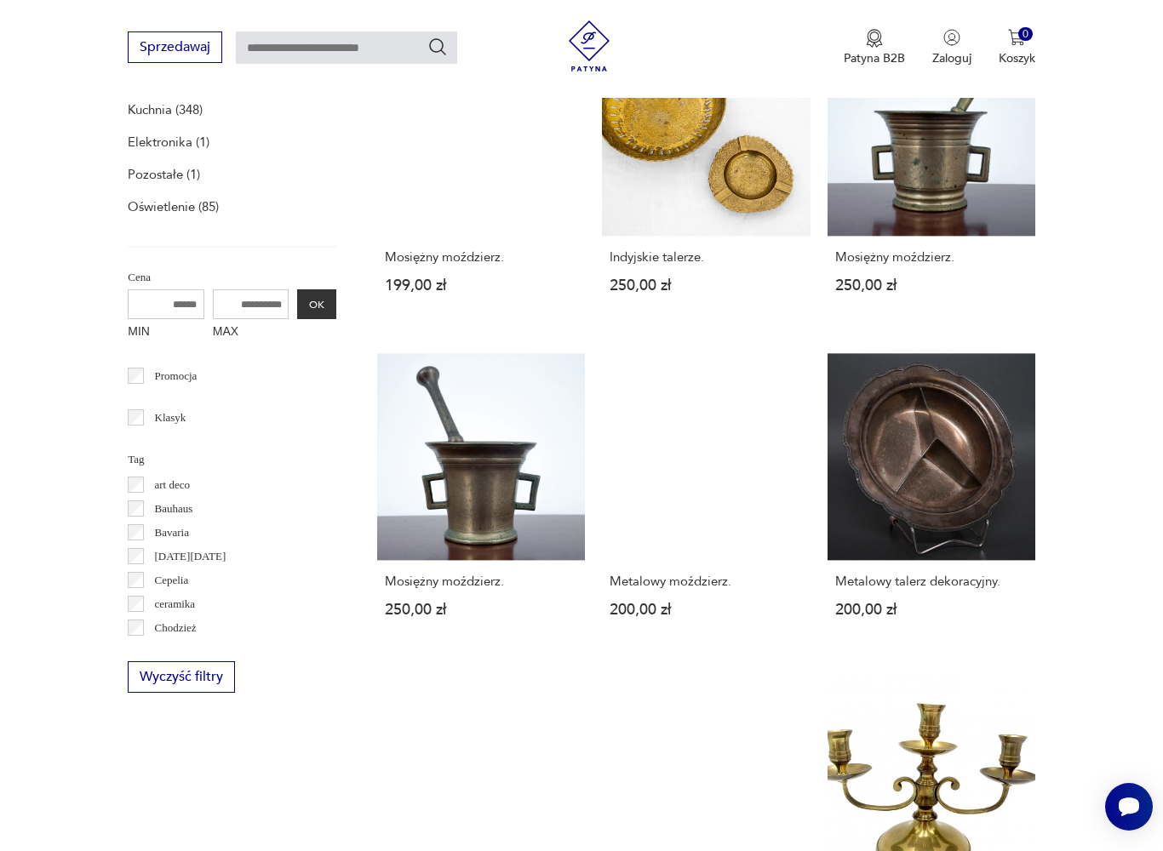
scroll to position [351, 0]
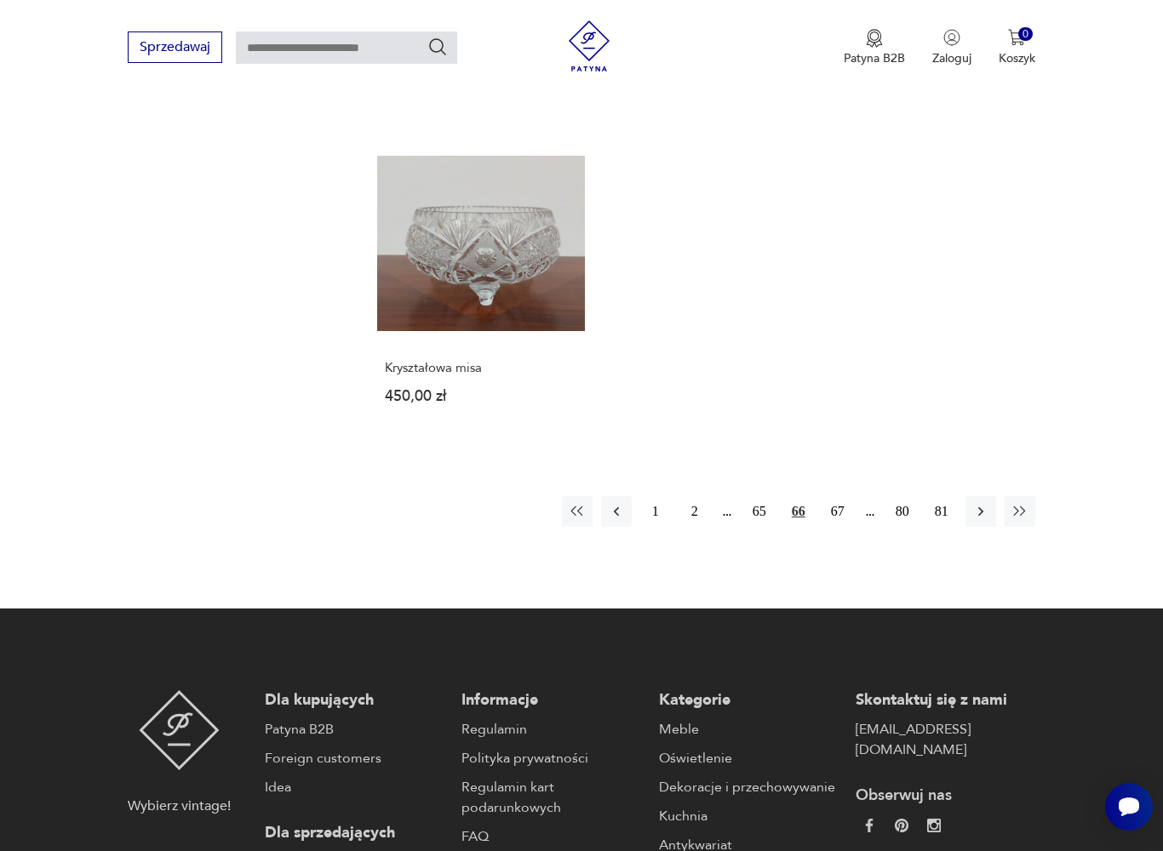
click at [841, 527] on button "67" at bounding box center [837, 511] width 31 height 31
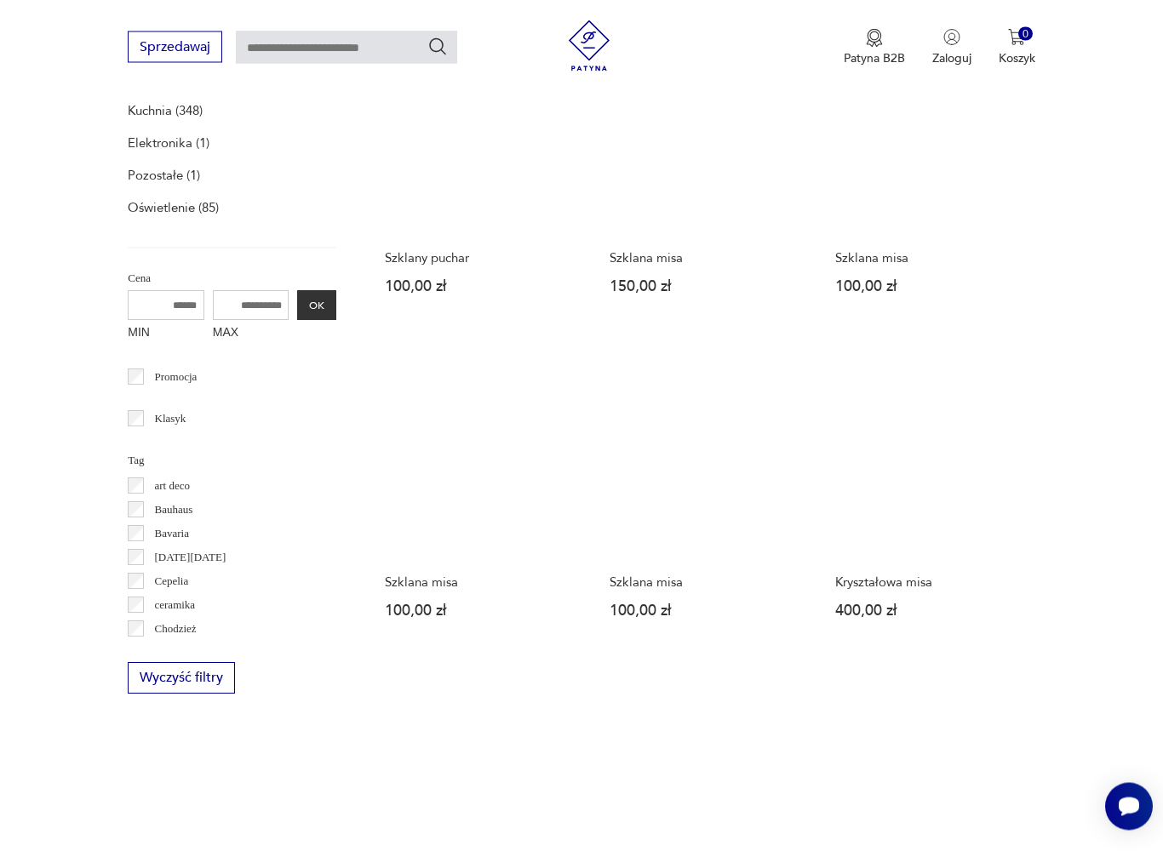
scroll to position [351, 0]
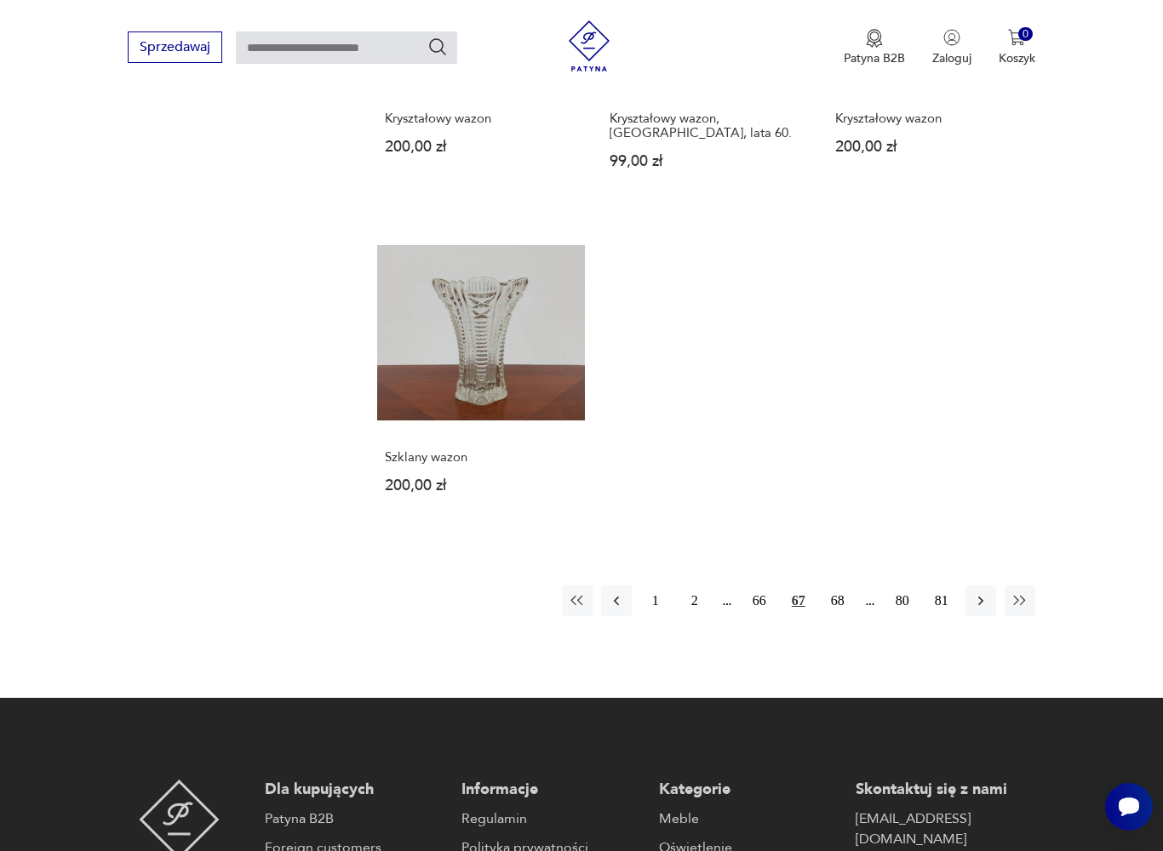
click at [846, 616] on button "68" at bounding box center [837, 601] width 31 height 31
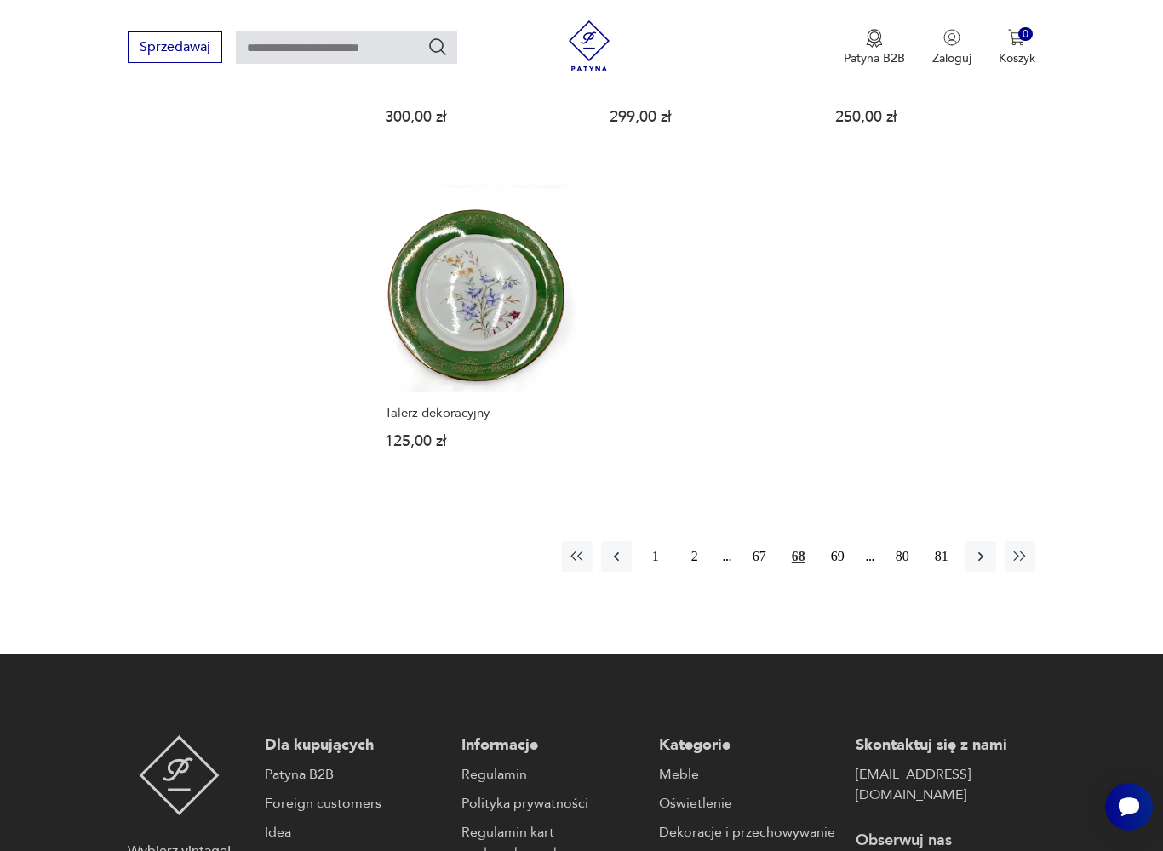
scroll to position [2141, 0]
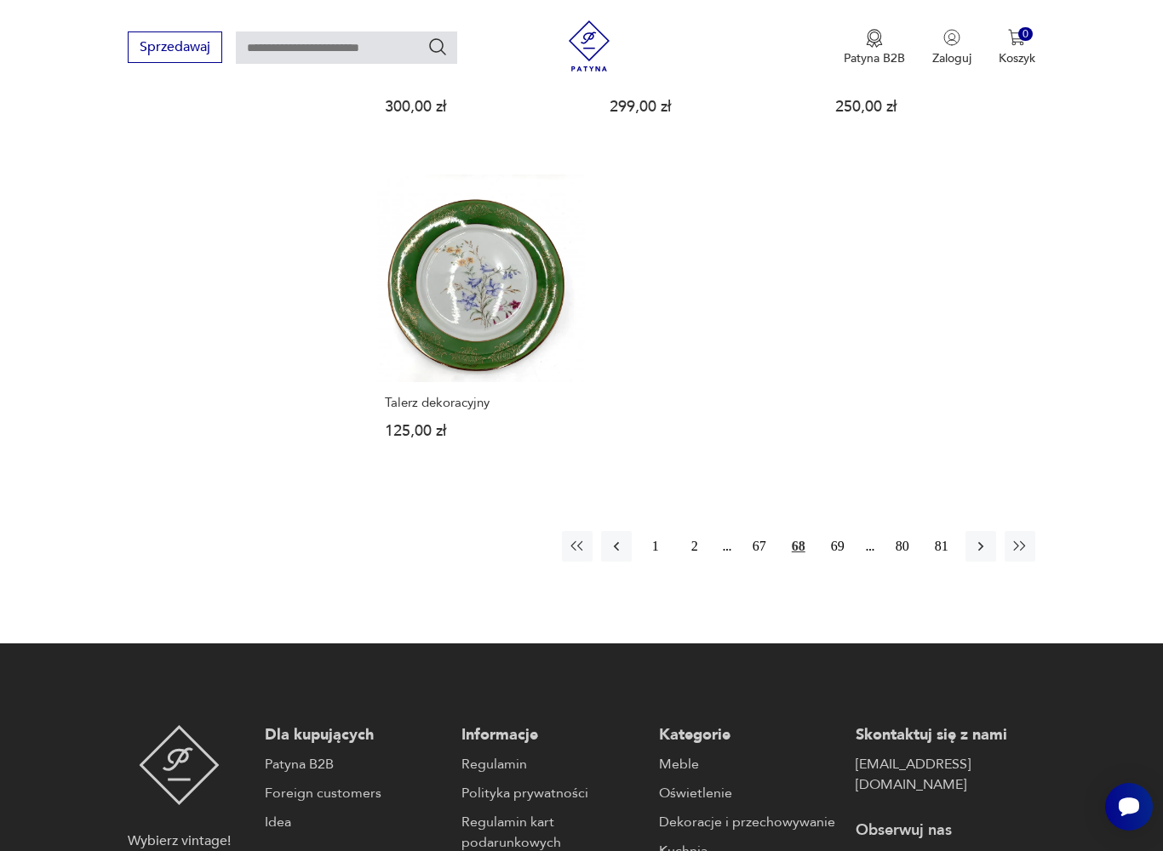
click at [839, 562] on button "69" at bounding box center [837, 546] width 31 height 31
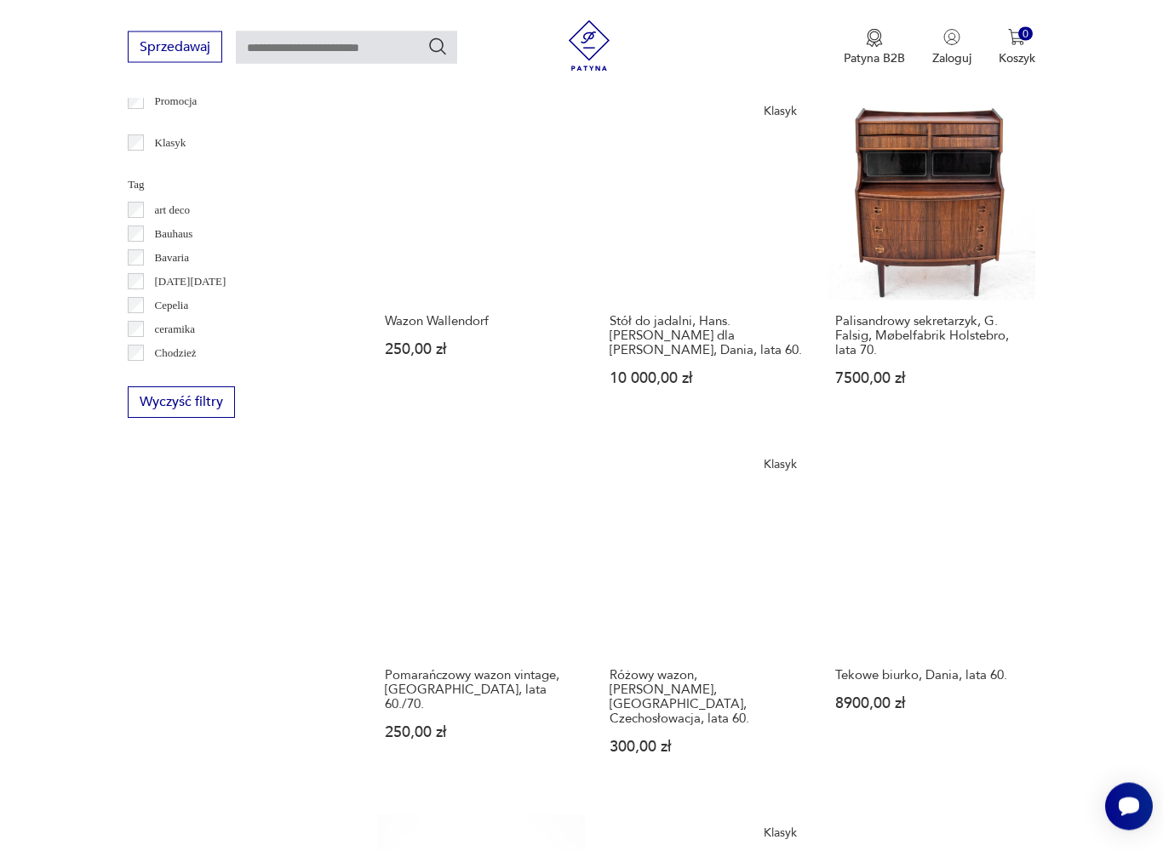
scroll to position [910, 0]
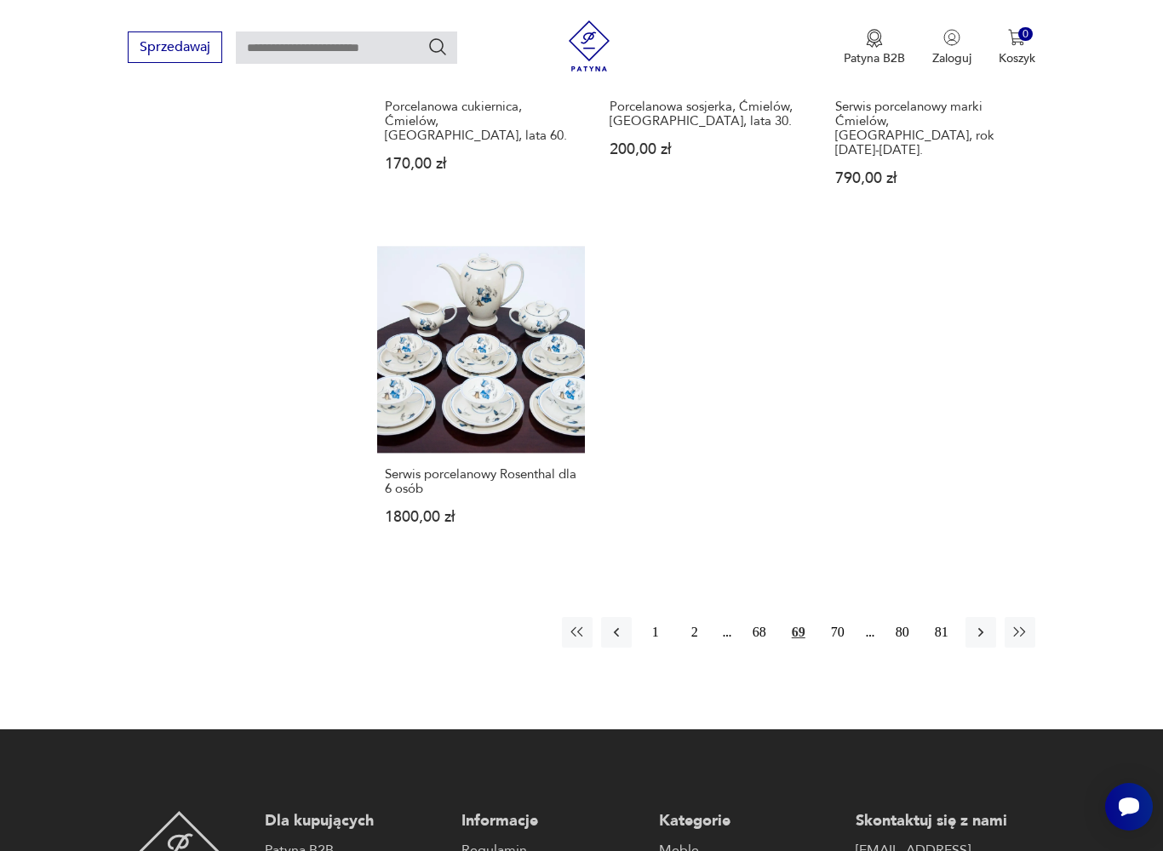
click at [849, 626] on button "70" at bounding box center [837, 632] width 31 height 31
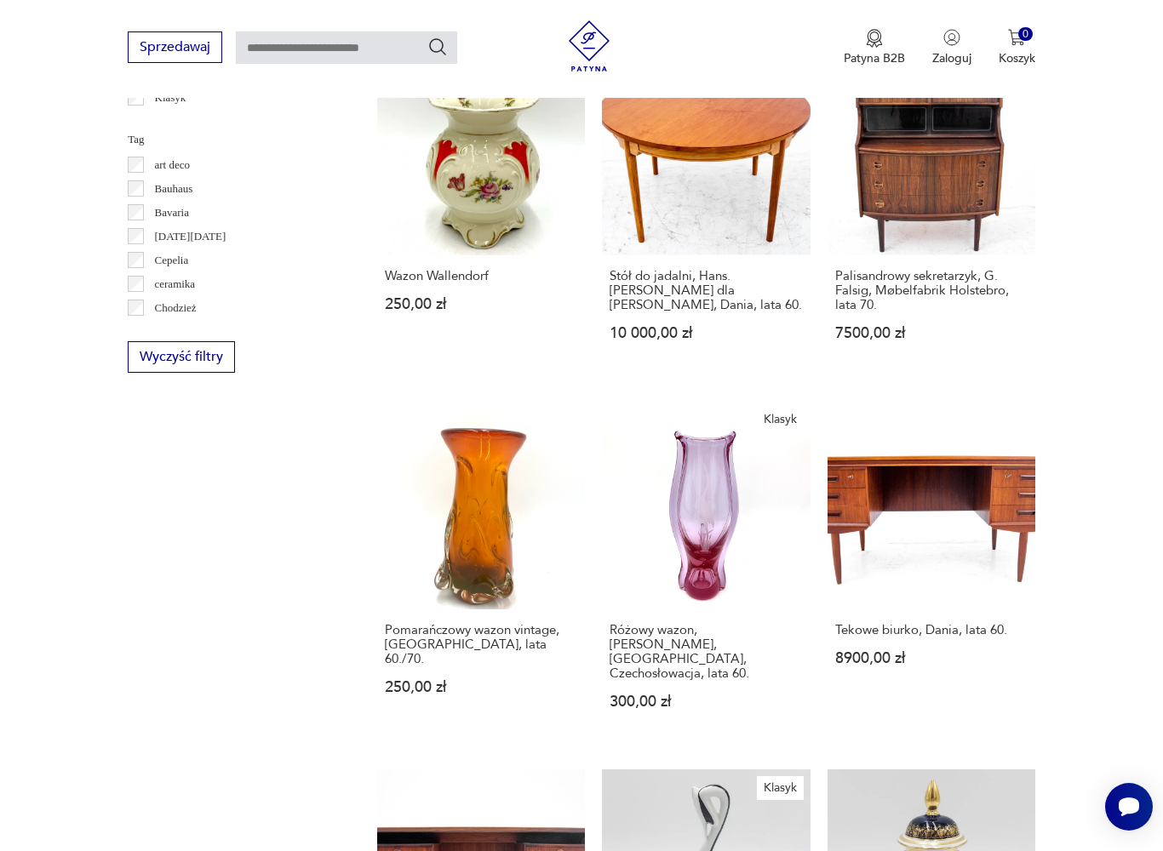
scroll to position [351, 0]
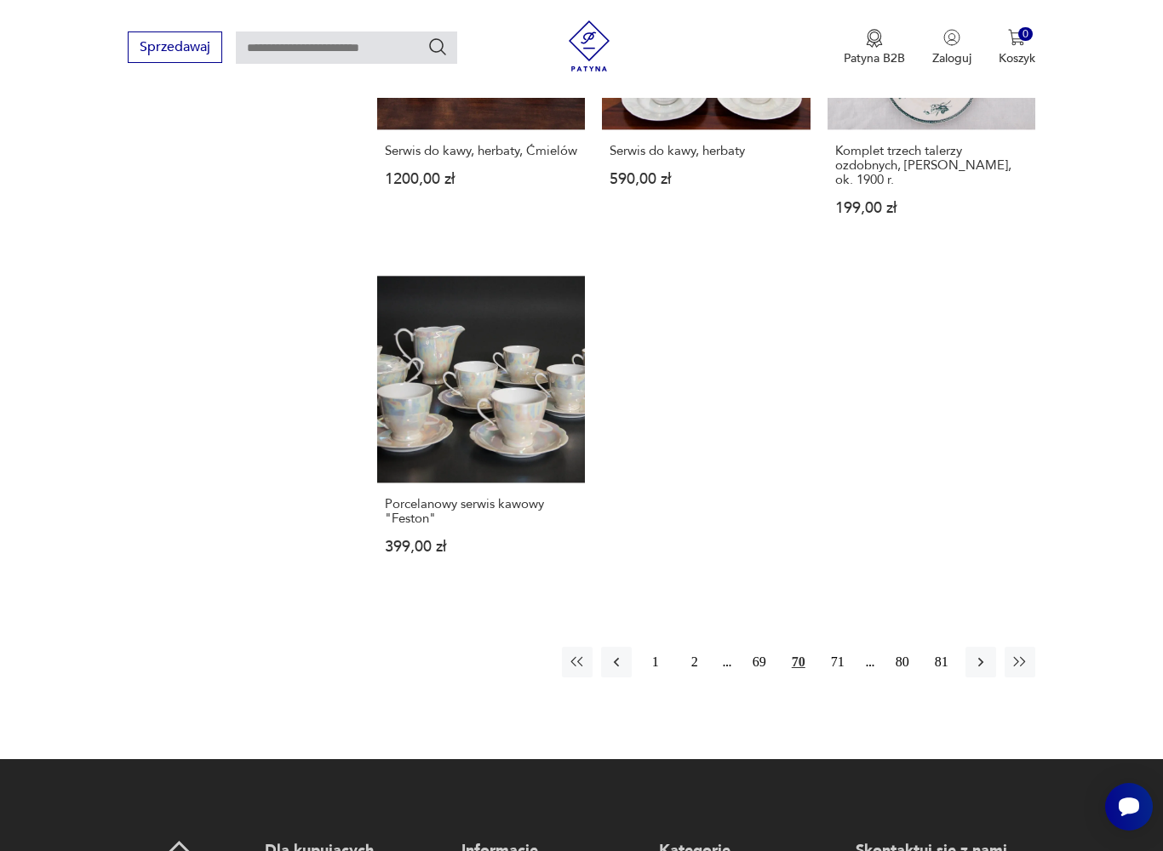
click at [846, 678] on button "71" at bounding box center [837, 662] width 31 height 31
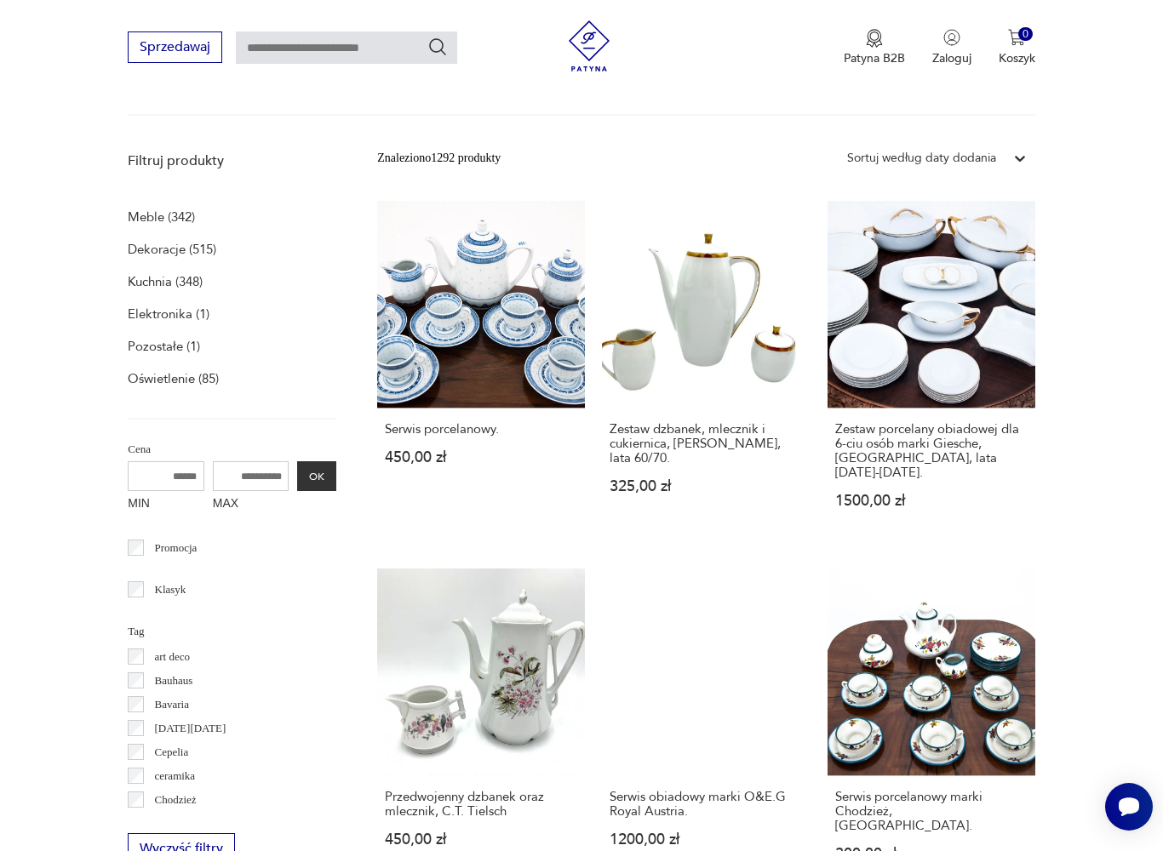
scroll to position [351, 0]
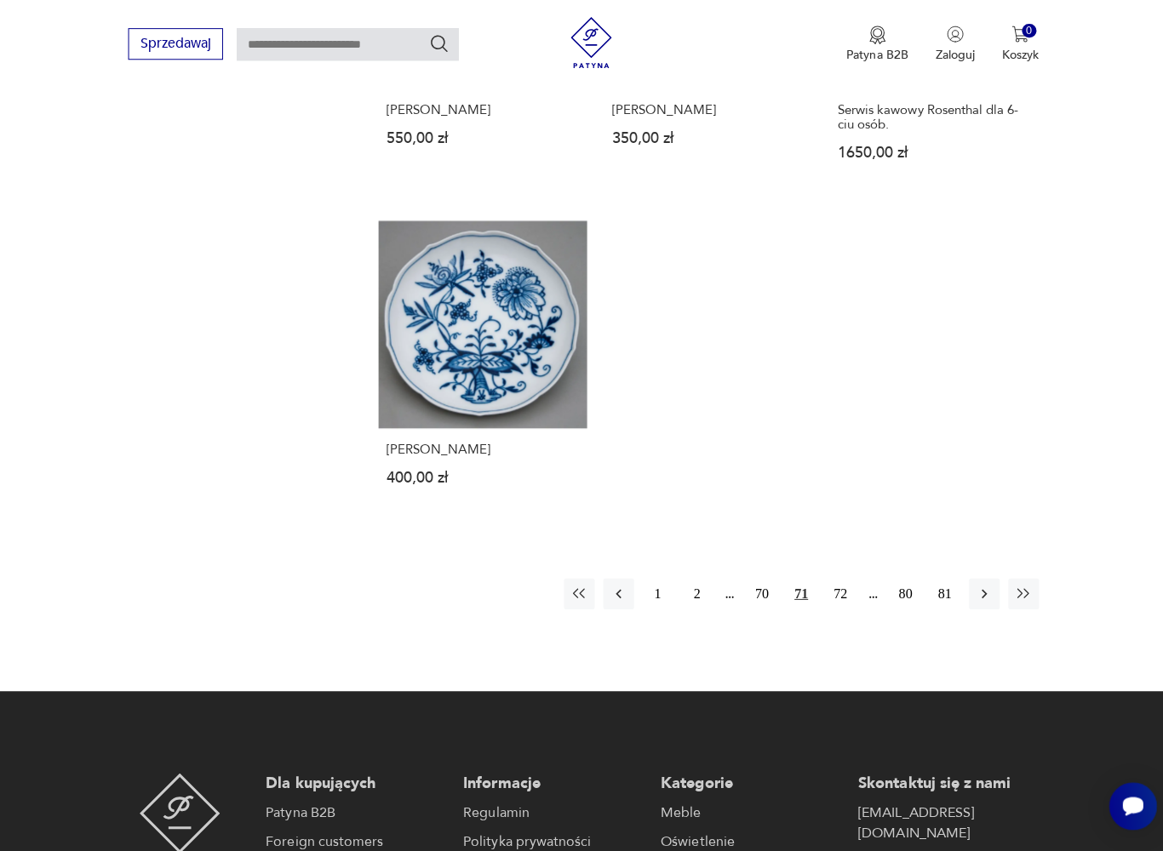
click at [844, 610] on button "72" at bounding box center [837, 595] width 31 height 31
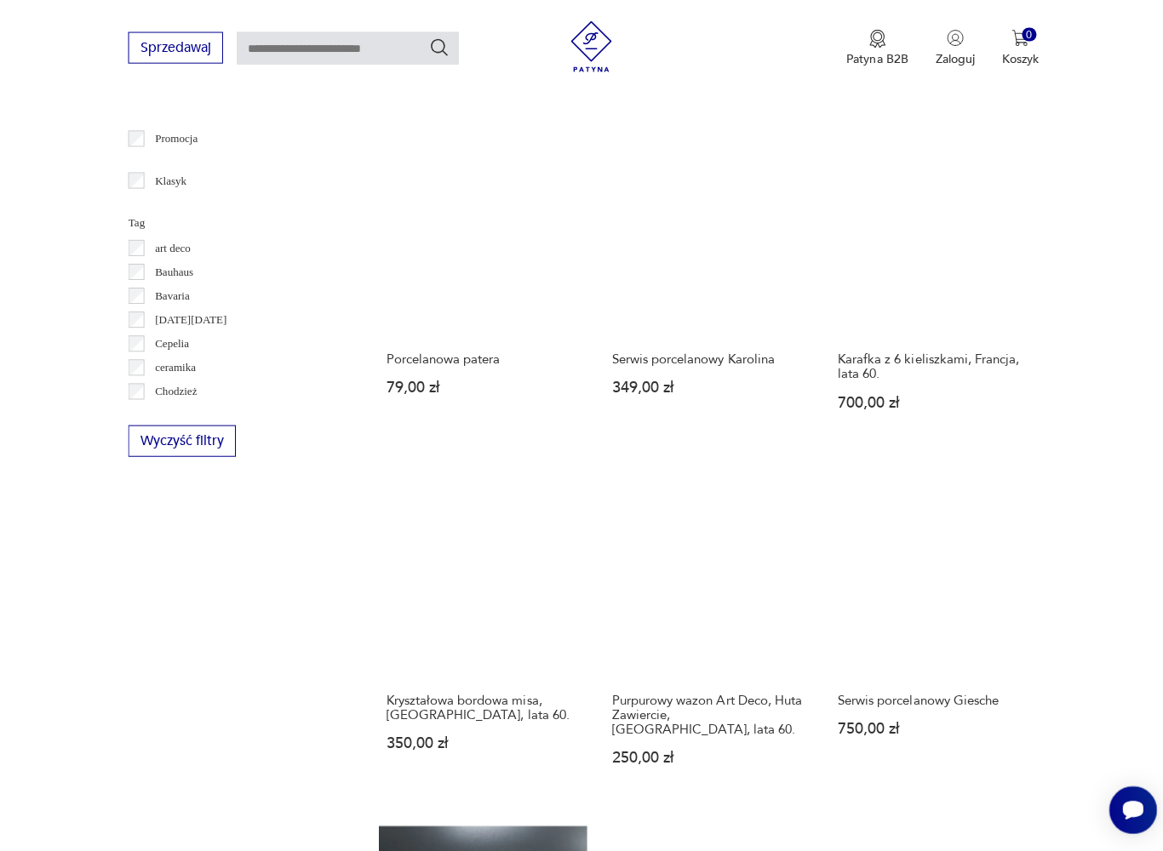
scroll to position [350, 0]
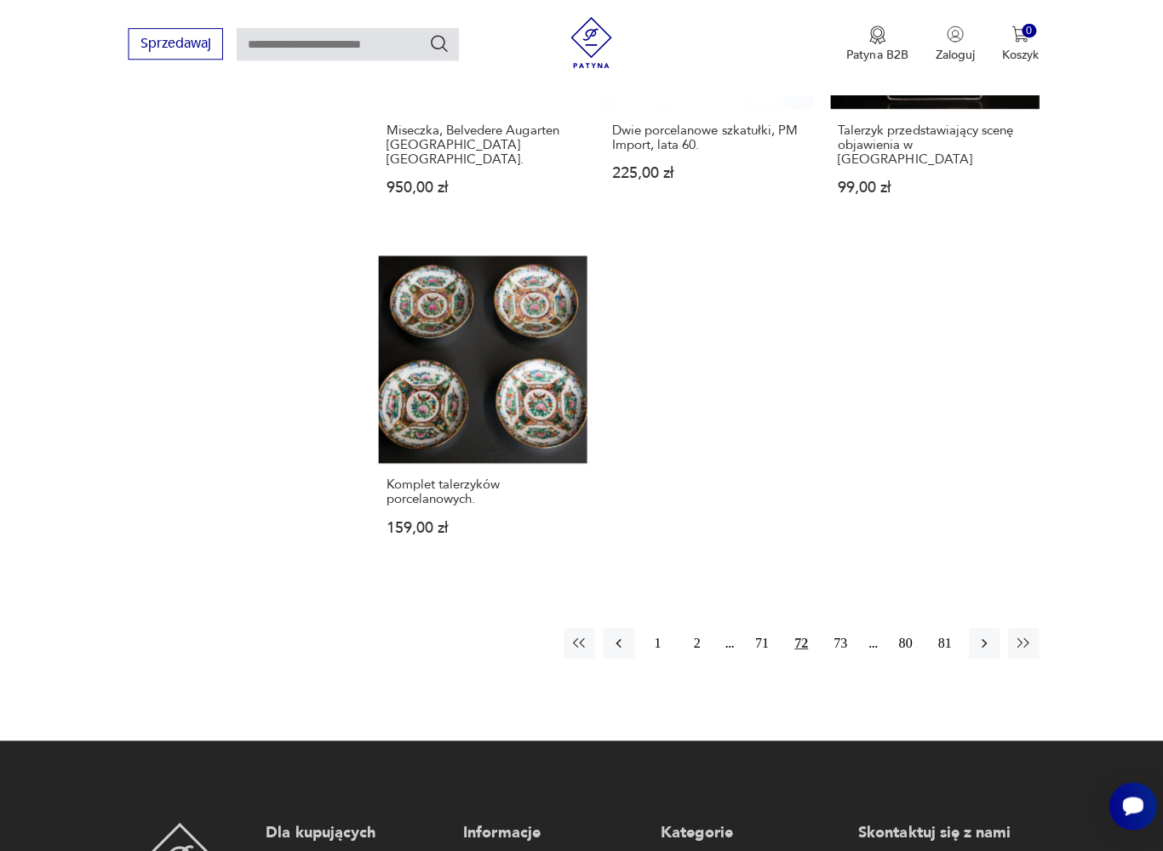
click at [846, 660] on button "73" at bounding box center [837, 644] width 31 height 31
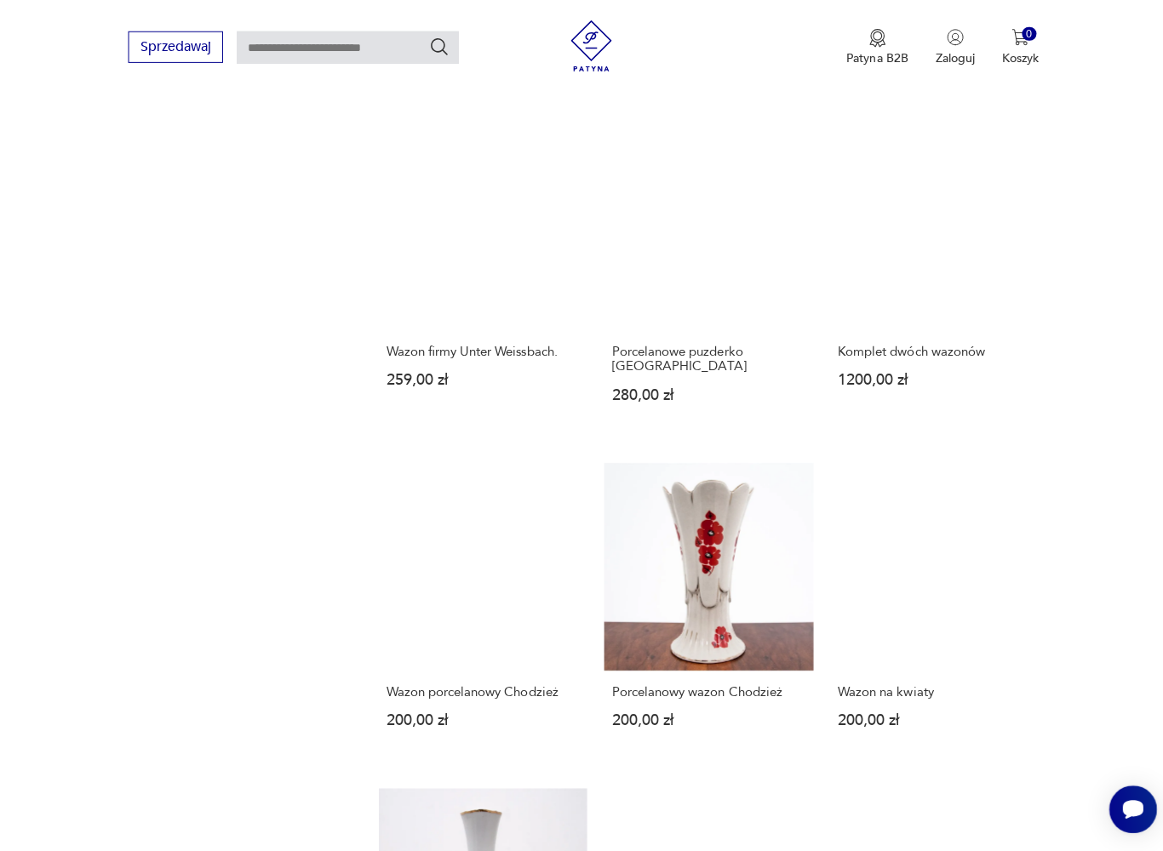
scroll to position [1572, 0]
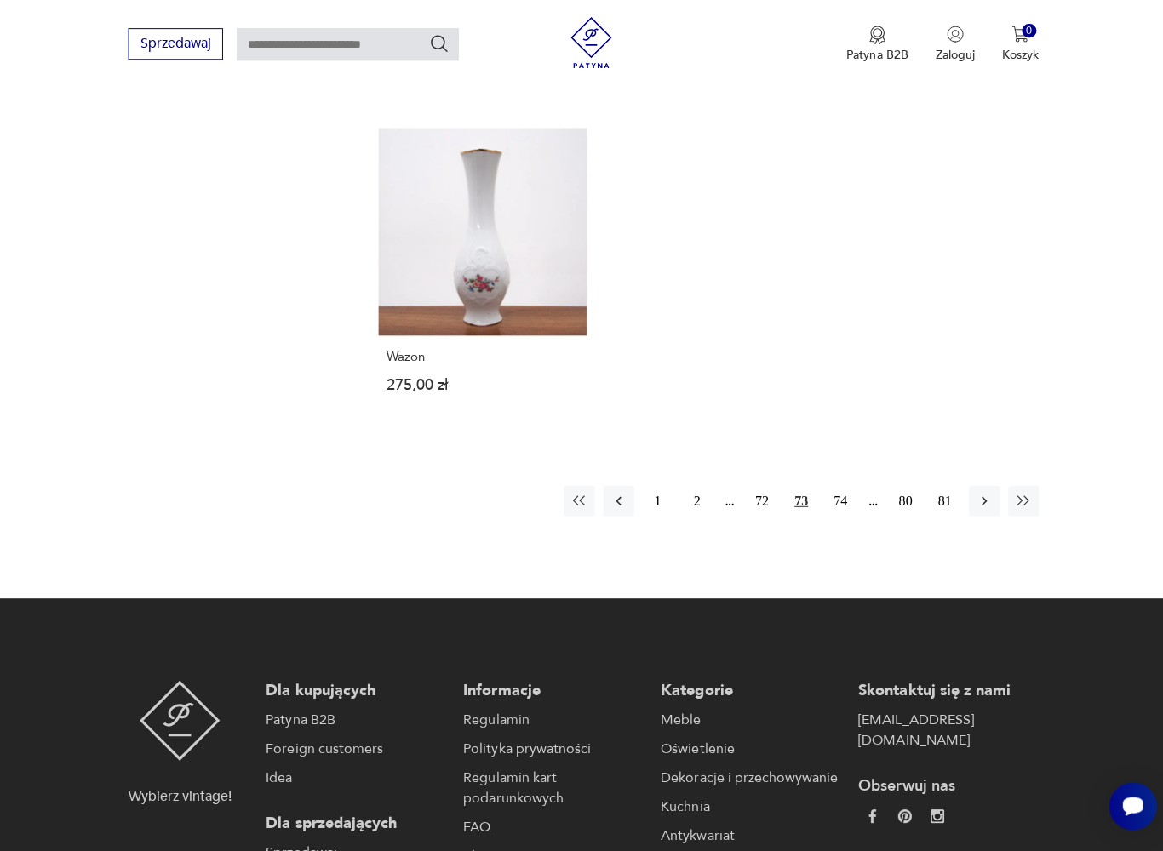
click at [844, 518] on button "74" at bounding box center [837, 503] width 31 height 31
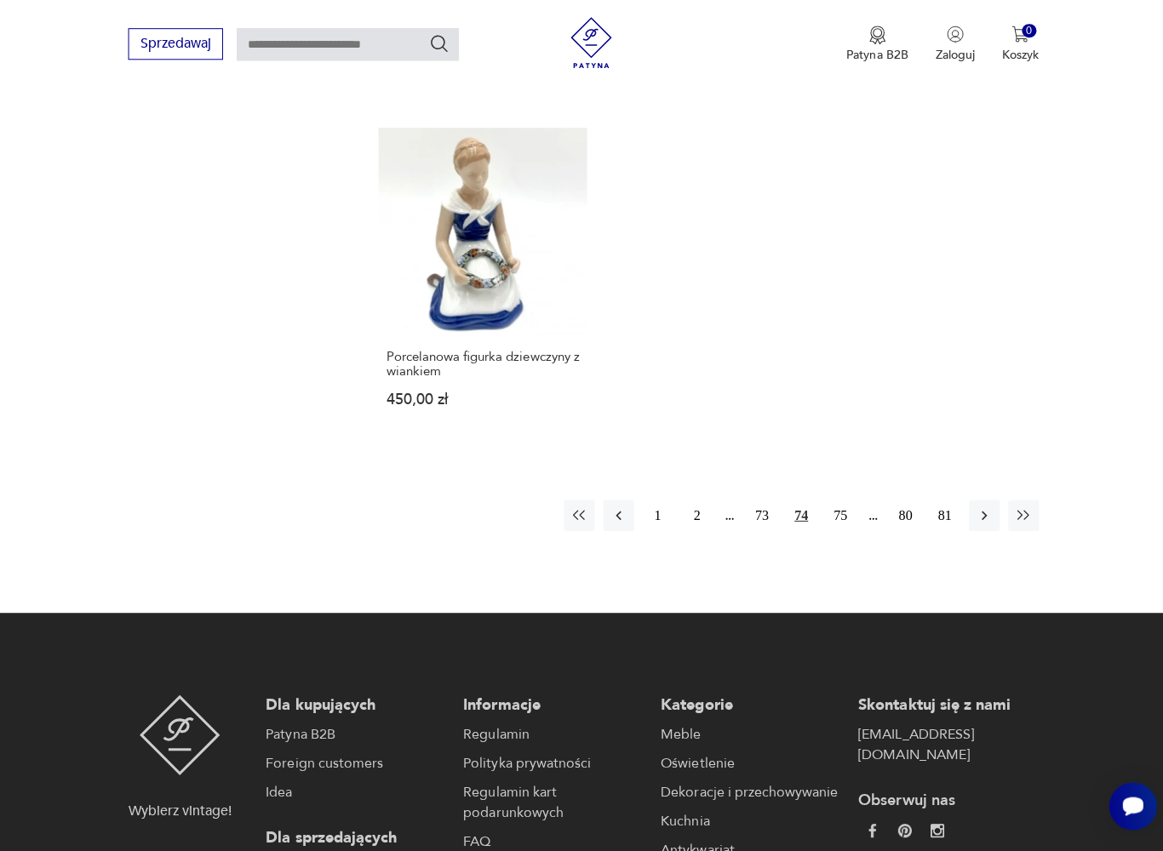
scroll to position [2235, 0]
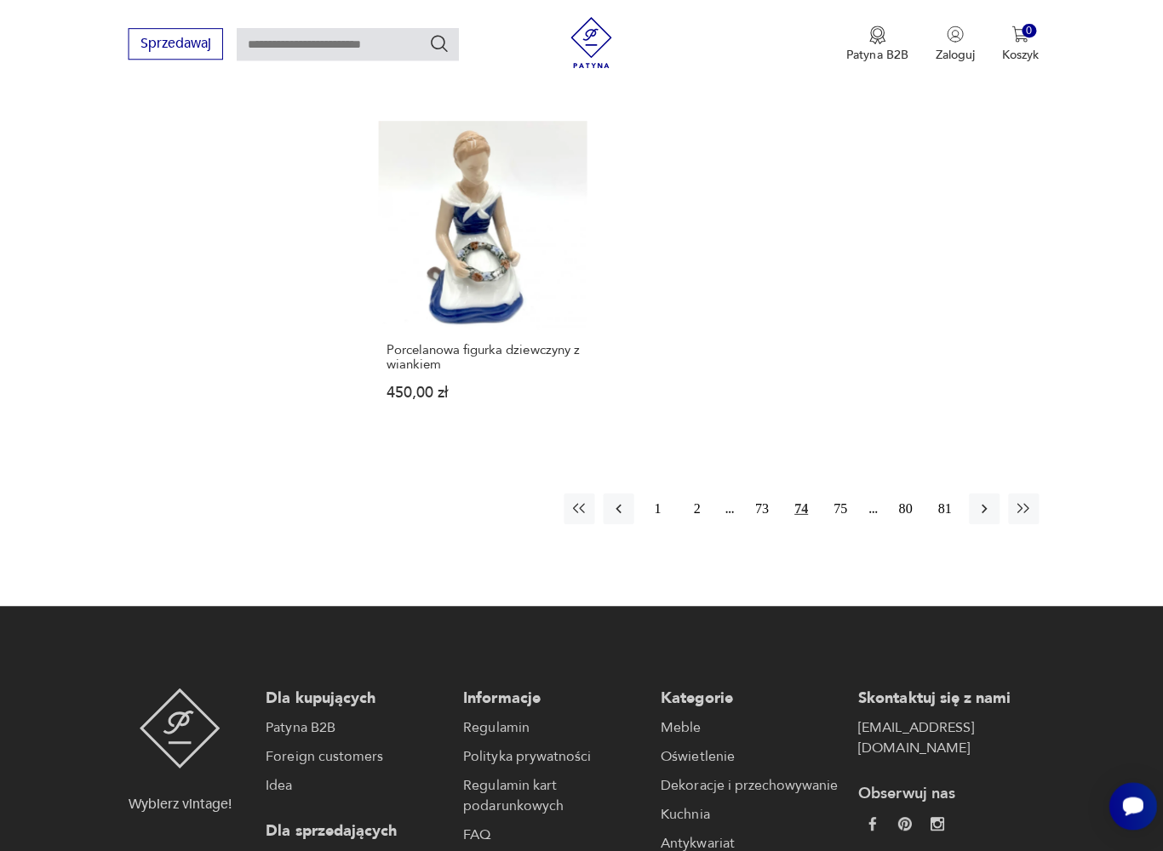
click at [844, 526] on button "75" at bounding box center [837, 510] width 31 height 31
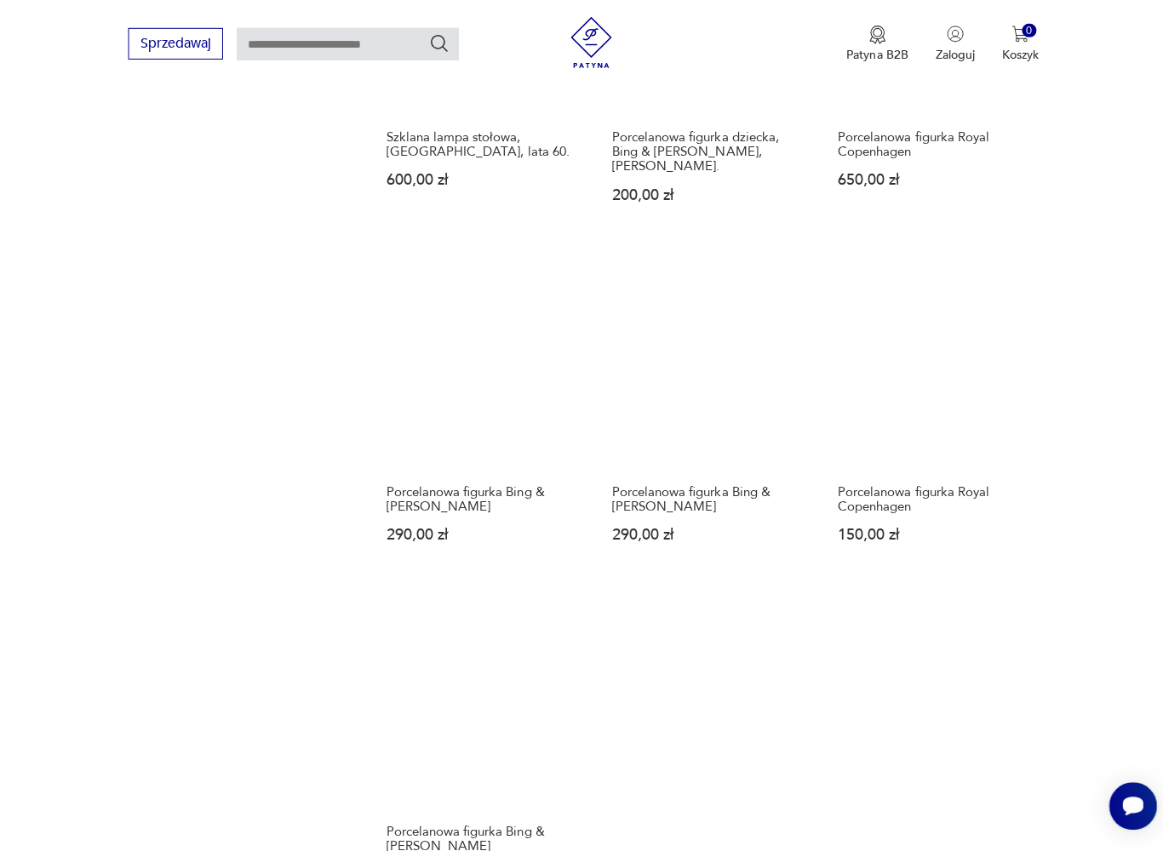
scroll to position [1771, 0]
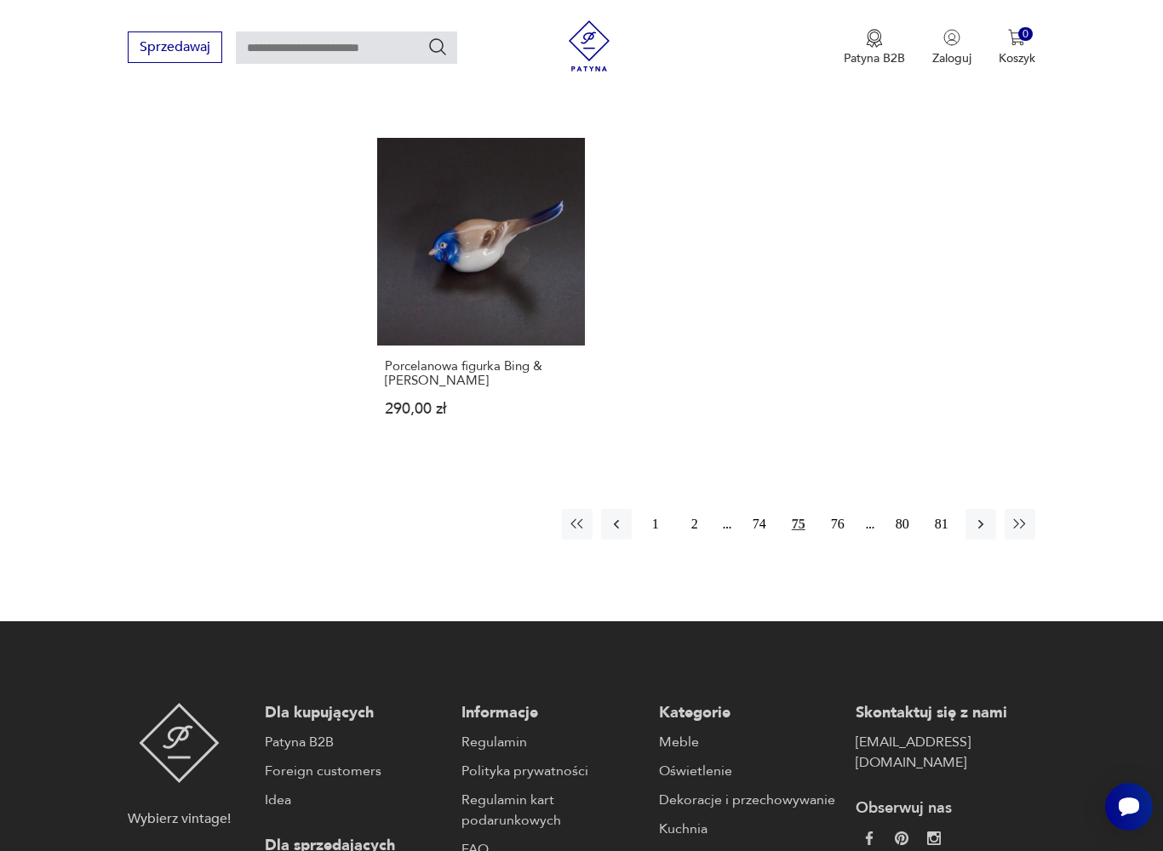
click at [847, 540] on button "76" at bounding box center [837, 524] width 31 height 31
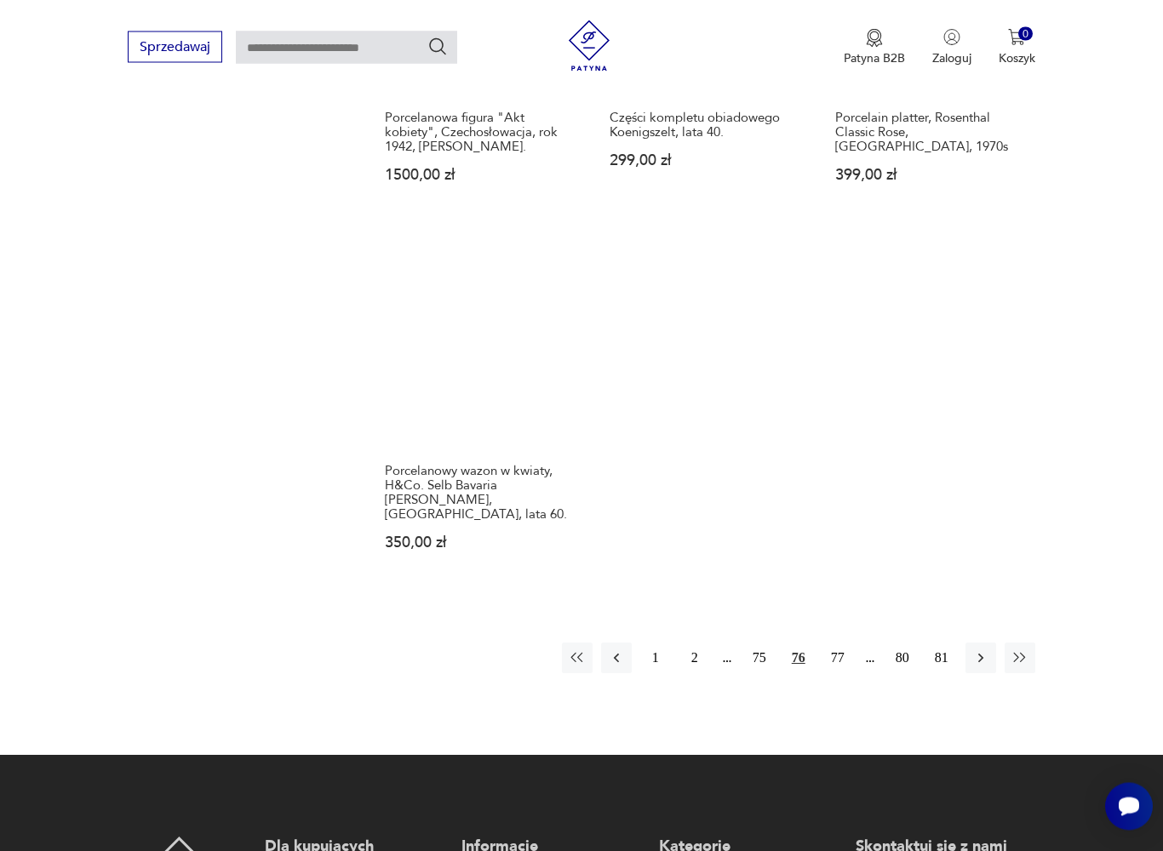
scroll to position [2175, 0]
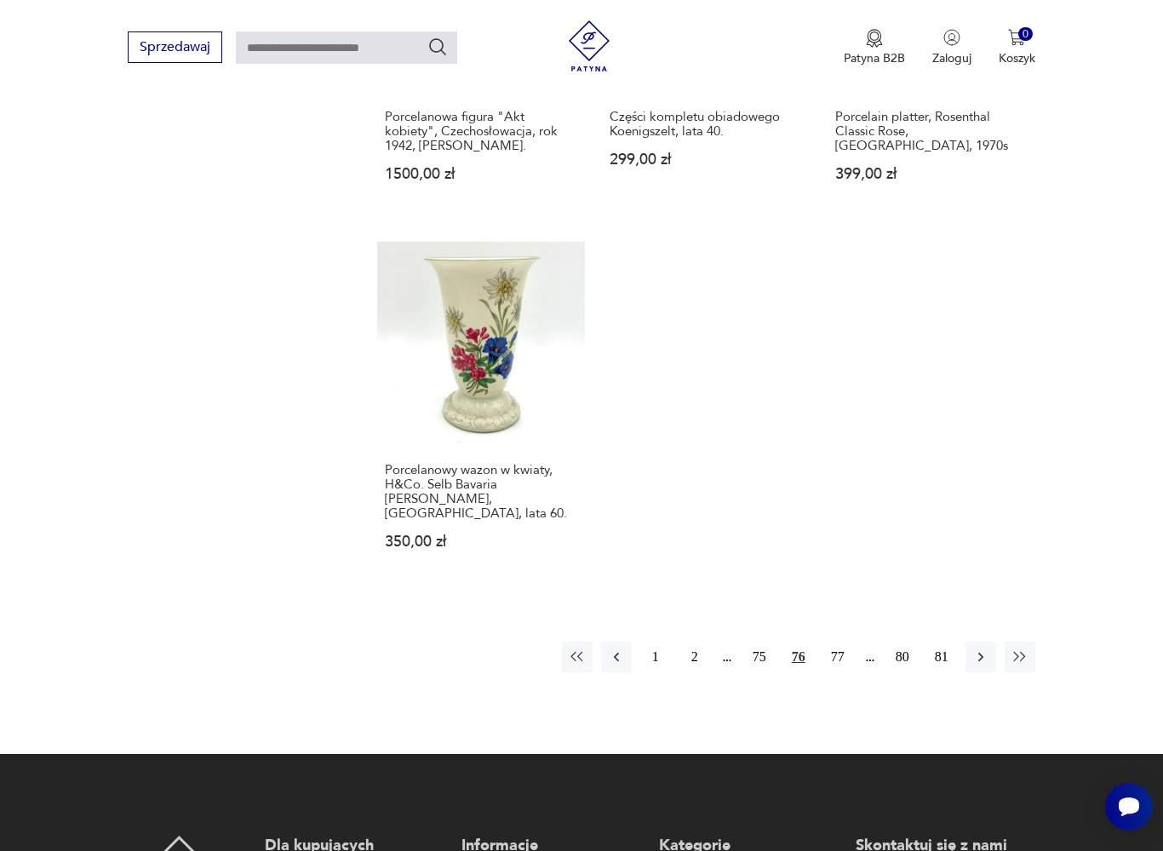
click at [842, 673] on button "77" at bounding box center [837, 657] width 31 height 31
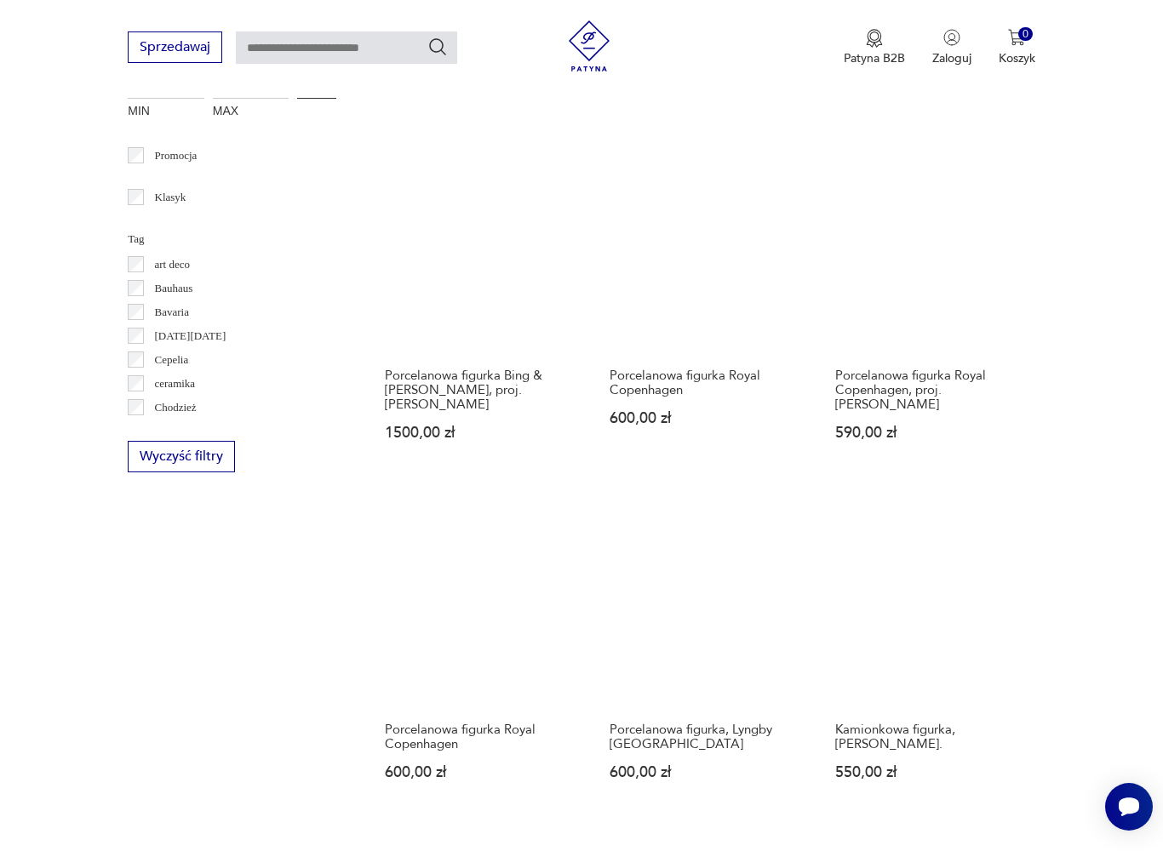
scroll to position [351, 0]
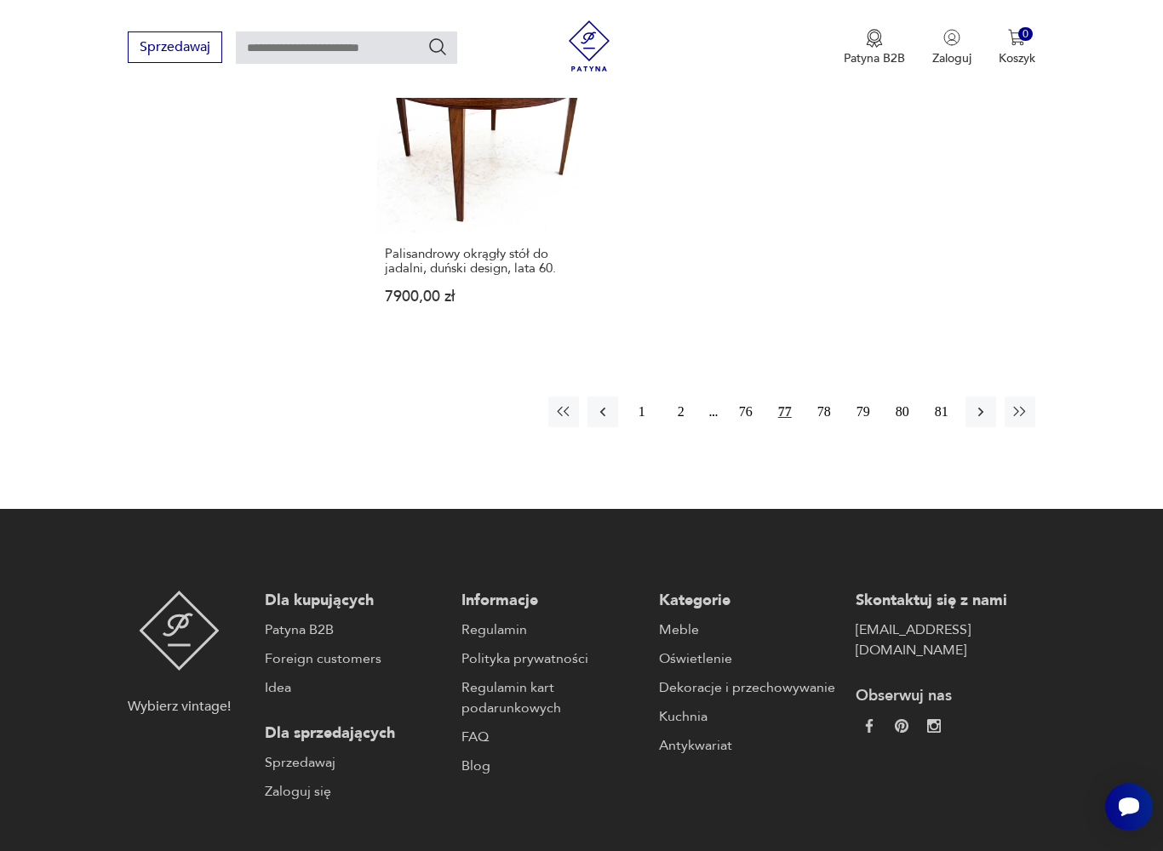
click at [833, 427] on button "78" at bounding box center [824, 412] width 31 height 31
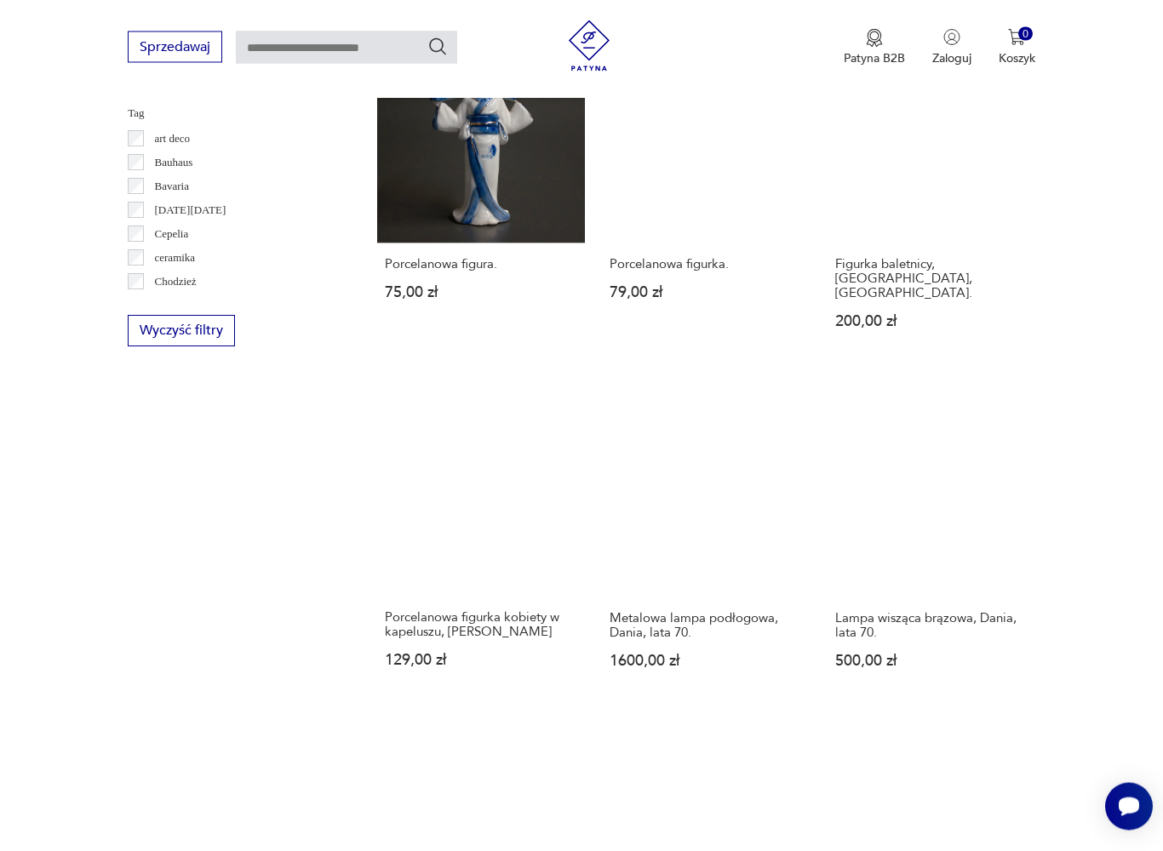
scroll to position [351, 0]
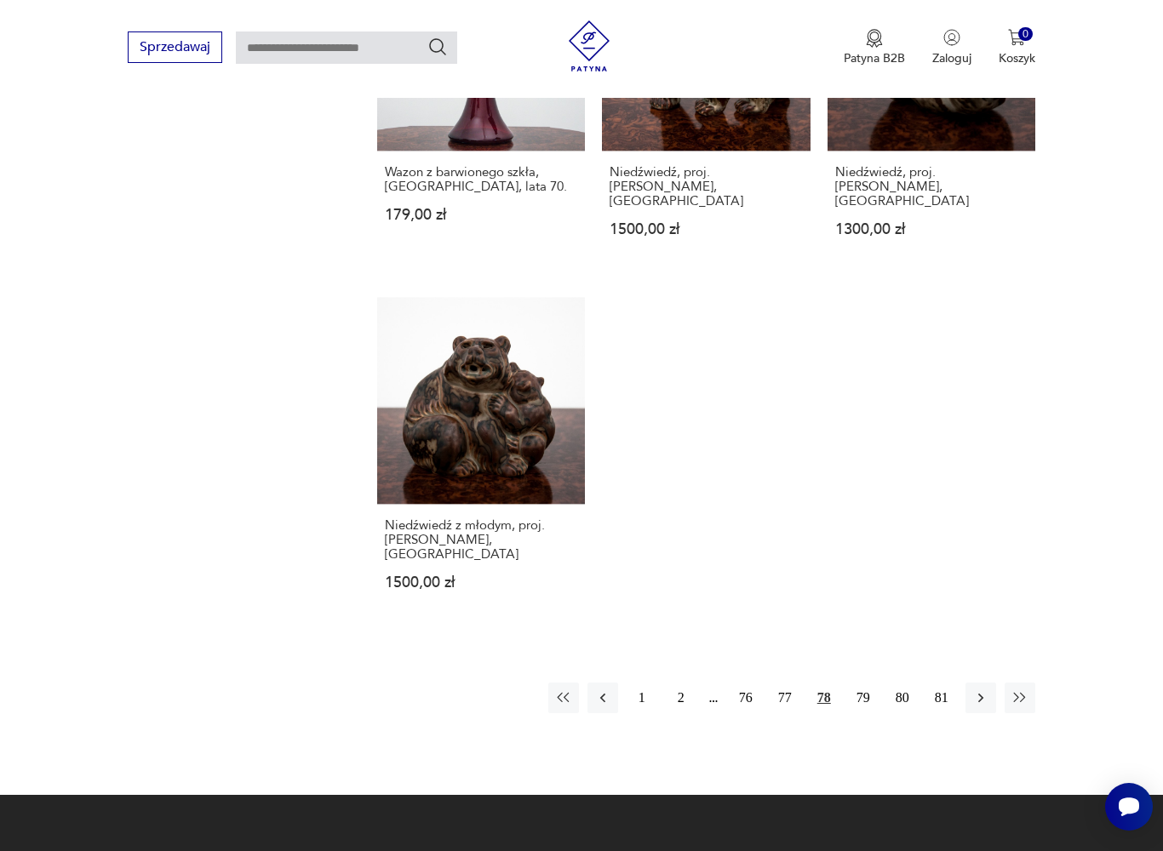
click at [869, 713] on button "79" at bounding box center [863, 698] width 31 height 31
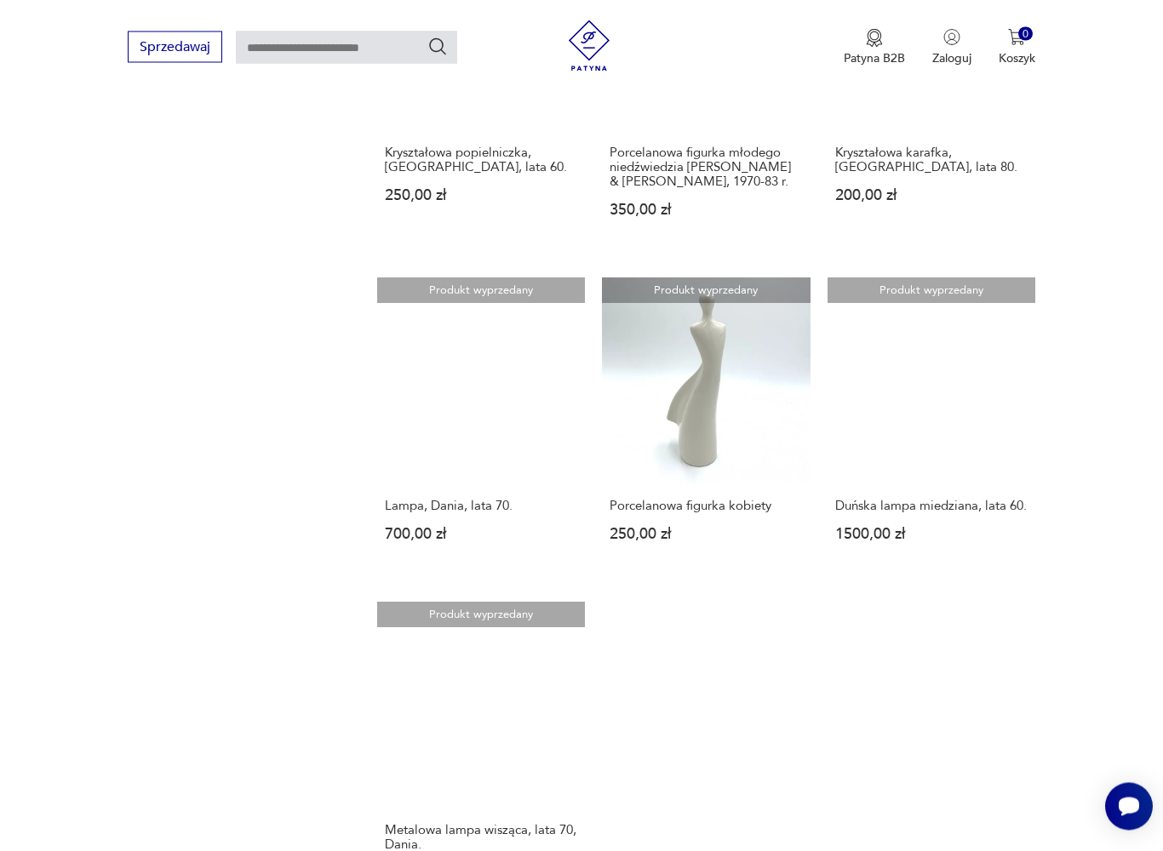
scroll to position [1823, 0]
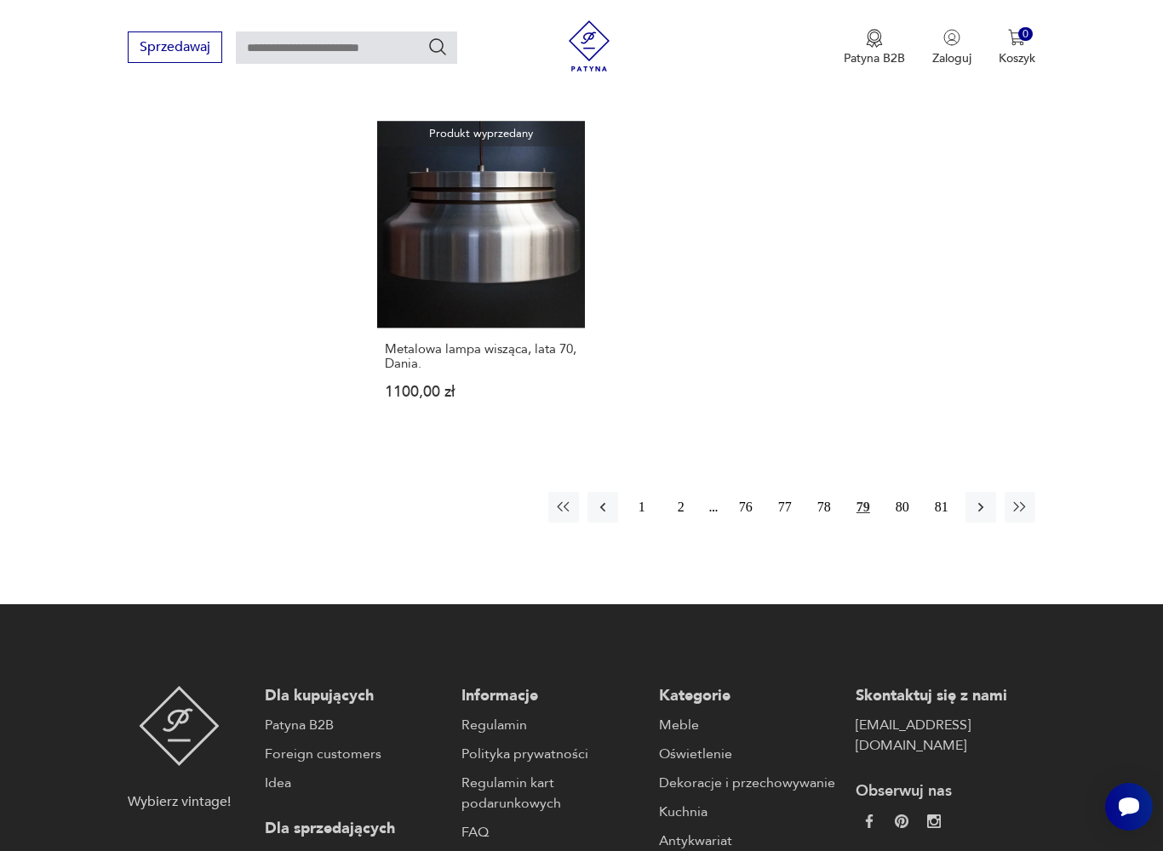
click at [907, 523] on button "80" at bounding box center [902, 507] width 31 height 31
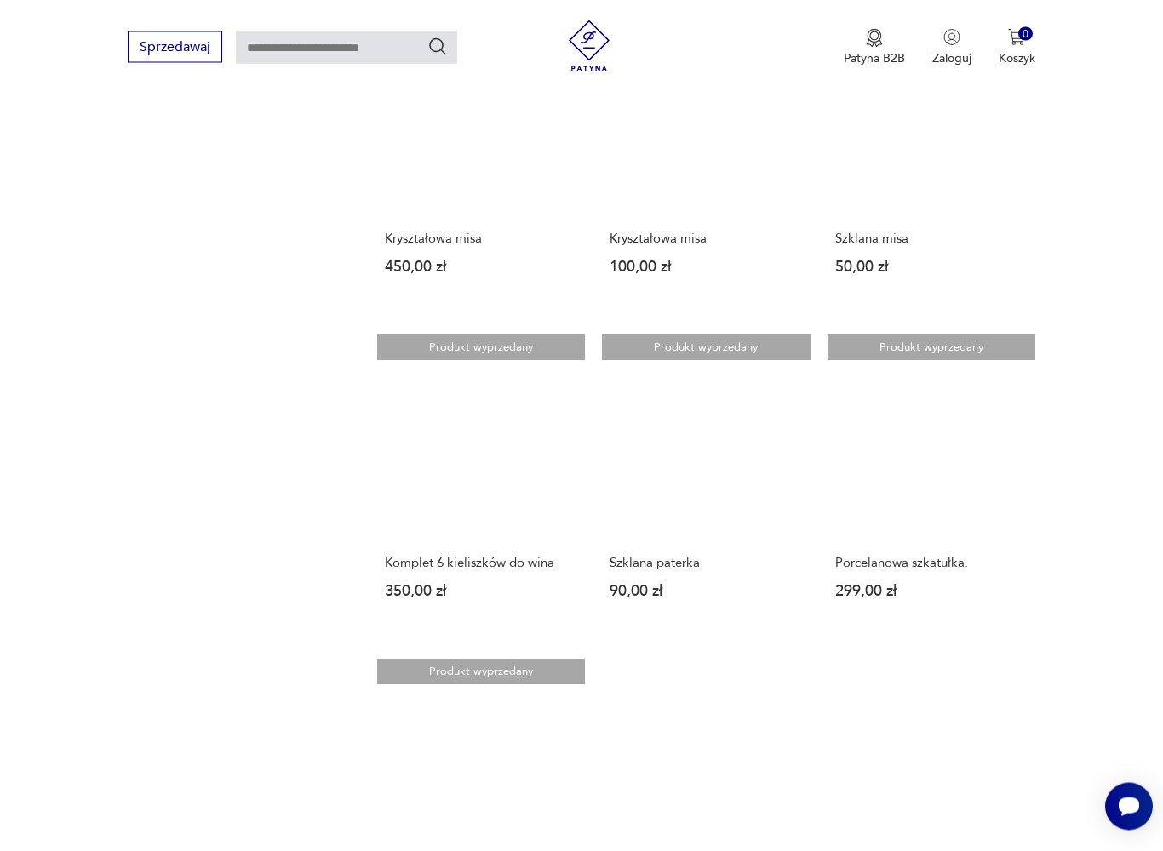
scroll to position [1714, 0]
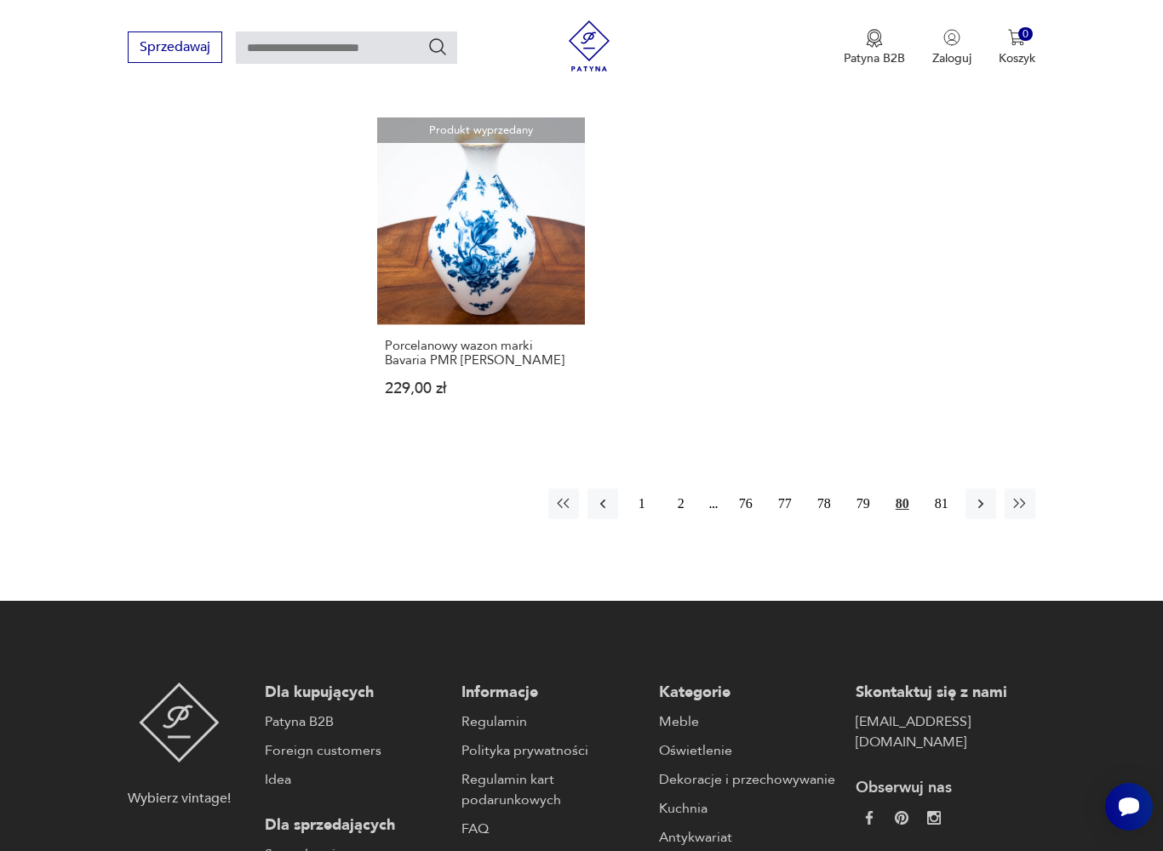
click at [948, 519] on button "81" at bounding box center [941, 504] width 31 height 31
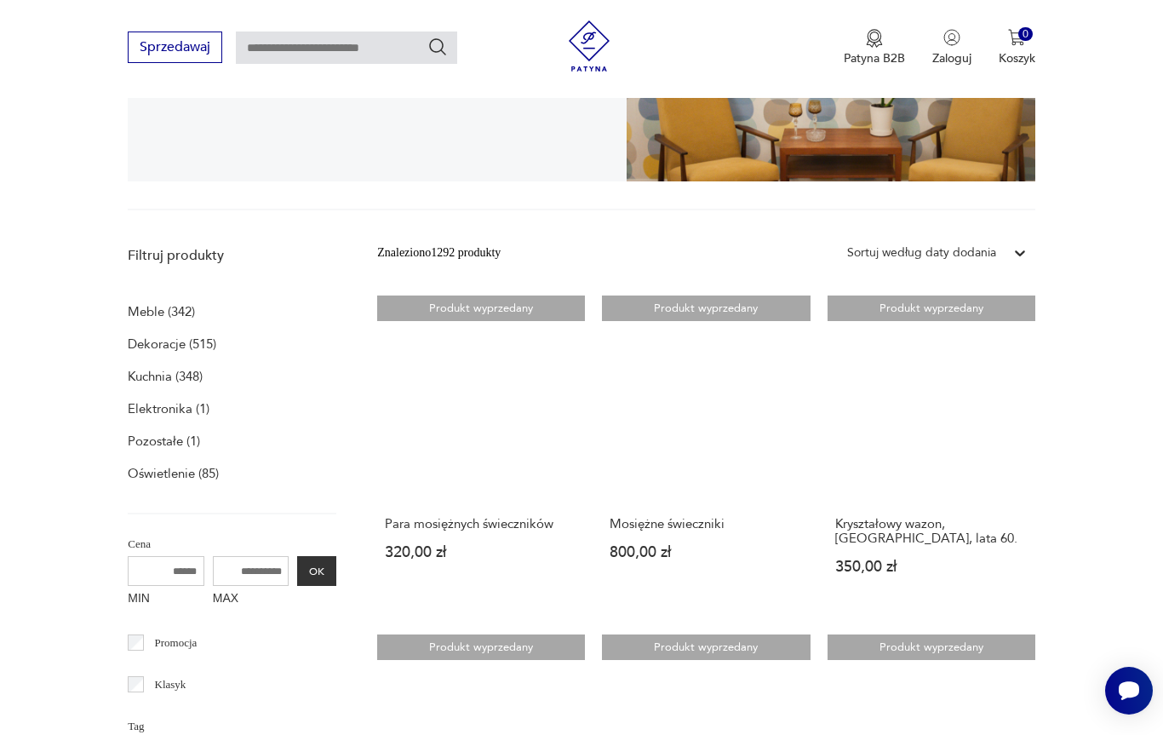
scroll to position [367, 0]
